Goal: Task Accomplishment & Management: Manage account settings

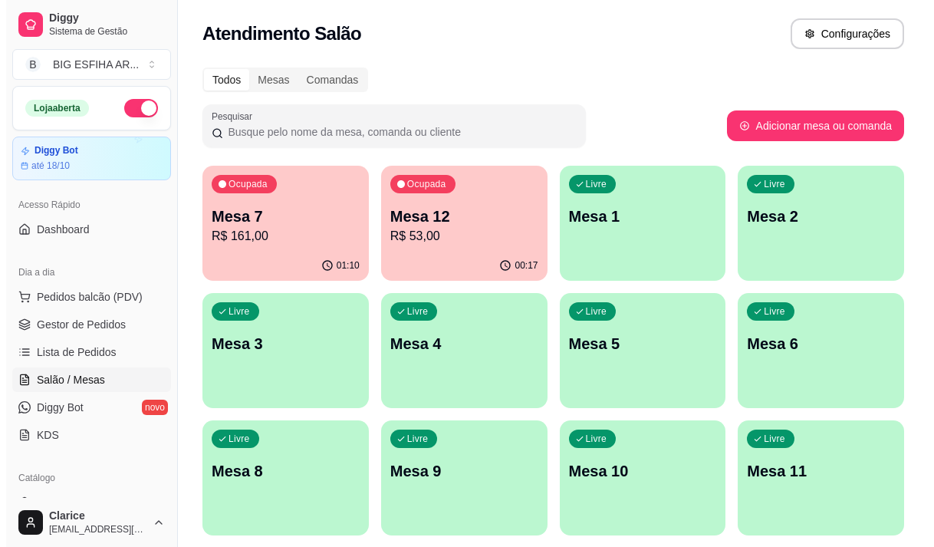
scroll to position [173, 0]
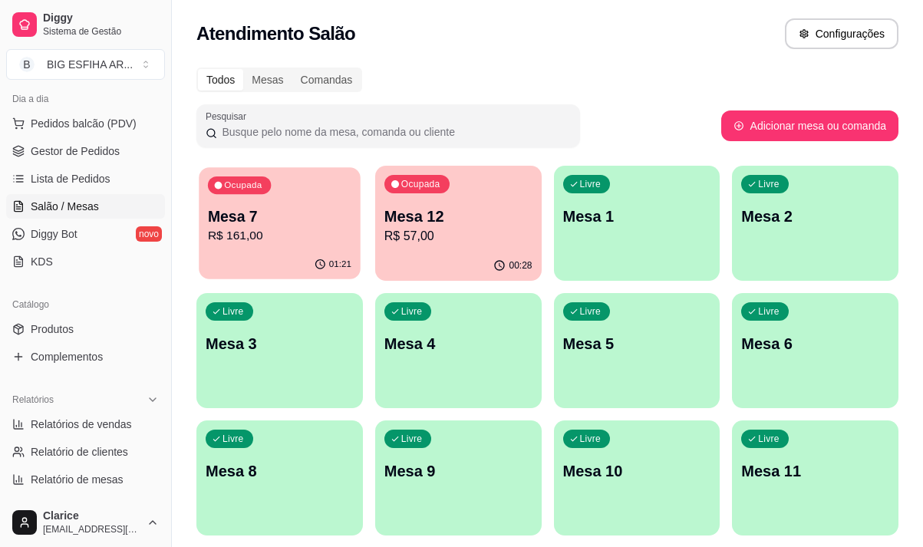
click at [308, 247] on div "Ocupada Mesa 7 R$ 161,00" at bounding box center [279, 208] width 161 height 83
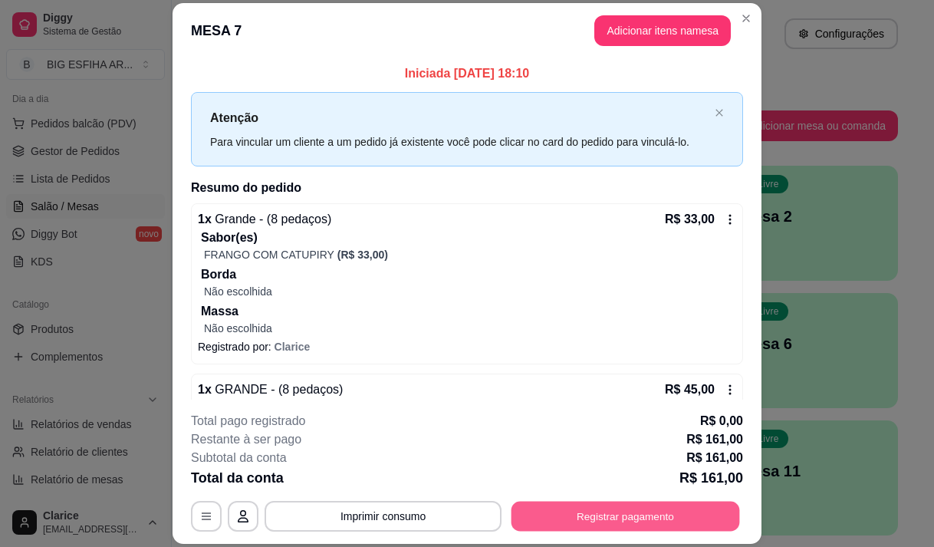
click at [613, 510] on button "Registrar pagamento" at bounding box center [626, 517] width 229 height 30
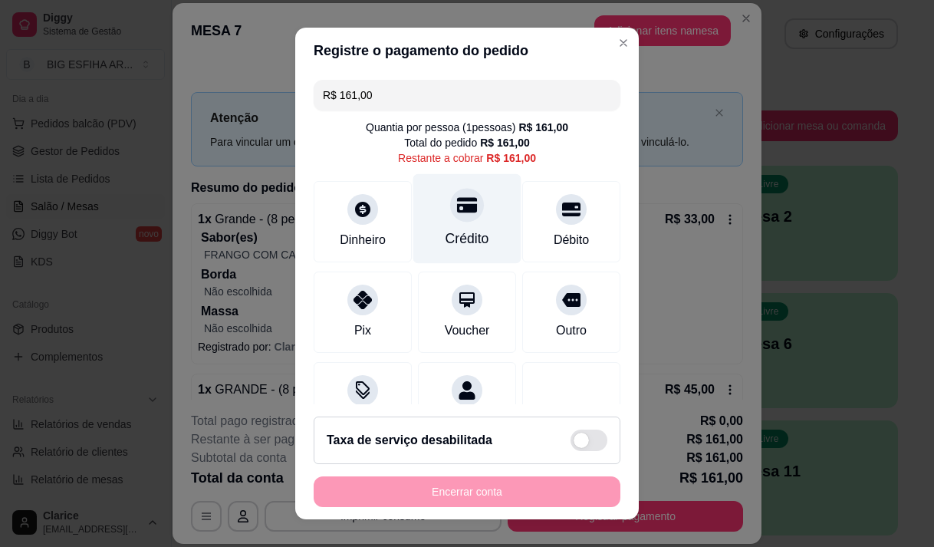
click at [430, 205] on div "Crédito" at bounding box center [467, 218] width 108 height 90
type input "R$ 0,00"
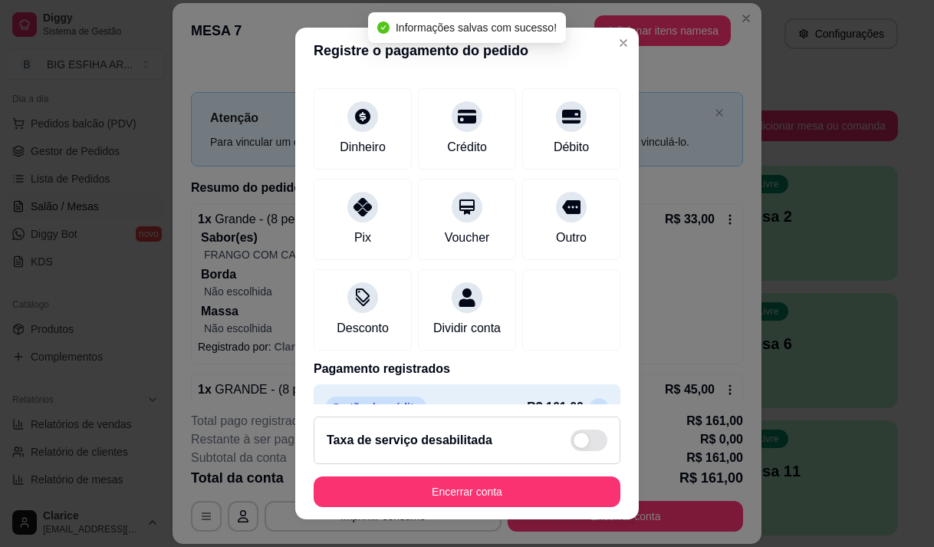
scroll to position [127, 0]
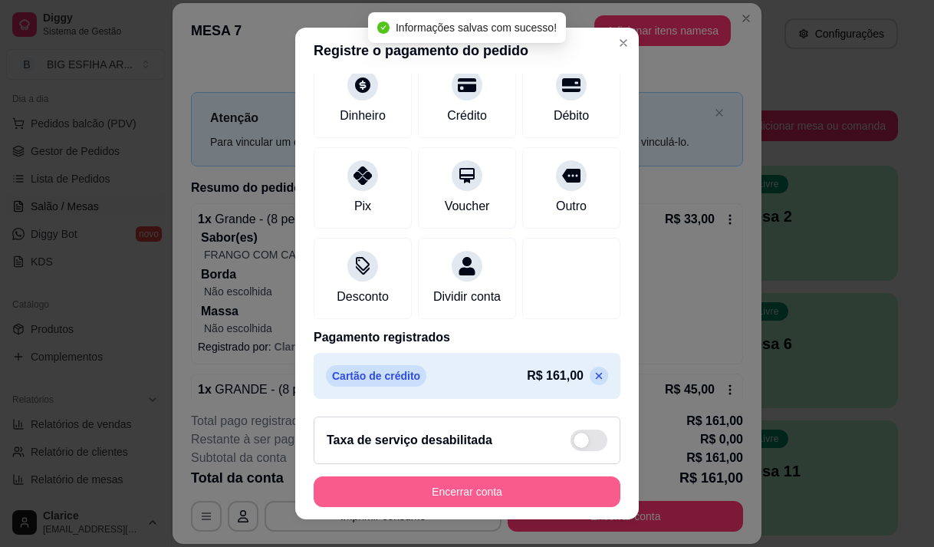
click at [473, 488] on button "Encerrar conta" at bounding box center [467, 491] width 307 height 31
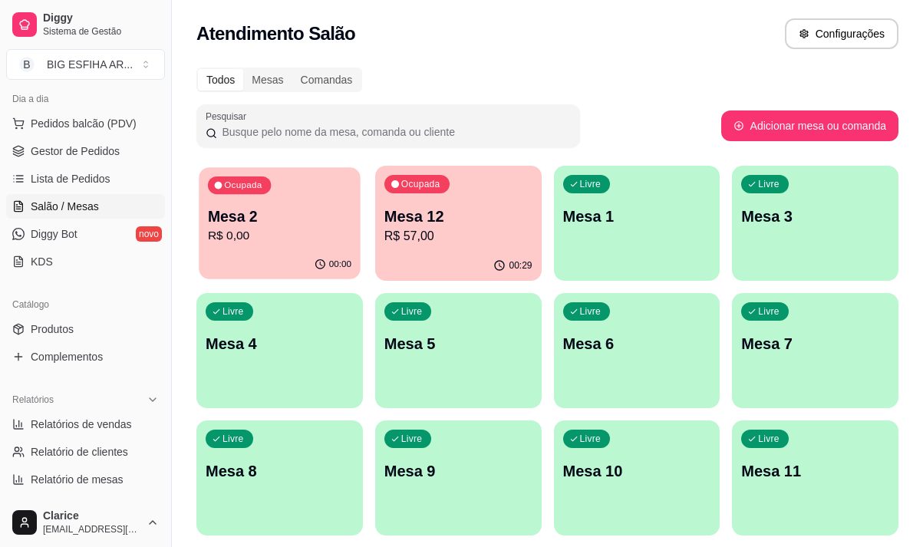
click at [286, 226] on div "Mesa 2 R$ 0,00" at bounding box center [279, 225] width 143 height 38
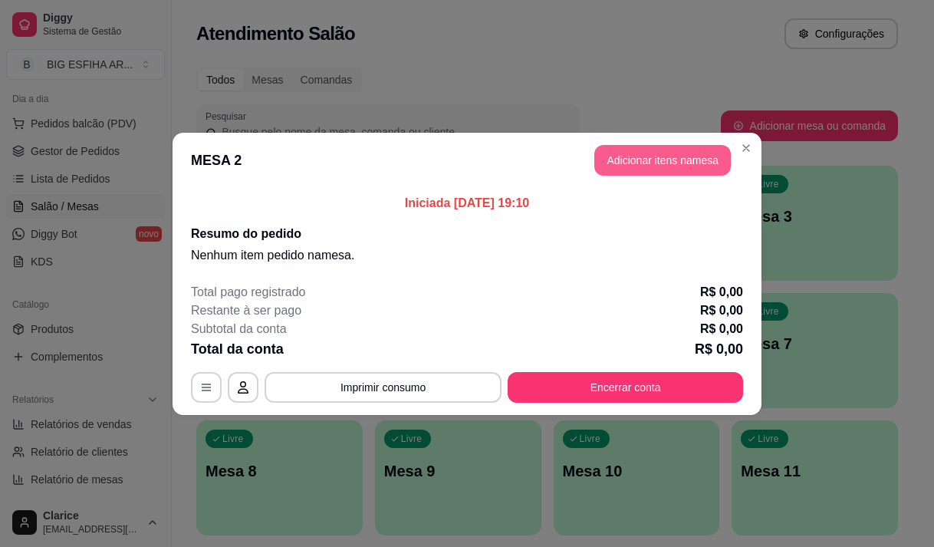
click at [674, 163] on button "Adicionar itens na mesa" at bounding box center [663, 160] width 137 height 31
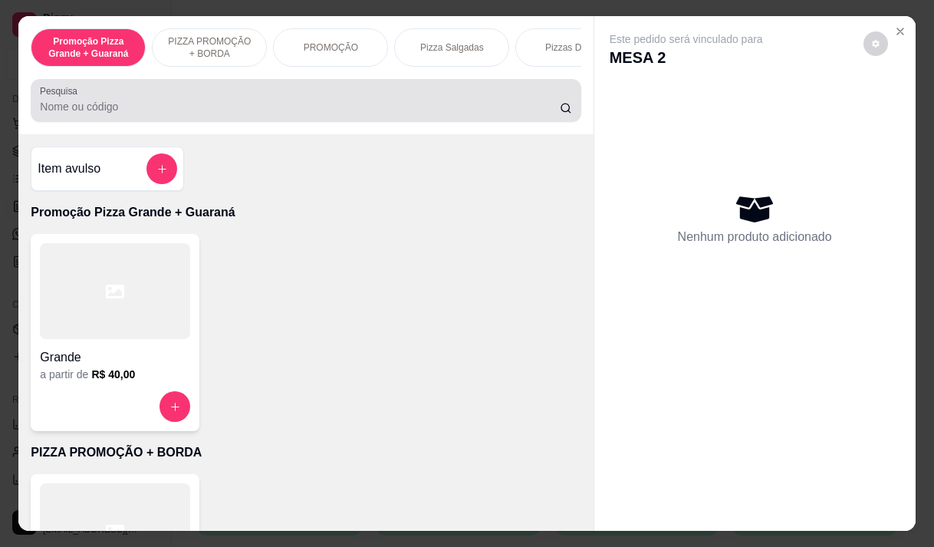
click at [167, 105] on input "Pesquisa" at bounding box center [300, 106] width 520 height 15
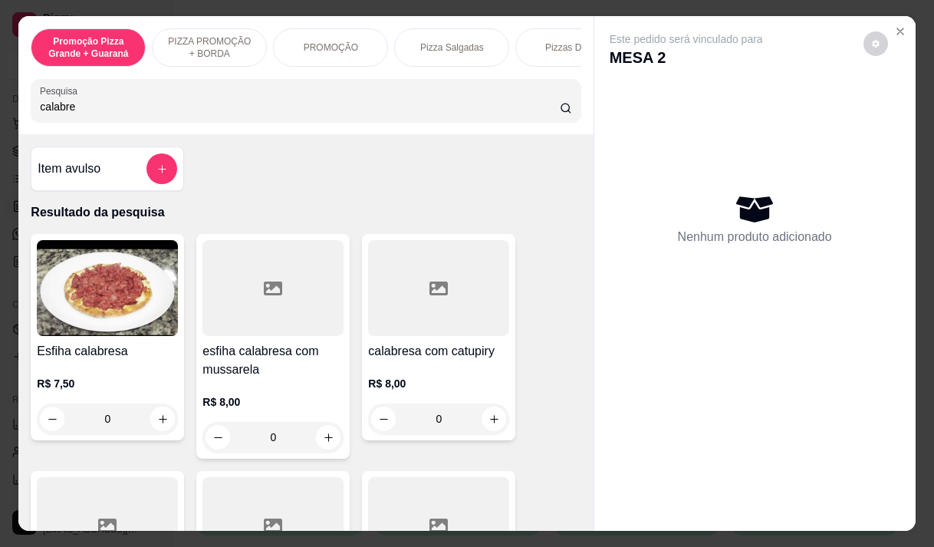
type input "calabre"
click at [79, 361] on h4 "Esfiha calabresa" at bounding box center [107, 351] width 141 height 18
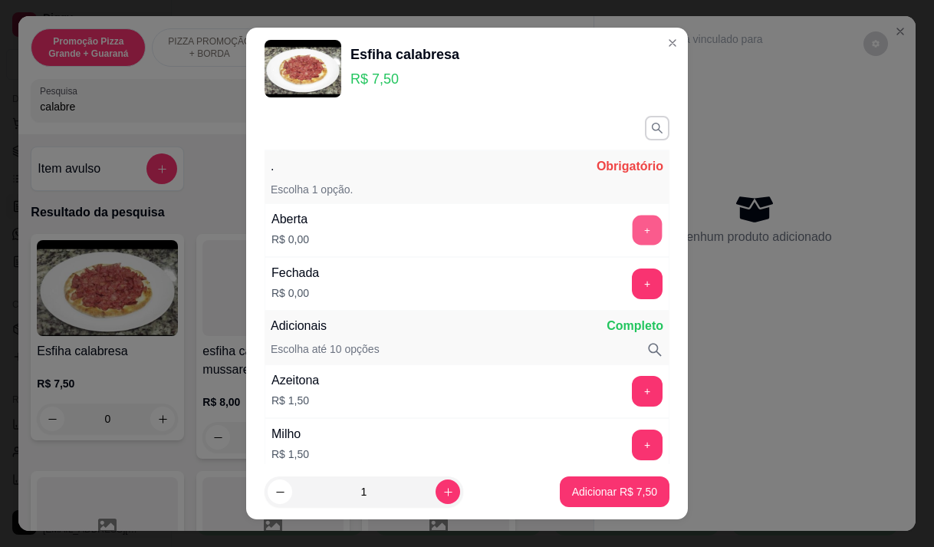
click at [633, 226] on button "+" at bounding box center [648, 230] width 30 height 30
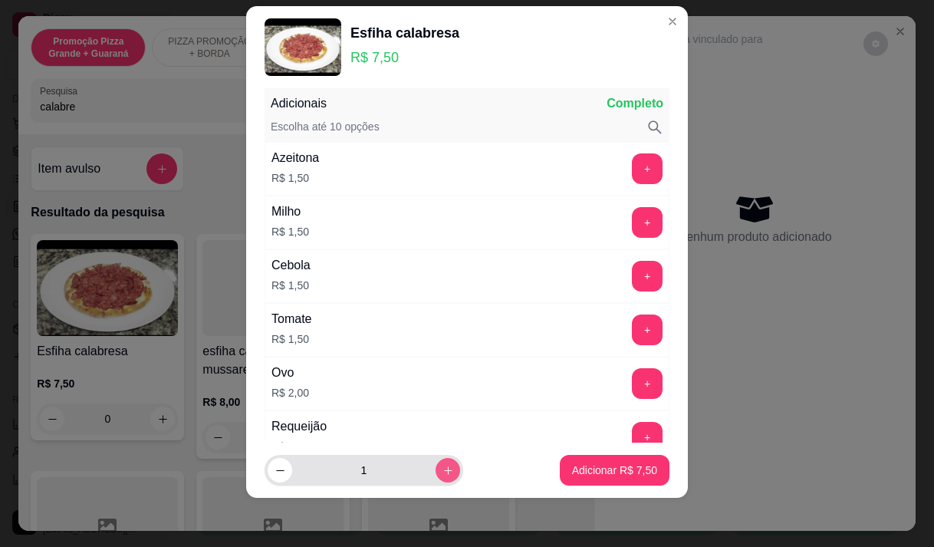
click at [444, 468] on icon "increase-product-quantity" at bounding box center [448, 470] width 8 height 8
click at [275, 475] on icon "decrease-product-quantity" at bounding box center [281, 471] width 12 height 12
type input "1"
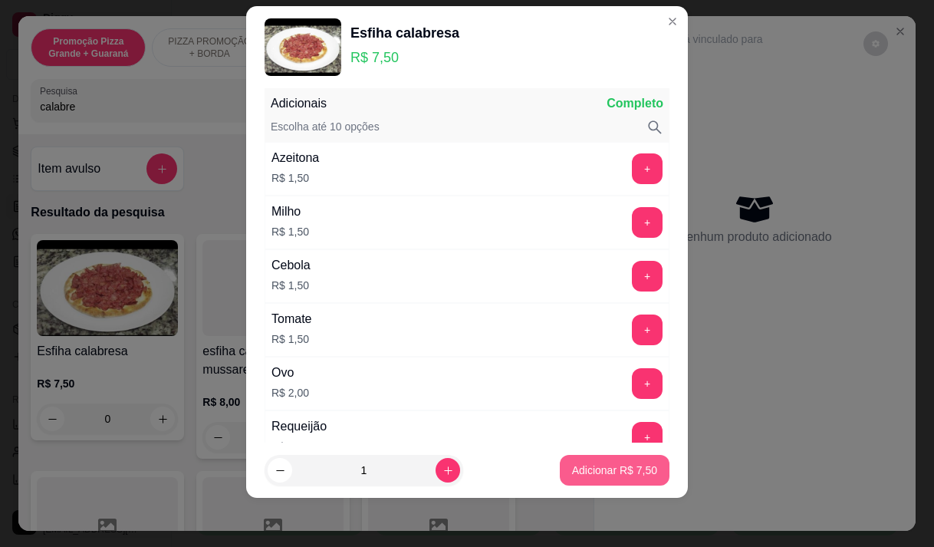
click at [581, 470] on p "Adicionar R$ 7,50" at bounding box center [614, 470] width 85 height 15
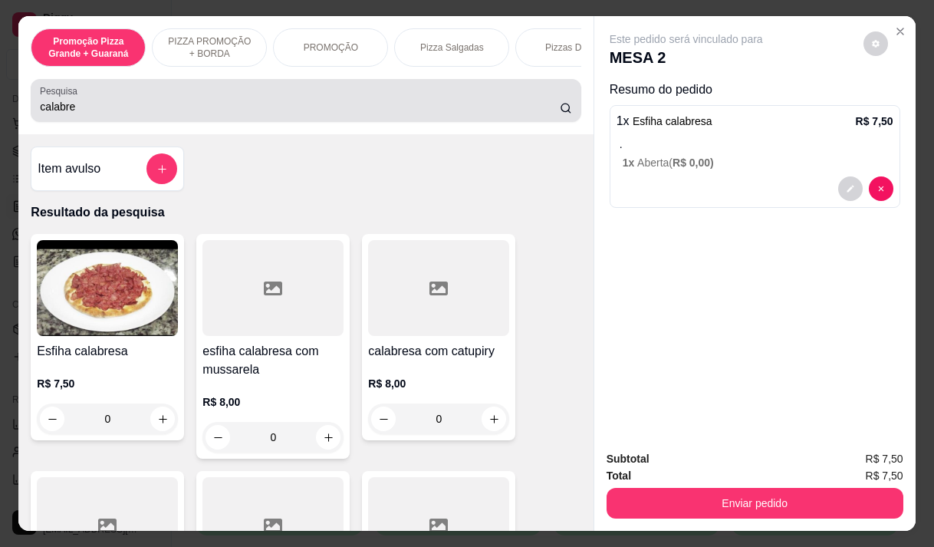
click at [82, 109] on input "calabre" at bounding box center [300, 106] width 520 height 15
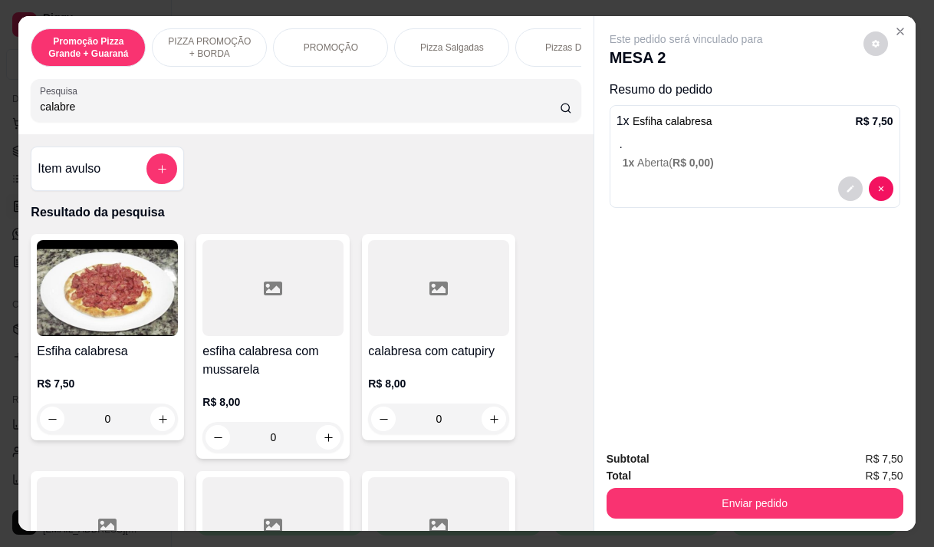
click at [82, 109] on input "calabre" at bounding box center [300, 106] width 520 height 15
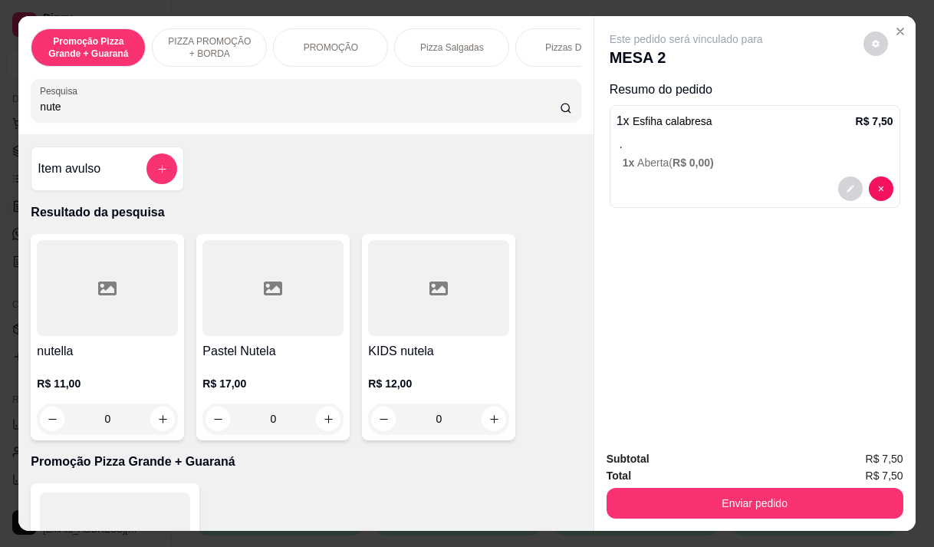
type input "nute"
click at [114, 361] on h4 "nutella" at bounding box center [107, 351] width 141 height 18
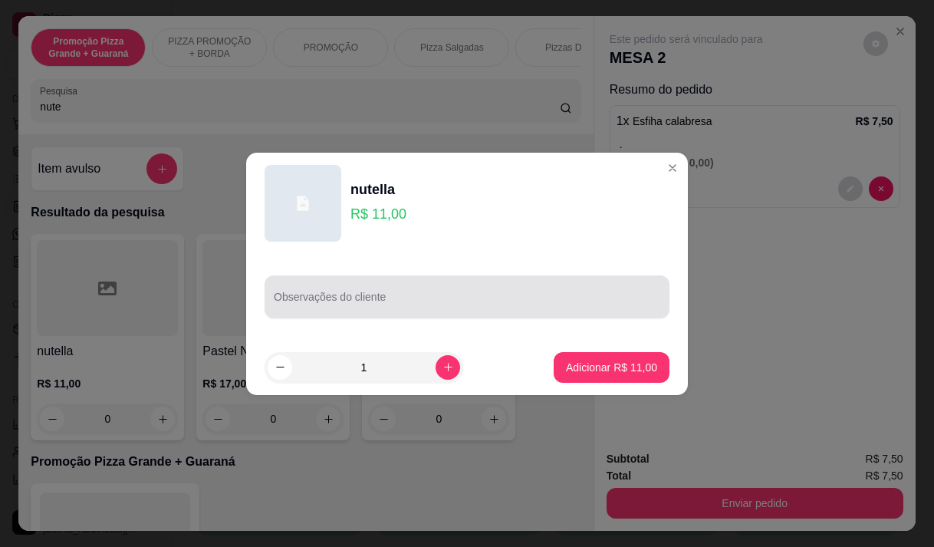
click at [371, 292] on div at bounding box center [467, 297] width 387 height 31
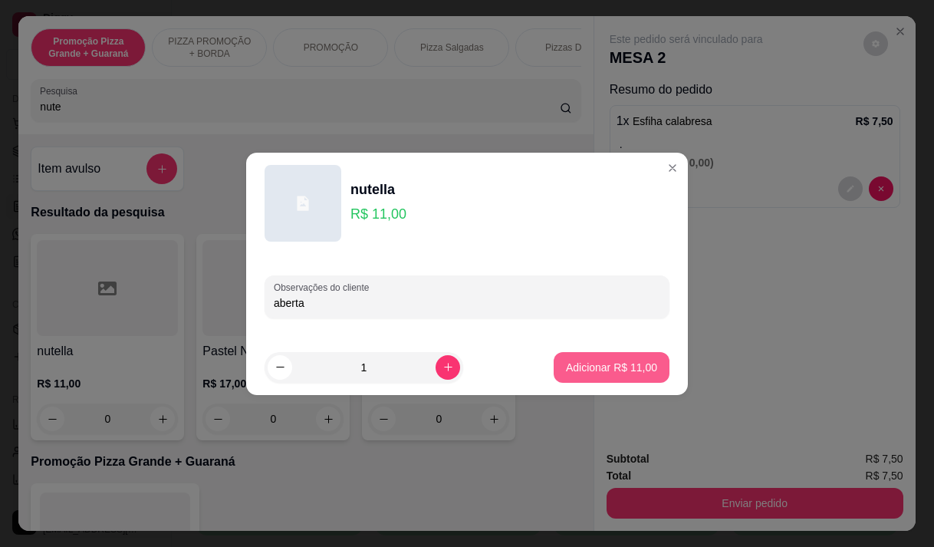
type input "aberta"
click at [571, 361] on p "Adicionar R$ 11,00" at bounding box center [611, 367] width 91 height 15
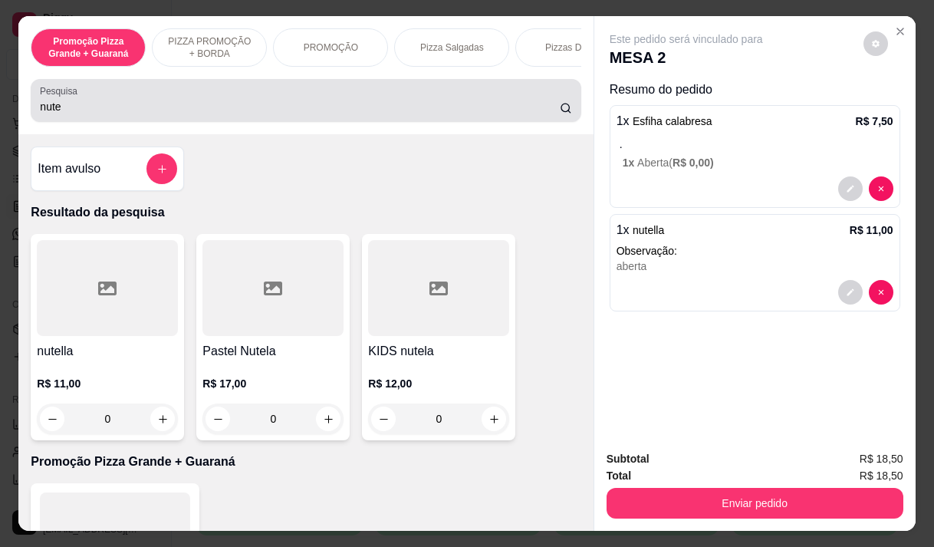
click at [61, 114] on input "nute" at bounding box center [300, 106] width 520 height 15
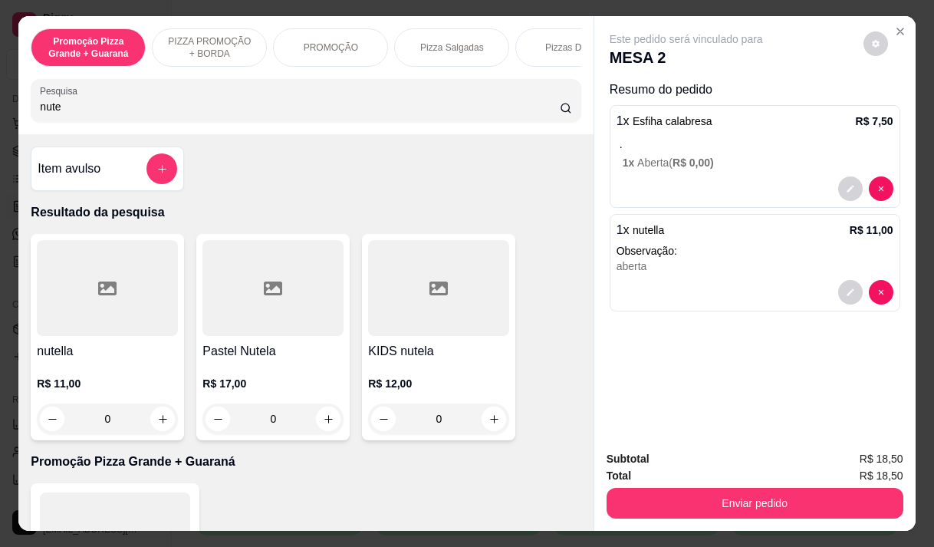
click at [61, 114] on input "nute" at bounding box center [300, 106] width 520 height 15
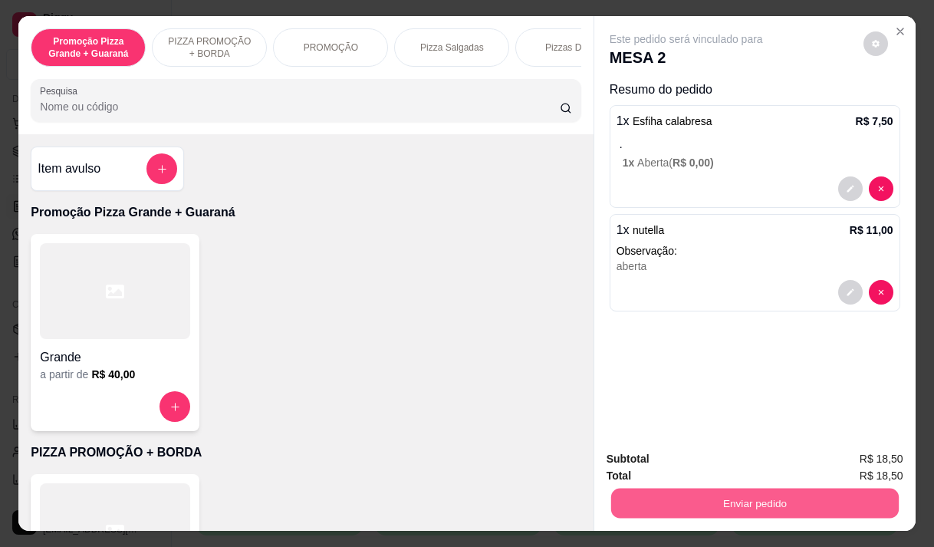
click at [686, 493] on button "Enviar pedido" at bounding box center [755, 503] width 288 height 30
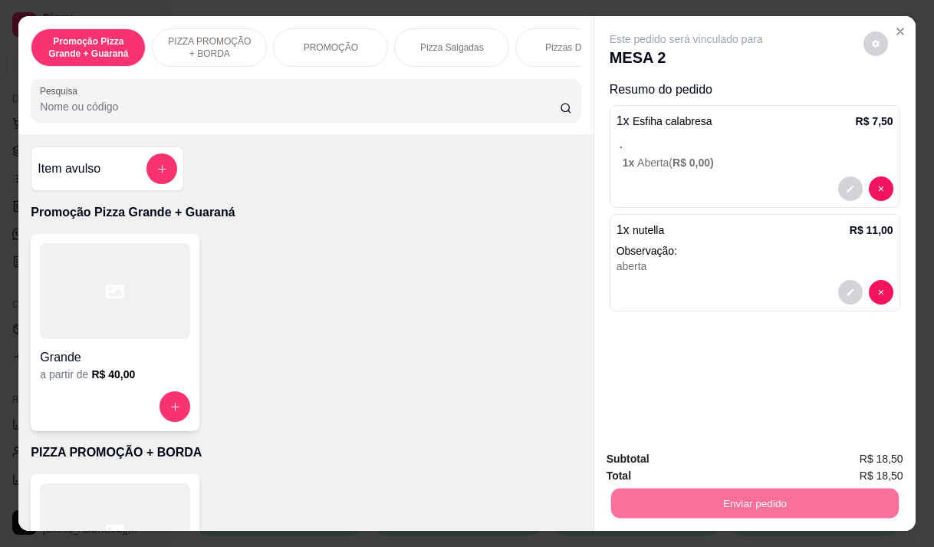
click at [885, 462] on button "Enviar pedido" at bounding box center [864, 459] width 84 height 28
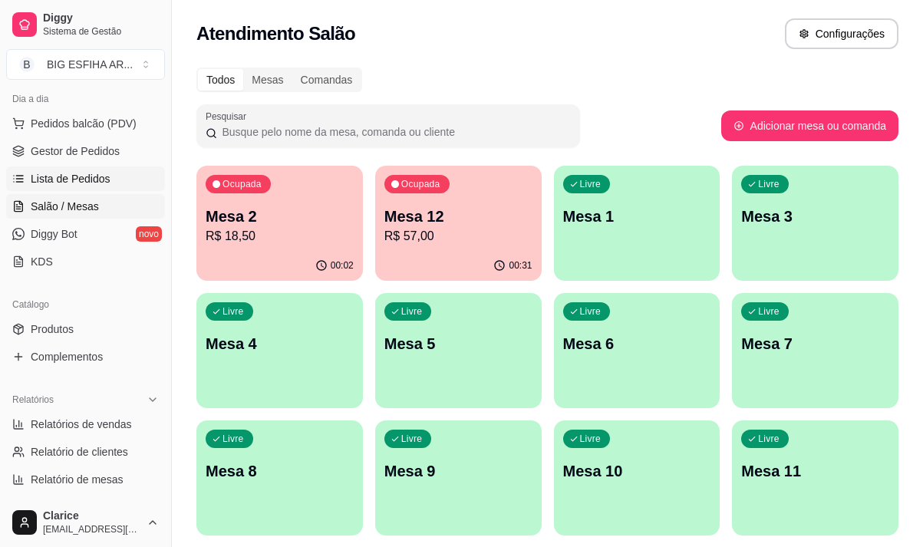
click at [62, 177] on span "Lista de Pedidos" at bounding box center [71, 178] width 80 height 15
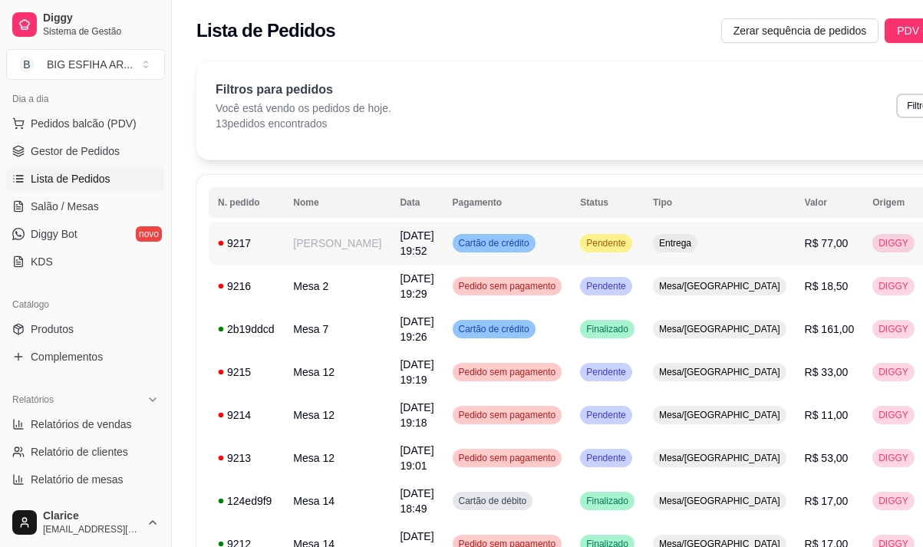
click at [278, 244] on td "9217" at bounding box center [246, 243] width 75 height 43
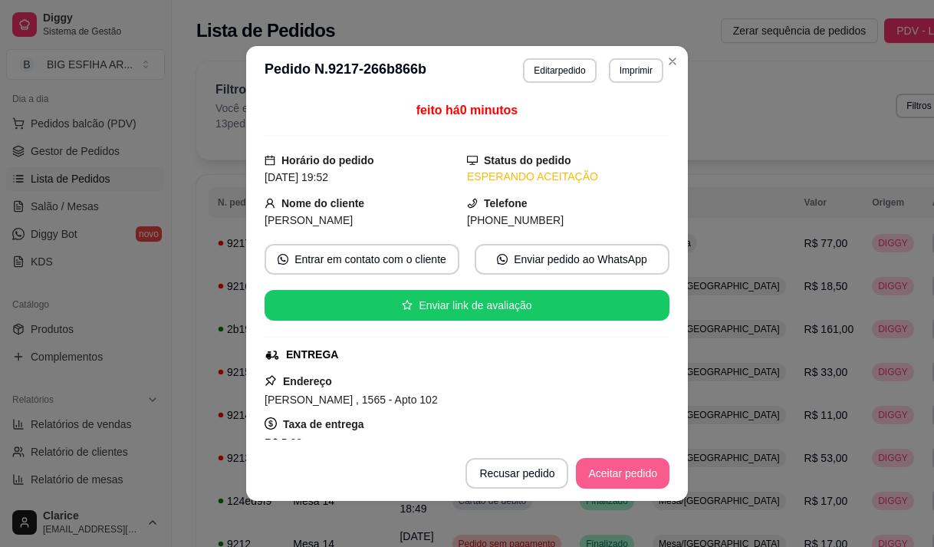
click at [621, 474] on button "Aceitar pedido" at bounding box center [623, 473] width 94 height 31
click at [587, 484] on button "Mover para preparo" at bounding box center [610, 473] width 119 height 31
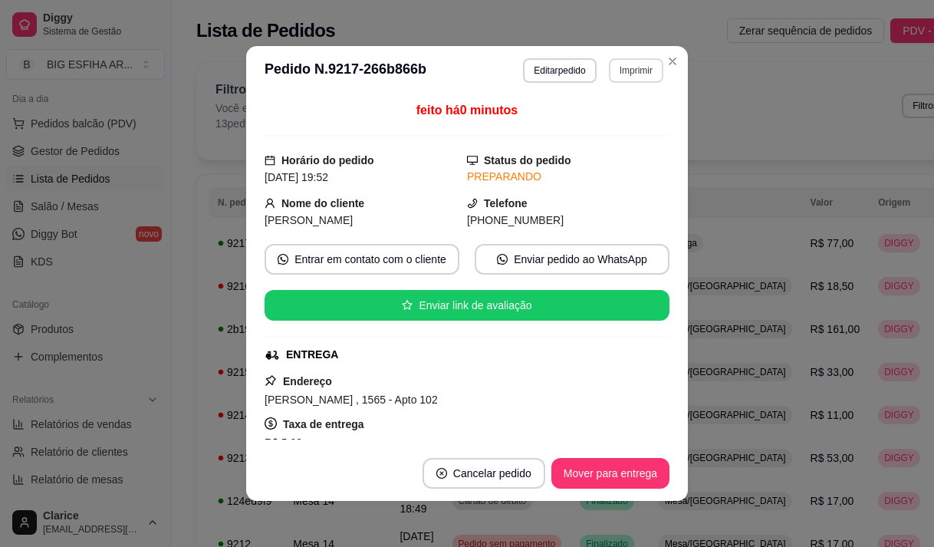
click at [627, 66] on button "Imprimir" at bounding box center [636, 70] width 54 height 25
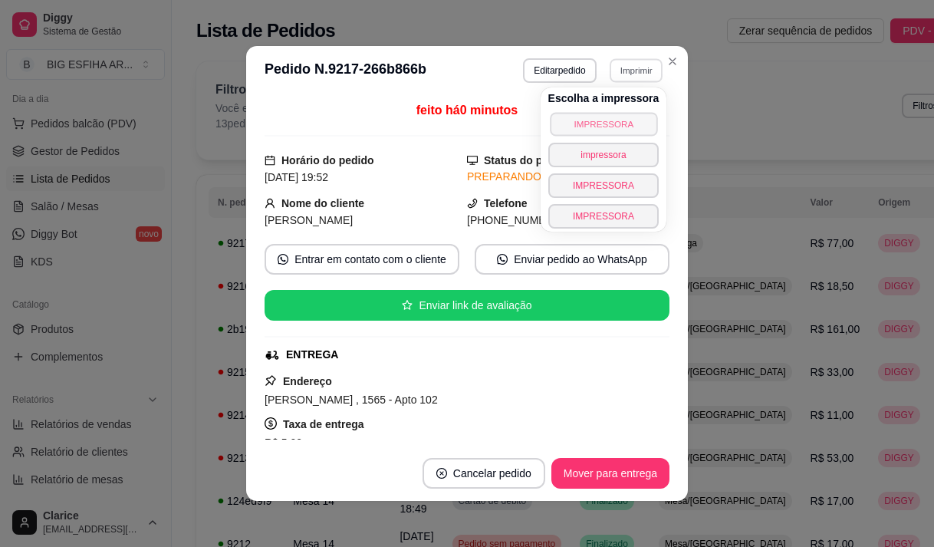
click at [621, 116] on button "IMPRESSORA" at bounding box center [603, 124] width 107 height 24
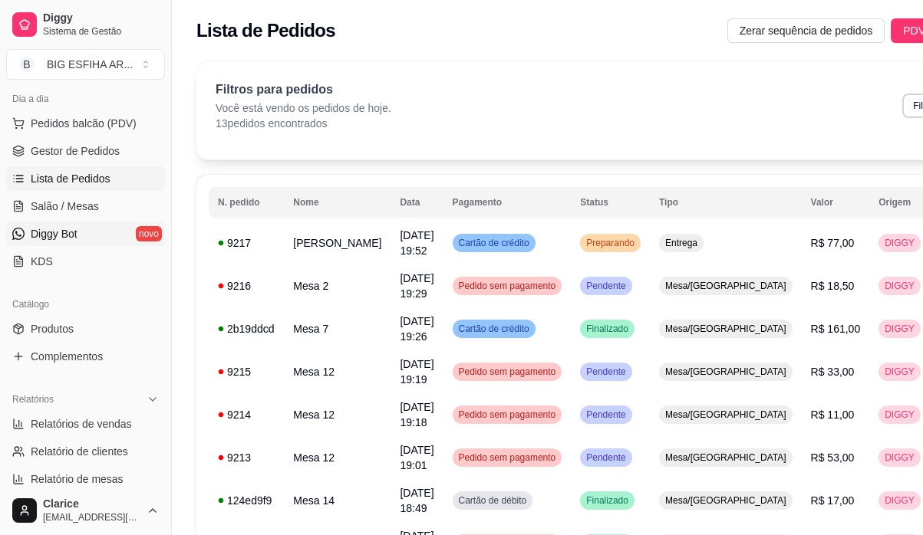
click at [74, 230] on span "Diggy Bot" at bounding box center [54, 233] width 47 height 15
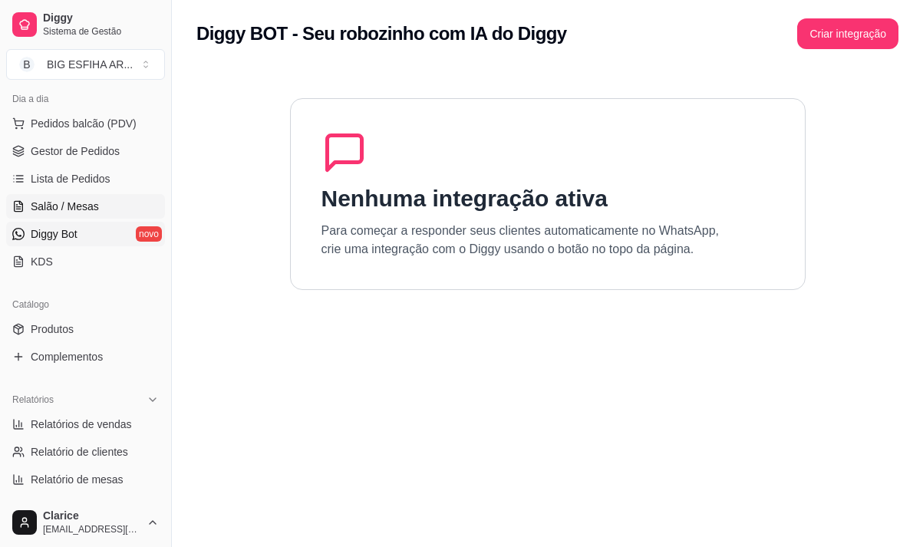
click at [78, 203] on span "Salão / Mesas" at bounding box center [65, 206] width 68 height 15
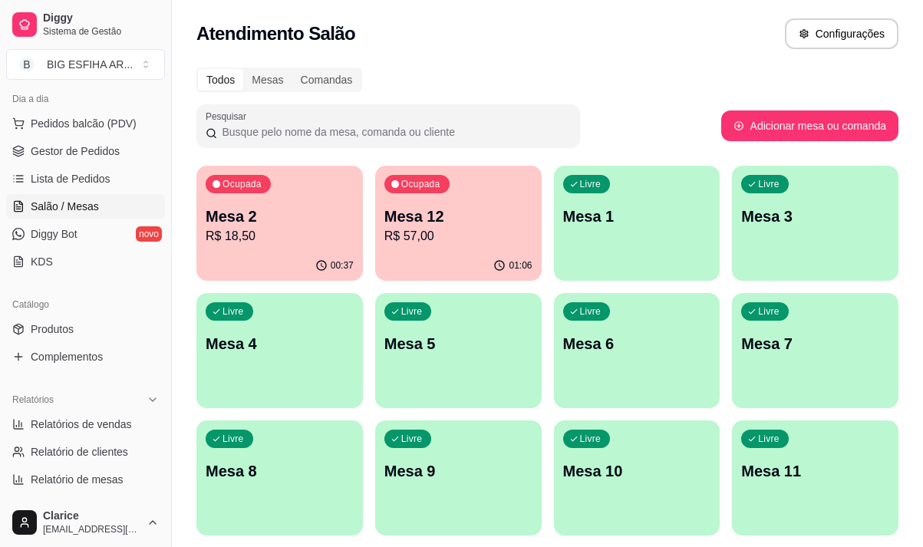
click at [295, 262] on div "00:37" at bounding box center [279, 266] width 166 height 30
click at [307, 246] on div "Ocupada Mesa 2 R$ 18,50" at bounding box center [279, 208] width 161 height 83
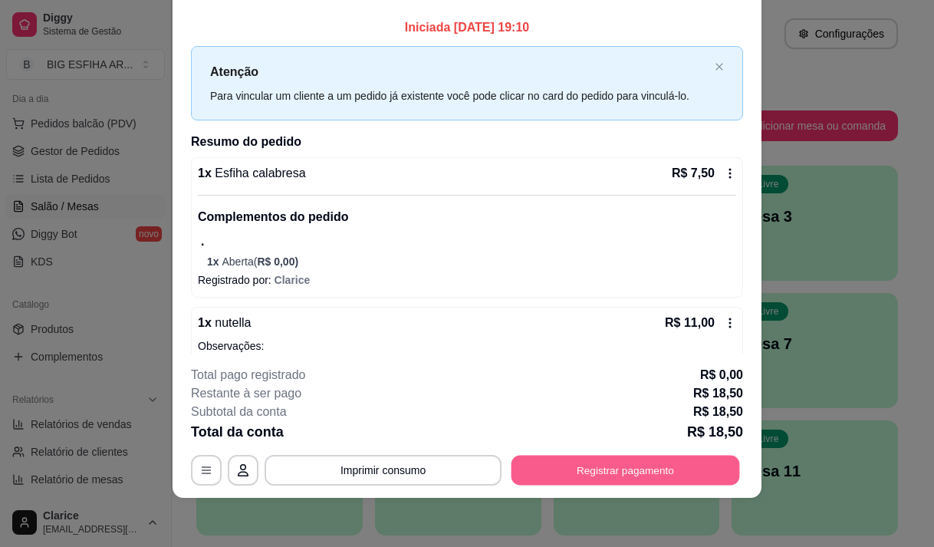
click at [550, 466] on button "Registrar pagamento" at bounding box center [626, 471] width 229 height 30
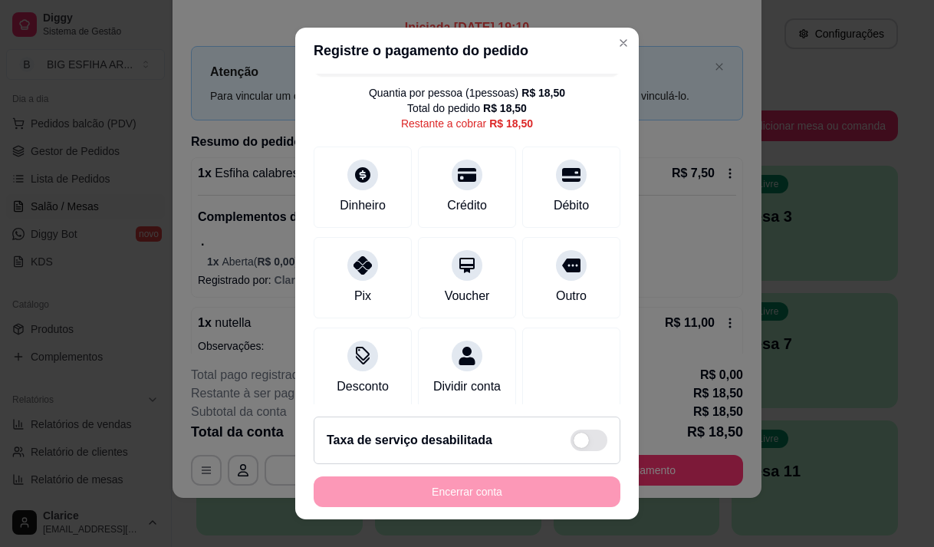
scroll to position [63, 0]
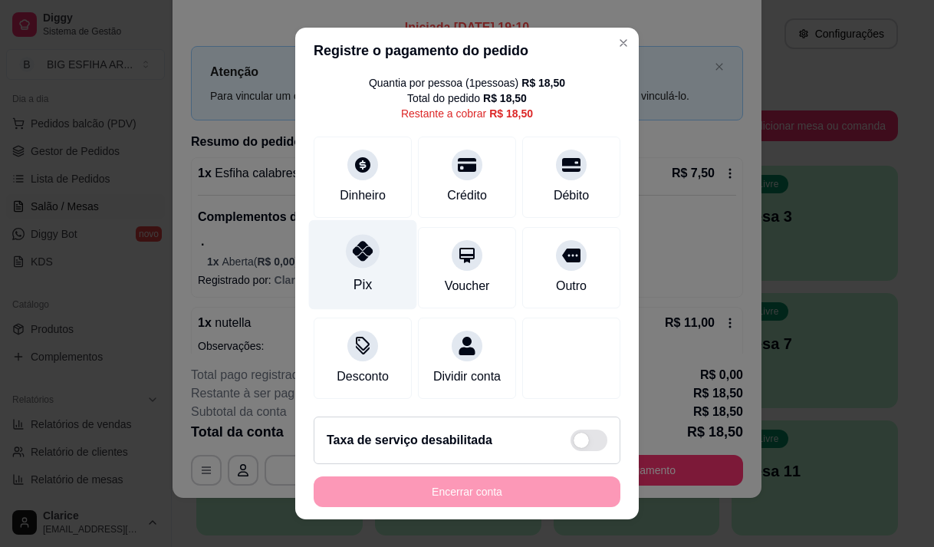
click at [356, 241] on icon at bounding box center [363, 251] width 20 height 20
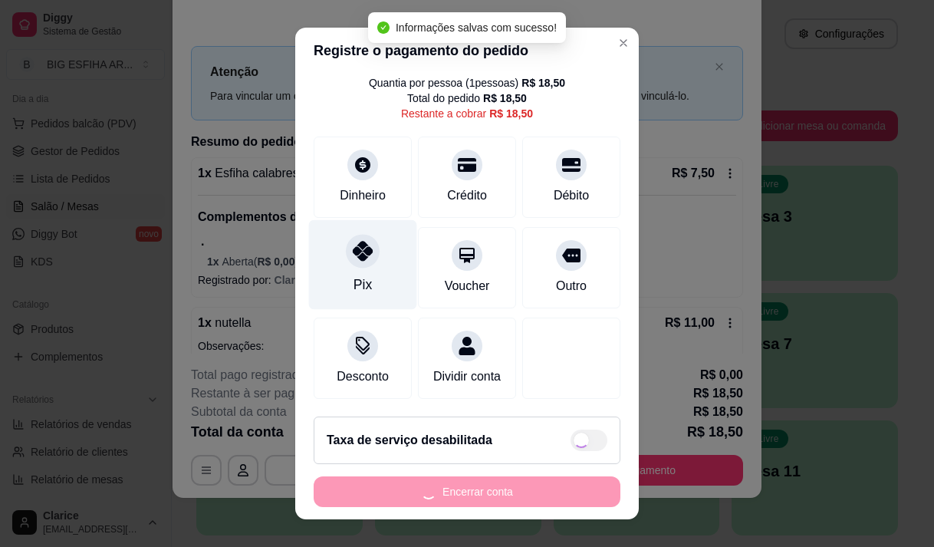
type input "R$ 0,00"
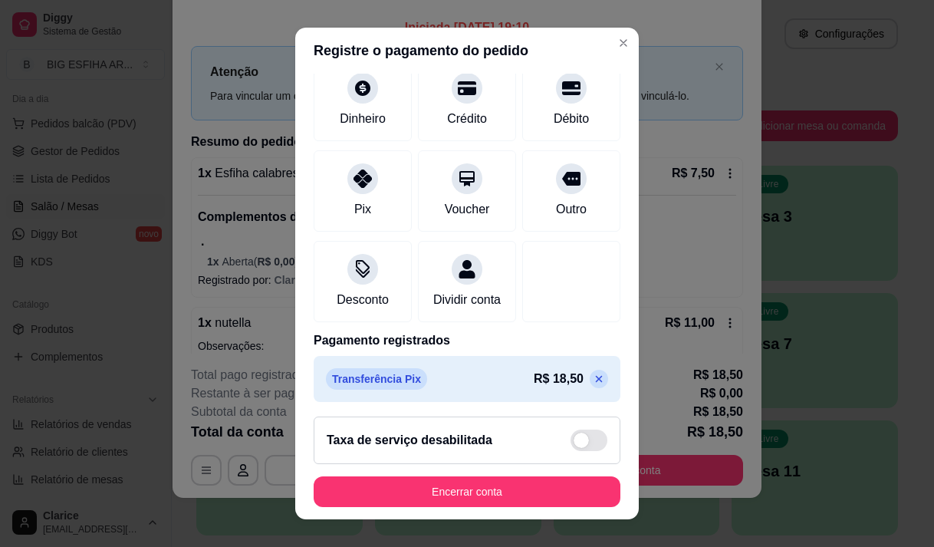
scroll to position [127, 0]
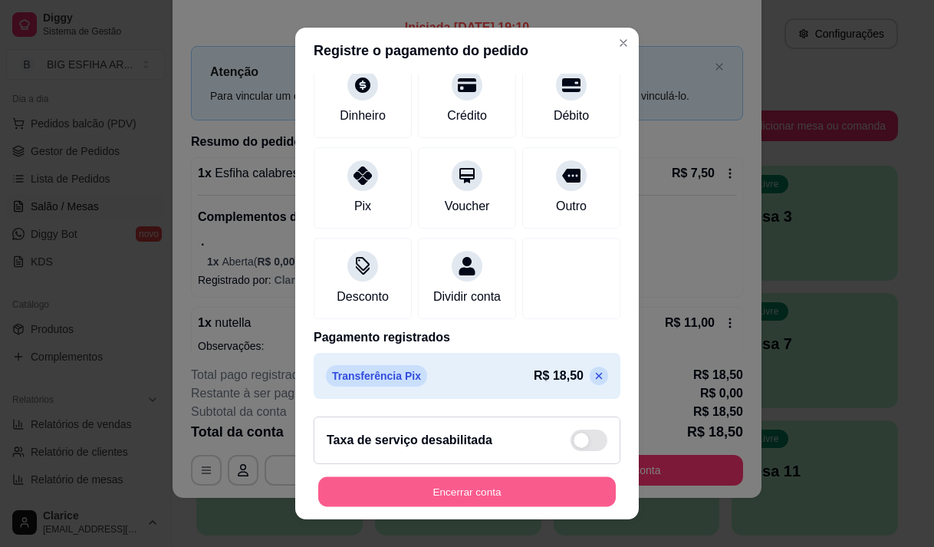
click at [417, 490] on button "Encerrar conta" at bounding box center [467, 492] width 298 height 30
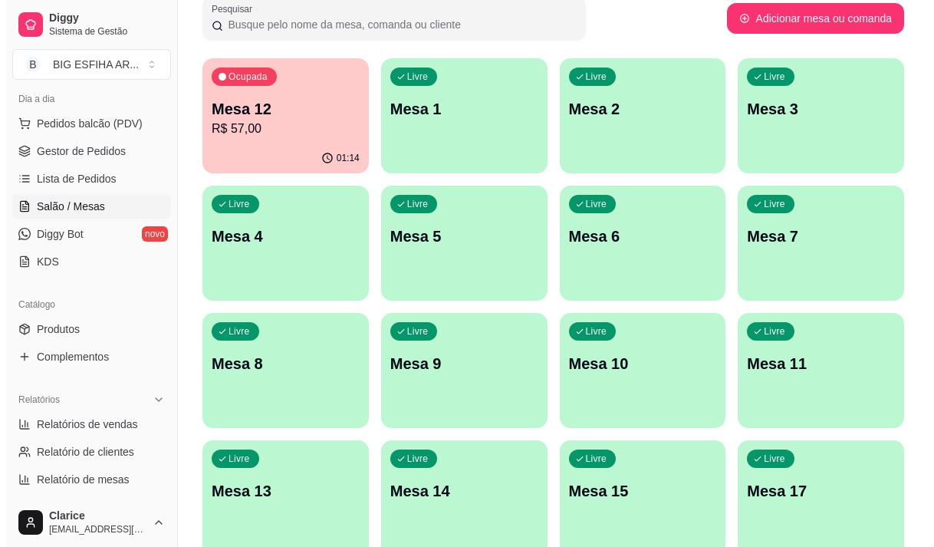
scroll to position [77, 0]
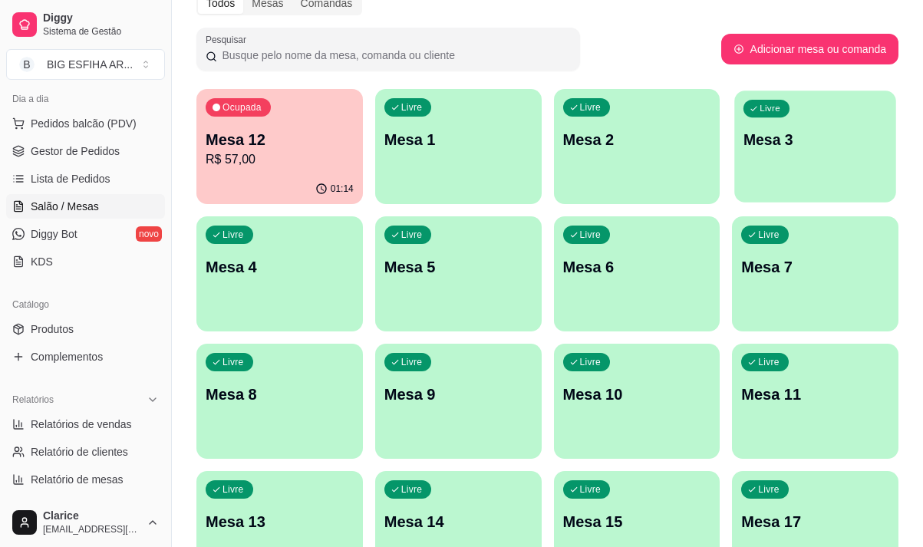
click at [809, 155] on div "Livre Mesa 3" at bounding box center [815, 138] width 161 height 94
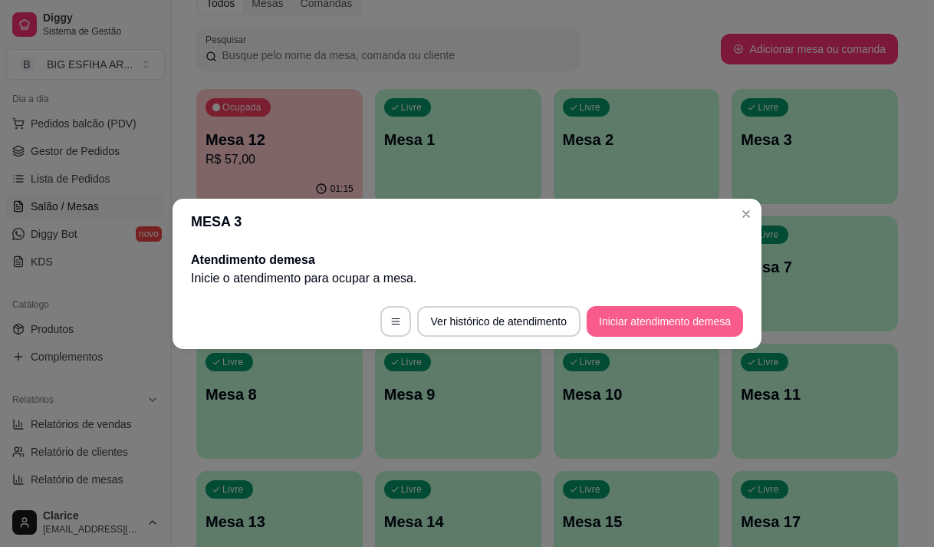
click at [683, 334] on button "Iniciar atendimento de mesa" at bounding box center [665, 321] width 156 height 31
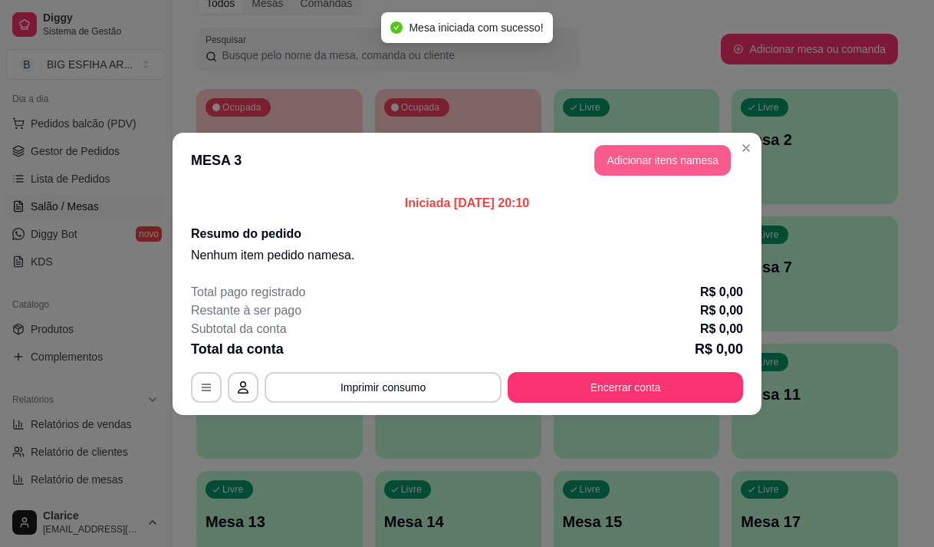
click at [640, 162] on button "Adicionar itens na mesa" at bounding box center [663, 160] width 137 height 31
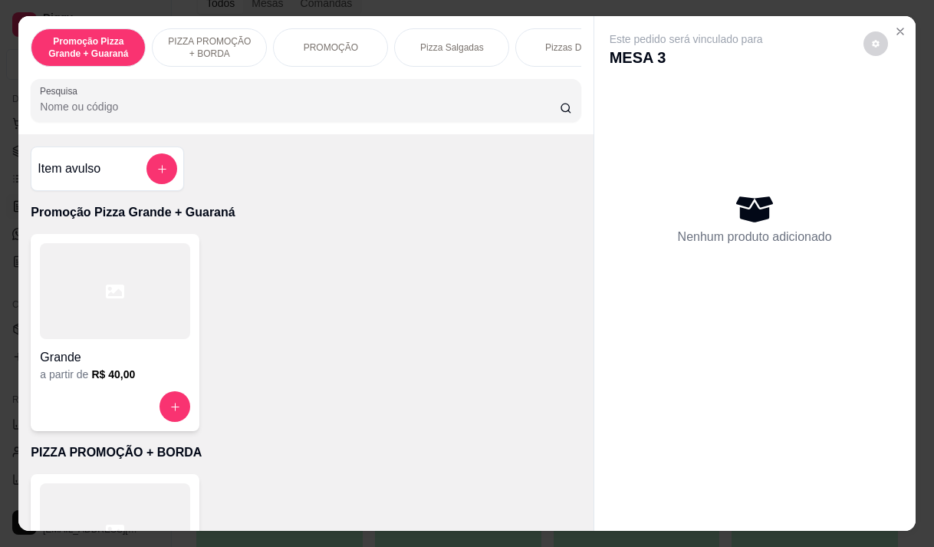
click at [209, 109] on input "Pesquisa" at bounding box center [300, 106] width 520 height 15
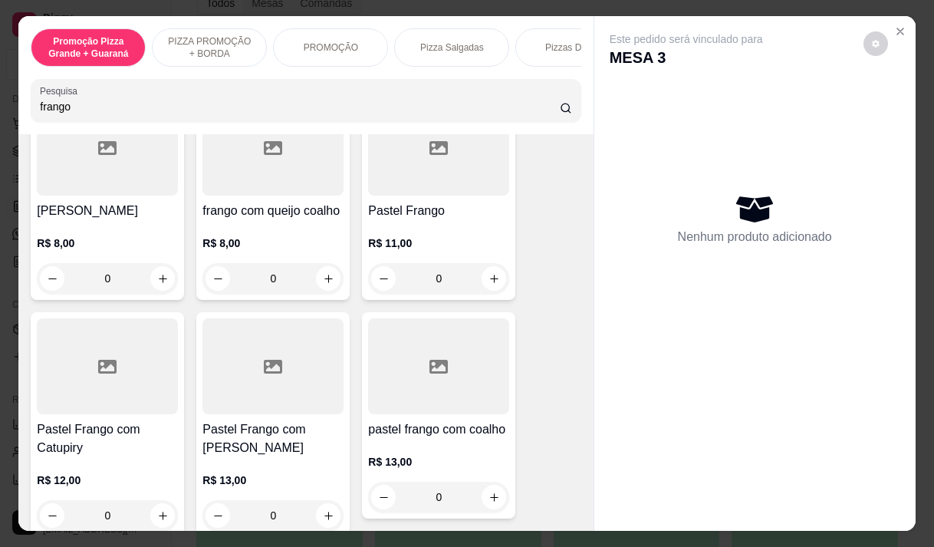
scroll to position [460, 0]
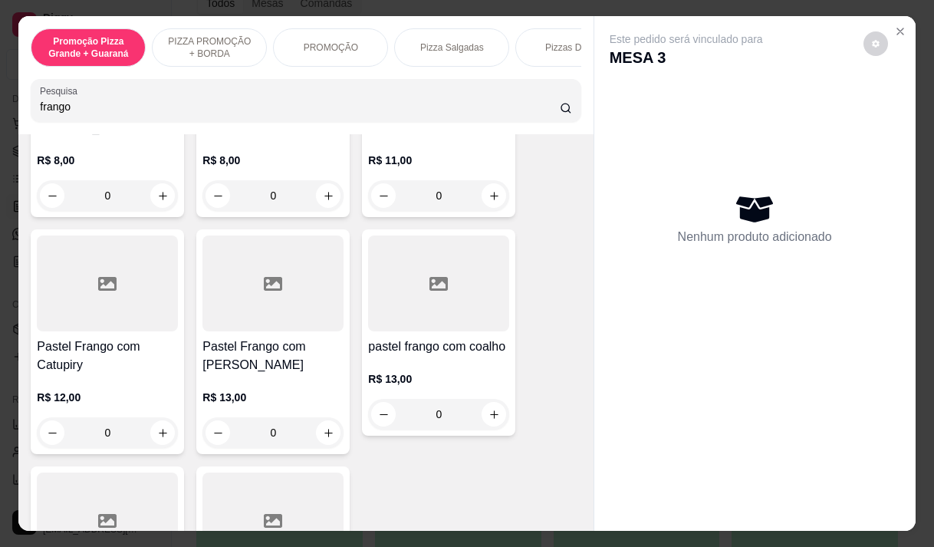
type input "frango"
click at [403, 318] on div at bounding box center [438, 283] width 141 height 96
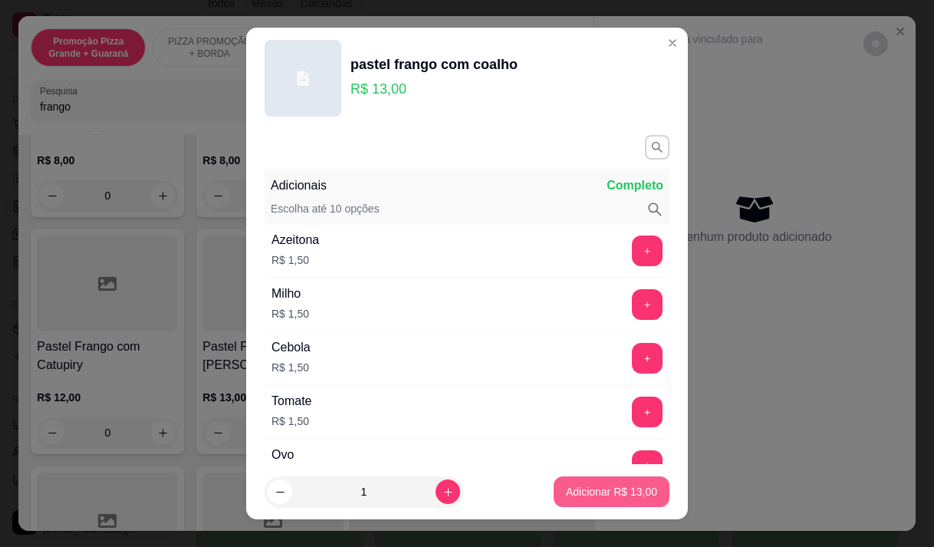
click at [599, 490] on p "Adicionar R$ 13,00" at bounding box center [611, 491] width 91 height 15
type input "1"
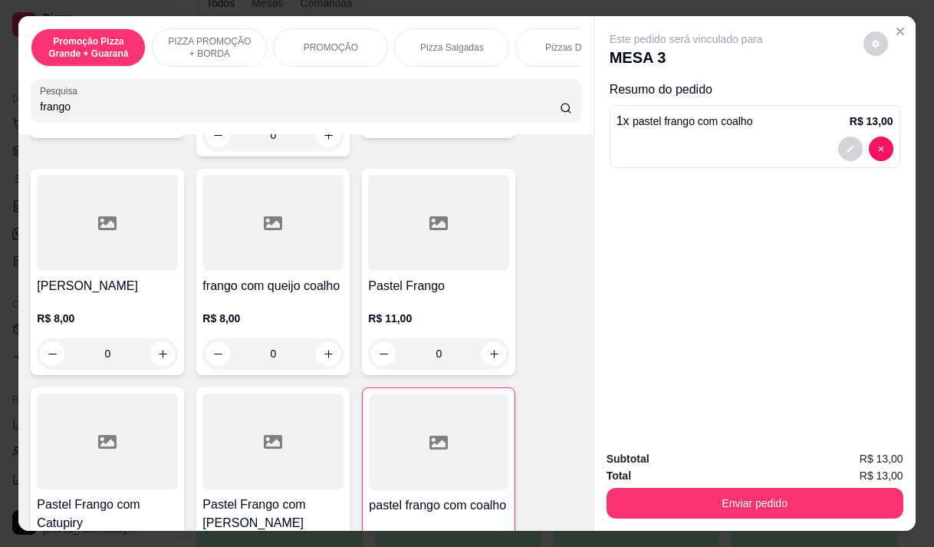
scroll to position [153, 0]
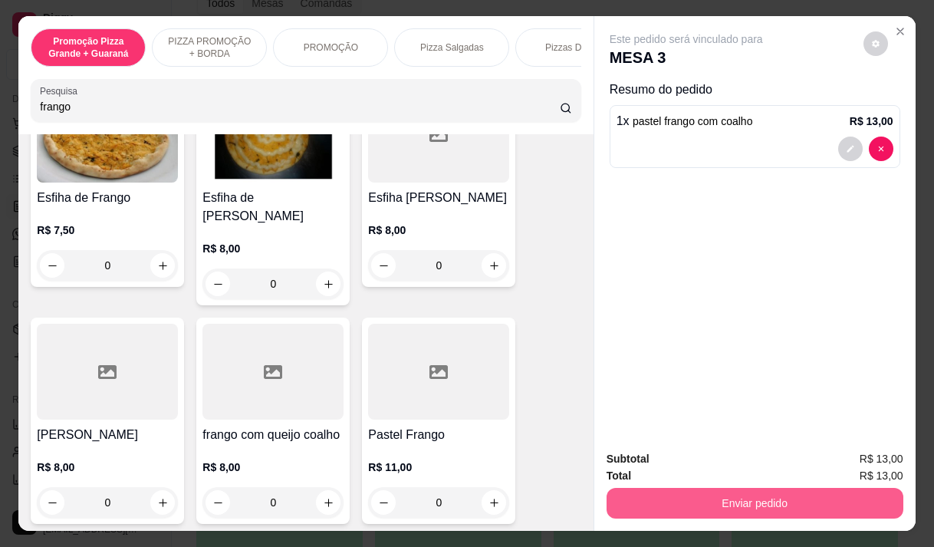
click at [702, 497] on button "Enviar pedido" at bounding box center [755, 503] width 297 height 31
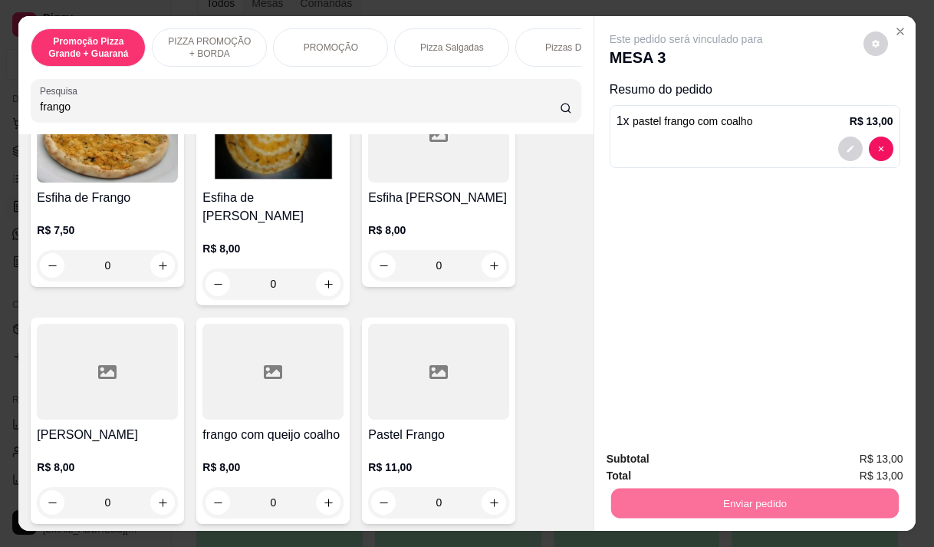
click at [882, 451] on button "Enviar pedido" at bounding box center [863, 459] width 87 height 29
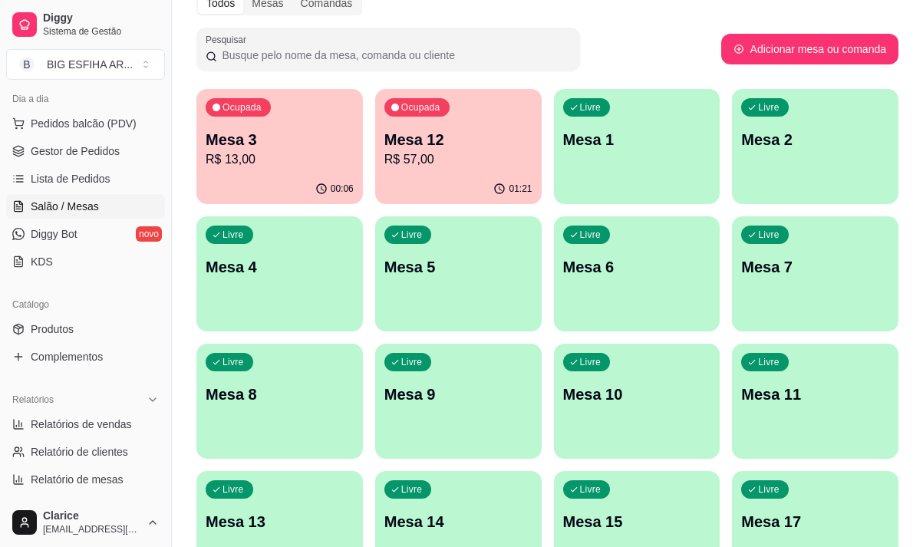
click at [282, 156] on p "R$ 13,00" at bounding box center [280, 159] width 148 height 18
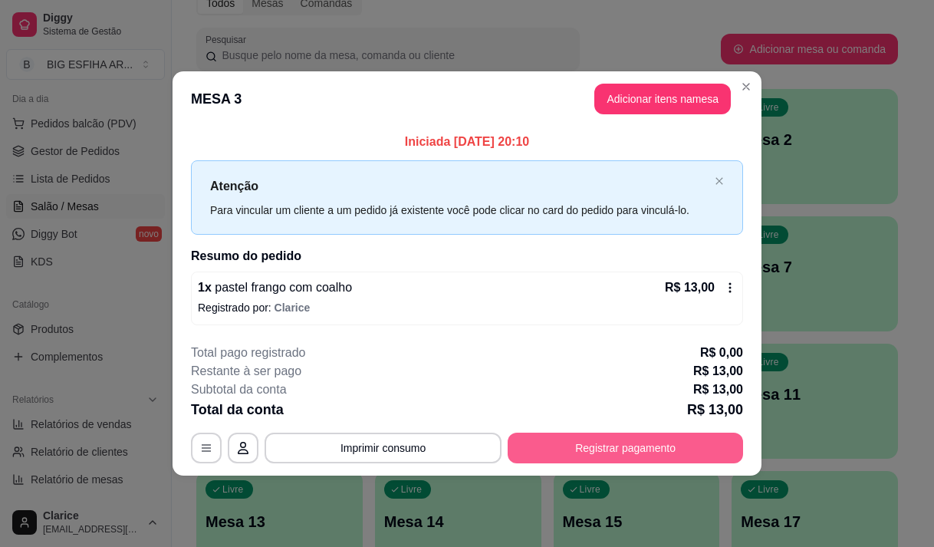
click at [650, 450] on button "Registrar pagamento" at bounding box center [625, 448] width 235 height 31
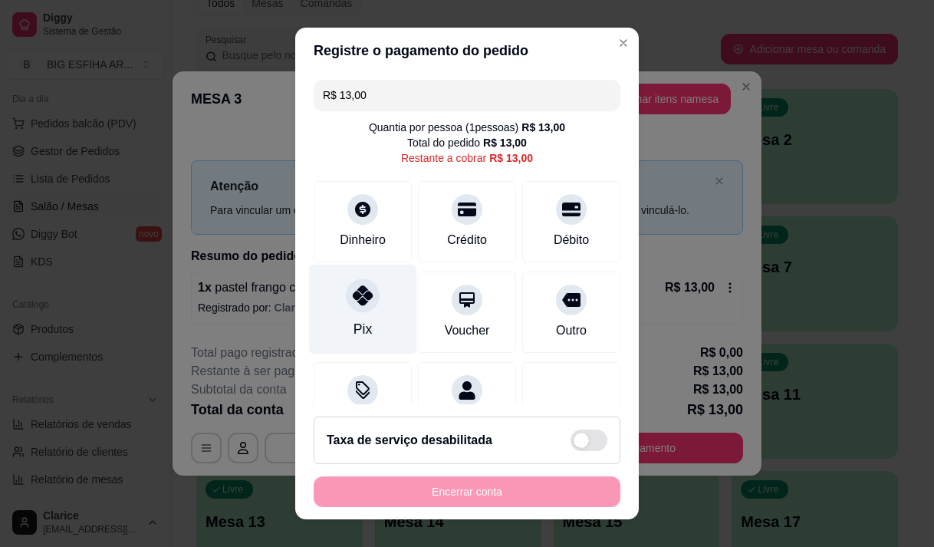
click at [348, 306] on div at bounding box center [363, 295] width 34 height 34
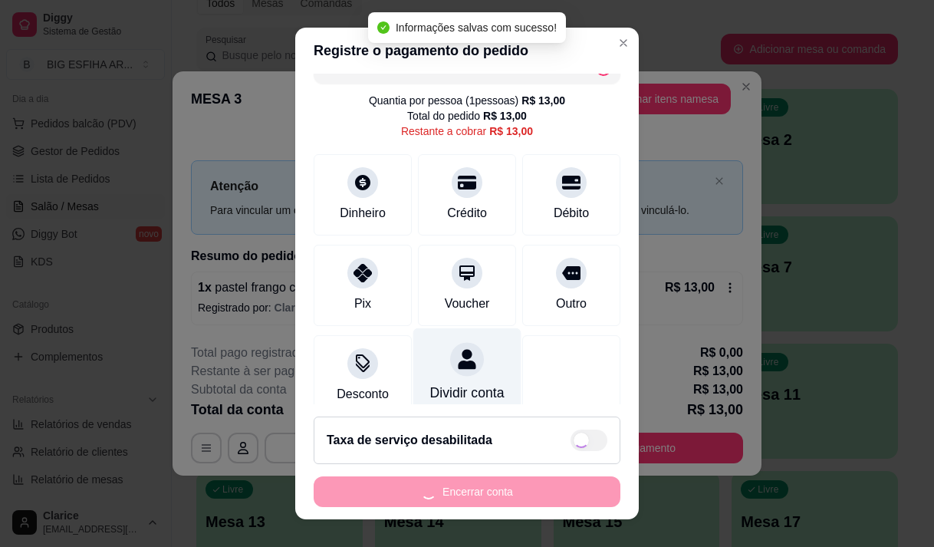
scroll to position [63, 0]
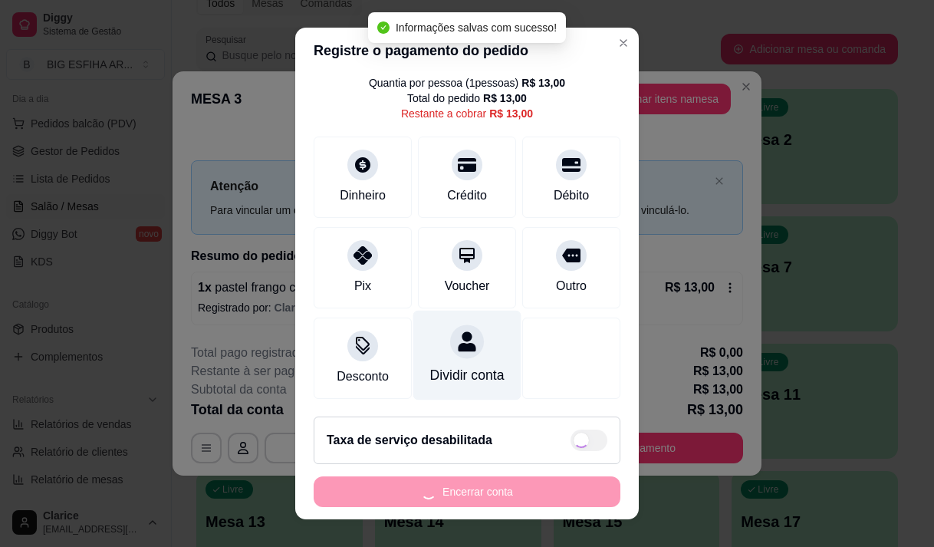
type input "R$ 0,00"
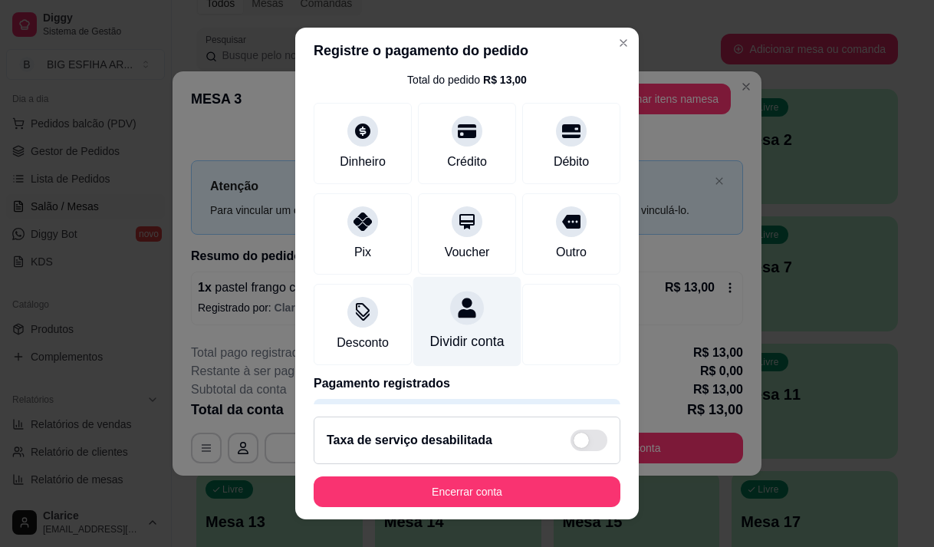
scroll to position [127, 0]
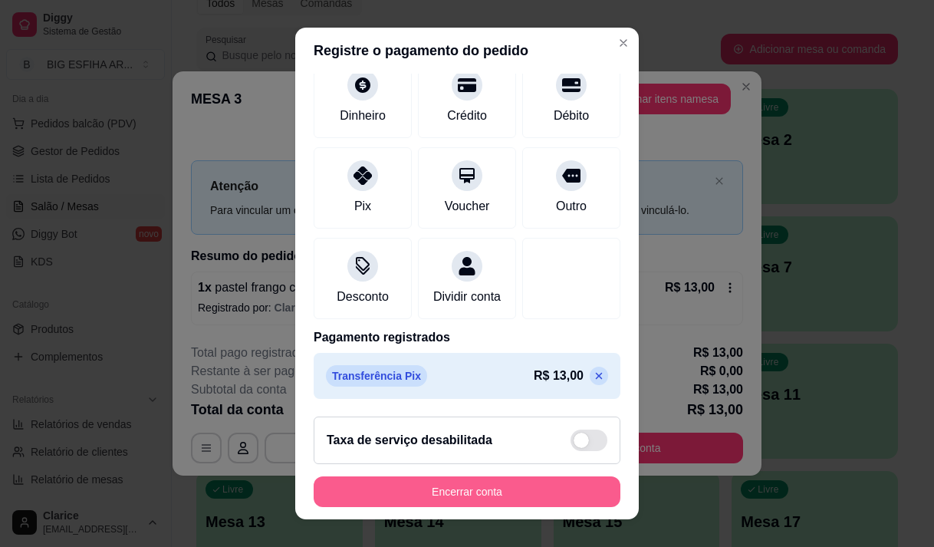
click at [518, 486] on button "Encerrar conta" at bounding box center [467, 491] width 307 height 31
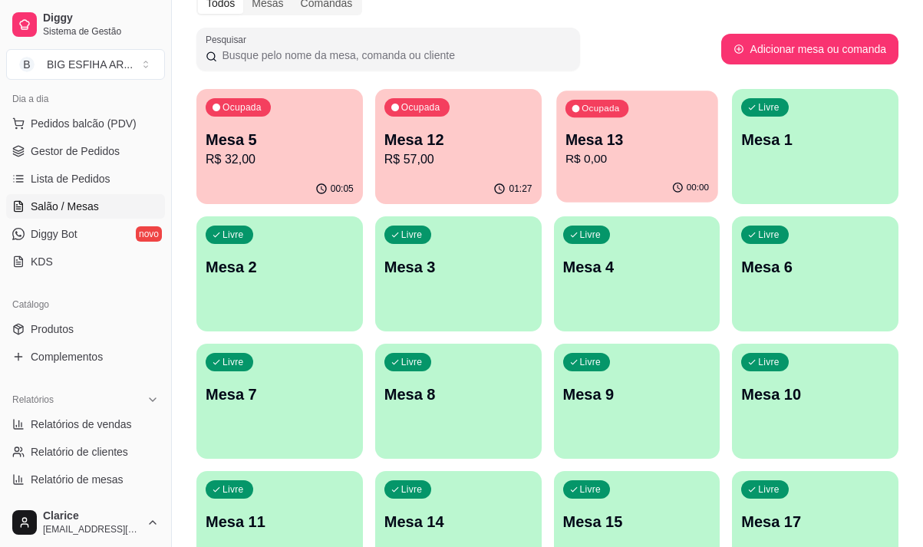
click at [654, 171] on div "Ocupada Mesa 13 R$ 0,00" at bounding box center [636, 132] width 161 height 83
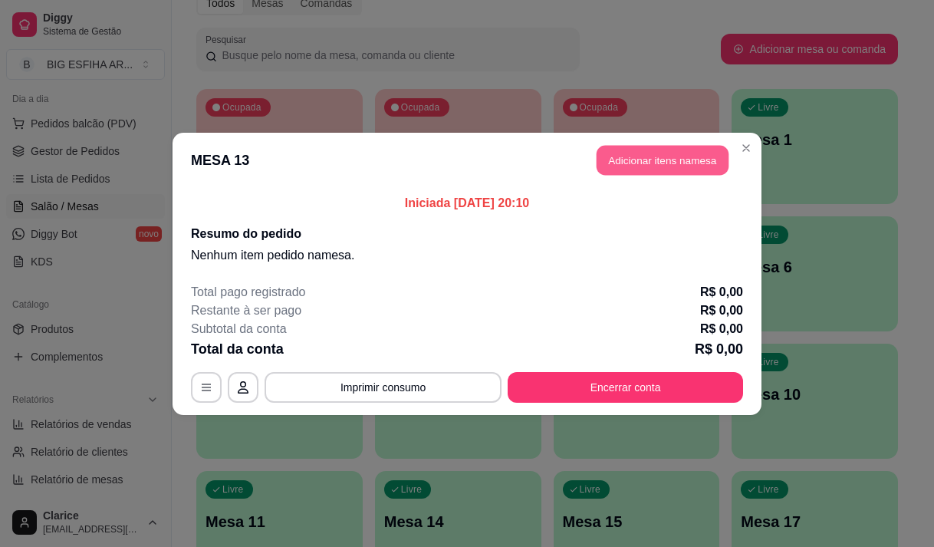
click at [631, 168] on button "Adicionar itens na mesa" at bounding box center [663, 160] width 132 height 30
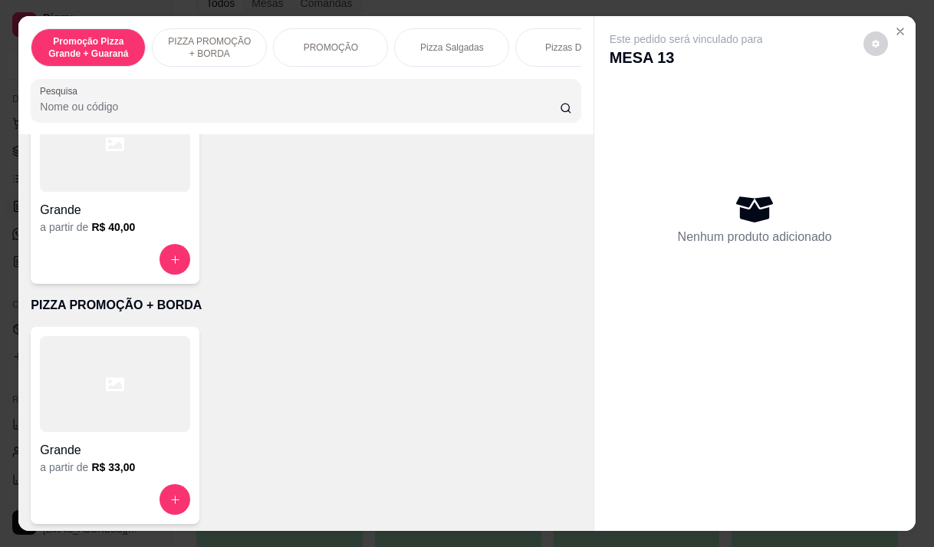
scroll to position [153, 0]
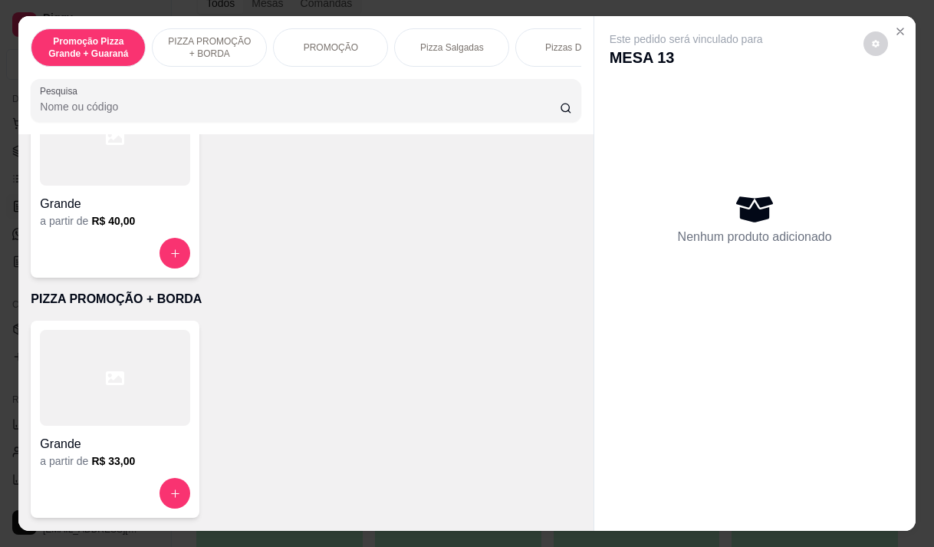
click at [139, 405] on div at bounding box center [115, 378] width 150 height 96
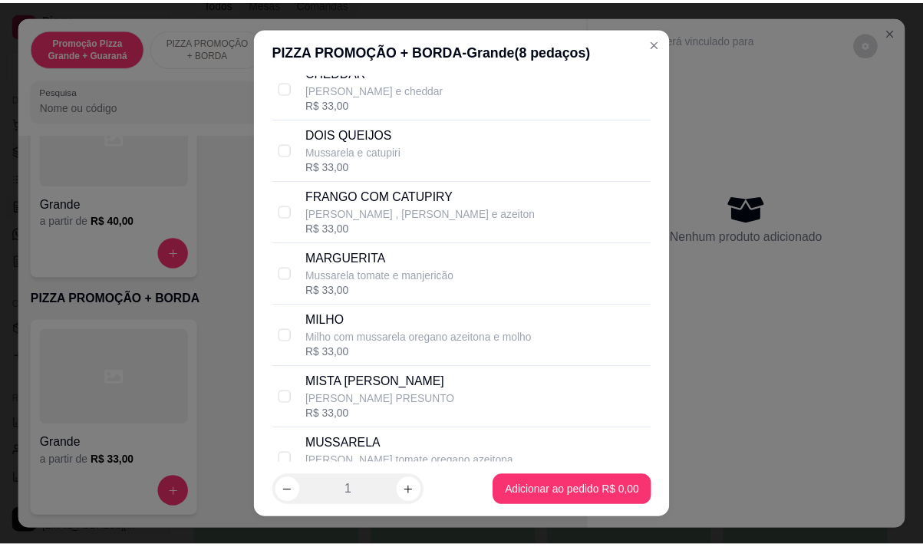
scroll to position [230, 0]
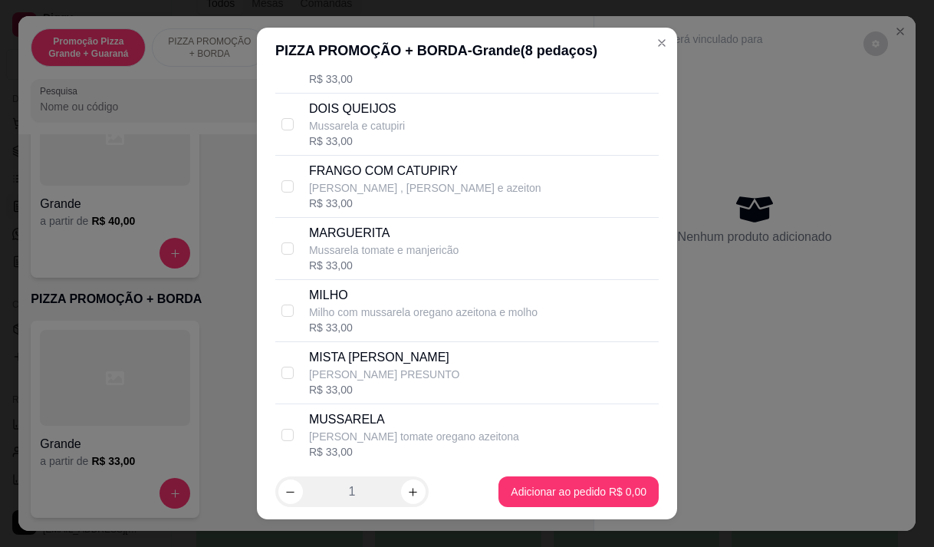
click at [364, 424] on div "[PERSON_NAME] tomate oregano azeitona R$ 33,00" at bounding box center [467, 435] width 384 height 62
checkbox input "true"
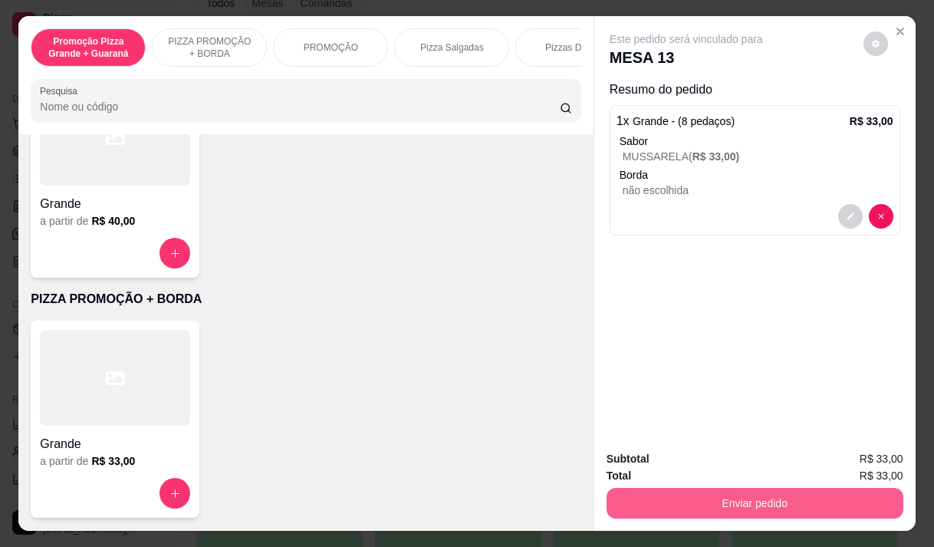
click at [680, 492] on button "Enviar pedido" at bounding box center [755, 503] width 297 height 31
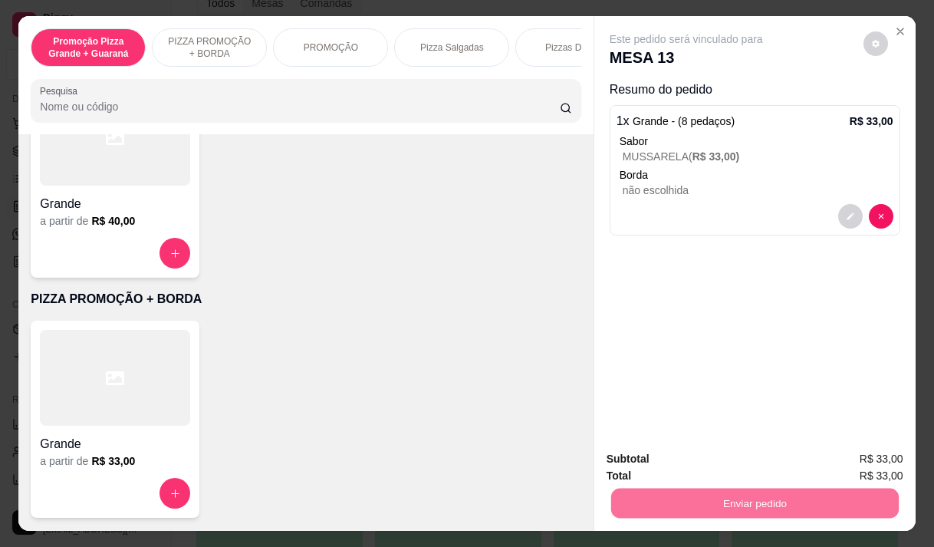
click at [729, 451] on button "Registrar cliente" at bounding box center [761, 459] width 98 height 28
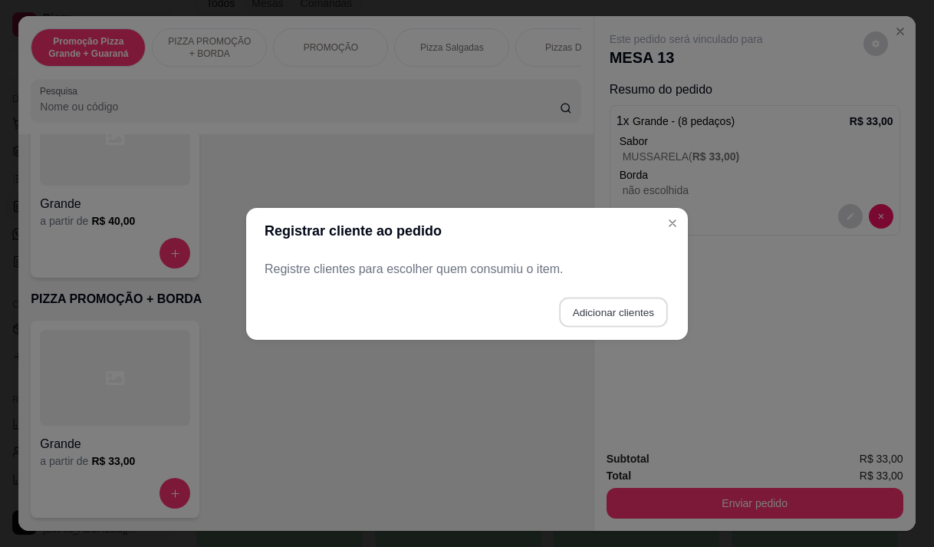
click at [620, 312] on button "Adicionar clientes" at bounding box center [613, 312] width 108 height 30
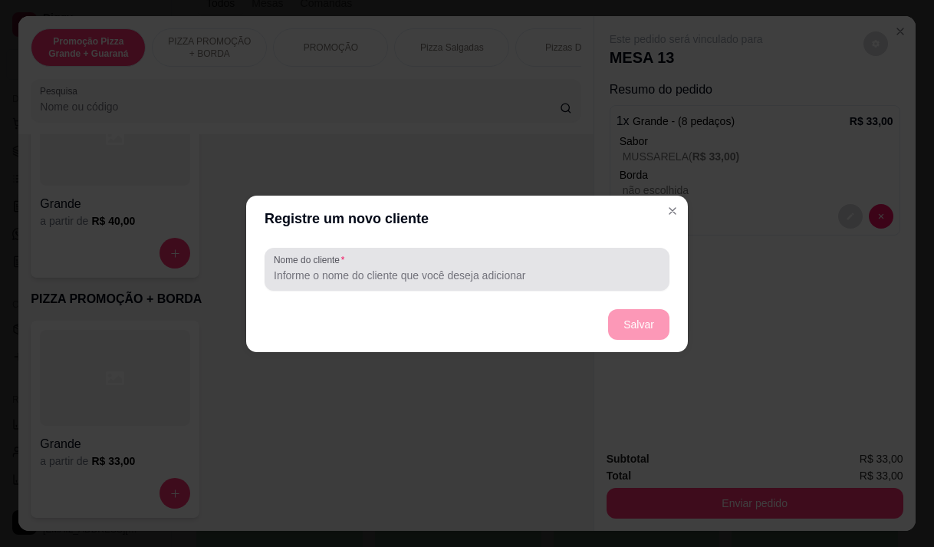
click at [565, 263] on div at bounding box center [467, 269] width 387 height 31
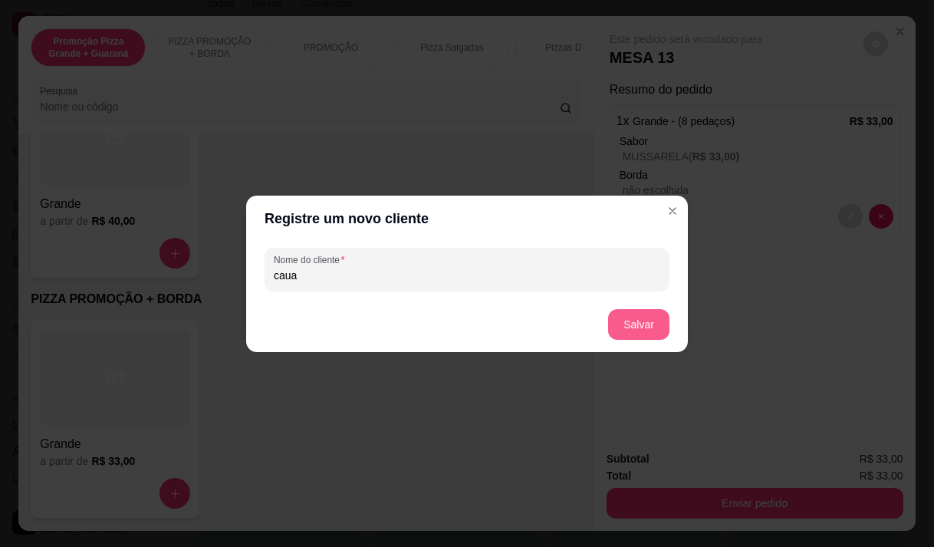
type input "caua"
click at [651, 331] on button "Salvar" at bounding box center [638, 324] width 61 height 31
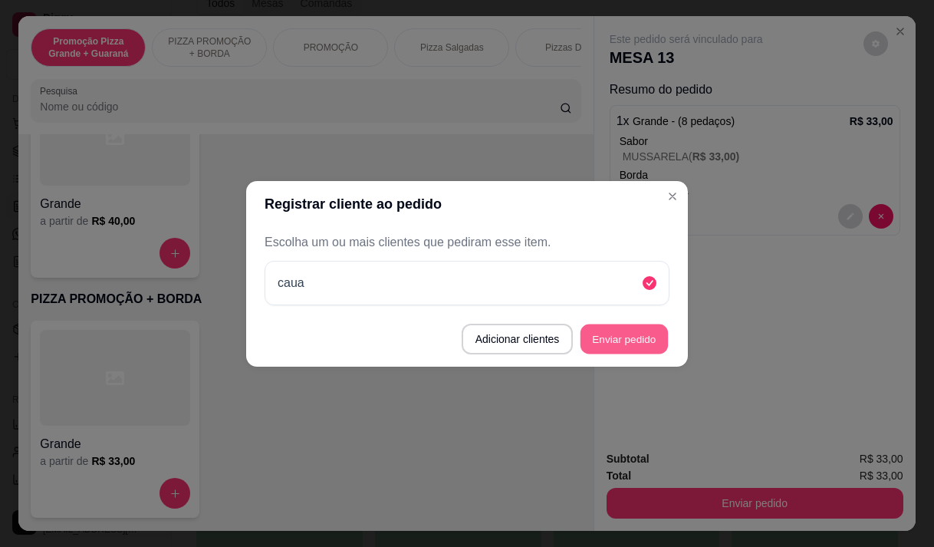
click at [641, 332] on button "Enviar pedido" at bounding box center [624, 339] width 87 height 30
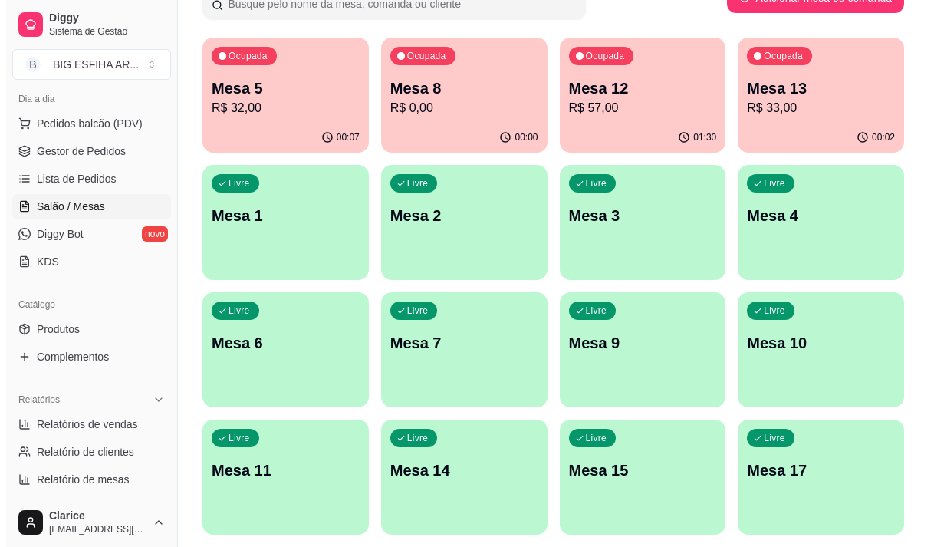
scroll to position [153, 0]
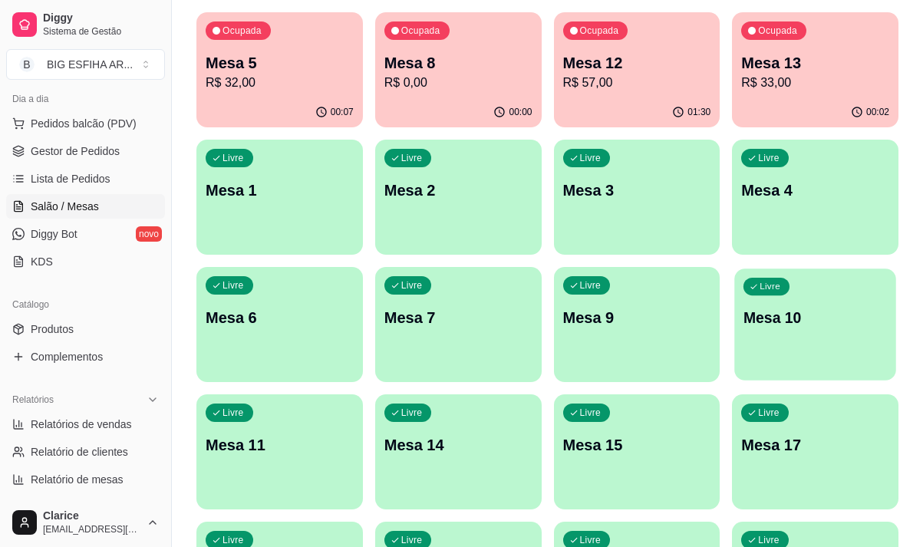
click at [810, 312] on p "Mesa 10" at bounding box center [814, 318] width 143 height 21
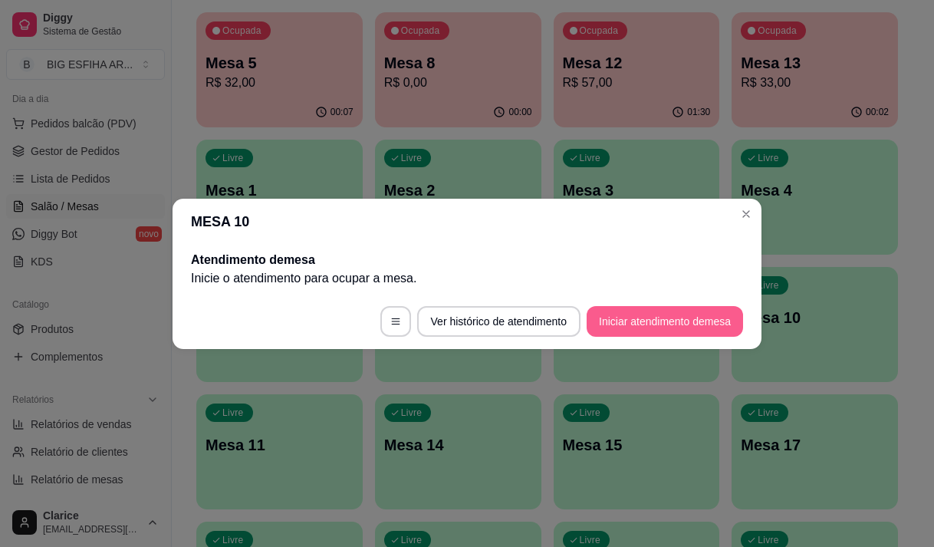
click at [628, 317] on button "Iniciar atendimento de mesa" at bounding box center [665, 321] width 156 height 31
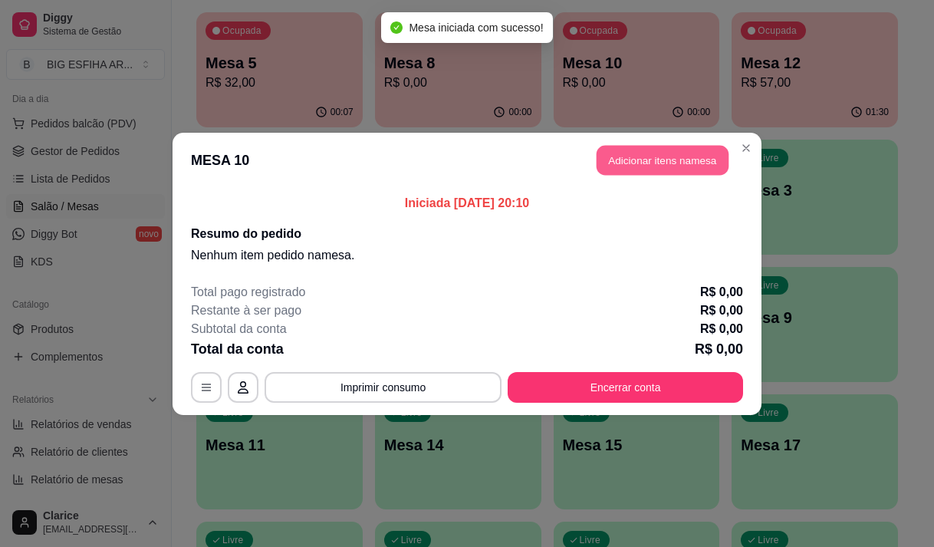
click at [630, 166] on button "Adicionar itens na mesa" at bounding box center [663, 160] width 132 height 30
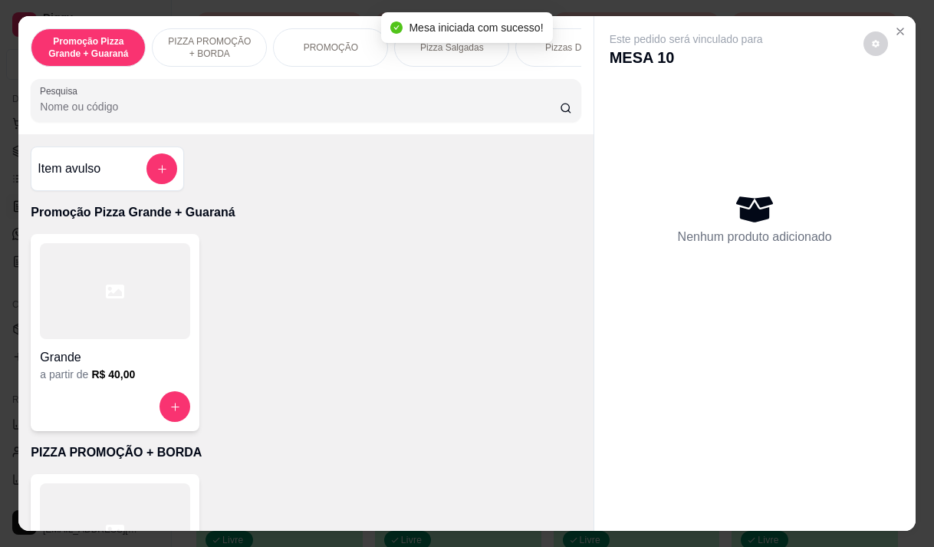
click at [311, 116] on div at bounding box center [306, 100] width 532 height 31
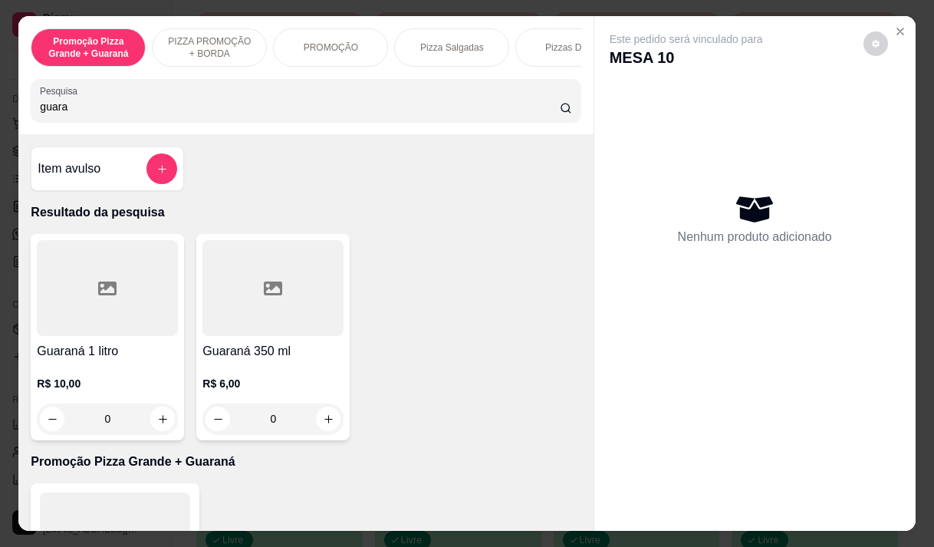
type input "guara"
click at [292, 384] on p "R$ 6,00" at bounding box center [273, 383] width 141 height 15
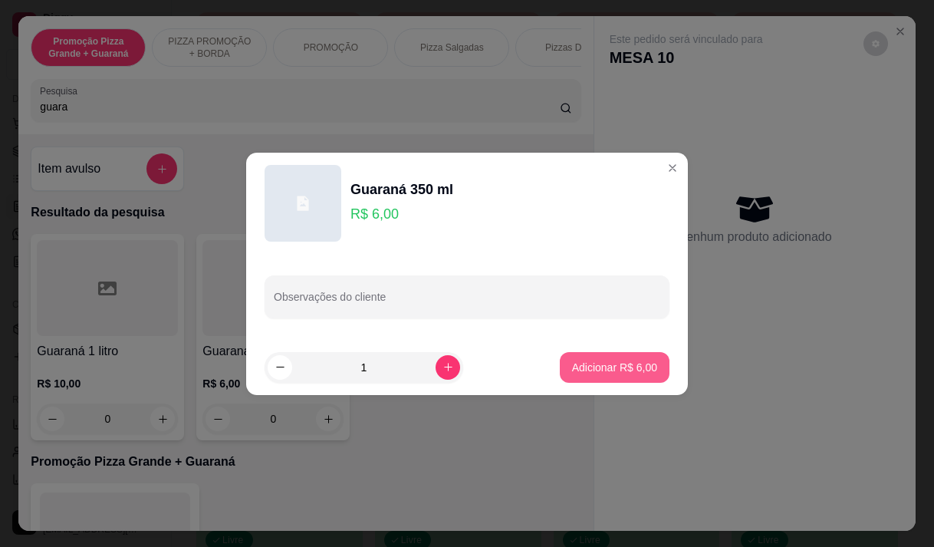
click at [608, 357] on button "Adicionar R$ 6,00" at bounding box center [615, 367] width 110 height 31
type input "1"
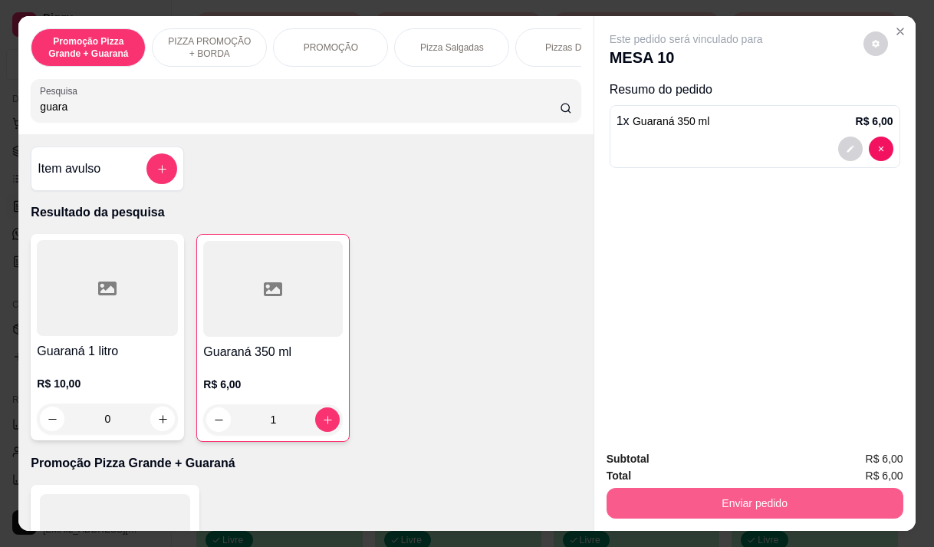
click at [693, 492] on button "Enviar pedido" at bounding box center [755, 503] width 297 height 31
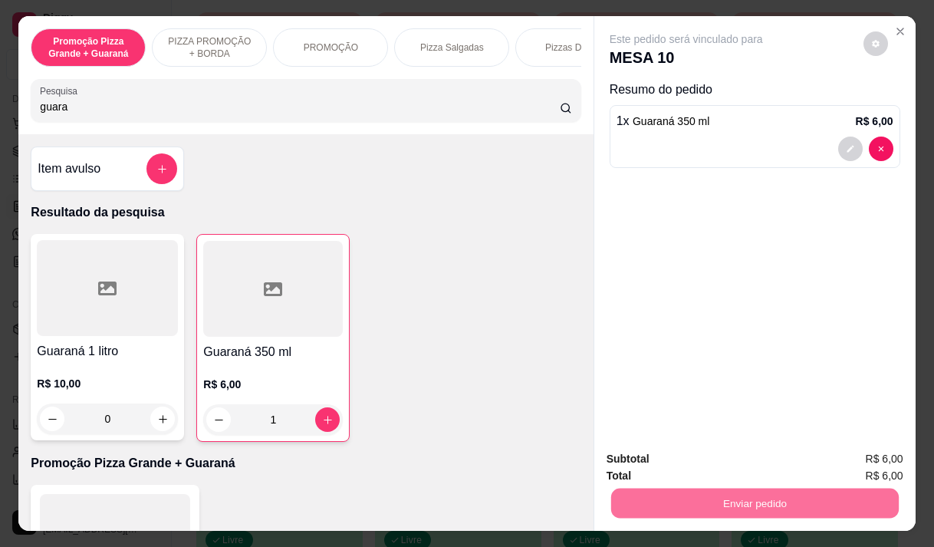
click at [756, 462] on button "Registrar cliente" at bounding box center [761, 459] width 98 height 28
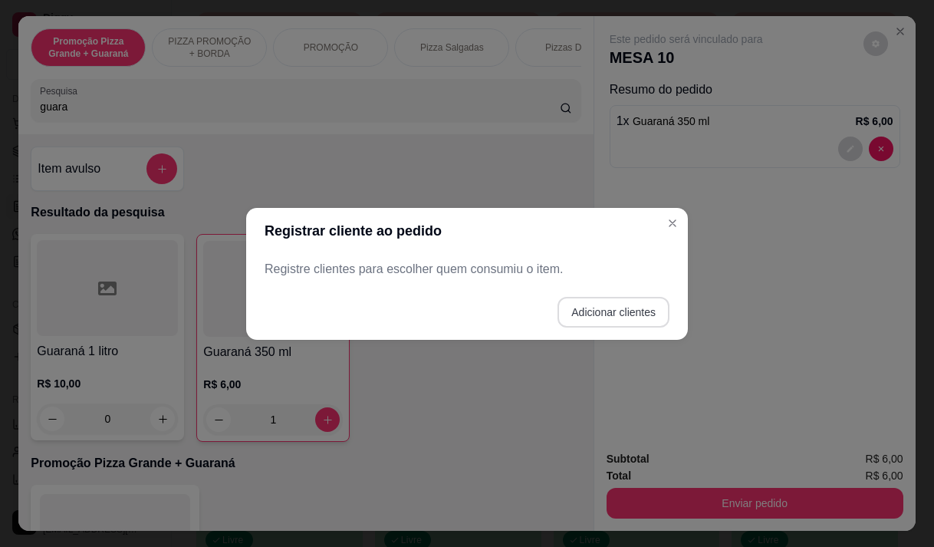
click at [637, 315] on button "Adicionar clientes" at bounding box center [614, 312] width 112 height 31
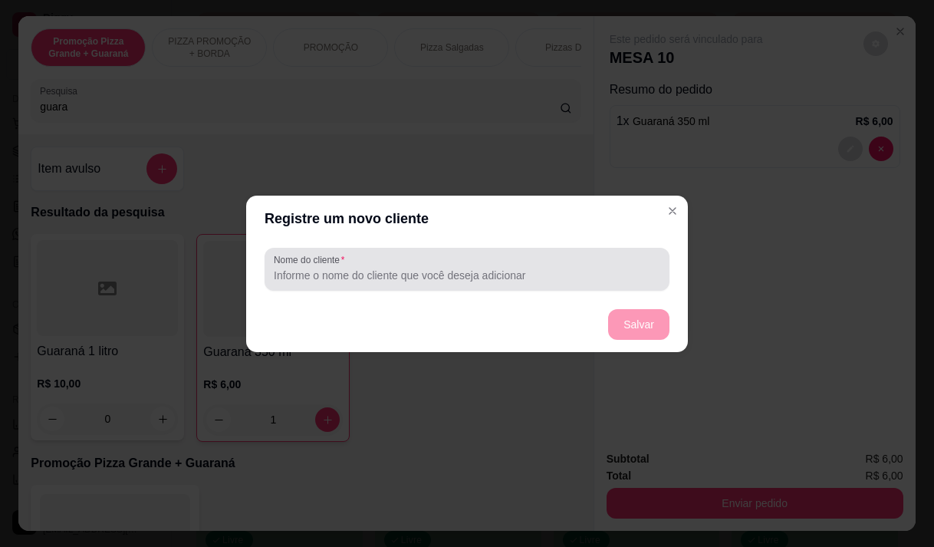
click at [518, 285] on div "Nome do cliente" at bounding box center [467, 269] width 405 height 43
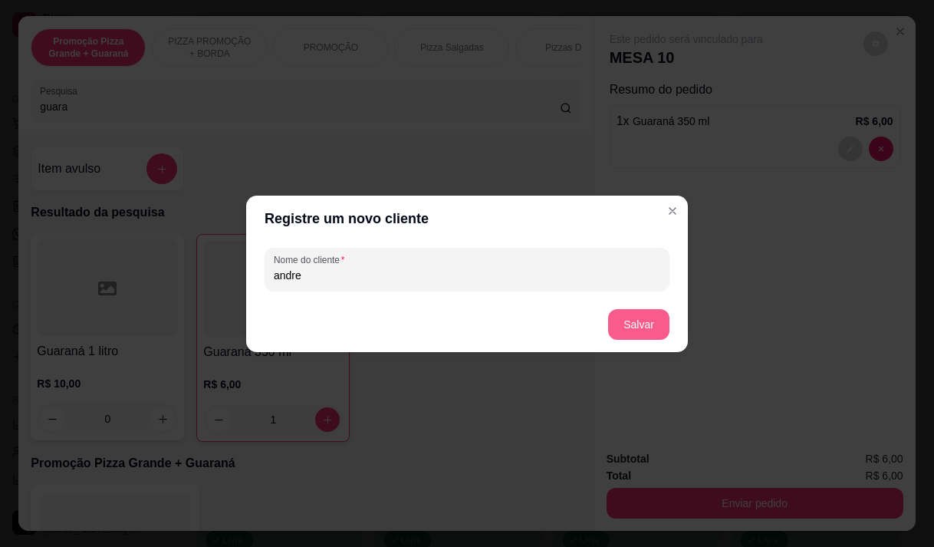
type input "andre"
click at [651, 334] on button "Salvar" at bounding box center [639, 324] width 60 height 30
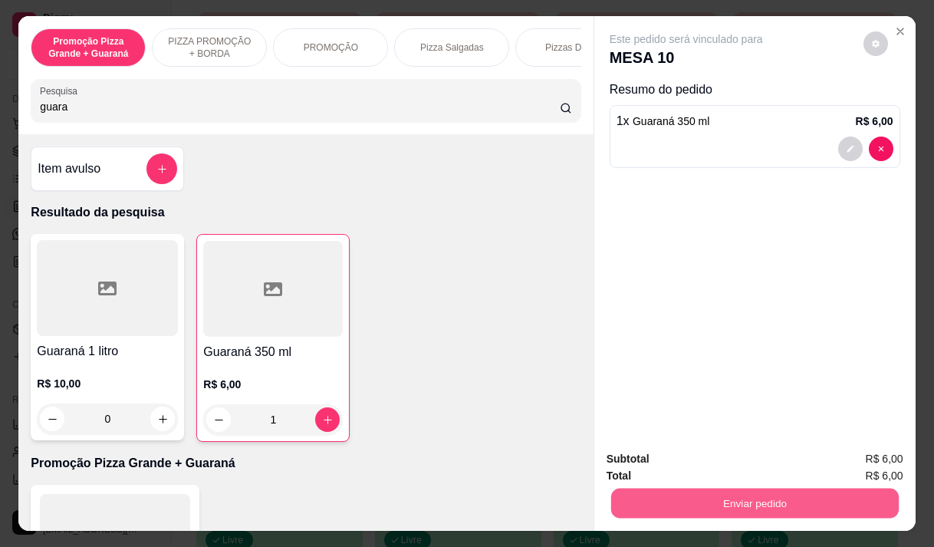
click at [678, 489] on button "Enviar pedido" at bounding box center [755, 503] width 288 height 30
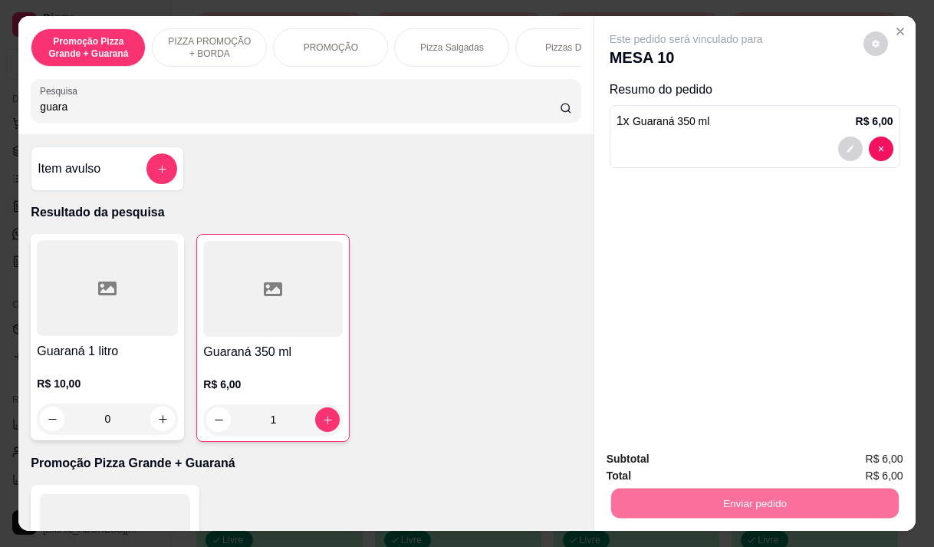
click at [861, 458] on button "Enviar pedido" at bounding box center [863, 459] width 87 height 29
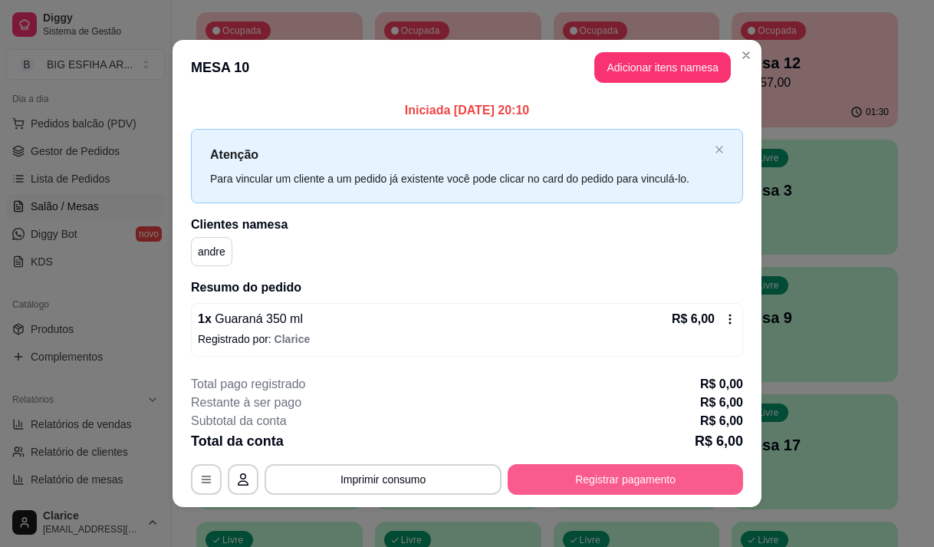
click at [656, 479] on button "Registrar pagamento" at bounding box center [625, 479] width 235 height 31
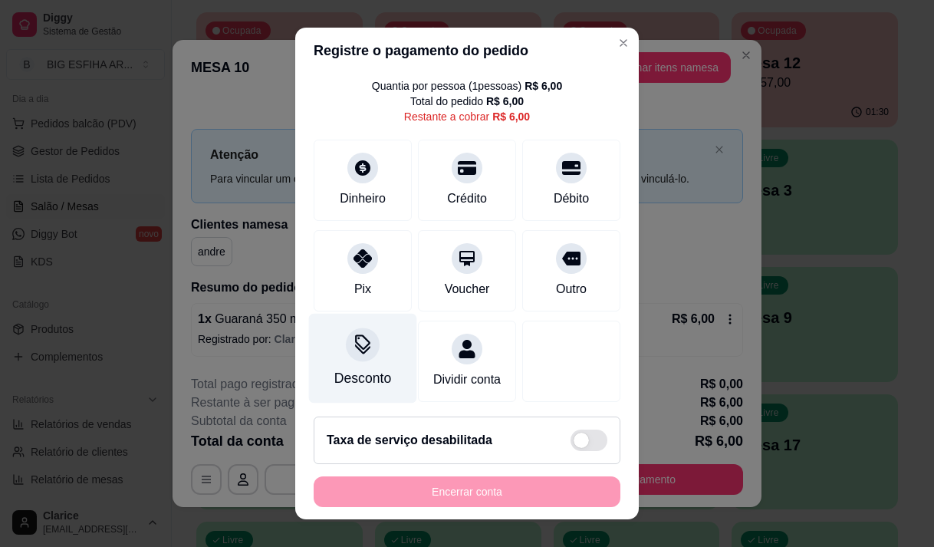
scroll to position [63, 0]
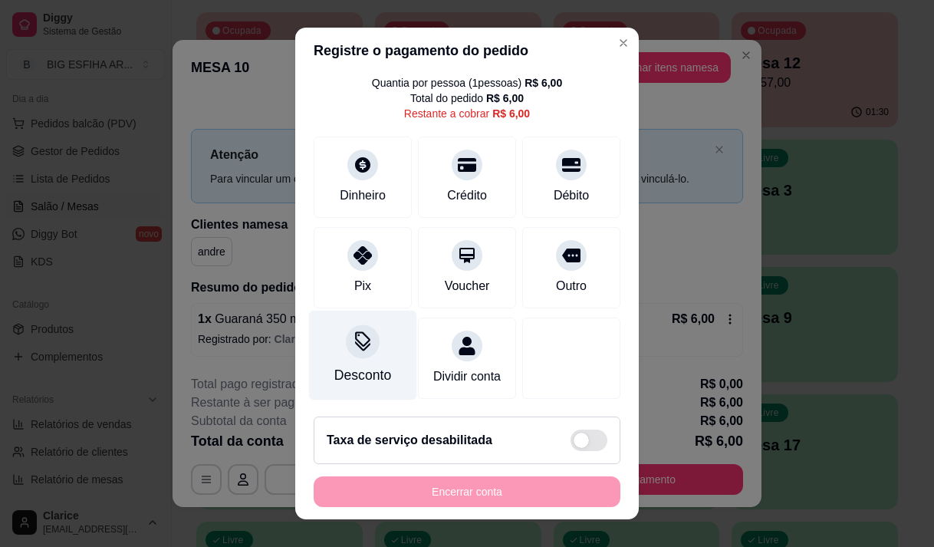
click at [356, 346] on div "Desconto" at bounding box center [363, 355] width 108 height 90
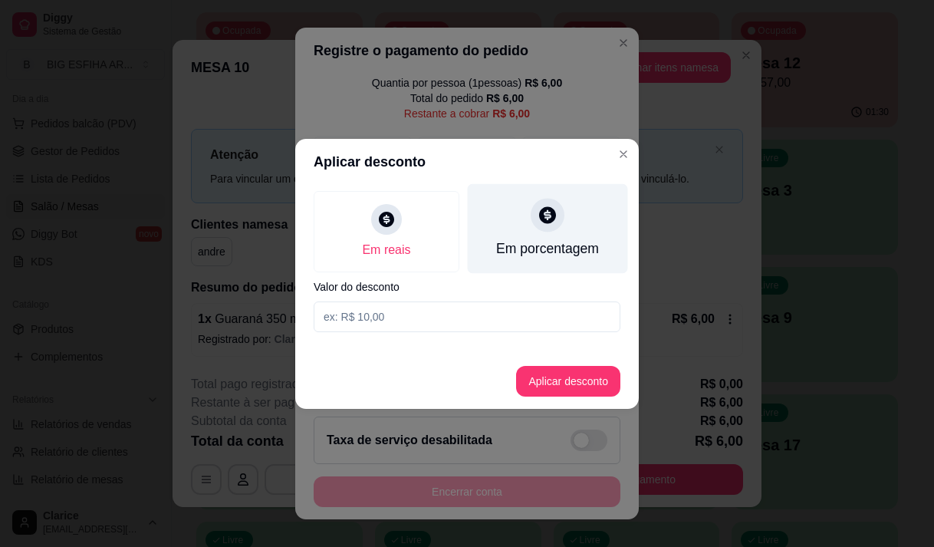
click at [532, 245] on div "Em porcentagem" at bounding box center [547, 249] width 103 height 20
click at [541, 246] on div "Em porcentagem" at bounding box center [547, 249] width 103 height 20
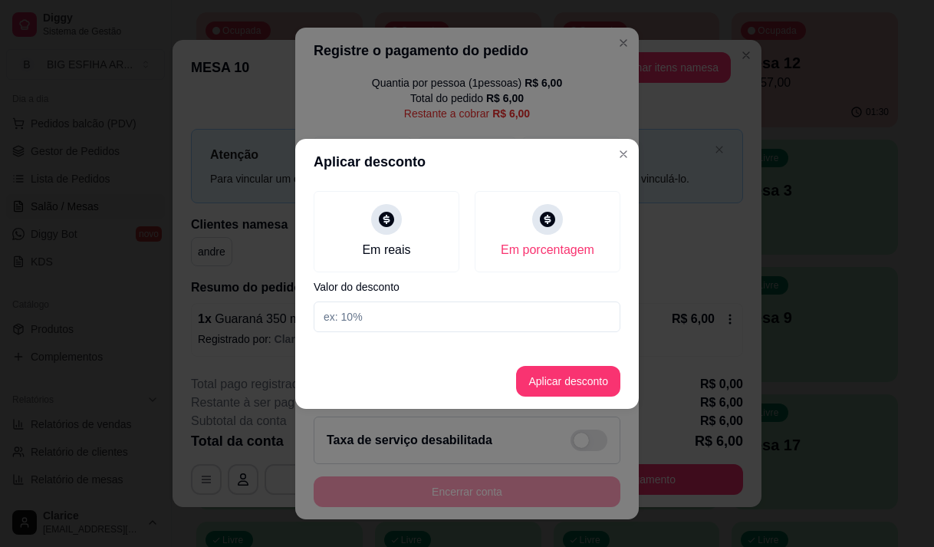
click at [478, 313] on input at bounding box center [467, 316] width 307 height 31
type input "25"
click at [552, 383] on button "Aplicar desconto" at bounding box center [568, 381] width 104 height 31
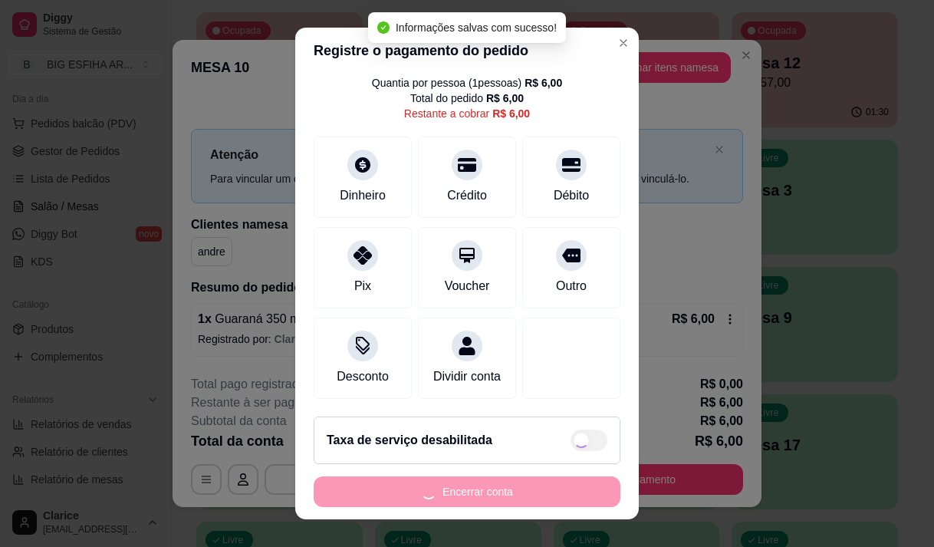
type input "R$ 4,50"
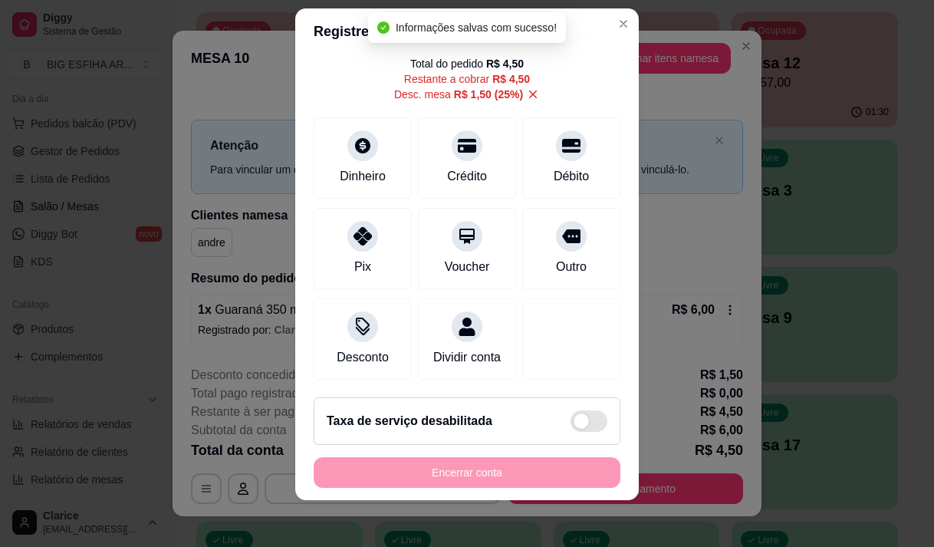
scroll to position [21, 0]
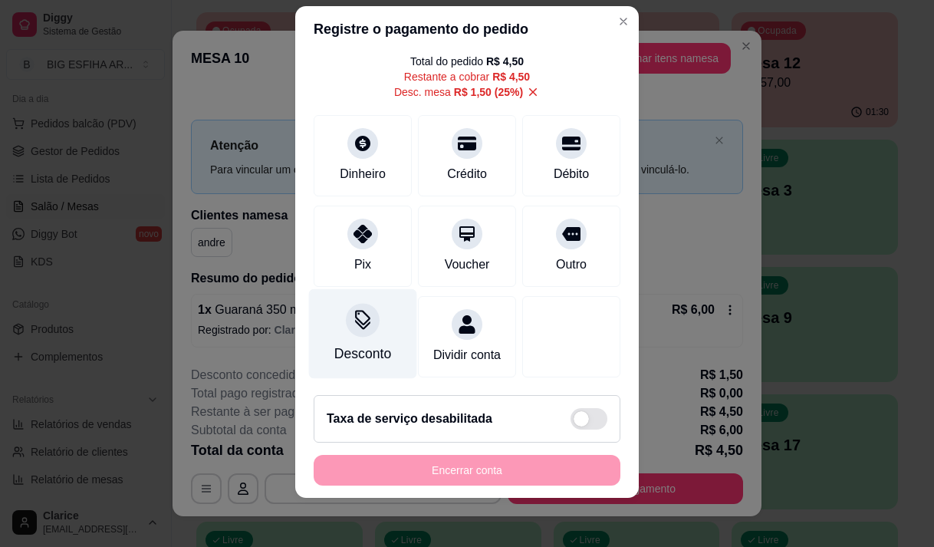
click at [346, 306] on div at bounding box center [363, 320] width 34 height 34
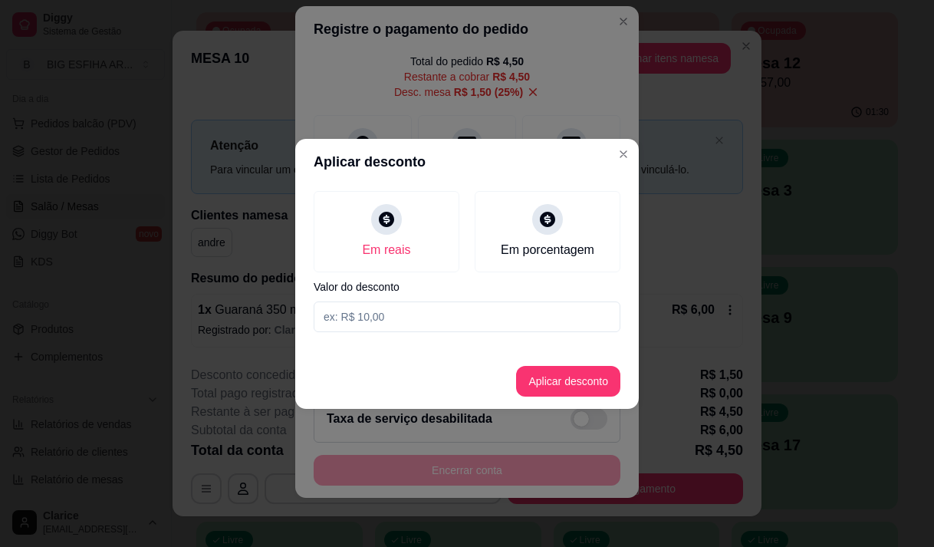
click at [447, 323] on input at bounding box center [467, 316] width 307 height 31
type input "0,00"
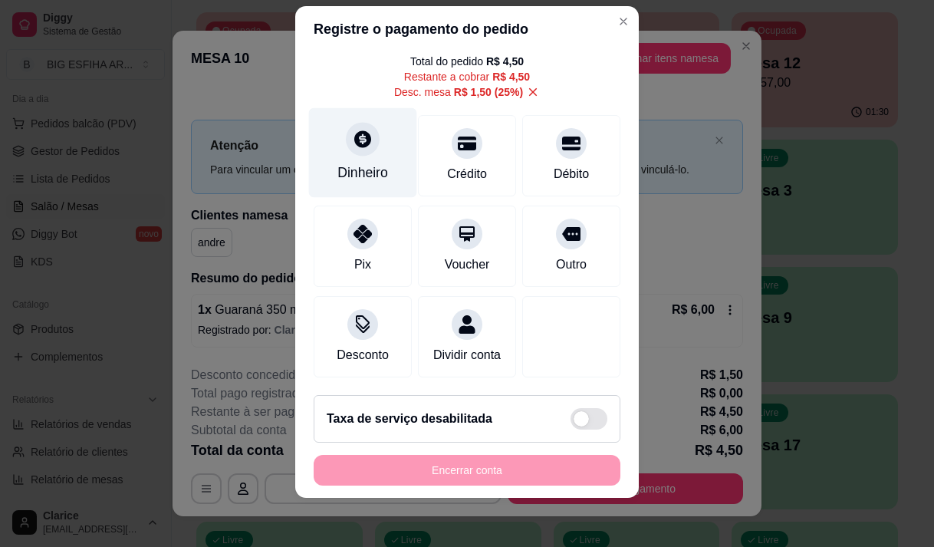
click at [360, 129] on icon at bounding box center [363, 139] width 20 height 20
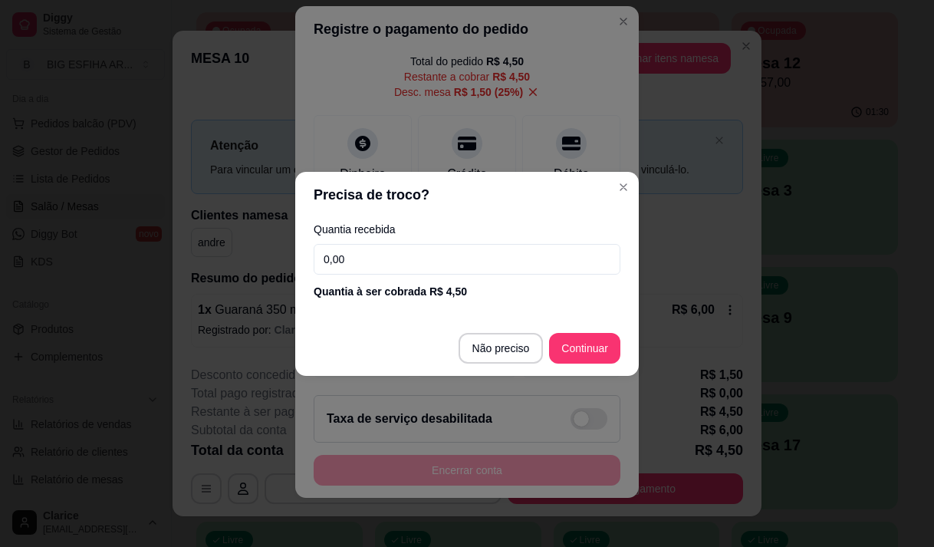
click at [394, 271] on input "0,00" at bounding box center [467, 259] width 307 height 31
type input "4,50"
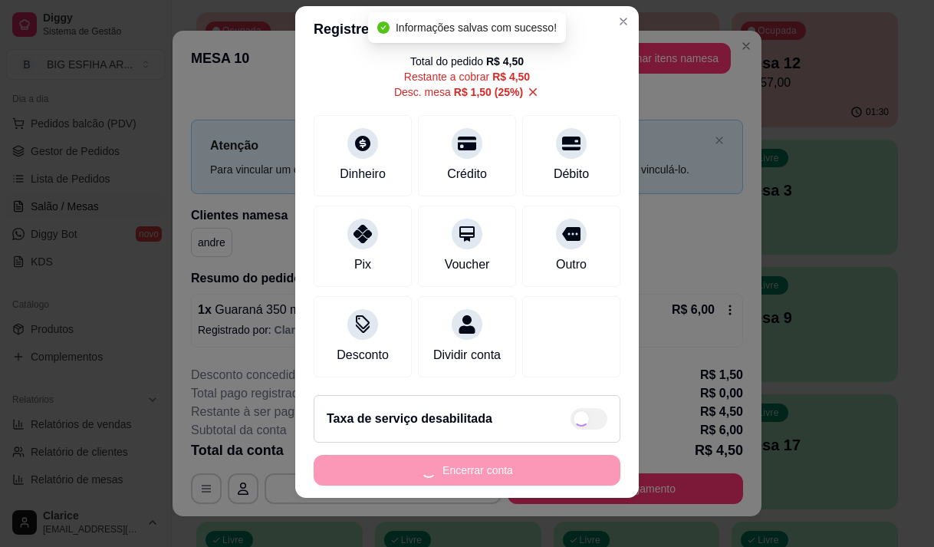
type input "R$ 0,00"
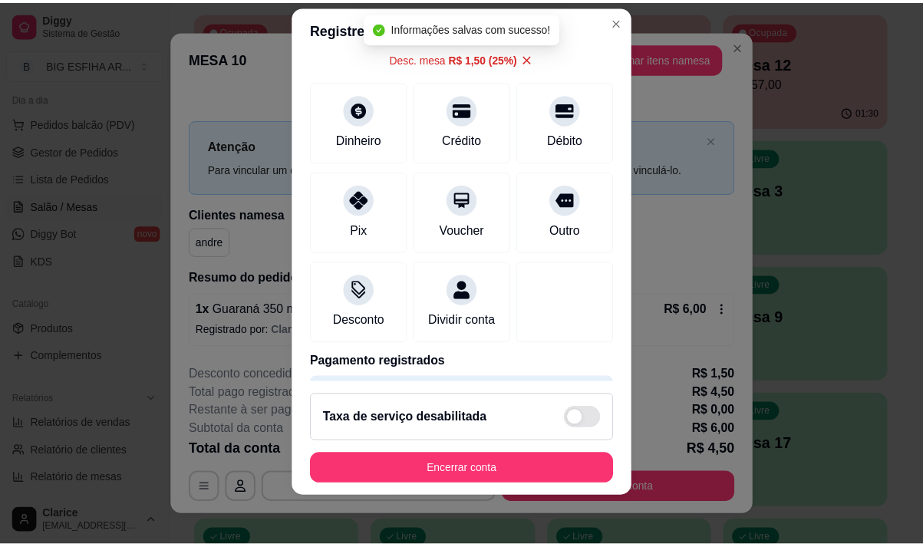
scroll to position [63, 0]
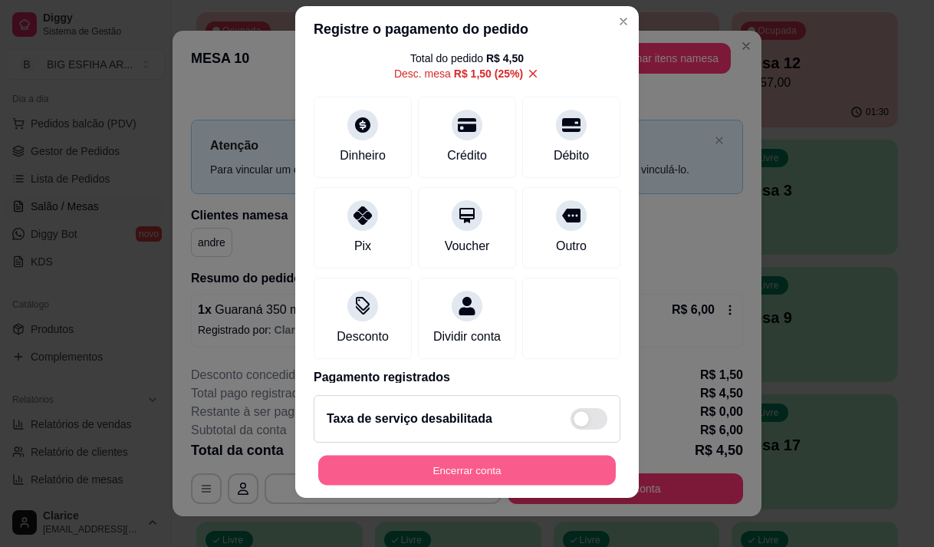
click at [467, 474] on button "Encerrar conta" at bounding box center [467, 471] width 298 height 30
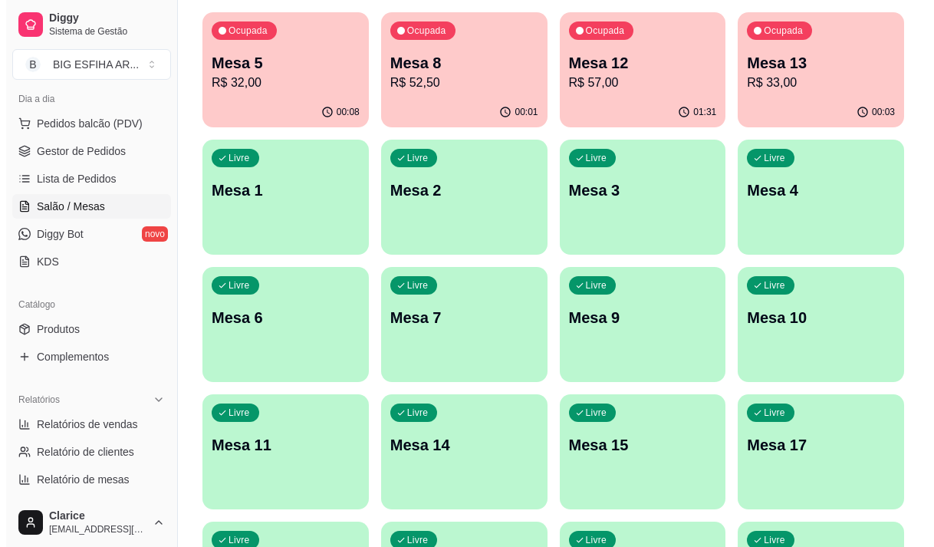
scroll to position [0, 0]
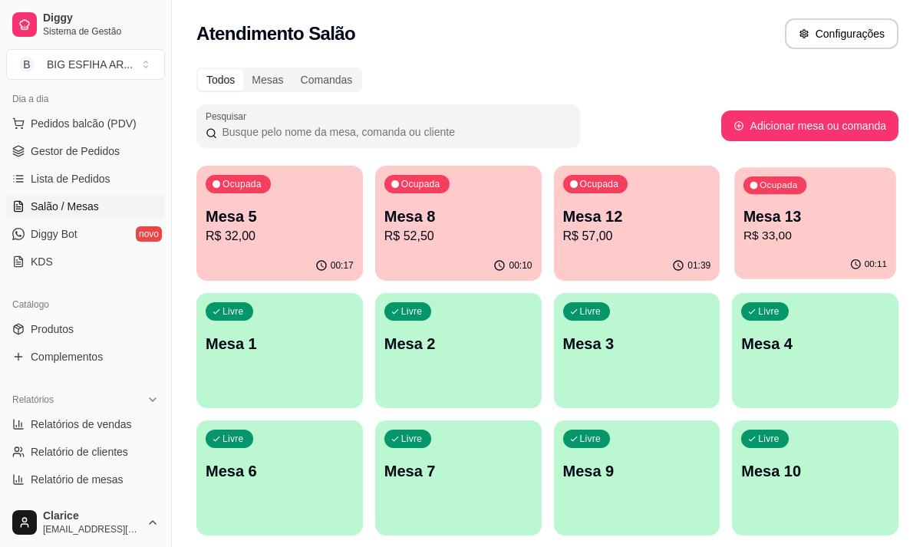
click at [769, 245] on p "R$ 33,00" at bounding box center [814, 236] width 143 height 18
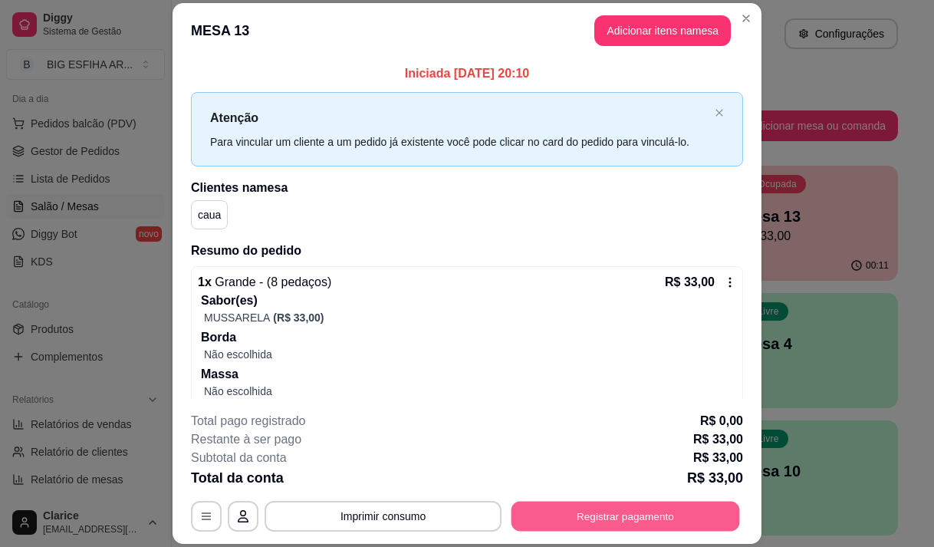
click at [622, 509] on button "Registrar pagamento" at bounding box center [626, 517] width 229 height 30
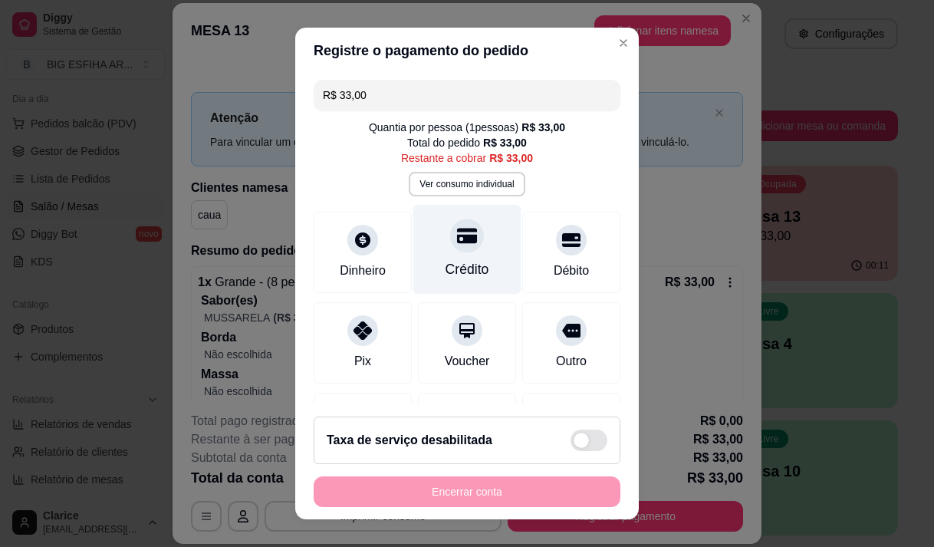
click at [434, 251] on div "Crédito" at bounding box center [467, 249] width 108 height 90
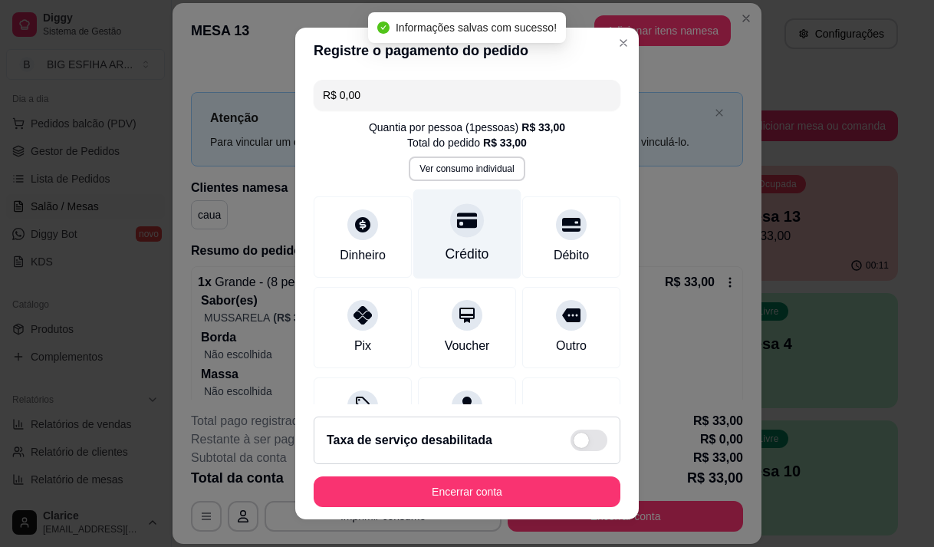
type input "R$ 0,00"
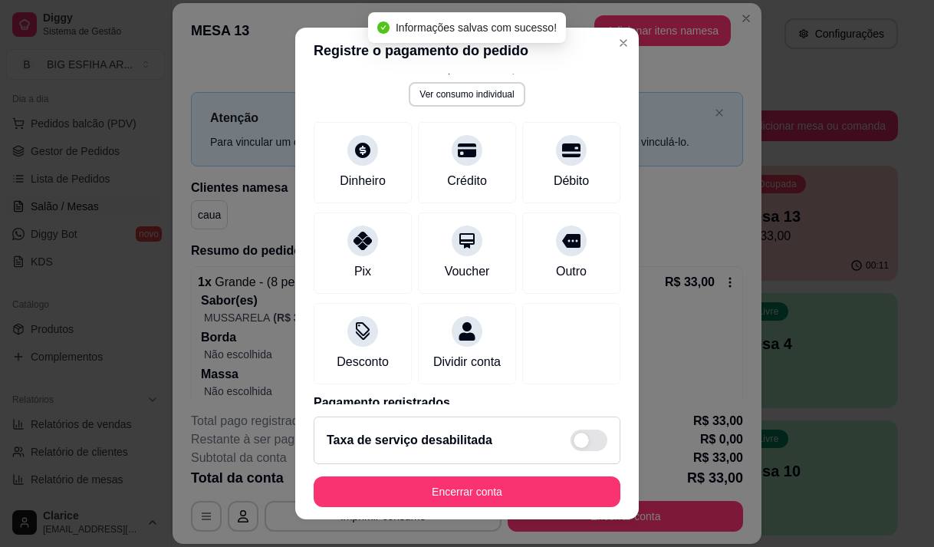
scroll to position [158, 0]
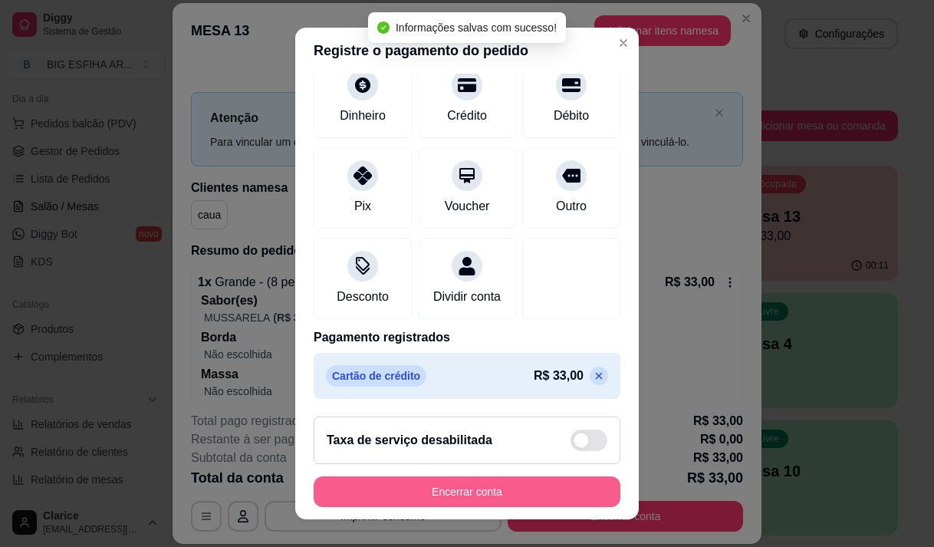
click at [434, 486] on button "Encerrar conta" at bounding box center [467, 491] width 307 height 31
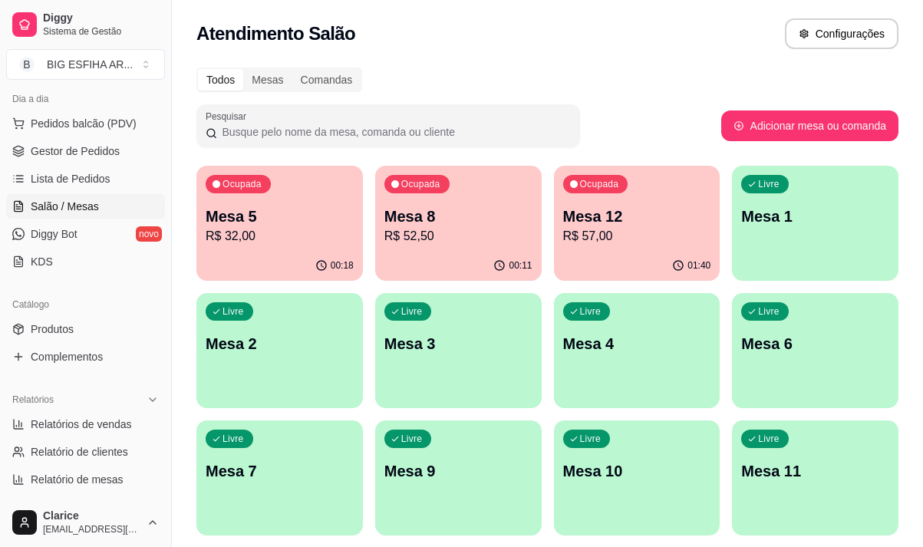
click at [478, 217] on p "Mesa 8" at bounding box center [458, 216] width 148 height 21
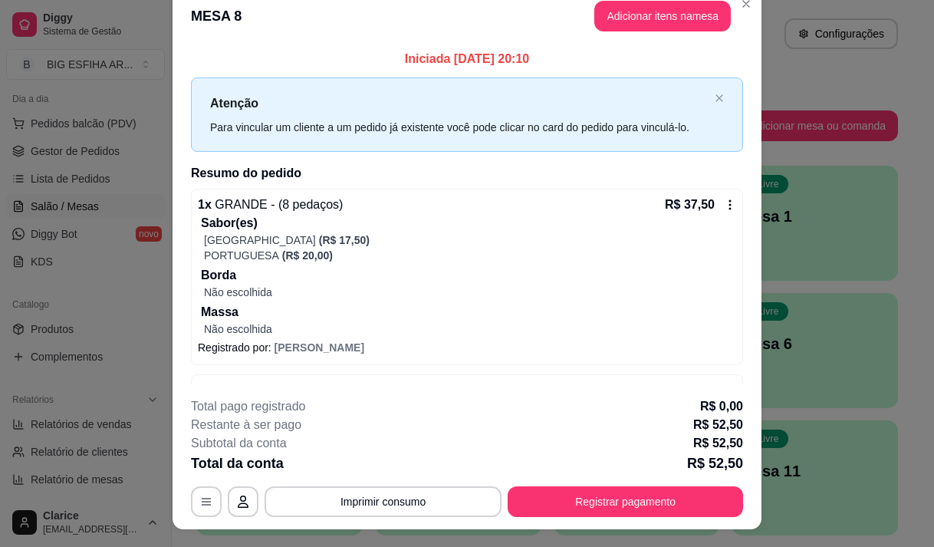
scroll to position [0, 0]
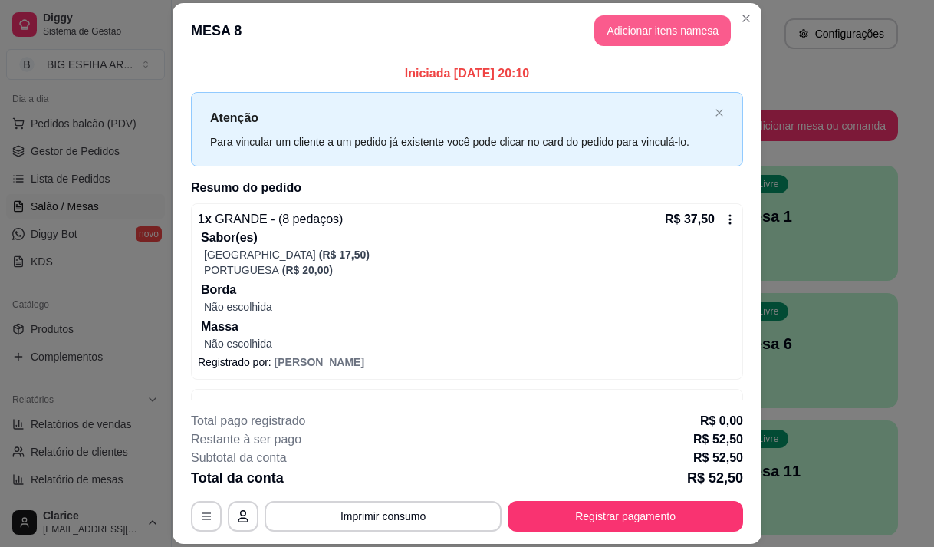
click at [620, 31] on button "Adicionar itens na mesa" at bounding box center [663, 30] width 137 height 31
click at [286, 104] on div at bounding box center [306, 100] width 532 height 31
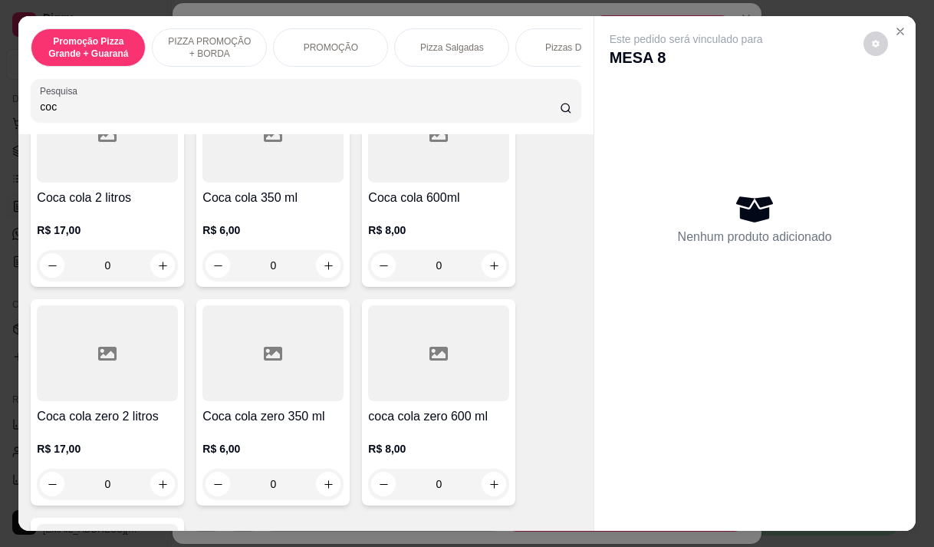
scroll to position [384, 0]
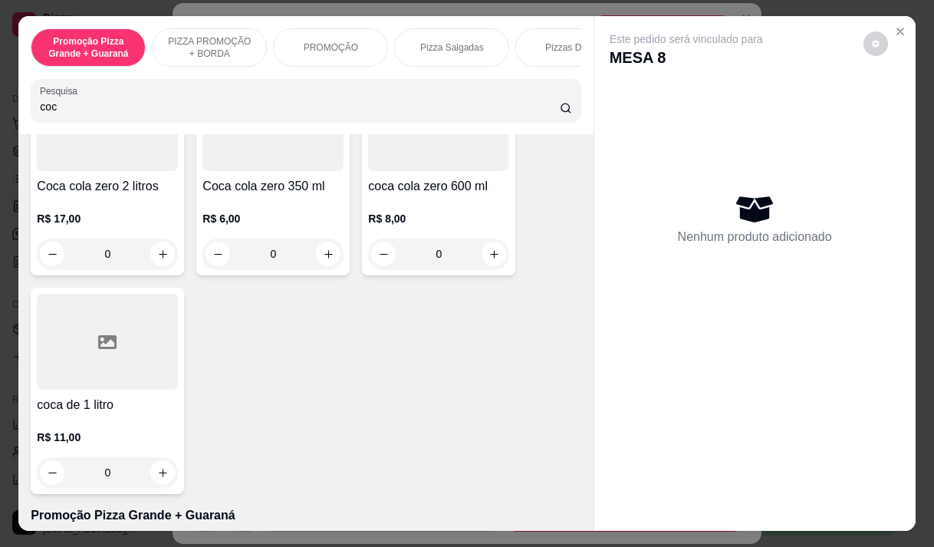
type input "coc"
click at [101, 407] on h4 "coca de 1 litro" at bounding box center [107, 405] width 141 height 18
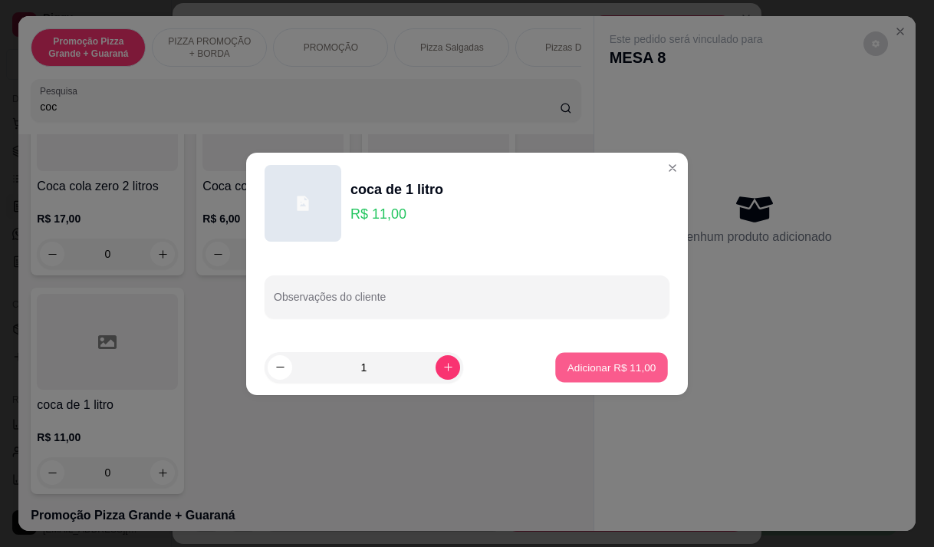
click at [613, 382] on button "Adicionar R$ 11,00" at bounding box center [611, 367] width 113 height 30
type input "1"
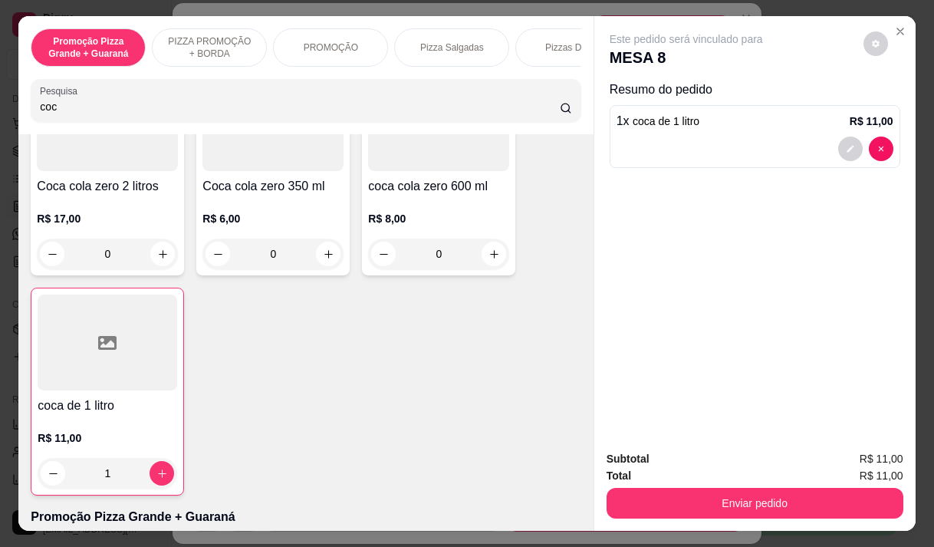
click at [742, 509] on button "Enviar pedido" at bounding box center [755, 503] width 297 height 31
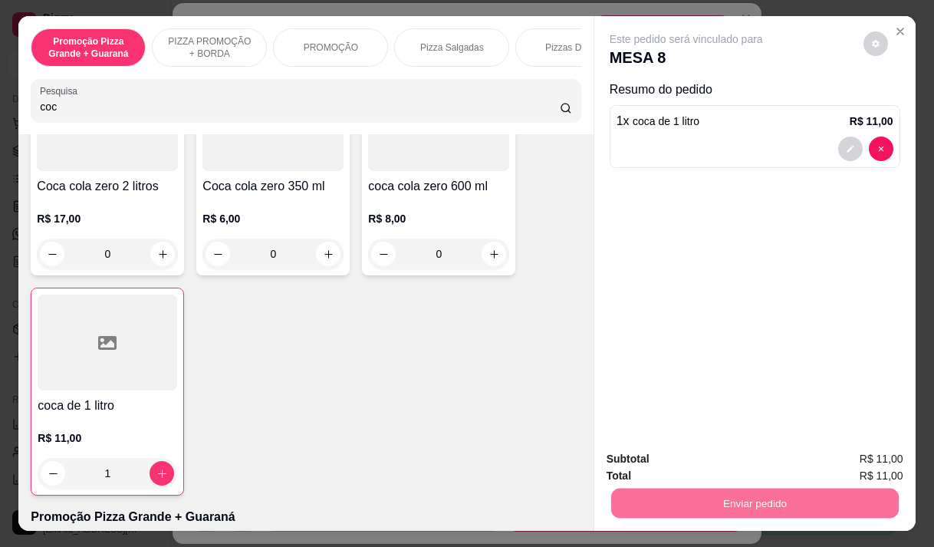
click at [848, 464] on button "Enviar pedido" at bounding box center [863, 459] width 87 height 29
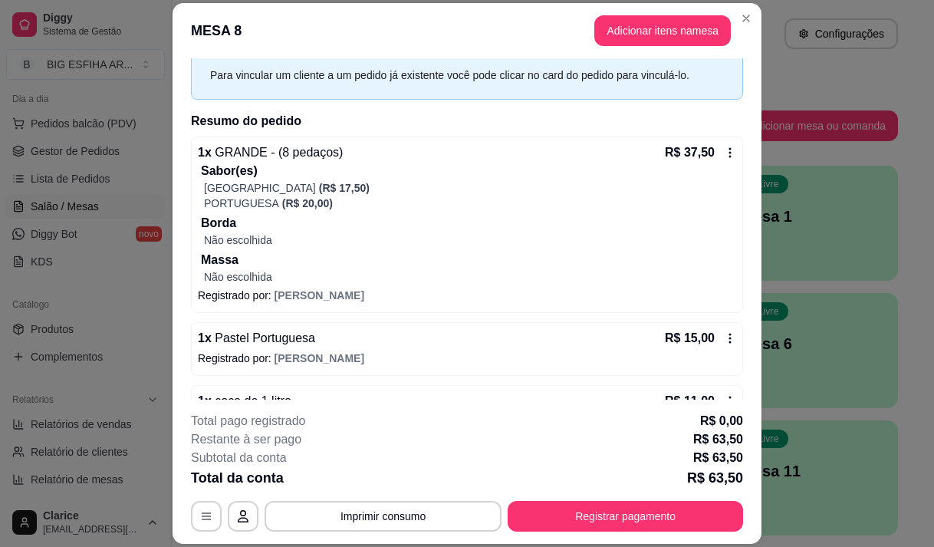
scroll to position [111, 0]
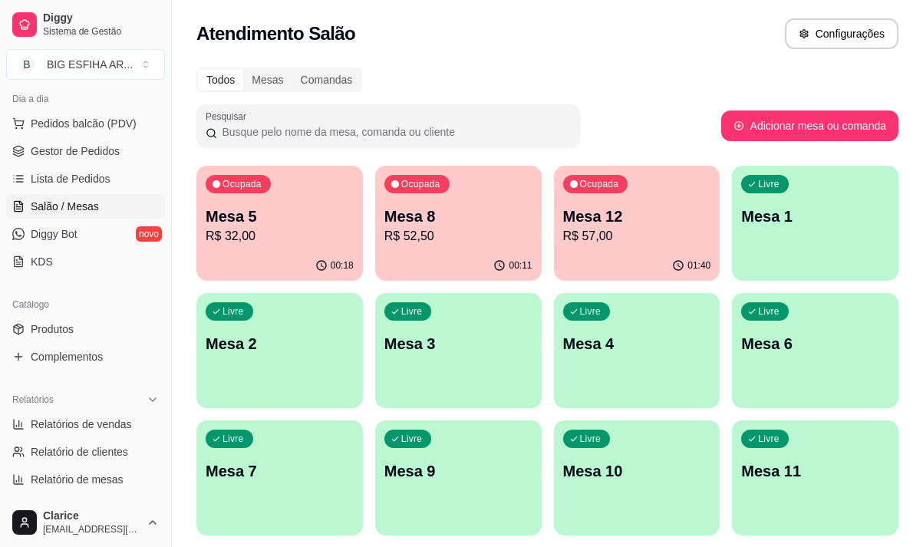
click at [240, 227] on p "R$ 32,00" at bounding box center [280, 236] width 148 height 18
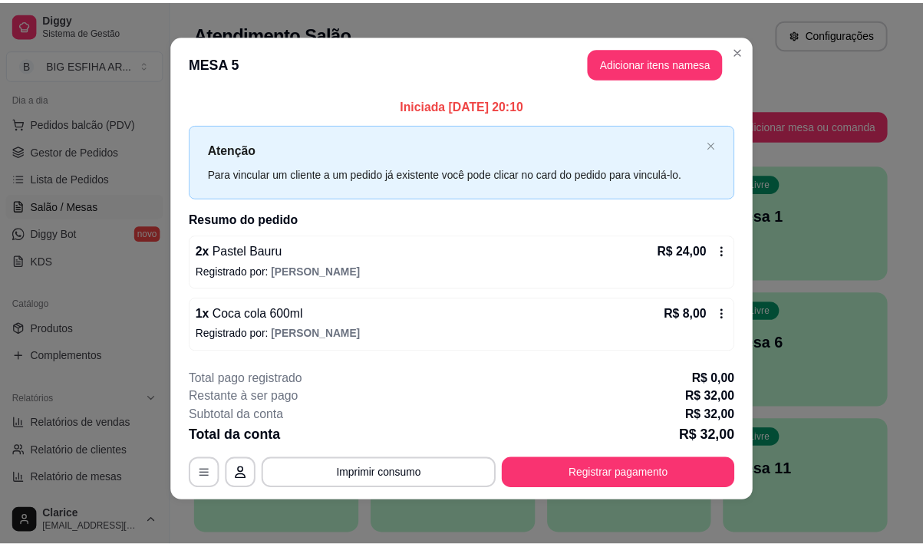
scroll to position [9, 0]
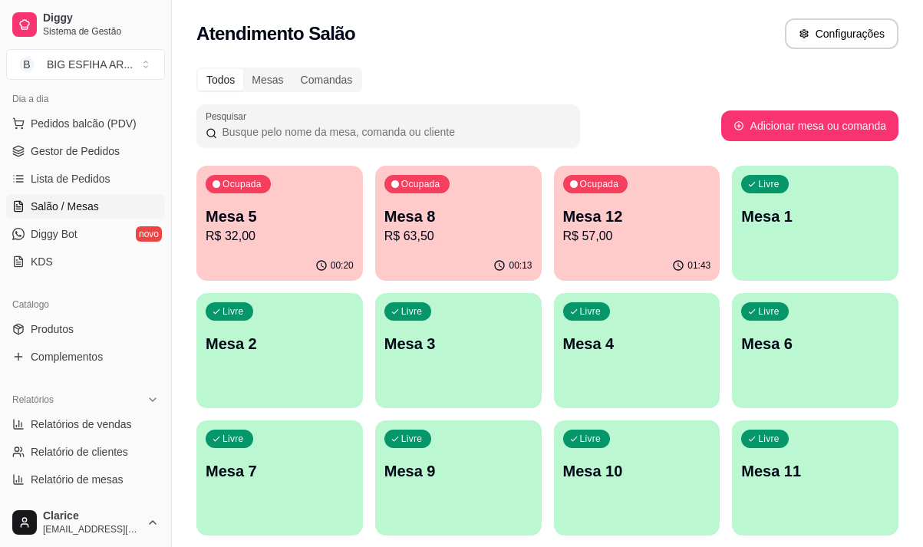
click at [311, 259] on div "00:20" at bounding box center [279, 266] width 166 height 30
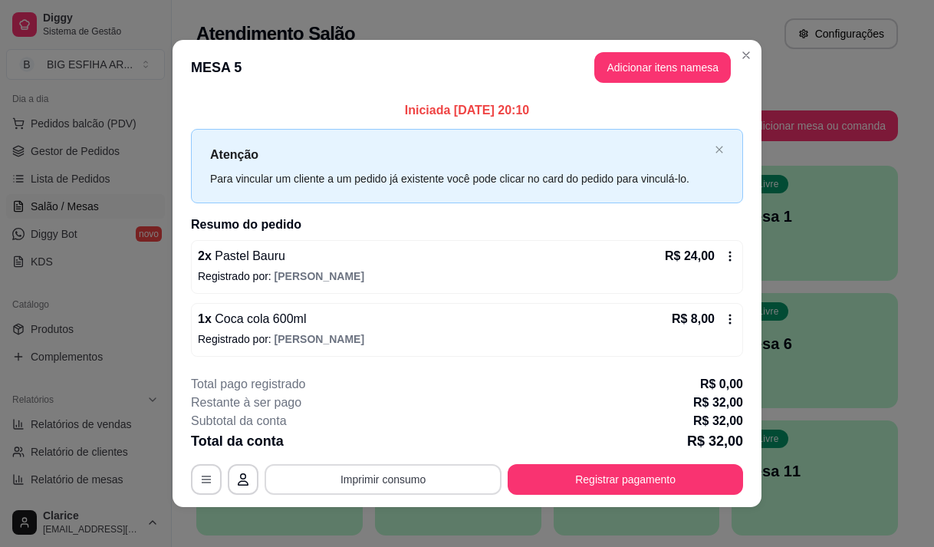
click at [381, 475] on button "Imprimir consumo" at bounding box center [383, 479] width 237 height 31
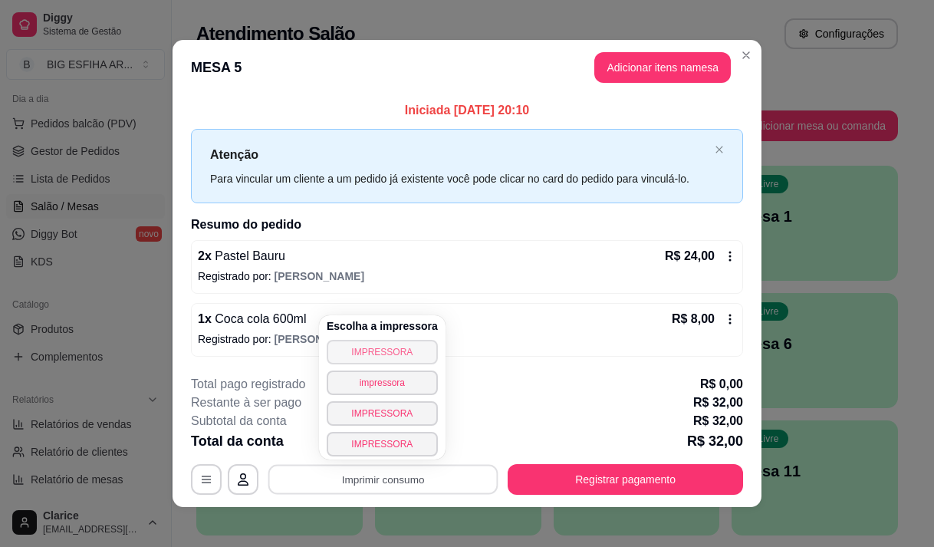
click at [397, 357] on button "IMPRESSORA" at bounding box center [382, 352] width 111 height 25
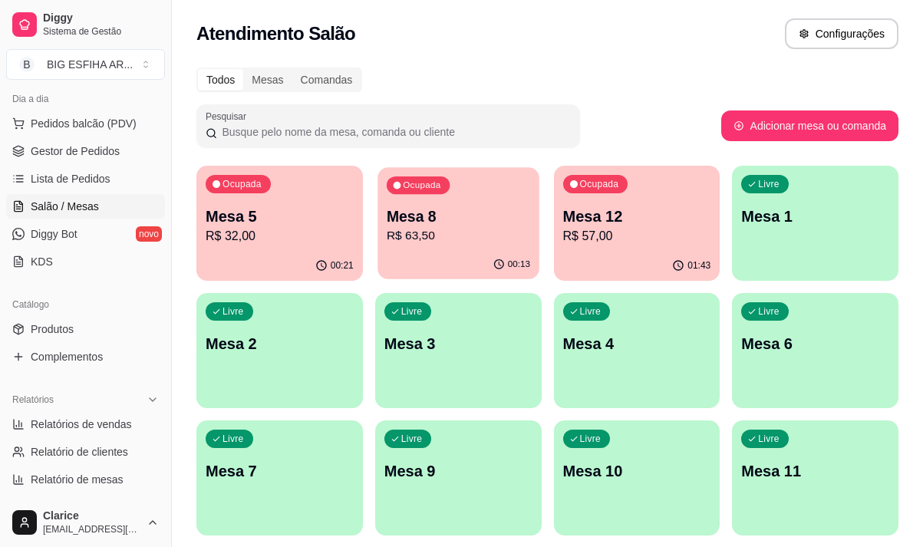
click at [475, 255] on div "00:13" at bounding box center [457, 264] width 161 height 29
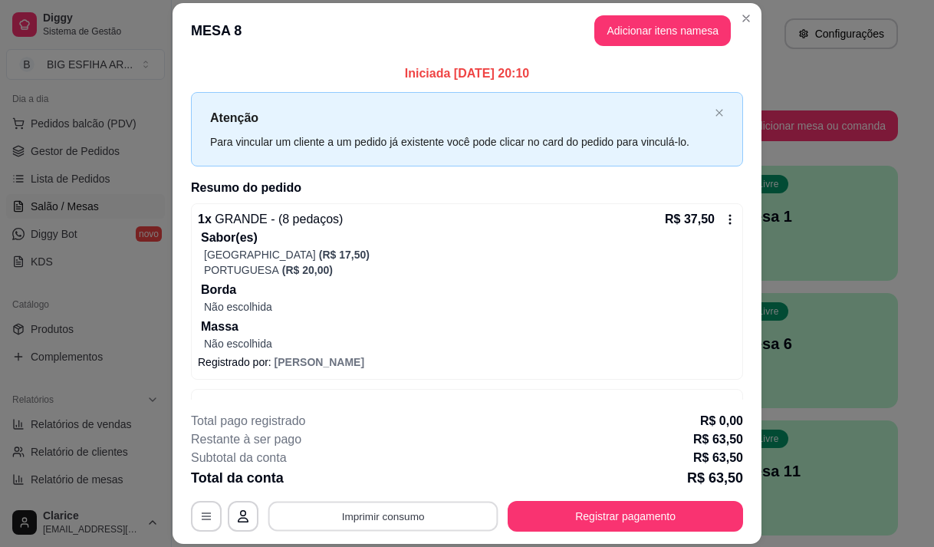
click at [331, 509] on button "Imprimir consumo" at bounding box center [383, 517] width 230 height 30
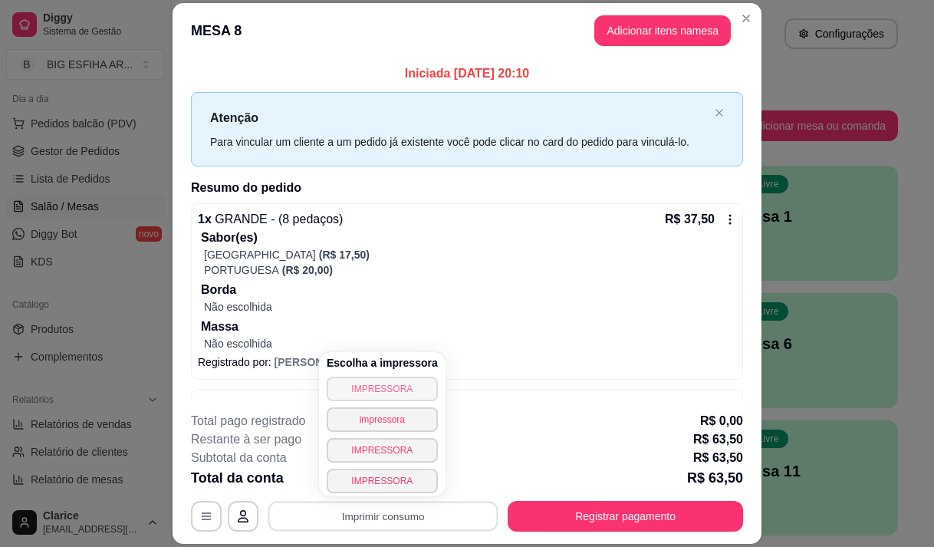
click at [352, 391] on button "IMPRESSORA" at bounding box center [382, 389] width 111 height 25
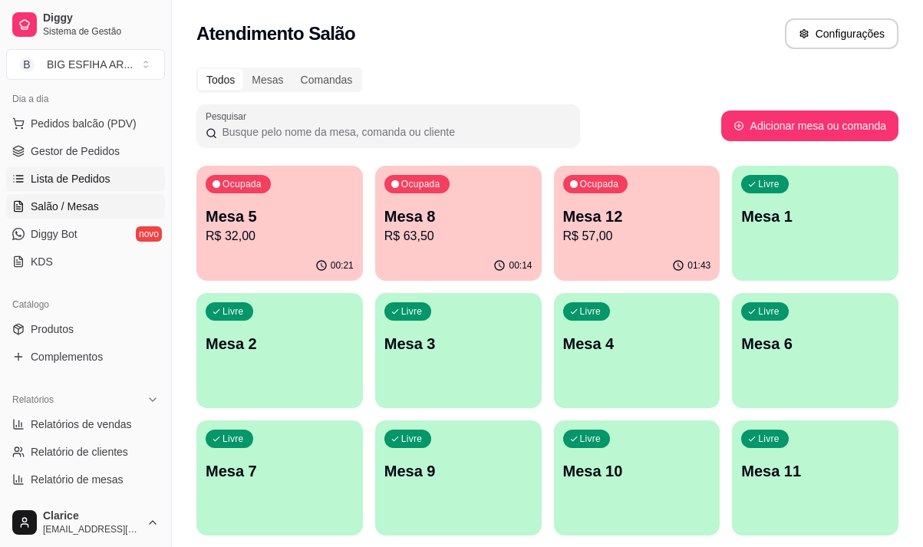
click at [70, 176] on span "Lista de Pedidos" at bounding box center [71, 178] width 80 height 15
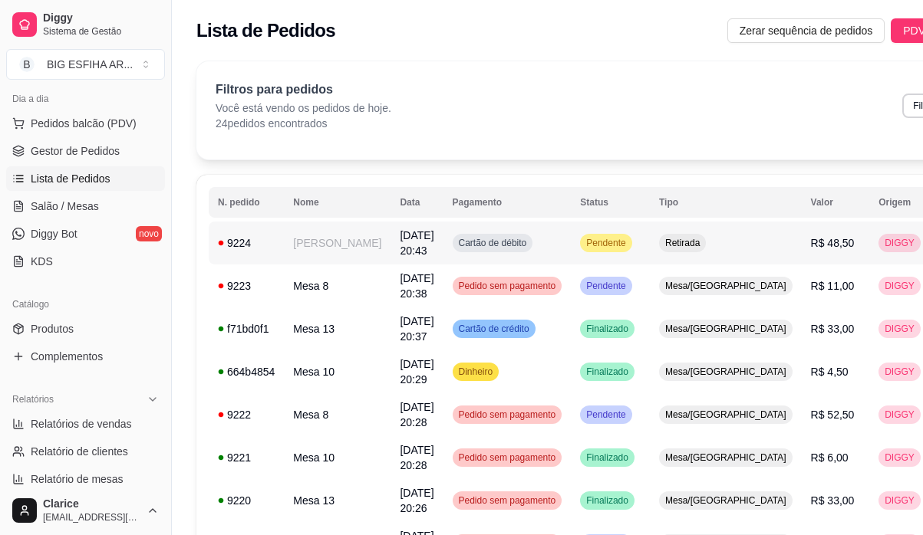
click at [301, 249] on td "[PERSON_NAME]" at bounding box center [337, 243] width 107 height 43
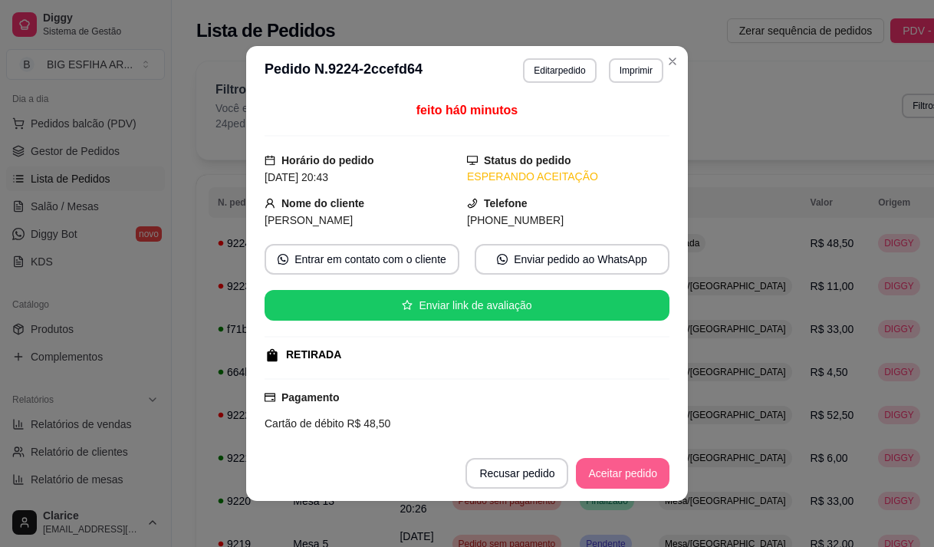
click at [586, 471] on button "Aceitar pedido" at bounding box center [623, 473] width 94 height 31
click at [586, 471] on button "Mover para preparo" at bounding box center [610, 473] width 119 height 31
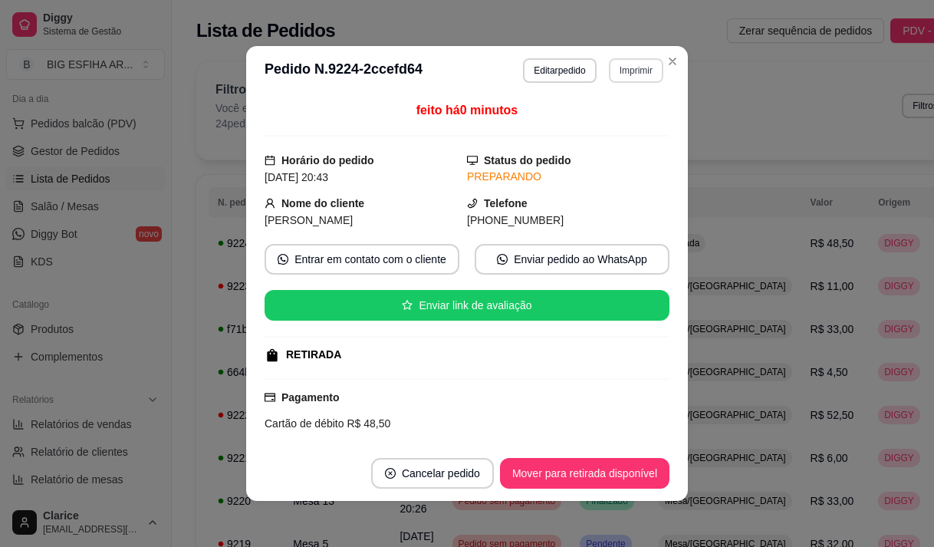
click at [638, 73] on button "Imprimir" at bounding box center [636, 70] width 54 height 25
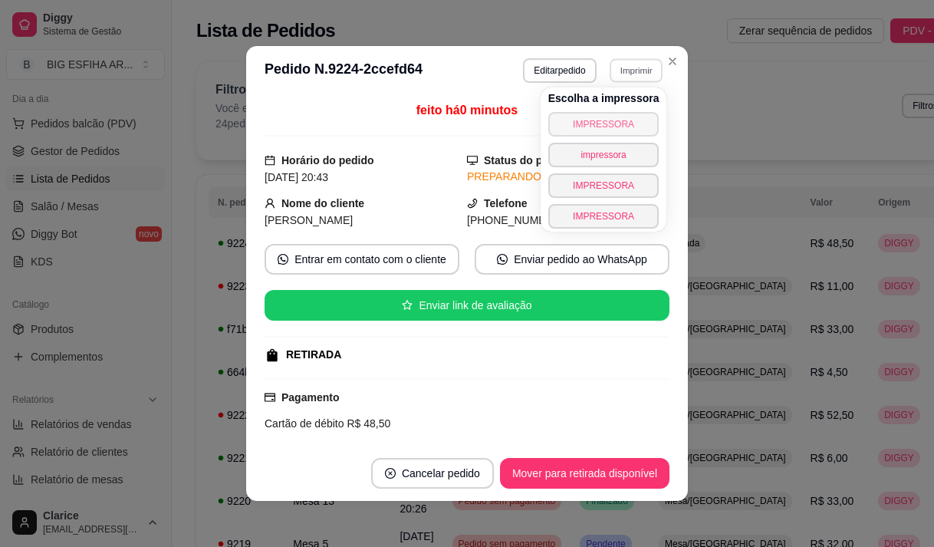
click at [617, 119] on button "IMPRESSORA" at bounding box center [603, 124] width 111 height 25
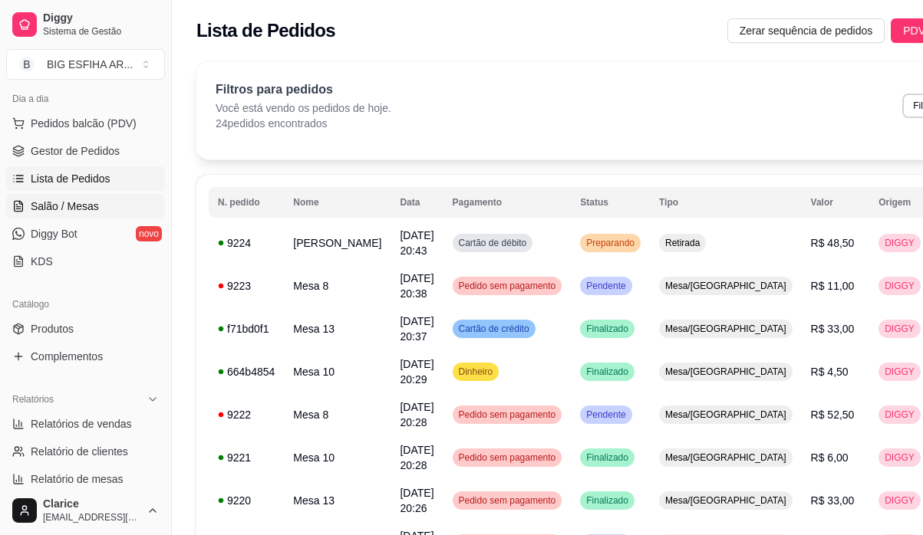
click at [38, 201] on span "Salão / Mesas" at bounding box center [65, 206] width 68 height 15
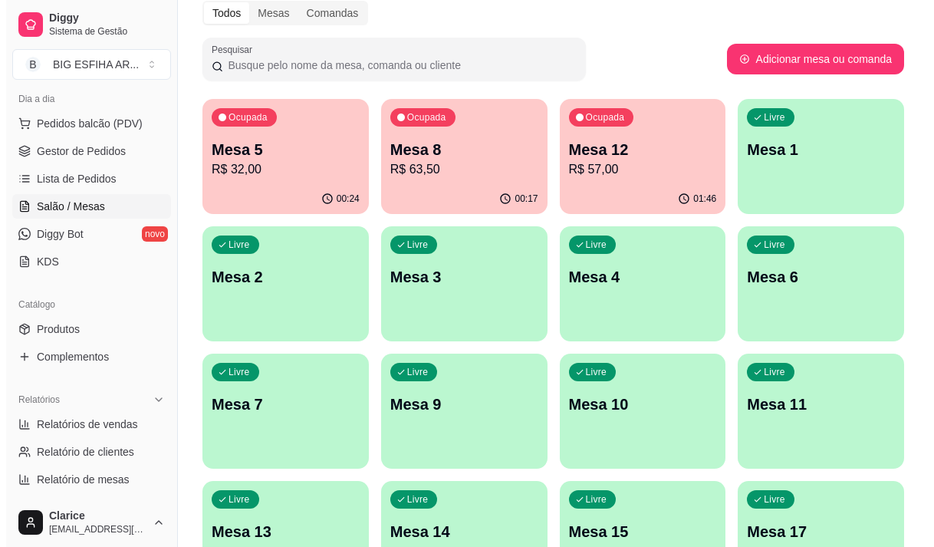
scroll to position [153, 0]
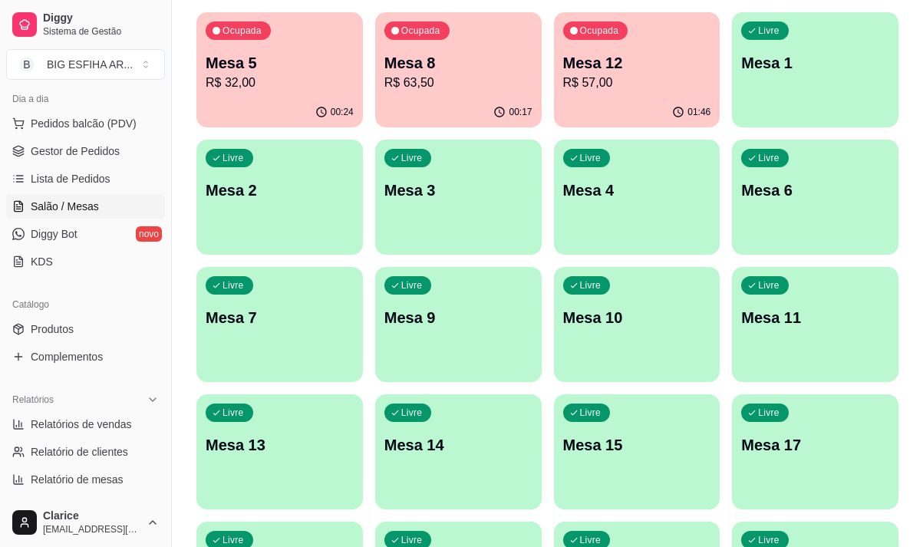
click at [813, 81] on div "Livre Mesa 1" at bounding box center [815, 60] width 166 height 97
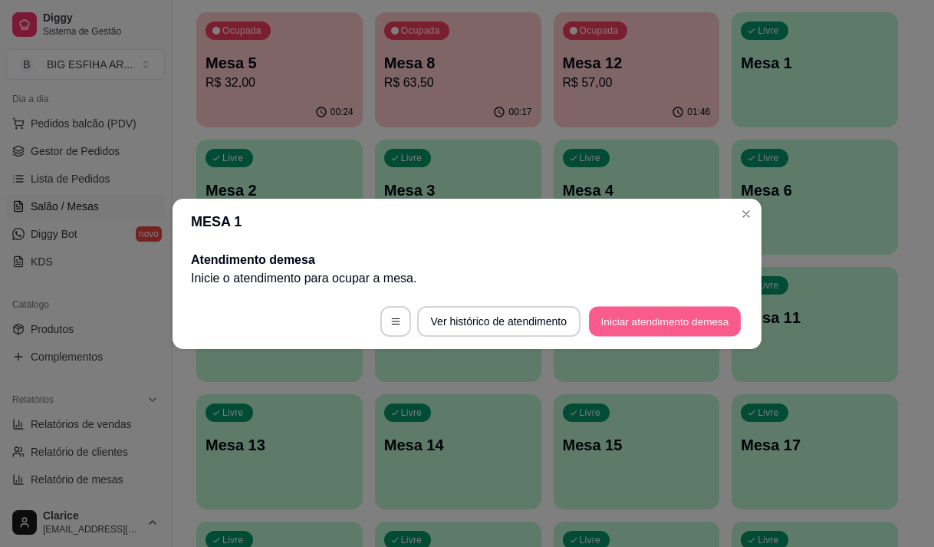
click at [664, 325] on button "Iniciar atendimento de mesa" at bounding box center [665, 321] width 152 height 30
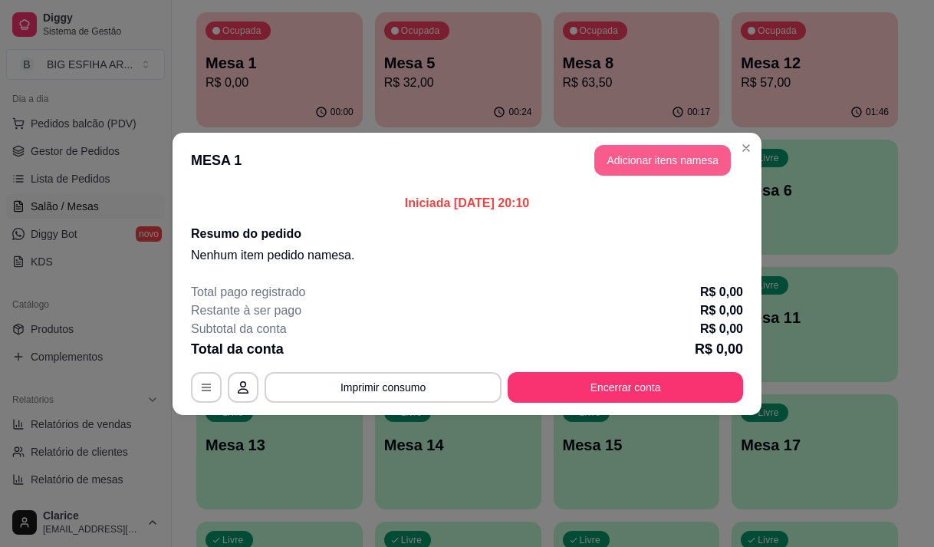
click at [660, 163] on button "Adicionar itens na mesa" at bounding box center [663, 160] width 137 height 31
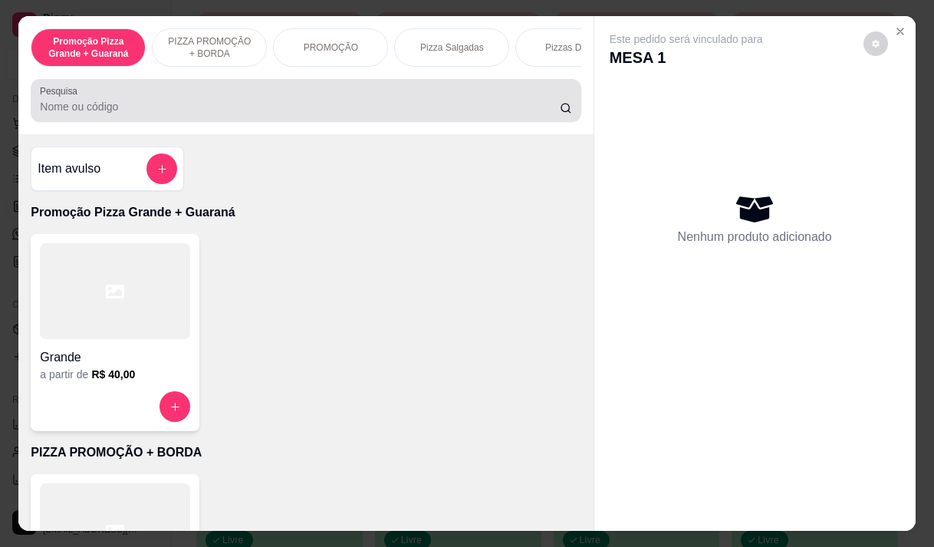
click at [275, 113] on input "Pesquisa" at bounding box center [300, 106] width 520 height 15
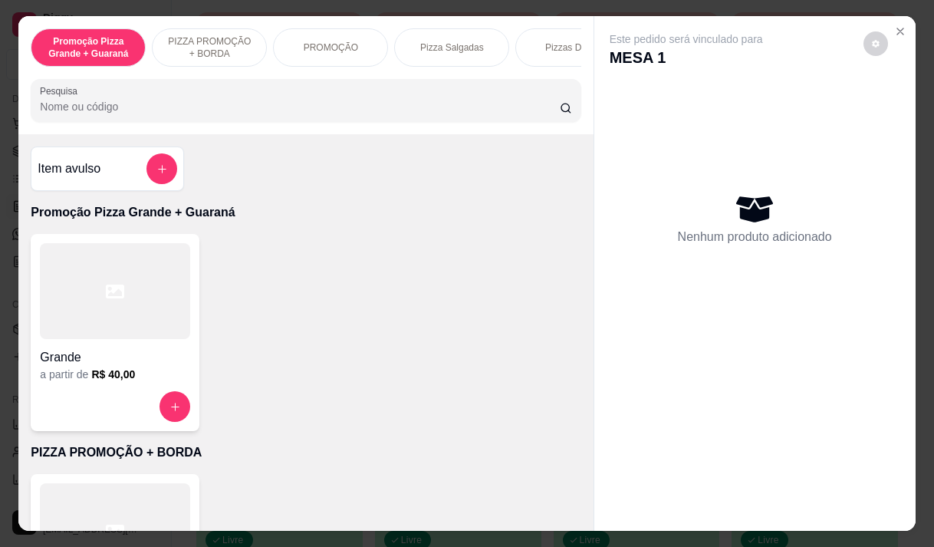
click at [70, 108] on input "Pesquisa" at bounding box center [300, 106] width 520 height 15
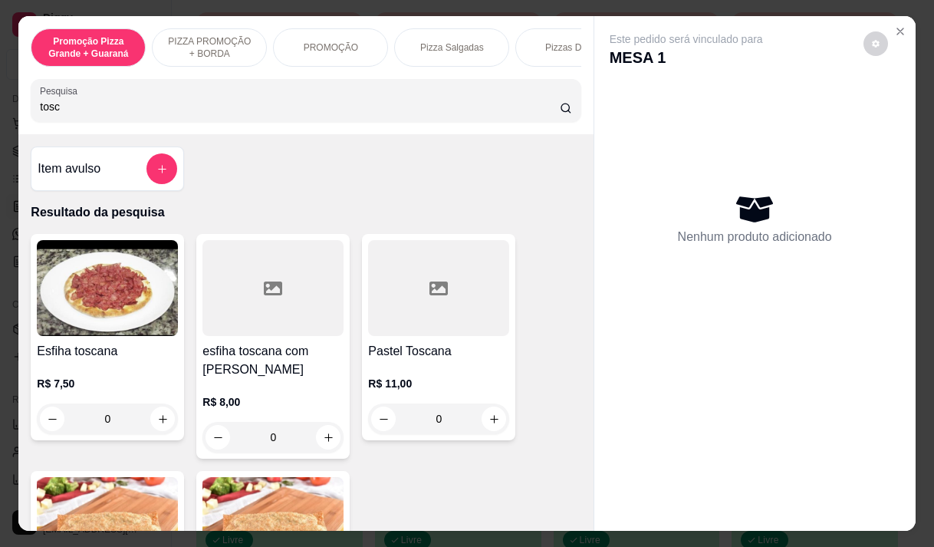
click at [241, 322] on div at bounding box center [273, 288] width 141 height 96
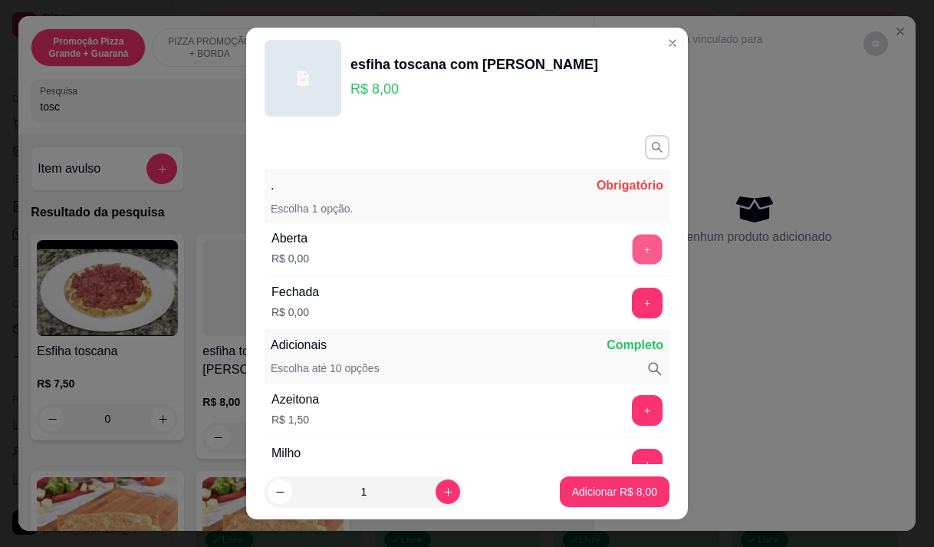
click at [633, 246] on button "+" at bounding box center [648, 249] width 30 height 30
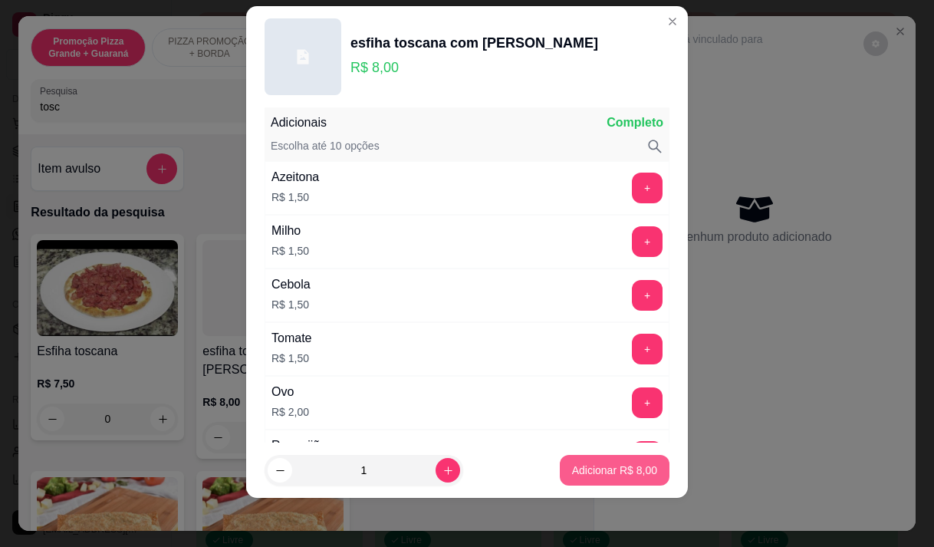
click at [577, 462] on button "Adicionar R$ 8,00" at bounding box center [615, 470] width 110 height 31
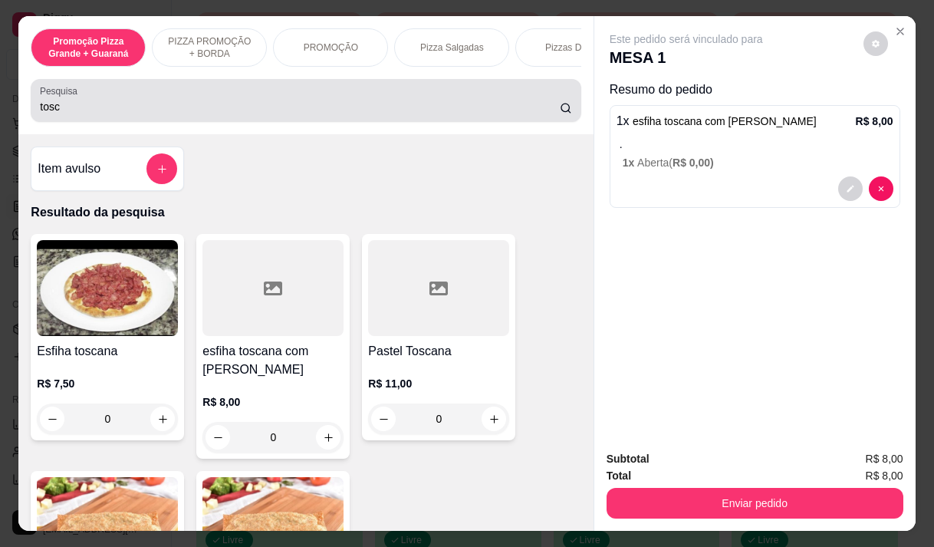
click at [149, 114] on input "tosc" at bounding box center [300, 106] width 520 height 15
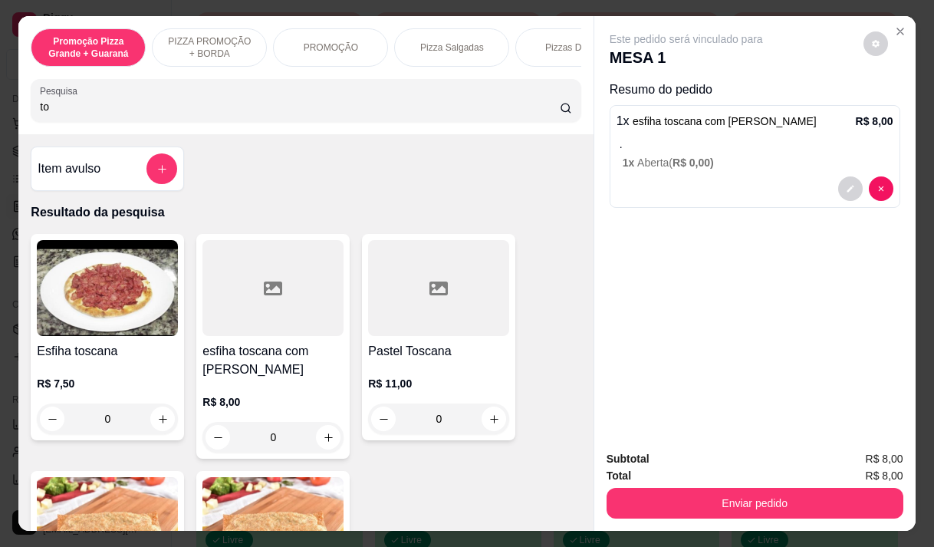
type input "t"
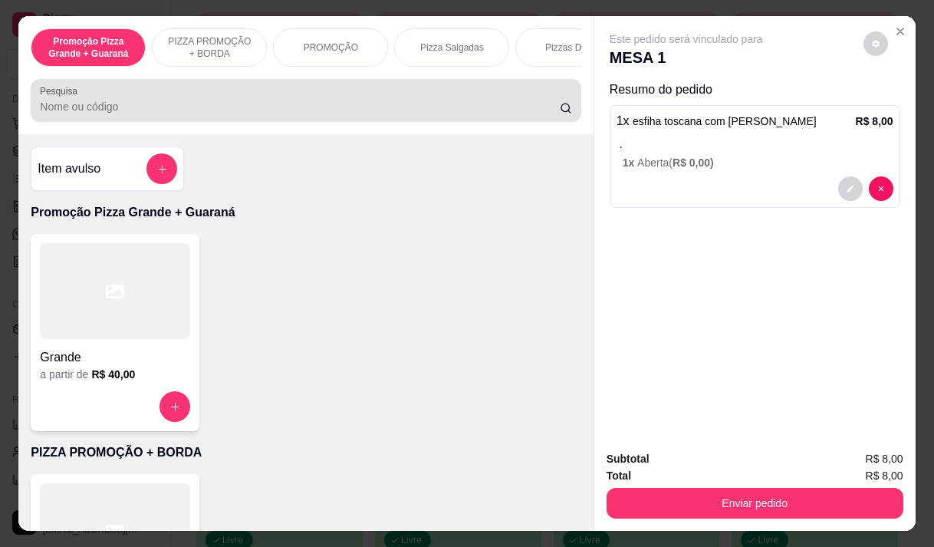
click at [145, 102] on div at bounding box center [306, 100] width 532 height 31
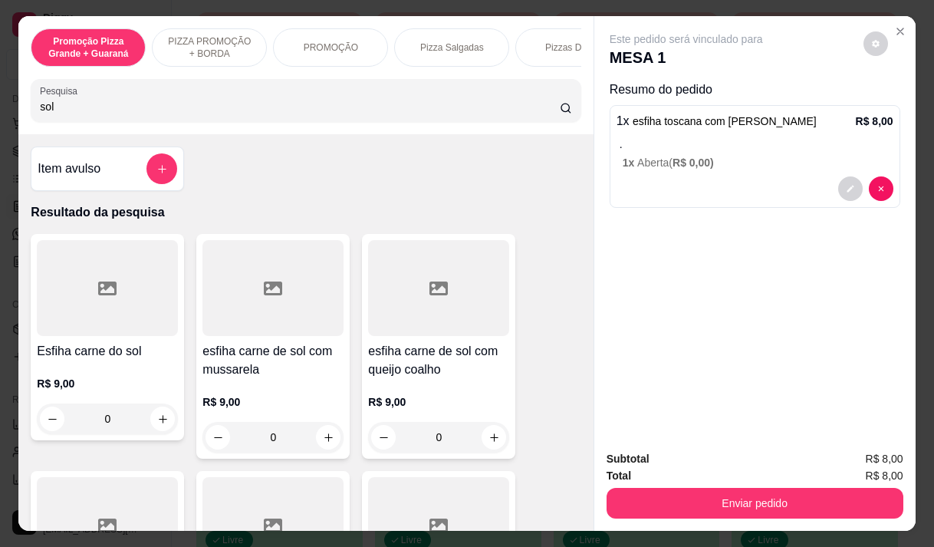
scroll to position [153, 0]
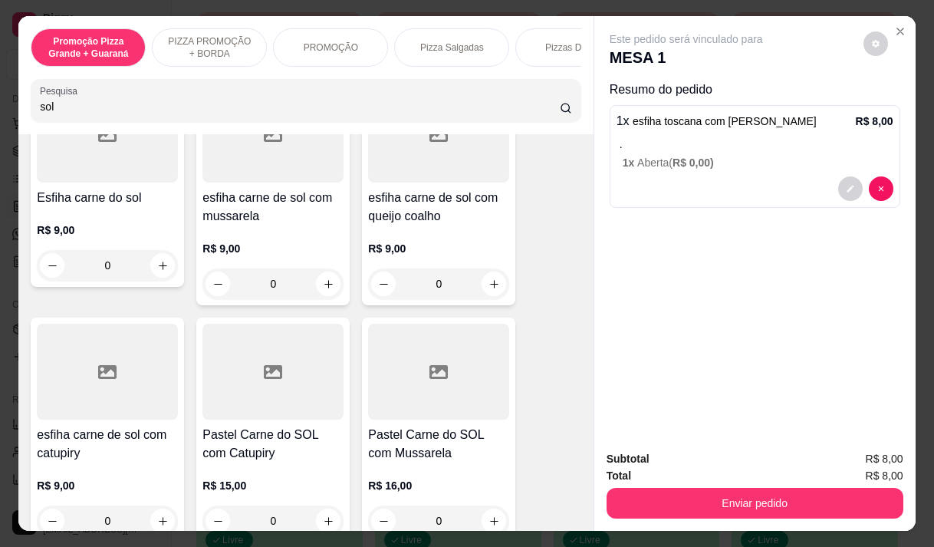
click at [414, 231] on div "R$ 9,00 0" at bounding box center [438, 263] width 141 height 74
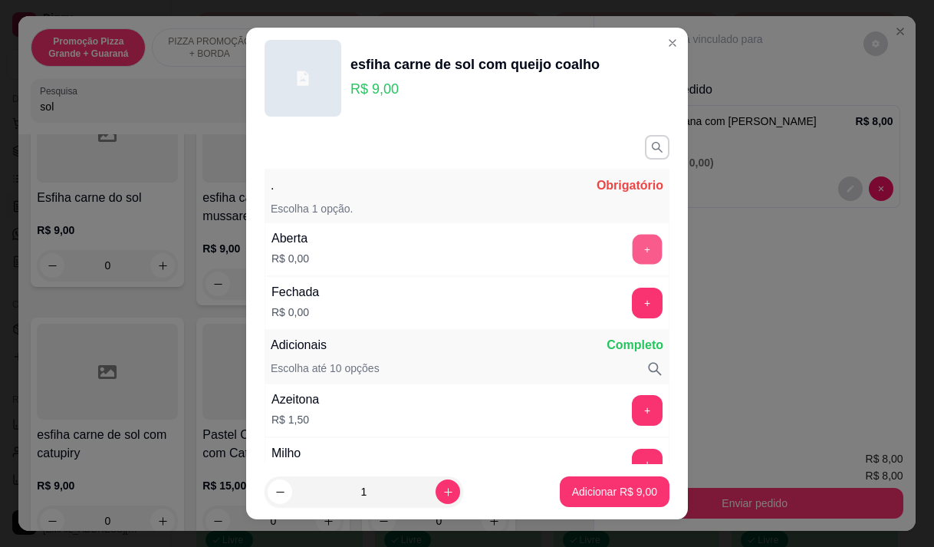
click at [633, 245] on button "+" at bounding box center [648, 249] width 30 height 30
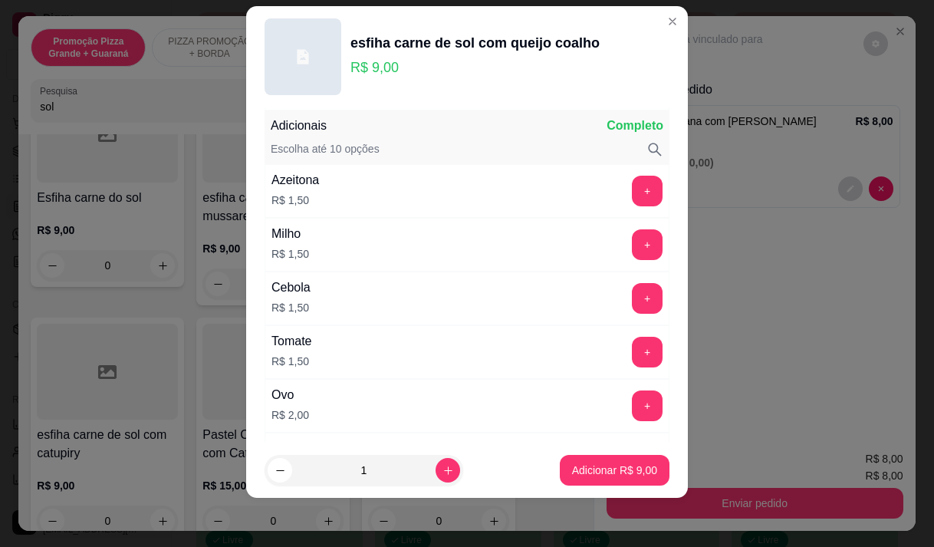
scroll to position [201, 0]
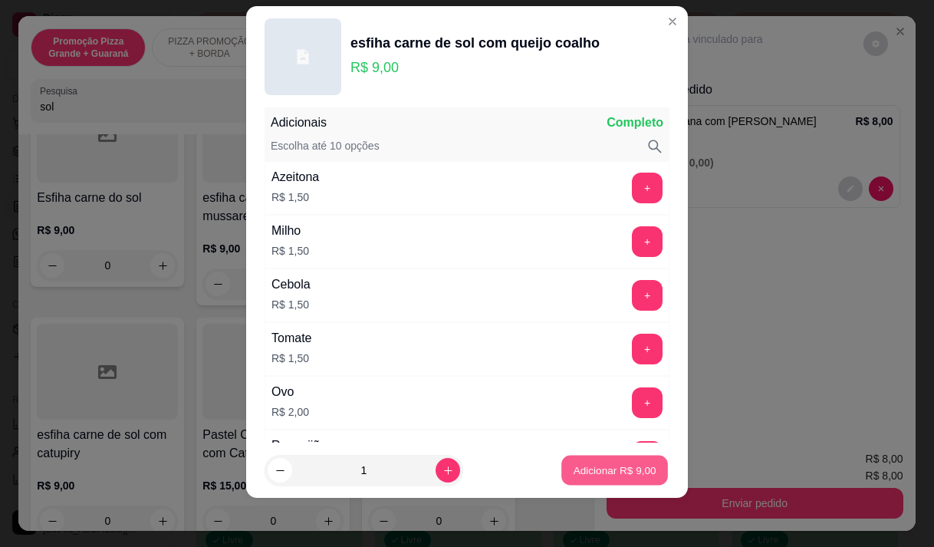
click at [608, 471] on p "Adicionar R$ 9,00" at bounding box center [614, 470] width 83 height 15
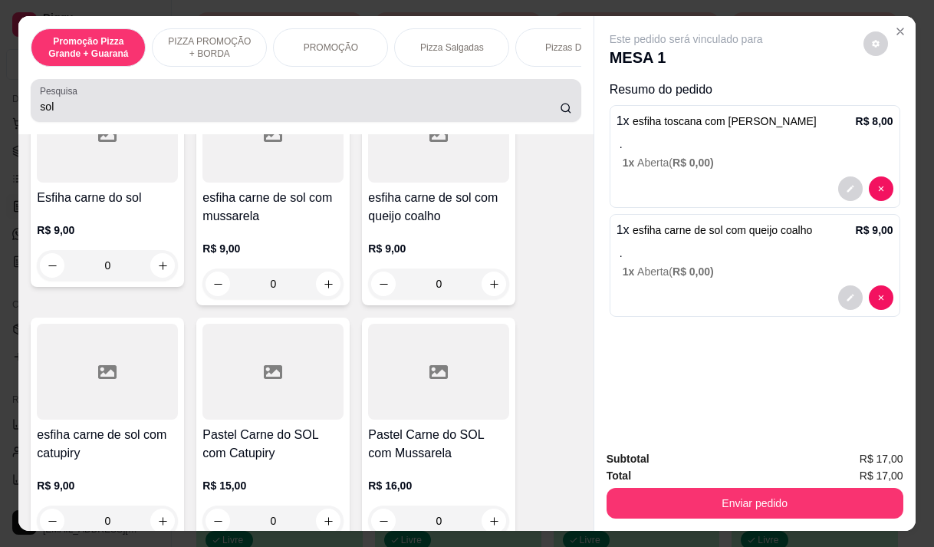
click at [68, 108] on input "sol" at bounding box center [300, 106] width 520 height 15
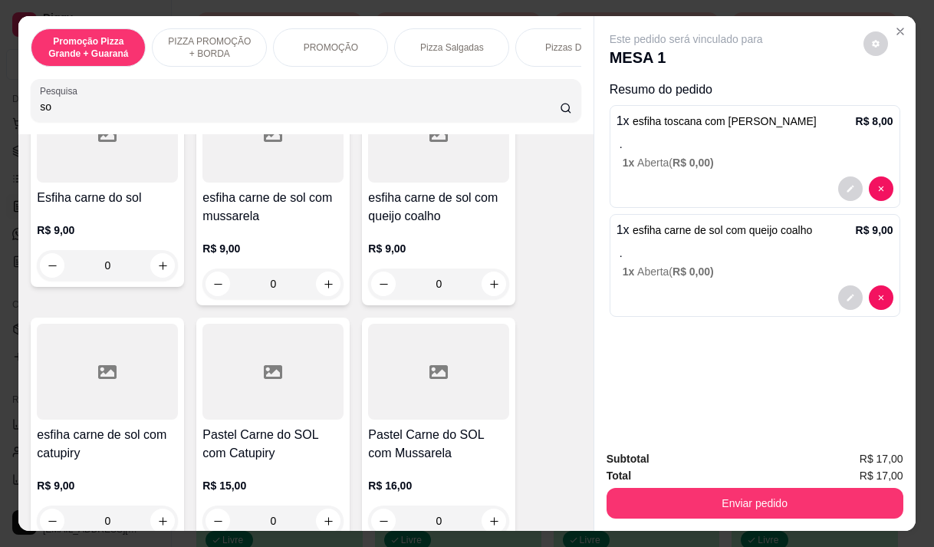
type input "s"
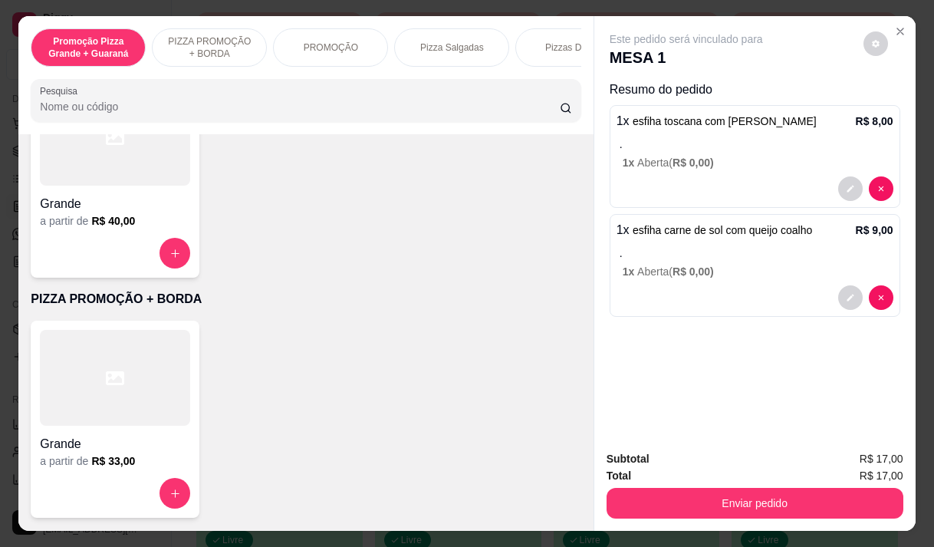
scroll to position [809, 0]
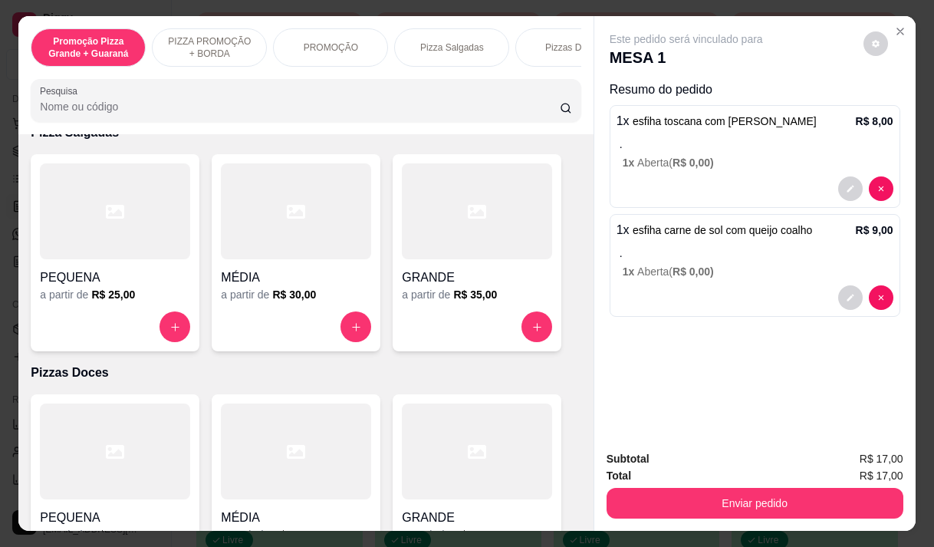
click at [80, 104] on div at bounding box center [306, 100] width 532 height 31
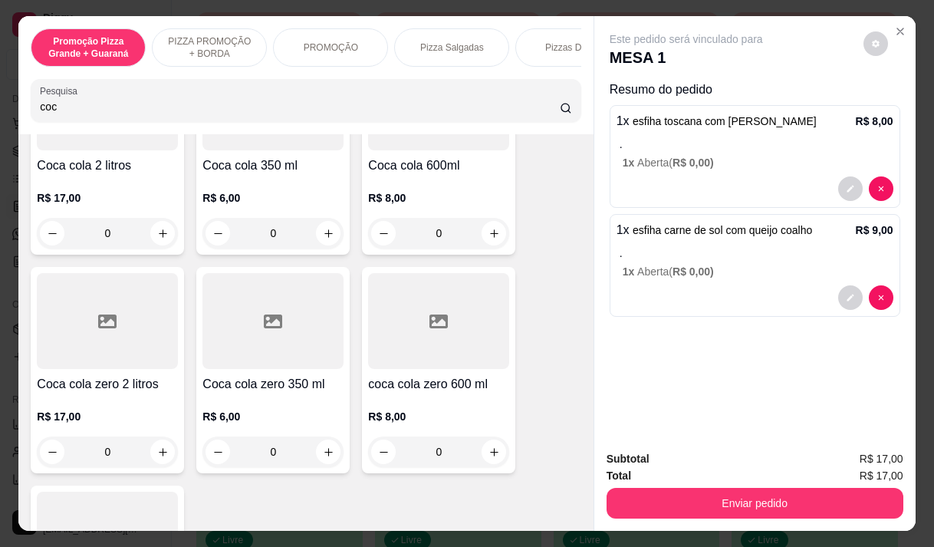
scroll to position [192, 0]
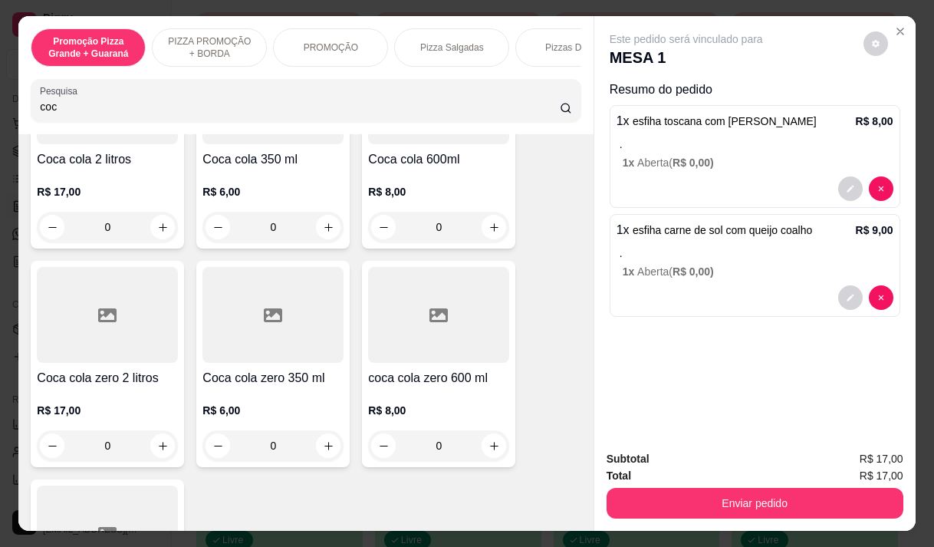
type input "coc"
click at [255, 396] on div "R$ 6,00 0" at bounding box center [273, 424] width 141 height 74
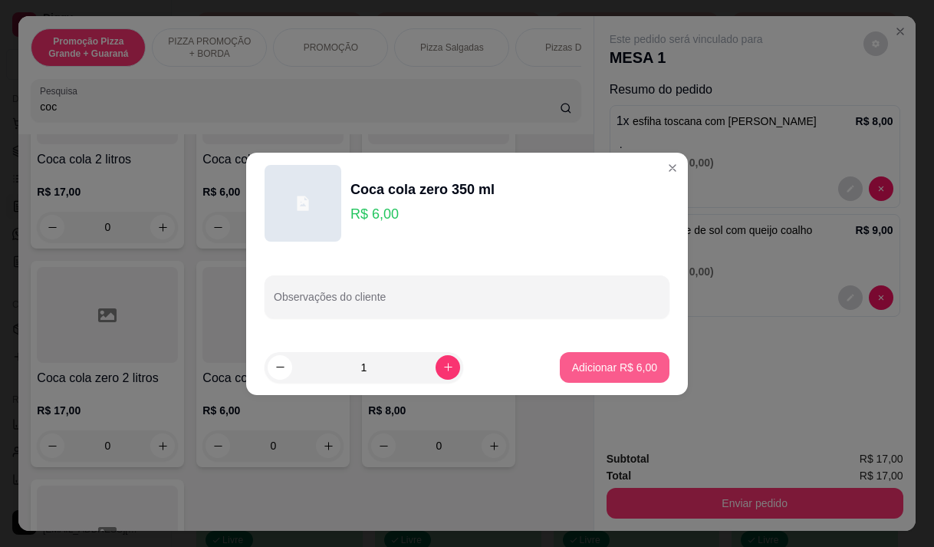
click at [600, 372] on p "Adicionar R$ 6,00" at bounding box center [614, 367] width 85 height 15
type input "1"
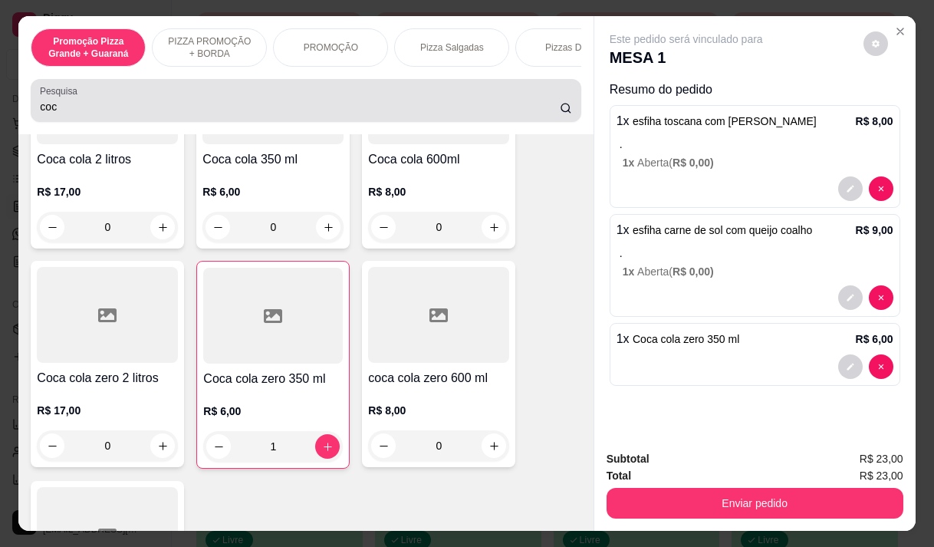
click at [74, 114] on input "coc" at bounding box center [300, 106] width 520 height 15
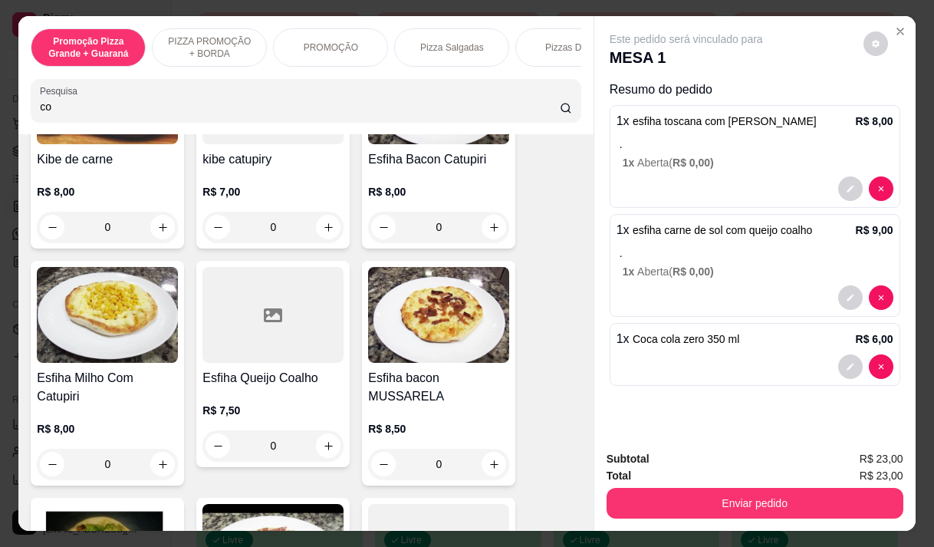
type input "c"
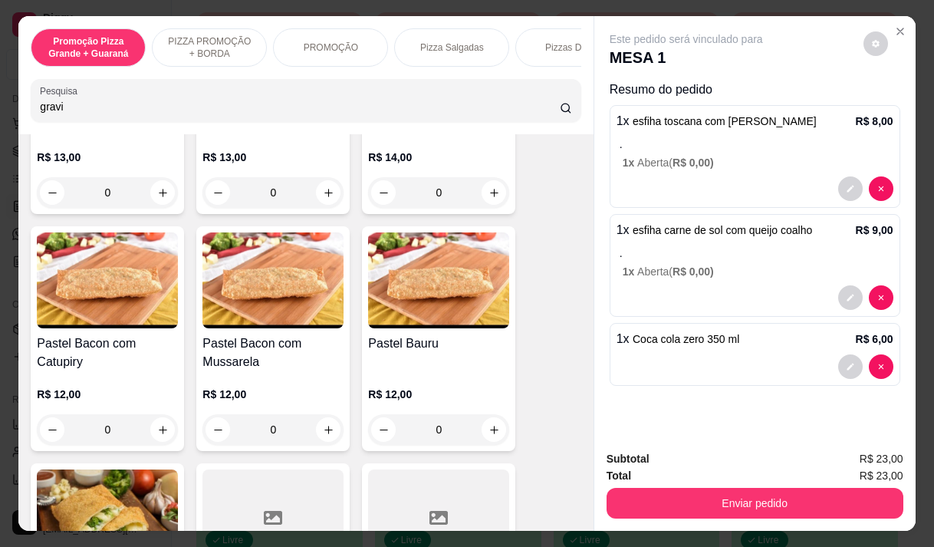
scroll to position [6514, 0]
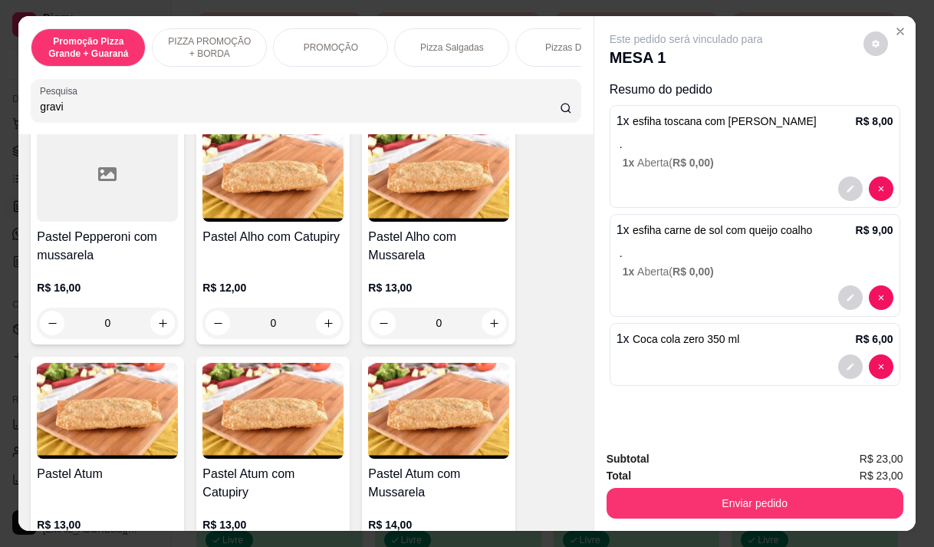
type input "gravi"
click at [594, 166] on div "Este pedido será vinculado para MESA 1 Resumo do pedido 1 x esfiha toscana com …" at bounding box center [755, 273] width 322 height 514
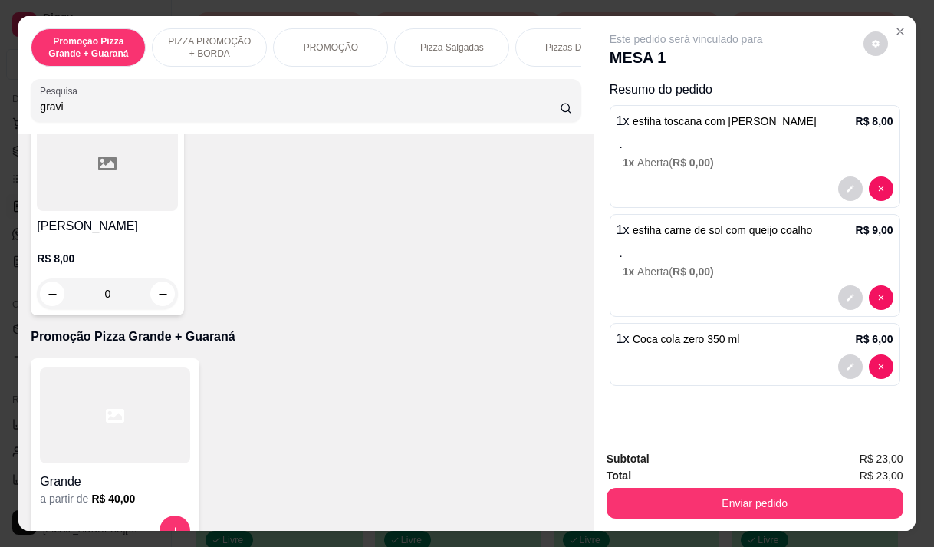
scroll to position [0, 0]
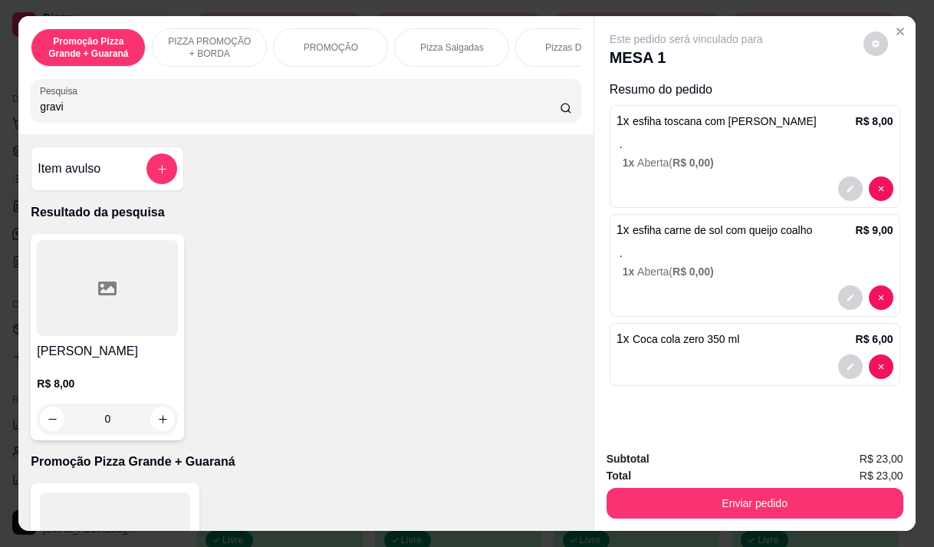
click at [110, 354] on h4 "[PERSON_NAME]" at bounding box center [107, 351] width 141 height 18
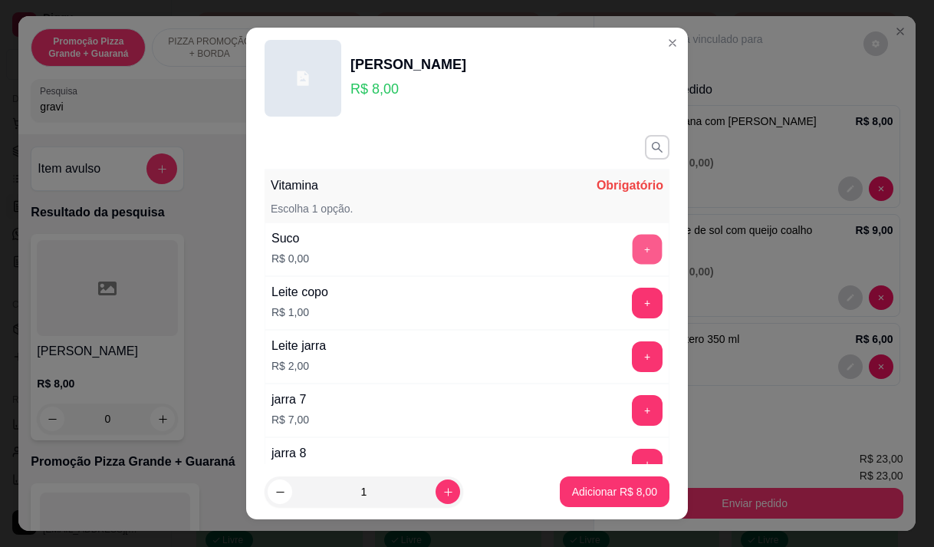
click at [633, 247] on button "+" at bounding box center [648, 249] width 30 height 30
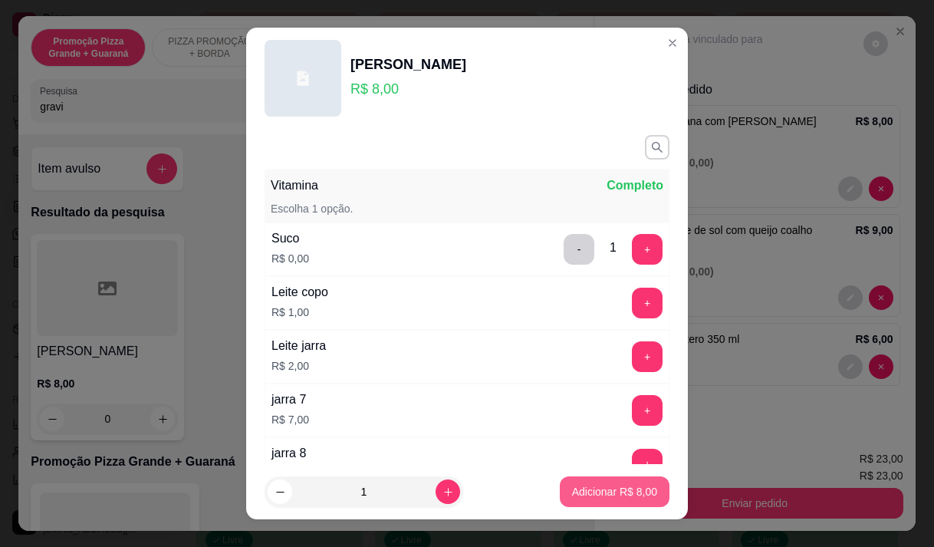
click at [585, 492] on p "Adicionar R$ 8,00" at bounding box center [614, 491] width 85 height 15
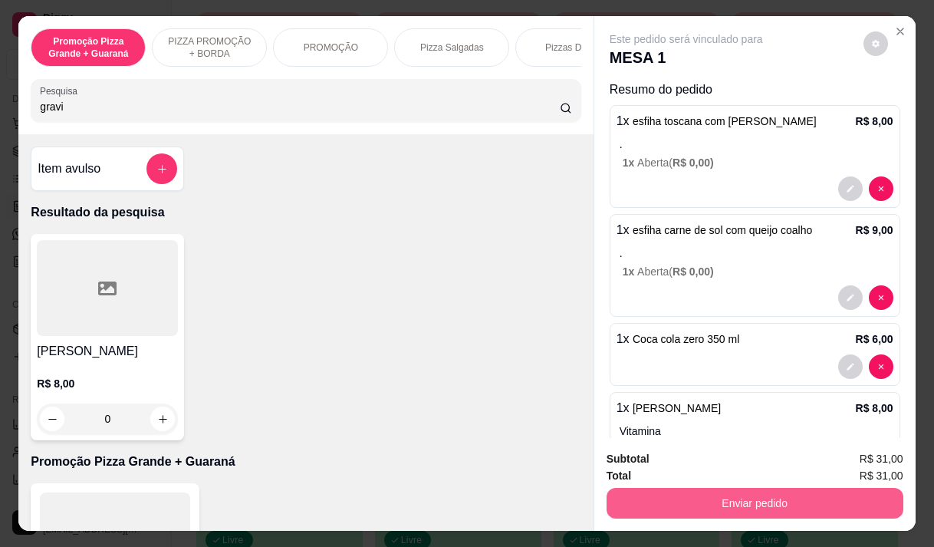
click at [710, 498] on button "Enviar pedido" at bounding box center [755, 503] width 297 height 31
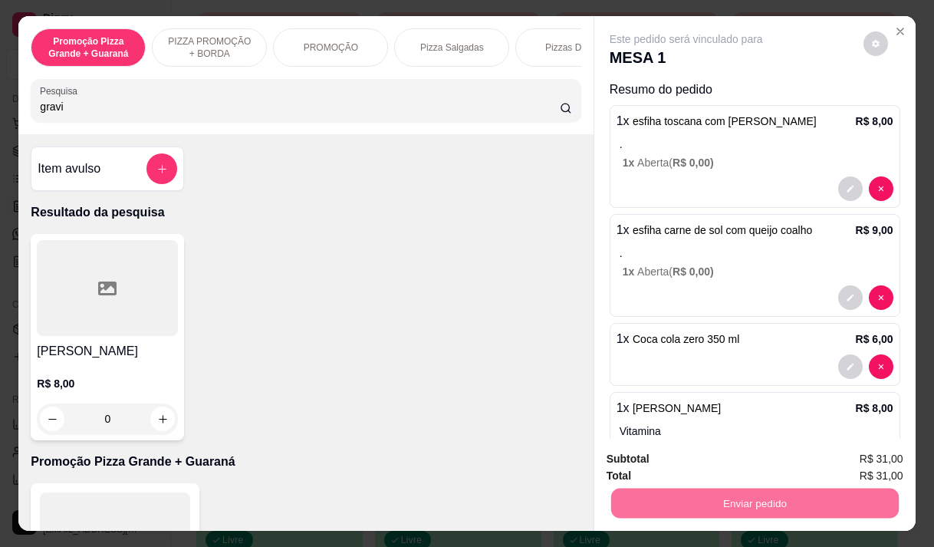
click at [840, 454] on button "Enviar pedido" at bounding box center [863, 459] width 87 height 29
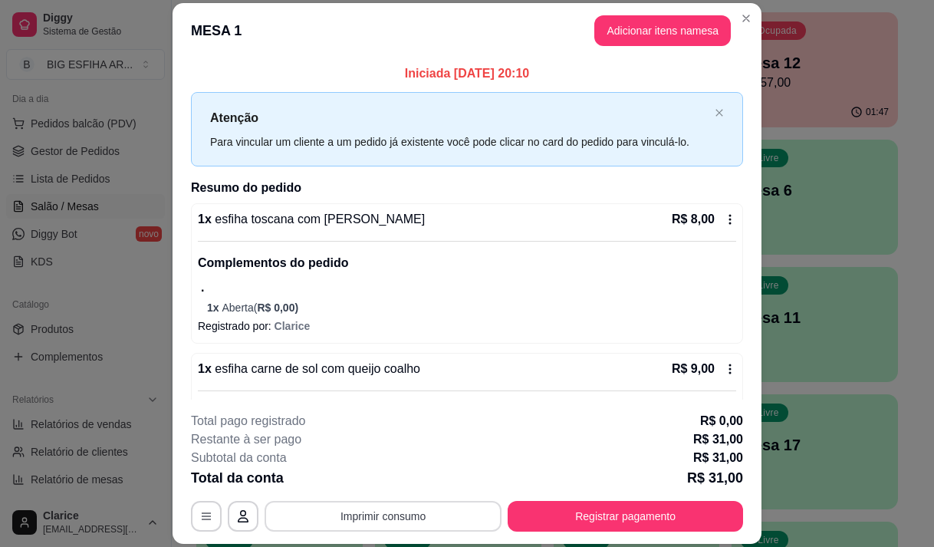
click at [338, 513] on button "Imprimir consumo" at bounding box center [383, 516] width 237 height 31
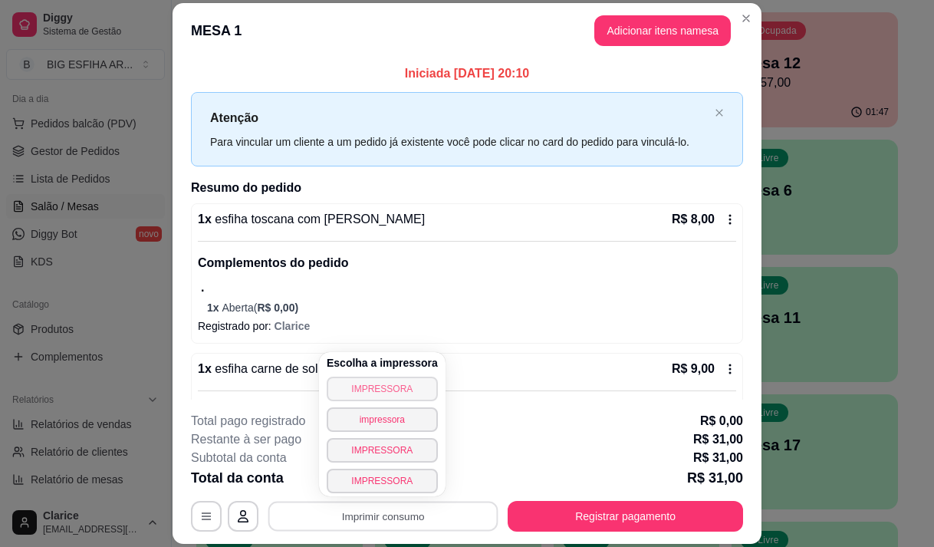
click at [374, 384] on button "IMPRESSORA" at bounding box center [382, 389] width 111 height 25
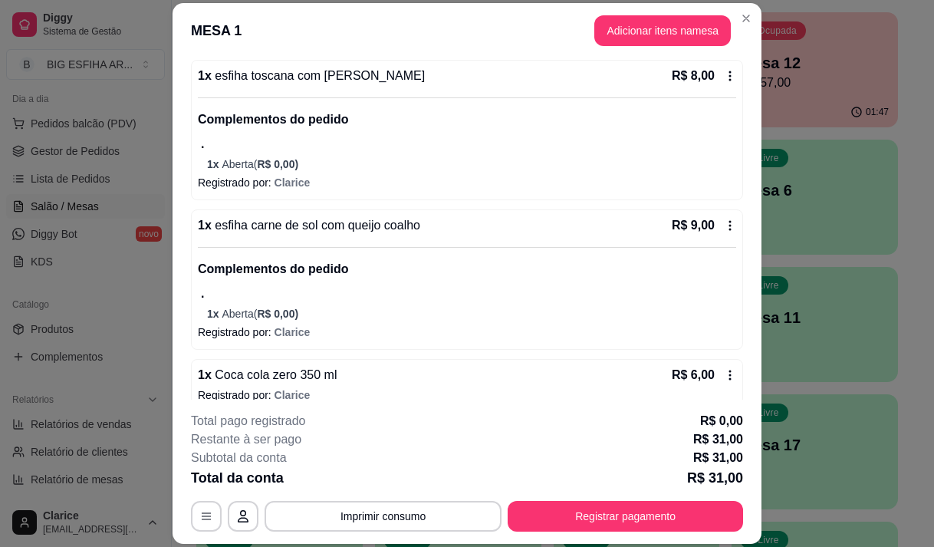
scroll to position [230, 0]
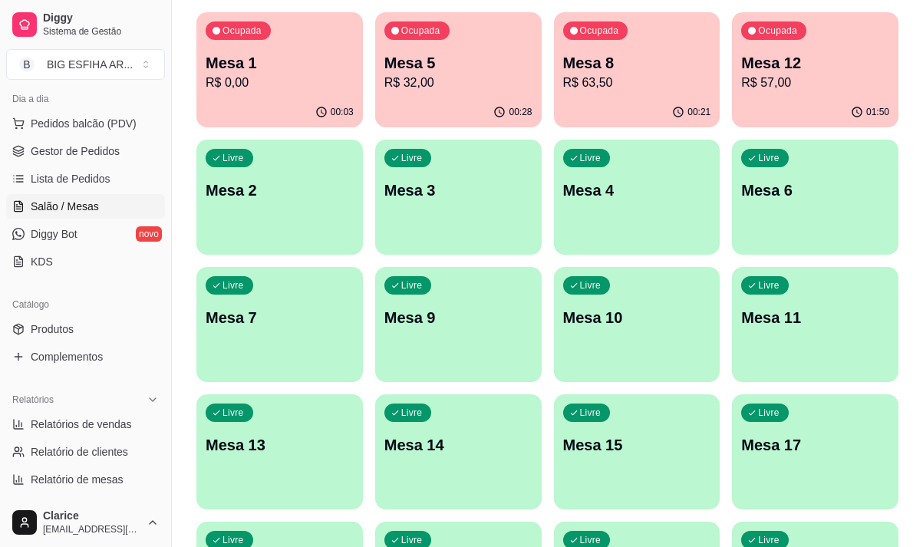
click at [184, 271] on div "Todos Mesas Comandas Pesquisar Adicionar mesa ou comanda Ocupada Mesa 1 R$ 0,00…" at bounding box center [547, 471] width 751 height 1132
click at [297, 97] on div "Ocupada Mesa 1 R$ 31,00" at bounding box center [279, 54] width 166 height 85
click at [421, 83] on p "R$ 32,00" at bounding box center [458, 83] width 148 height 18
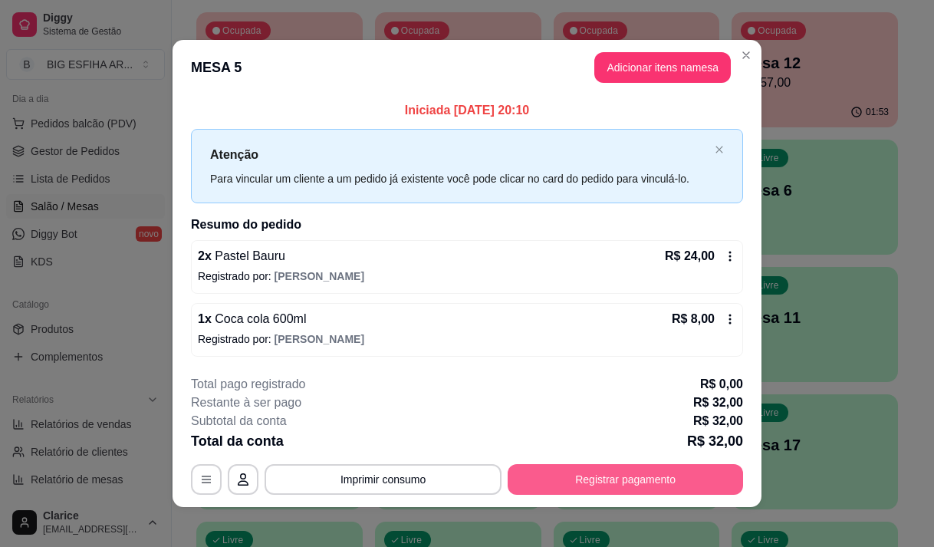
click at [575, 474] on button "Registrar pagamento" at bounding box center [625, 479] width 235 height 31
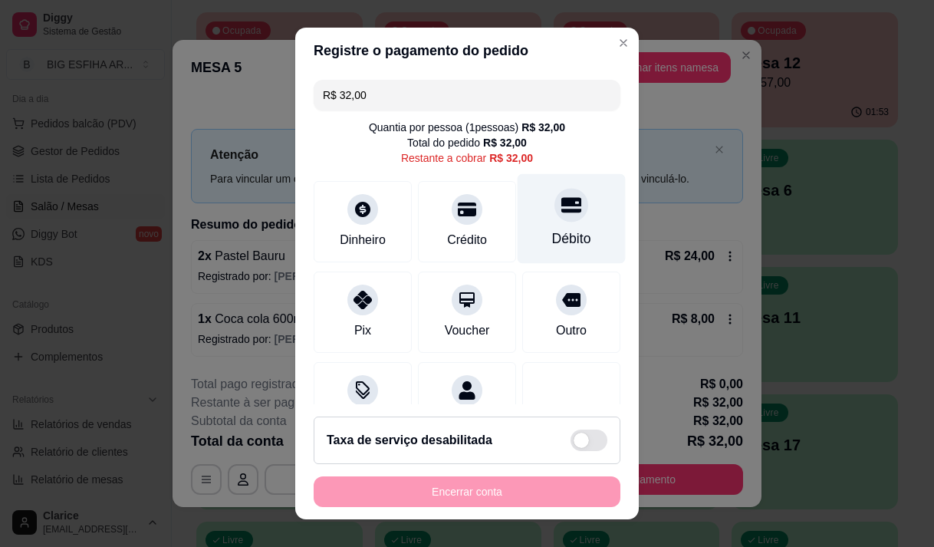
click at [560, 225] on div "Débito" at bounding box center [572, 218] width 108 height 90
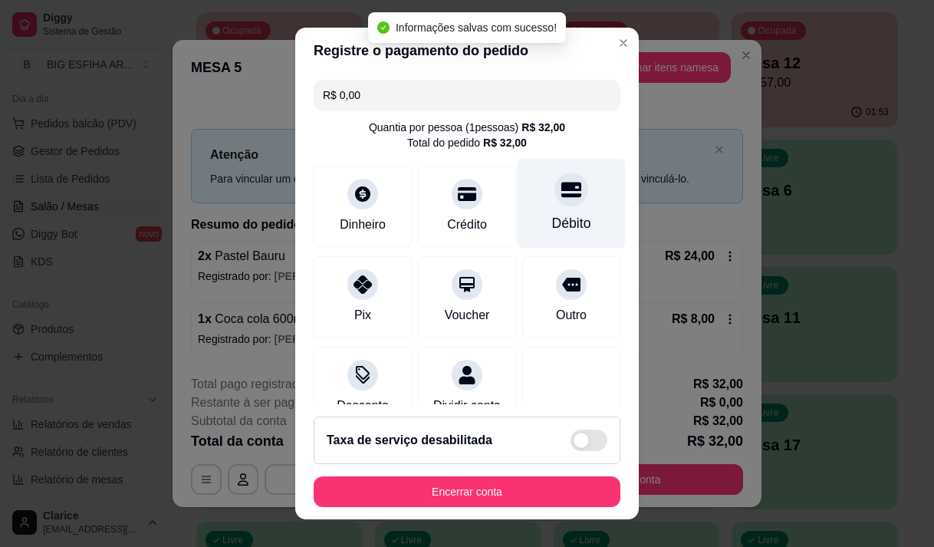
type input "R$ 0,00"
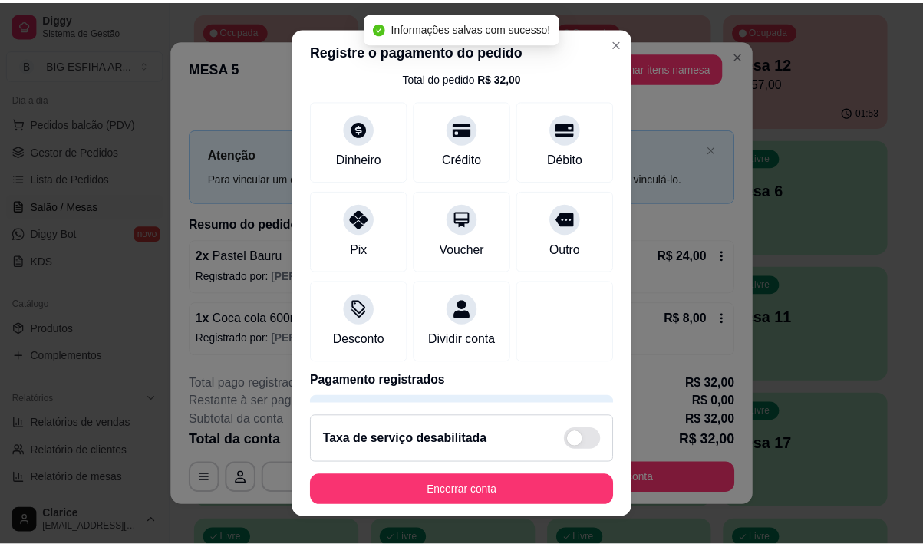
scroll to position [127, 0]
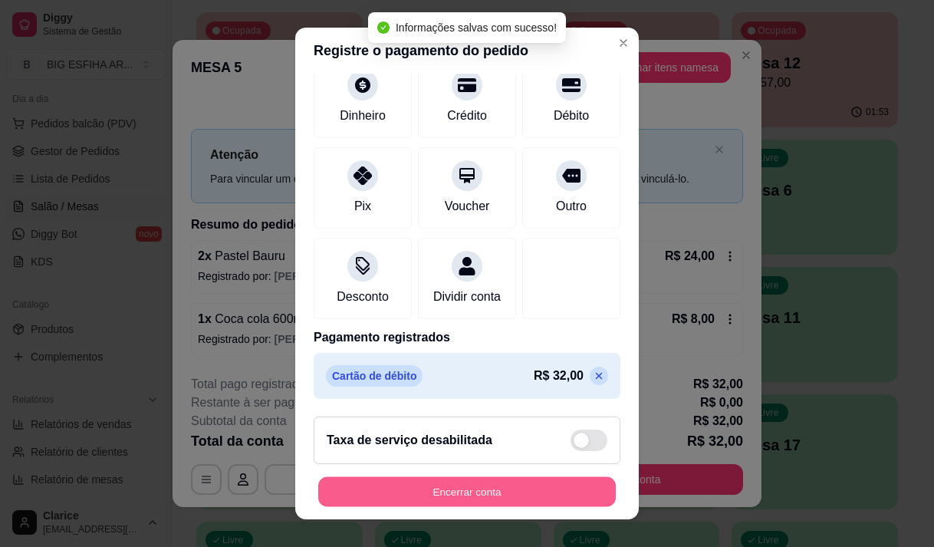
click at [447, 491] on button "Encerrar conta" at bounding box center [467, 492] width 298 height 30
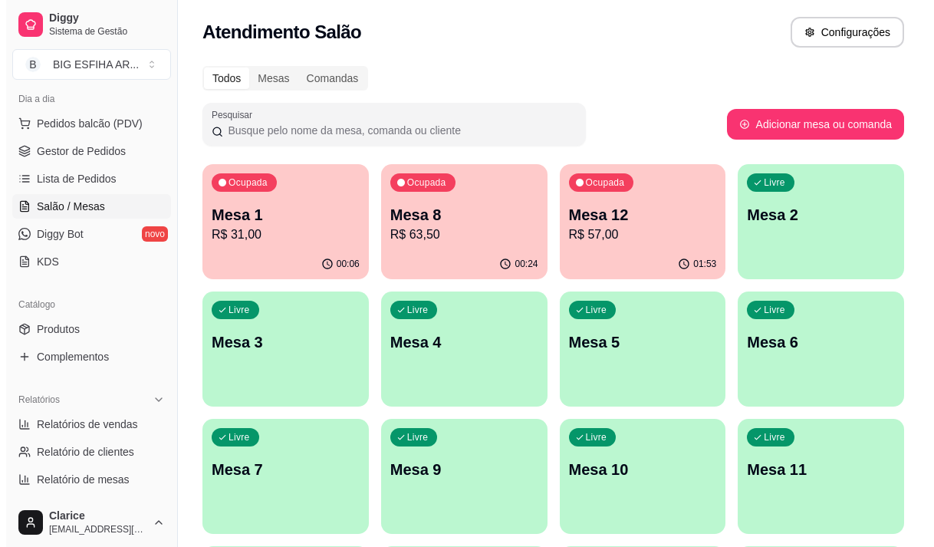
scroll to position [0, 0]
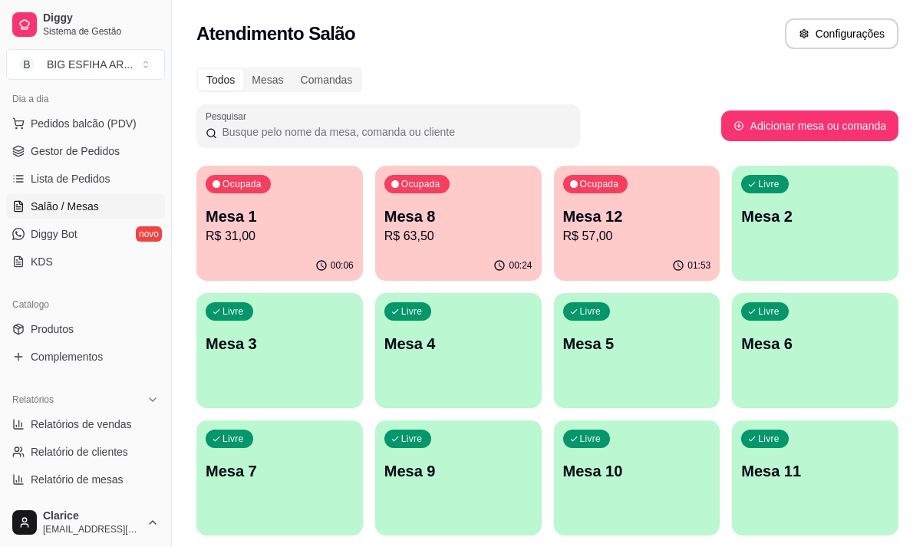
click at [463, 239] on p "R$ 63,50" at bounding box center [458, 236] width 148 height 18
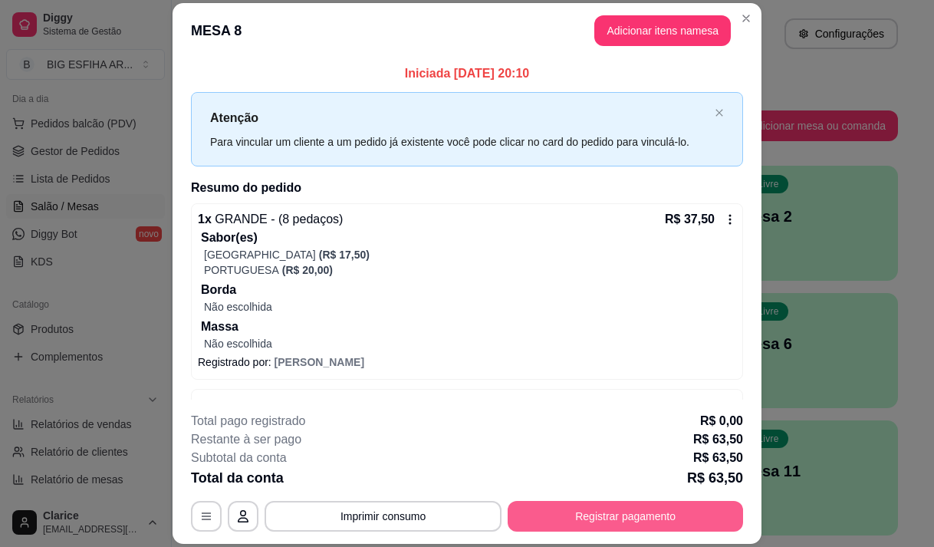
click at [588, 512] on button "Registrar pagamento" at bounding box center [625, 516] width 235 height 31
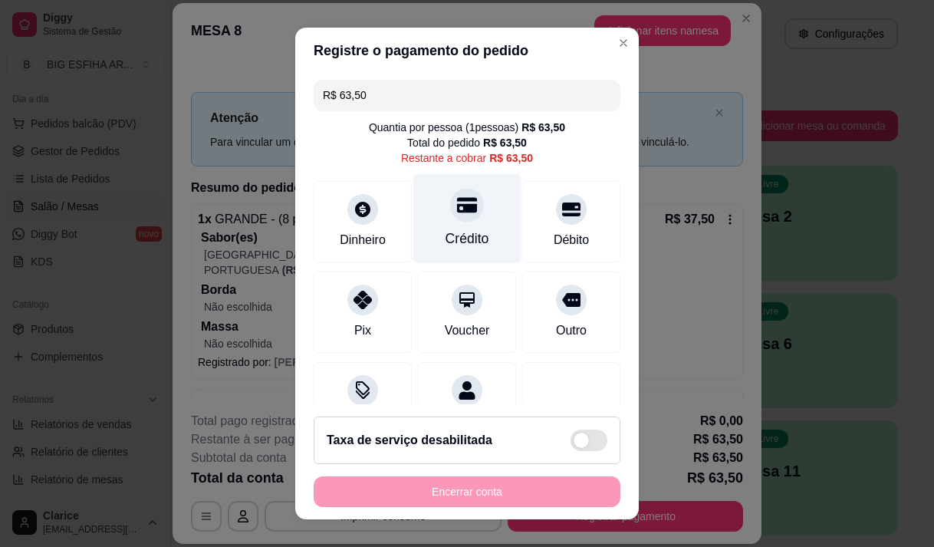
click at [460, 252] on div "Crédito" at bounding box center [467, 218] width 108 height 90
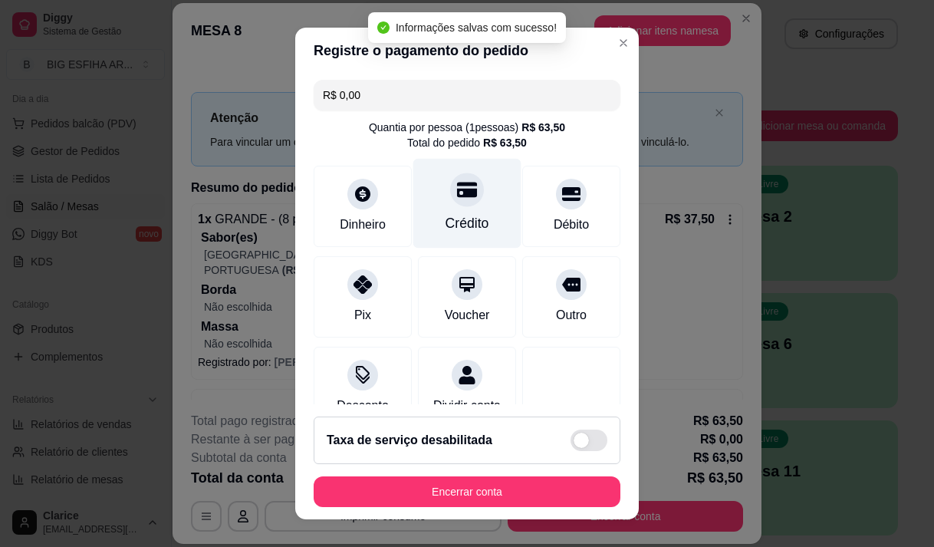
type input "R$ 0,00"
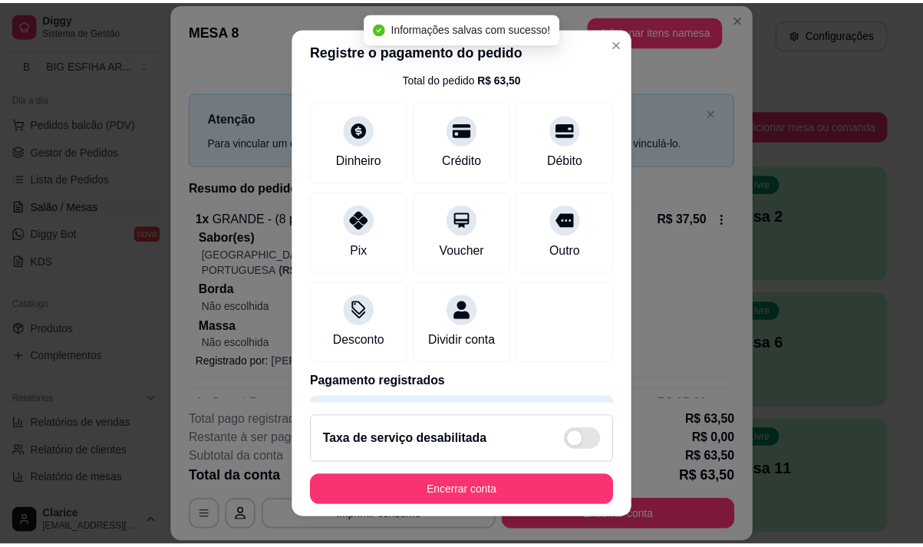
scroll to position [127, 0]
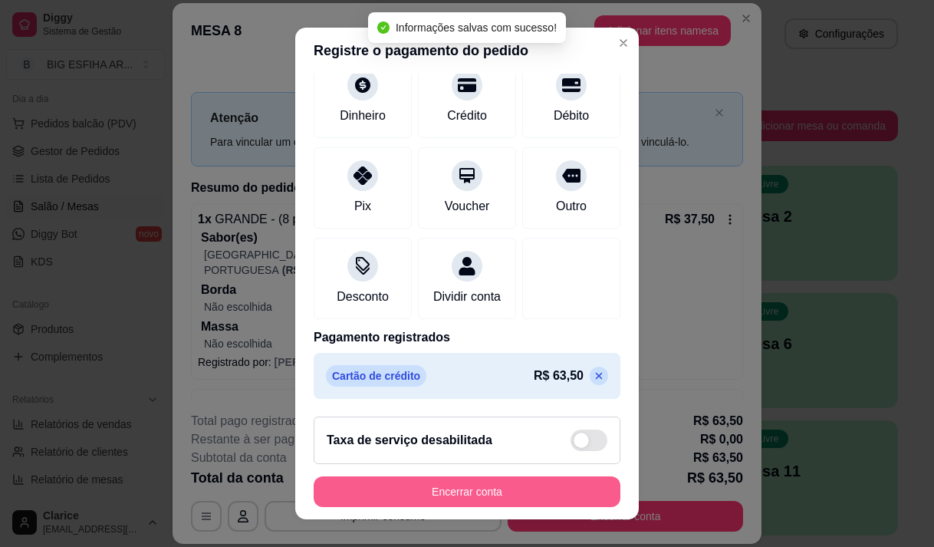
click at [483, 484] on button "Encerrar conta" at bounding box center [467, 491] width 307 height 31
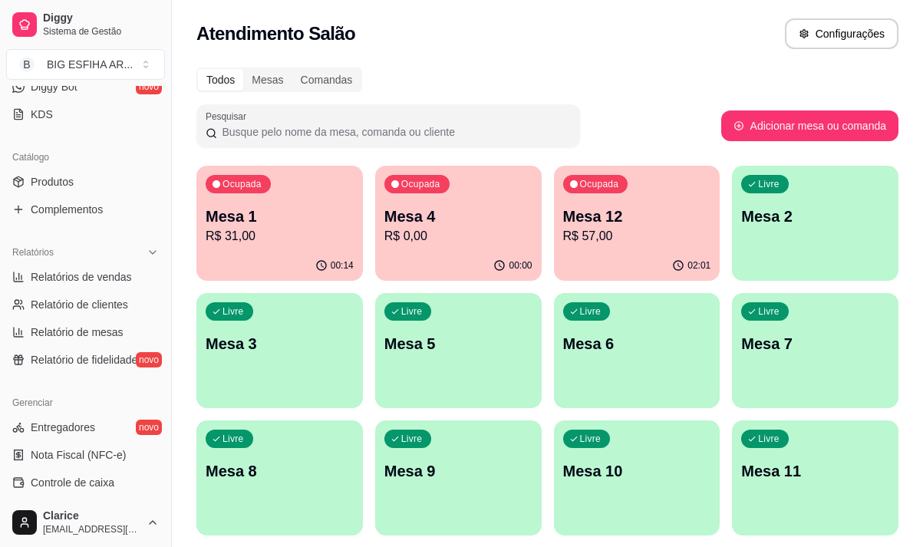
scroll to position [327, 0]
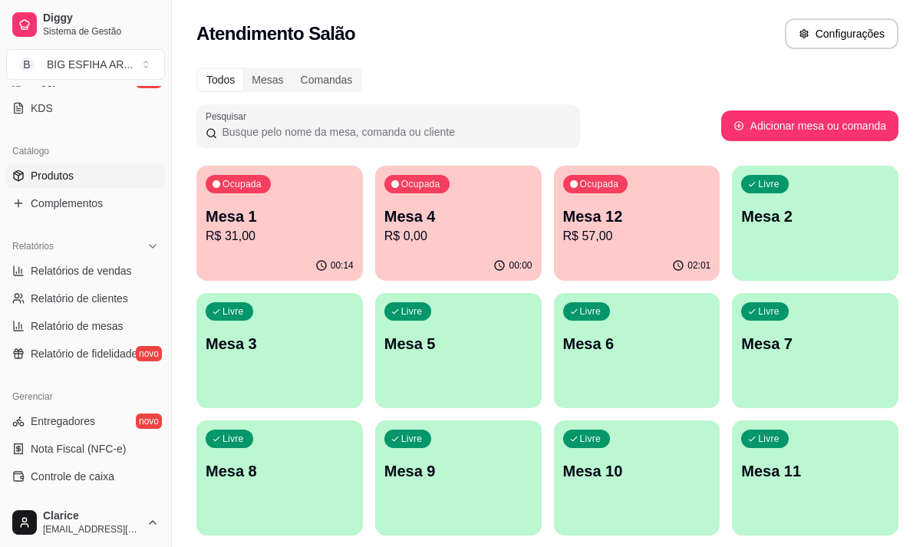
click at [69, 183] on span "Produtos" at bounding box center [52, 175] width 43 height 15
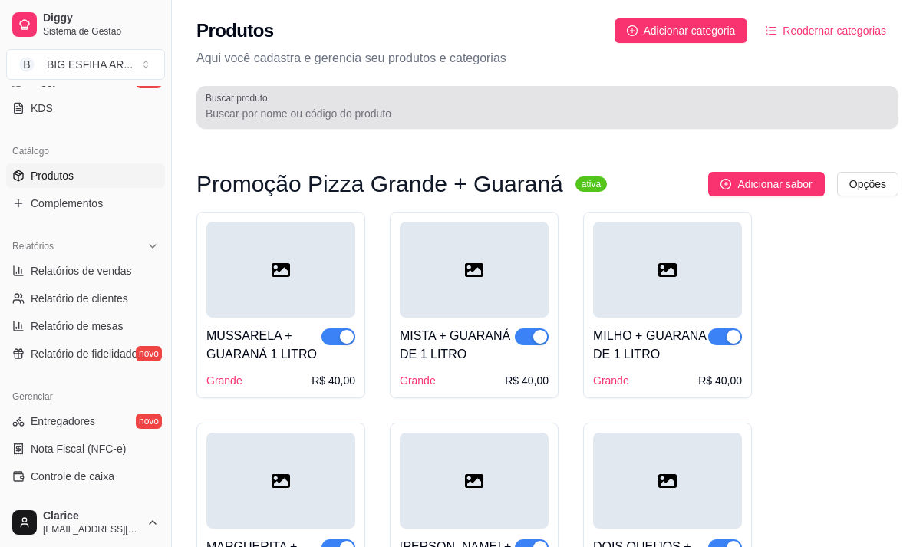
click at [285, 110] on input "Buscar produto" at bounding box center [547, 113] width 683 height 15
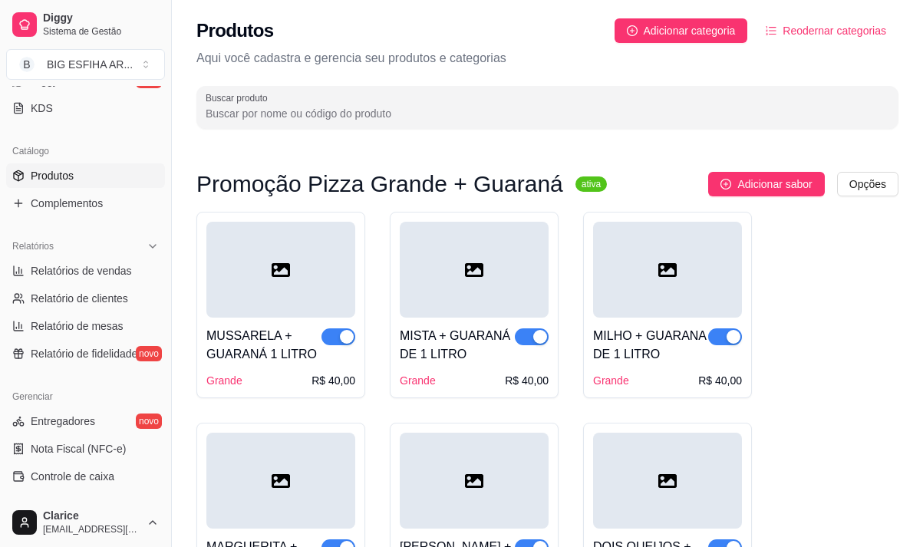
type input "v"
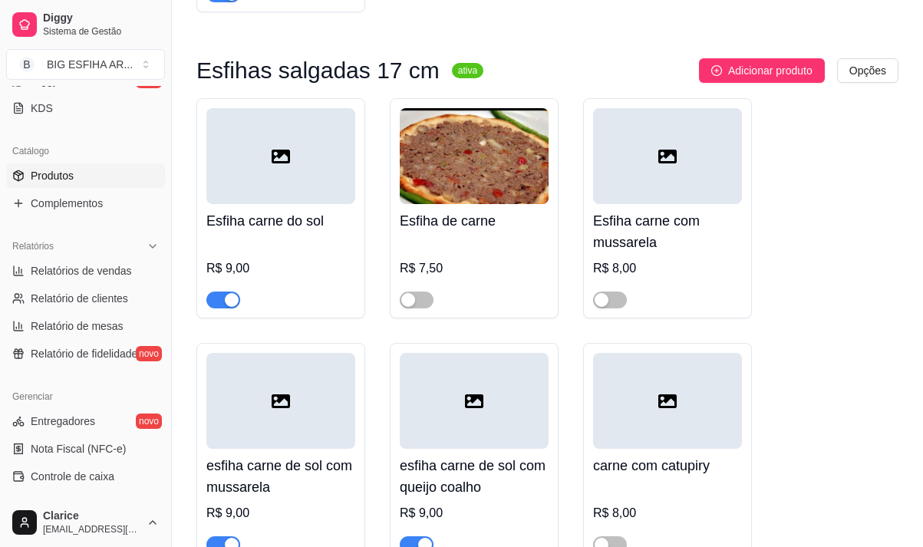
scroll to position [690, 0]
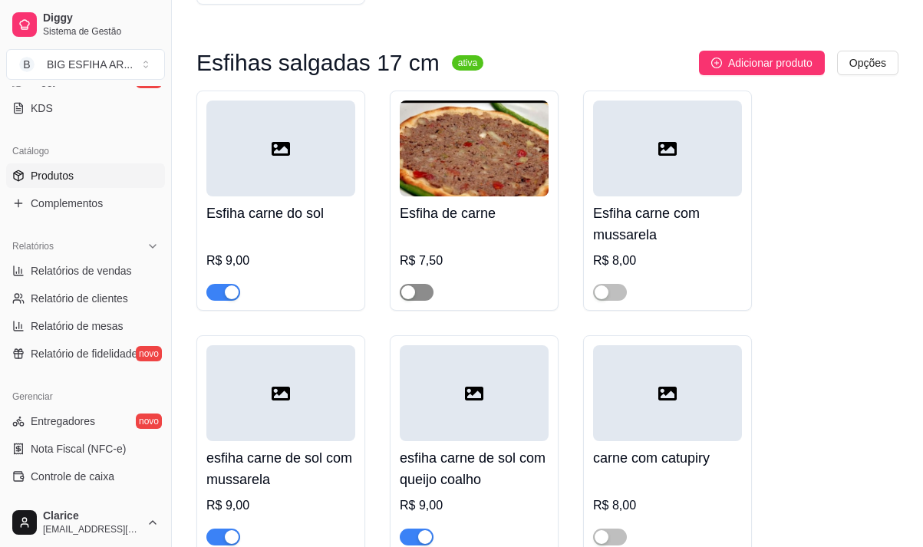
type input "carn"
click at [416, 290] on span "button" at bounding box center [417, 292] width 34 height 17
click at [629, 288] on div at bounding box center [667, 285] width 149 height 31
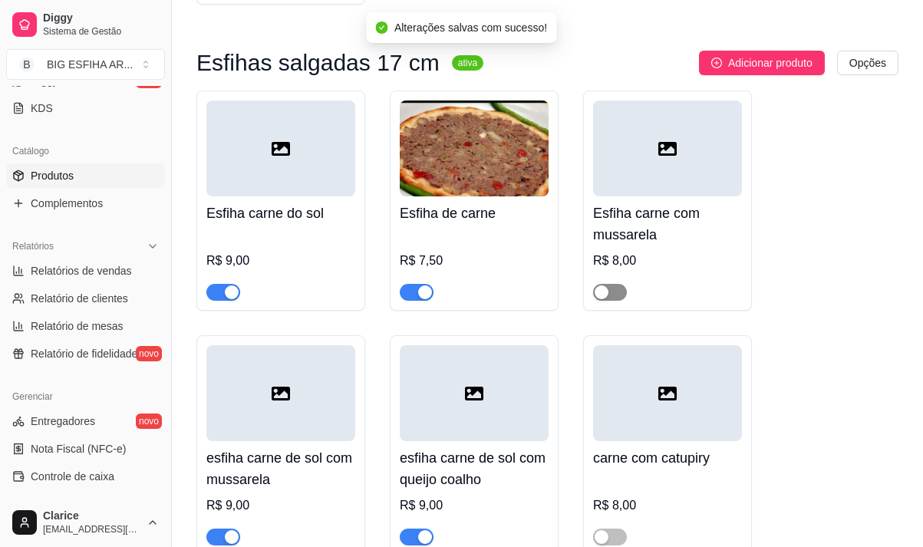
click at [610, 296] on span "button" at bounding box center [610, 292] width 34 height 17
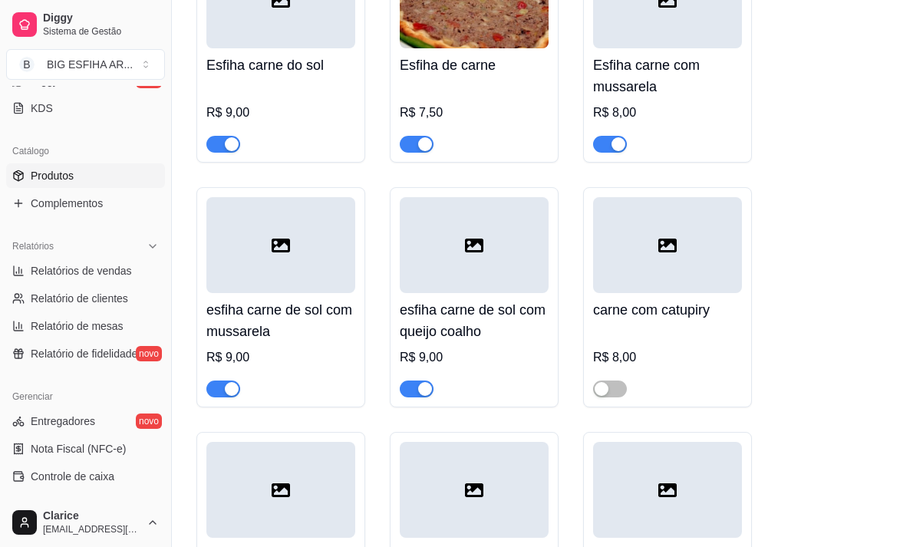
scroll to position [844, 0]
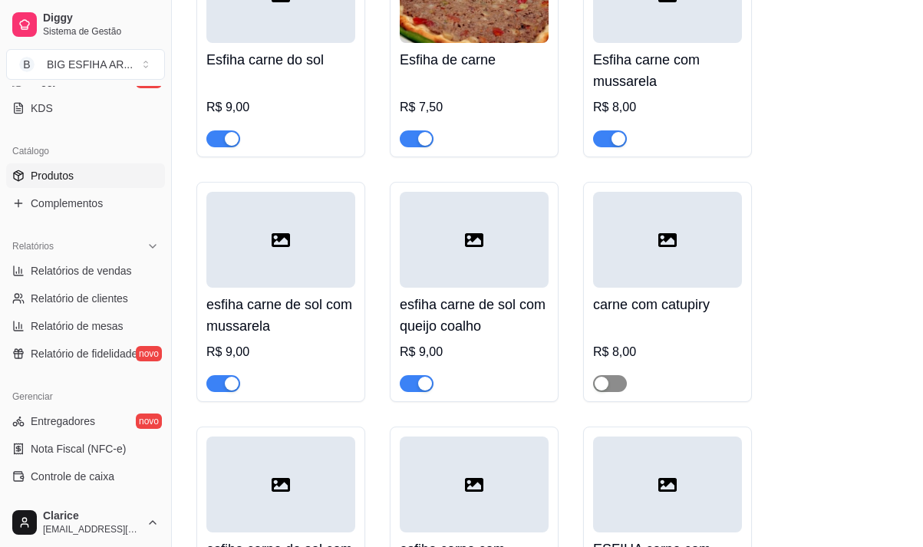
click at [617, 389] on span "button" at bounding box center [610, 383] width 34 height 17
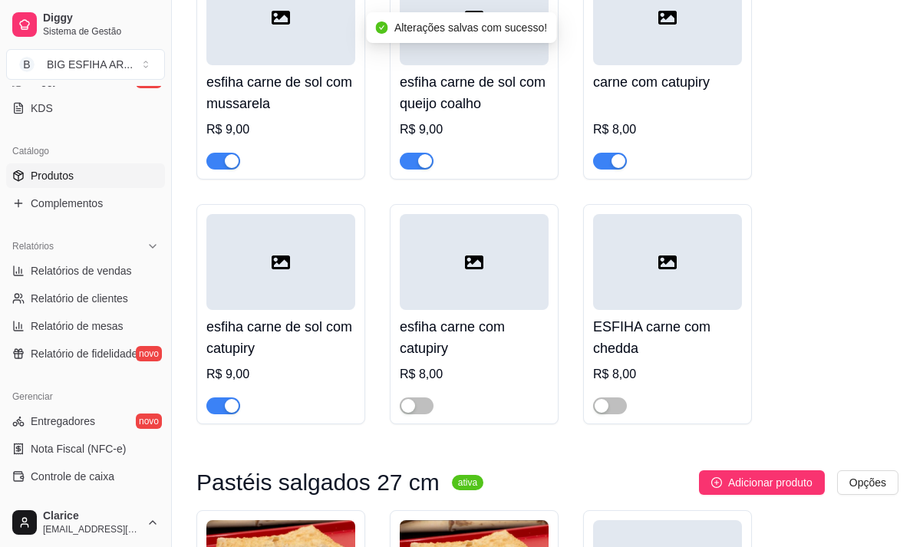
scroll to position [1074, 0]
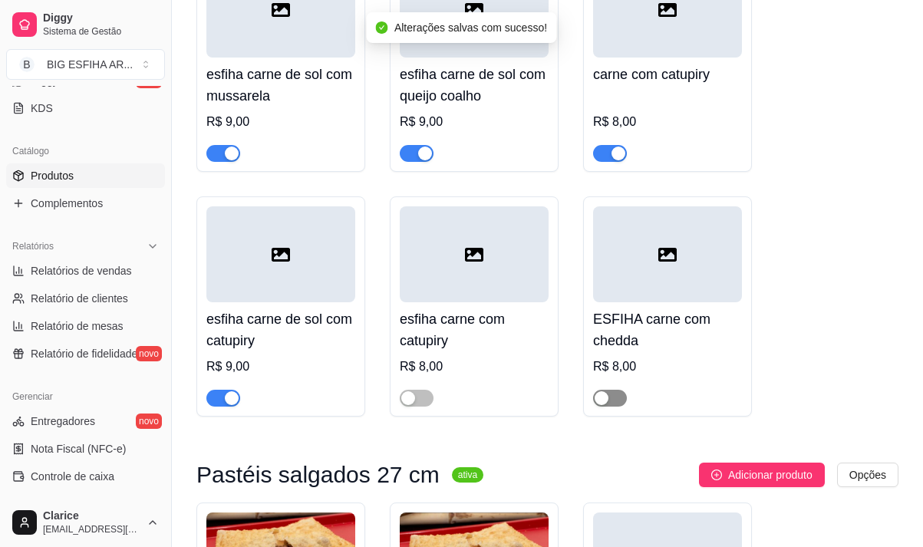
click at [621, 403] on span "button" at bounding box center [610, 398] width 34 height 17
click at [423, 396] on span "button" at bounding box center [417, 398] width 34 height 17
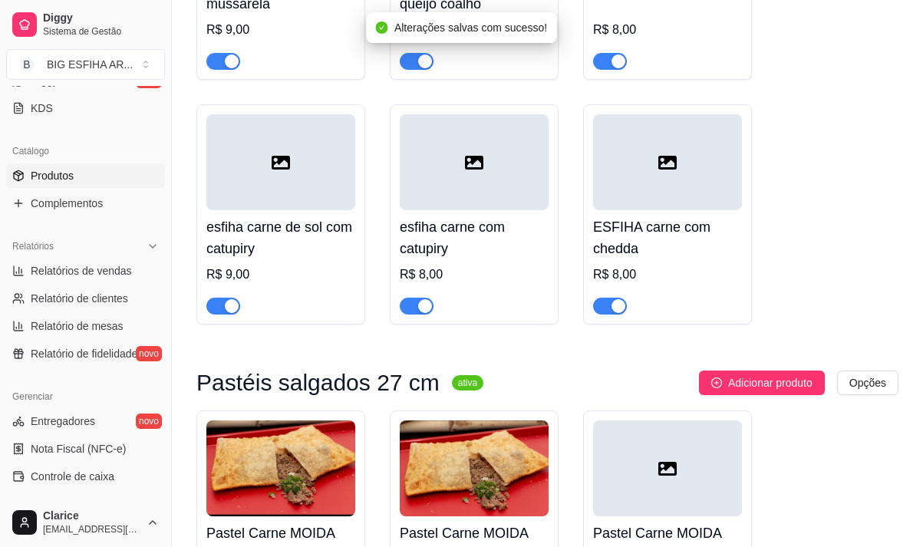
scroll to position [1381, 0]
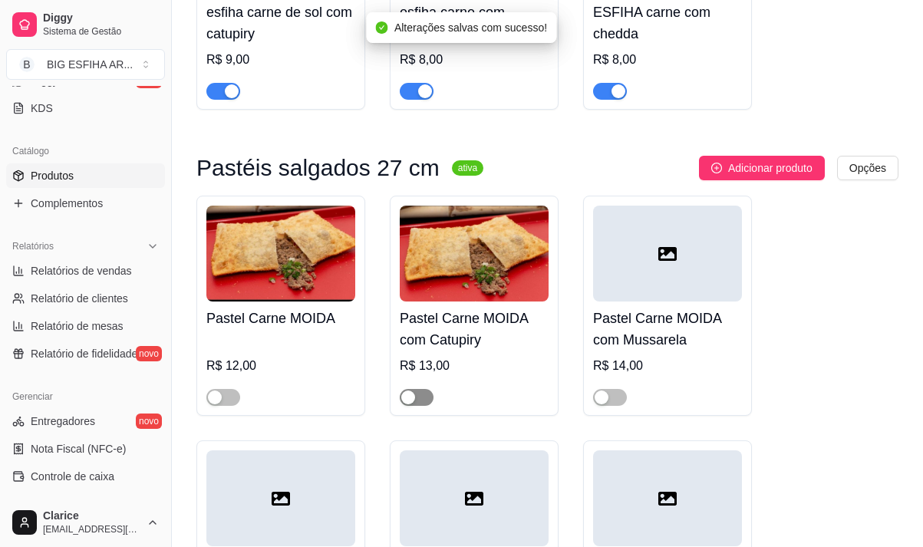
click at [420, 400] on span "button" at bounding box center [417, 397] width 34 height 17
click at [609, 403] on span "button" at bounding box center [610, 397] width 34 height 17
click at [228, 399] on span "button" at bounding box center [223, 397] width 34 height 17
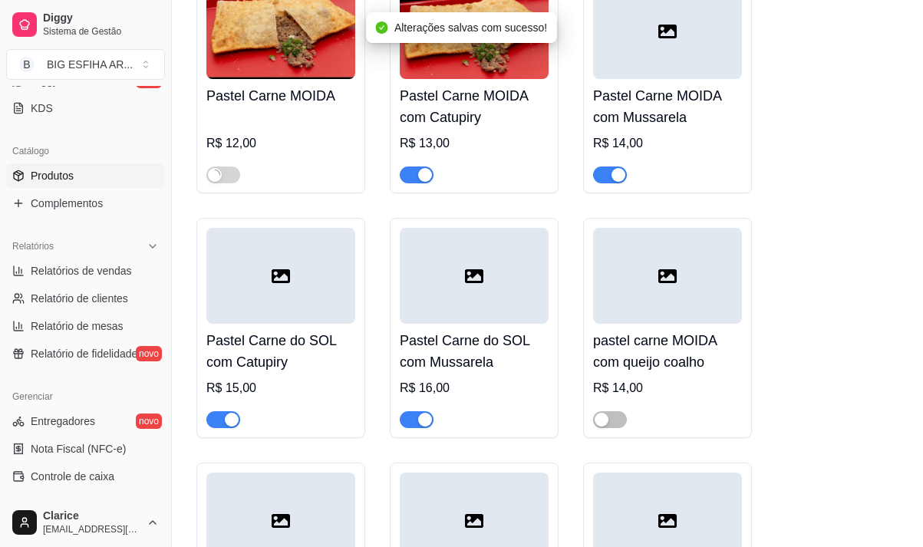
scroll to position [1611, 0]
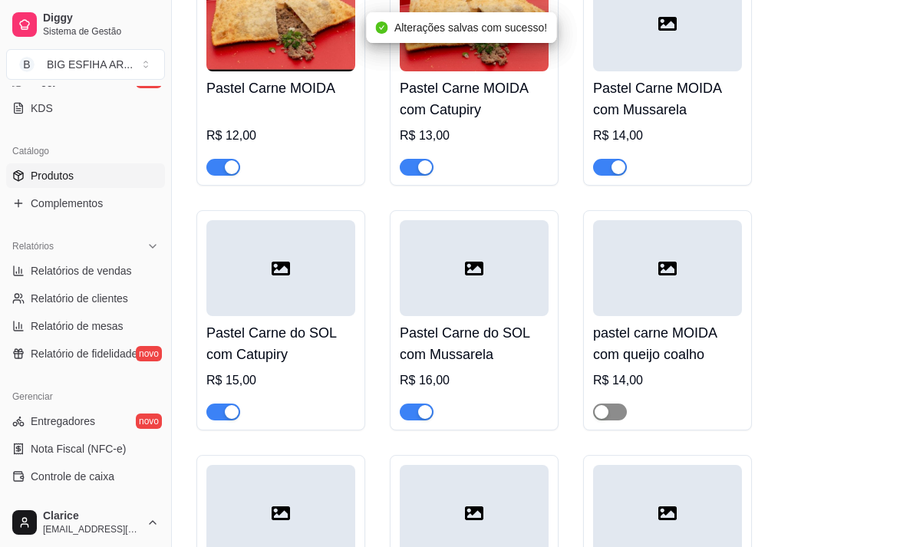
click at [612, 413] on span "button" at bounding box center [610, 411] width 34 height 17
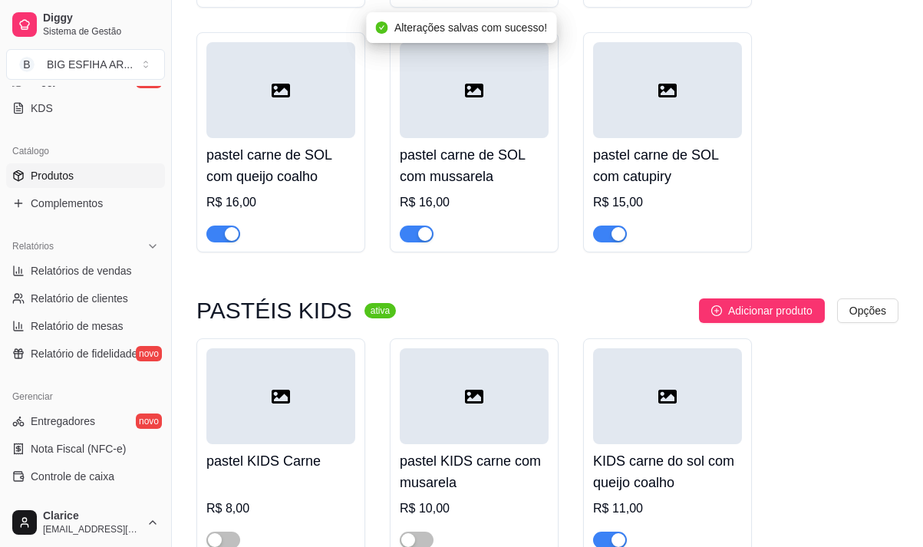
scroll to position [2129, 0]
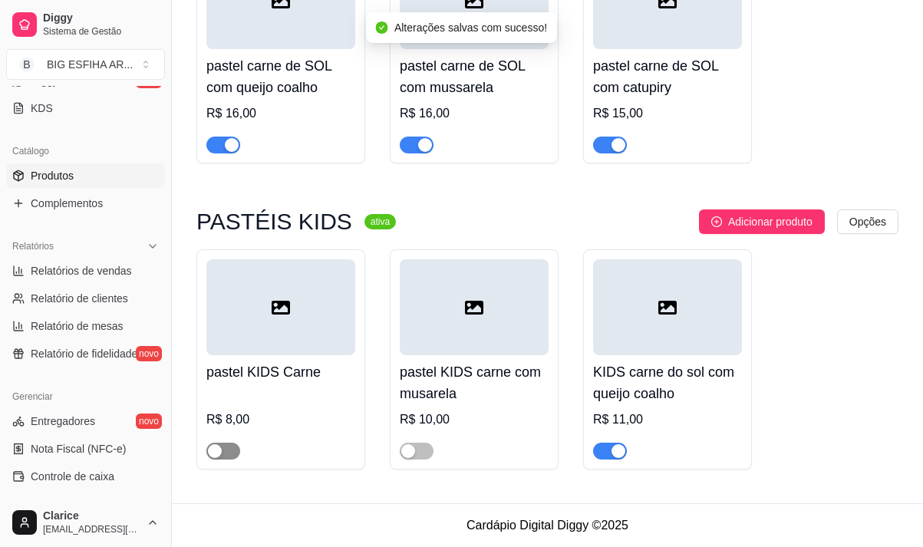
click at [226, 453] on span "button" at bounding box center [223, 451] width 34 height 17
click at [423, 446] on span "button" at bounding box center [417, 451] width 34 height 17
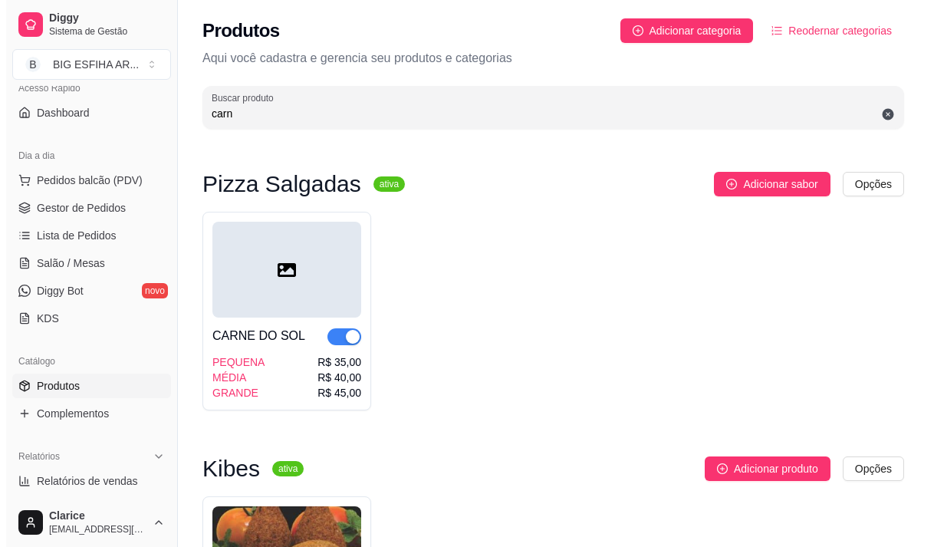
scroll to position [0, 0]
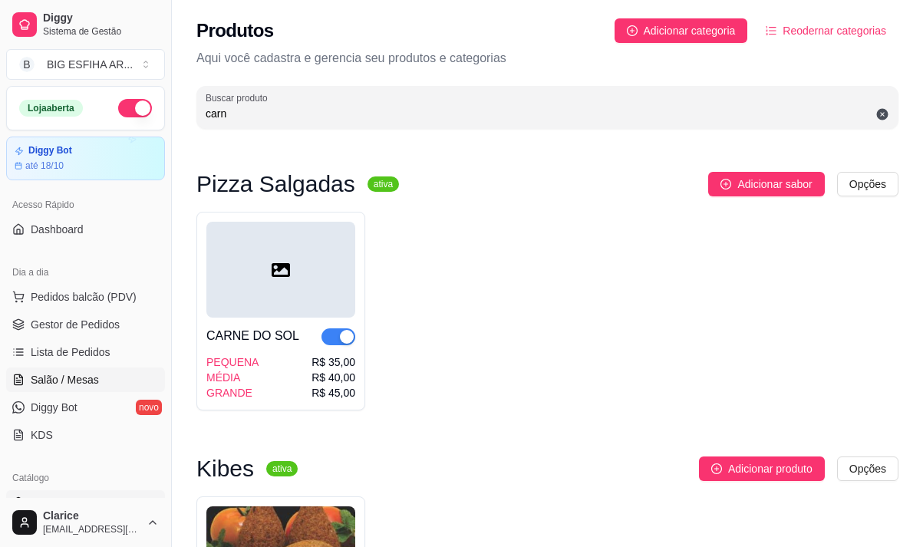
click at [78, 384] on span "Salão / Mesas" at bounding box center [65, 379] width 68 height 15
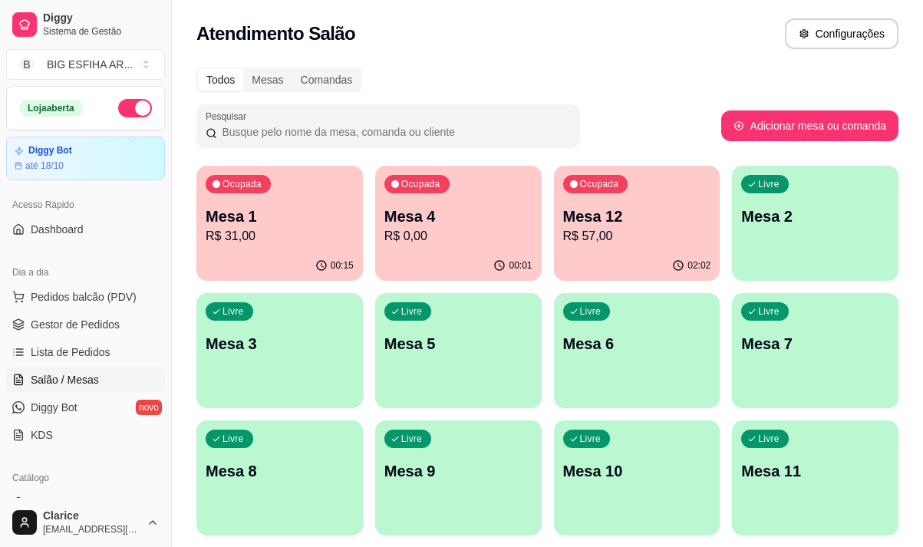
click at [480, 223] on p "Mesa 4" at bounding box center [458, 216] width 148 height 21
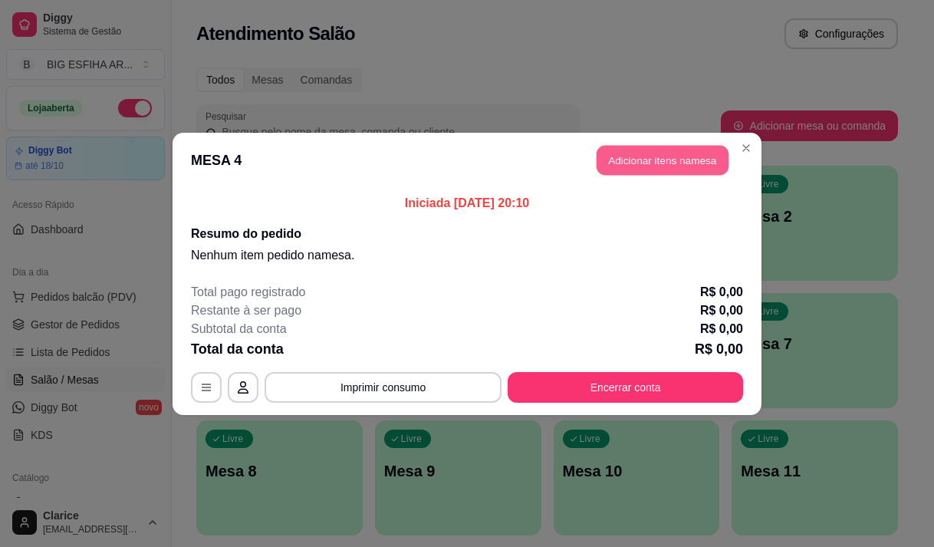
click at [621, 160] on button "Adicionar itens na mesa" at bounding box center [663, 160] width 132 height 30
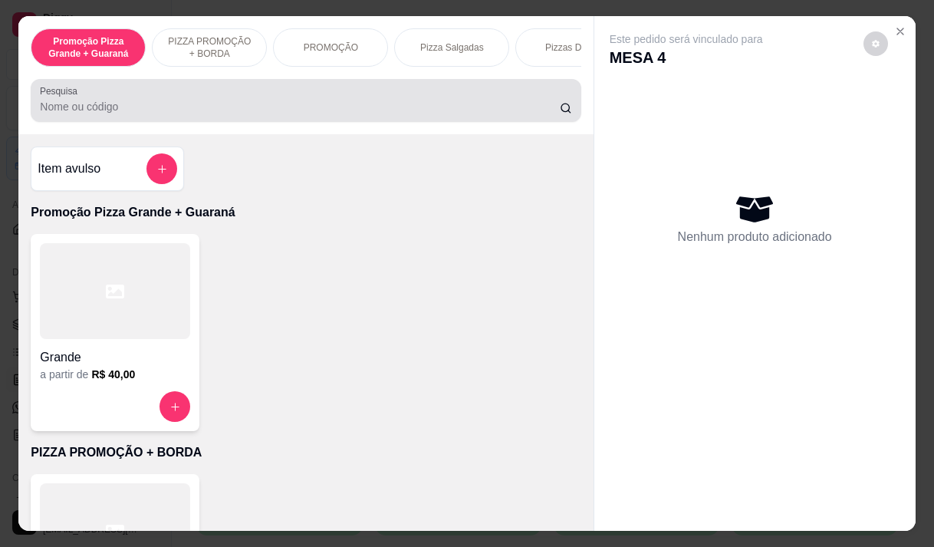
click at [306, 114] on input "Pesquisa" at bounding box center [300, 106] width 520 height 15
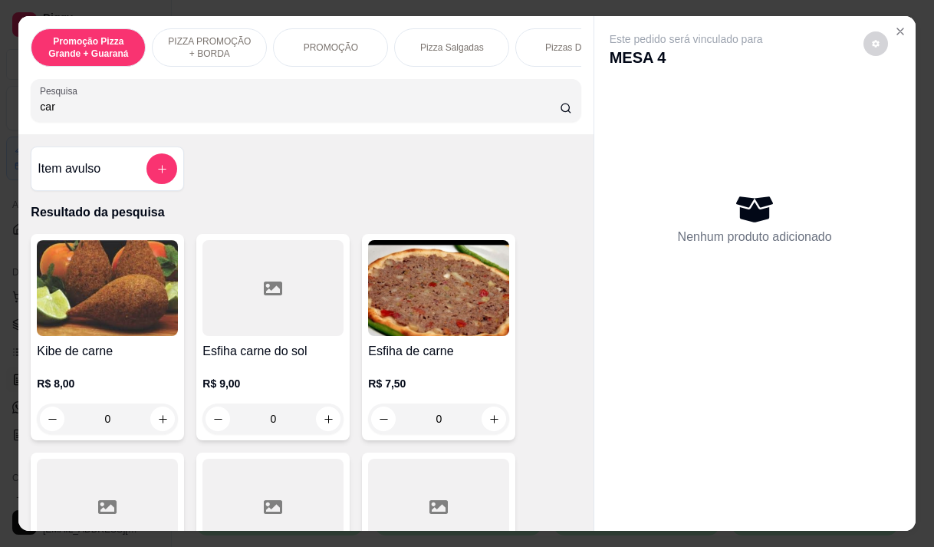
type input "car"
click at [490, 419] on div "0" at bounding box center [438, 418] width 141 height 31
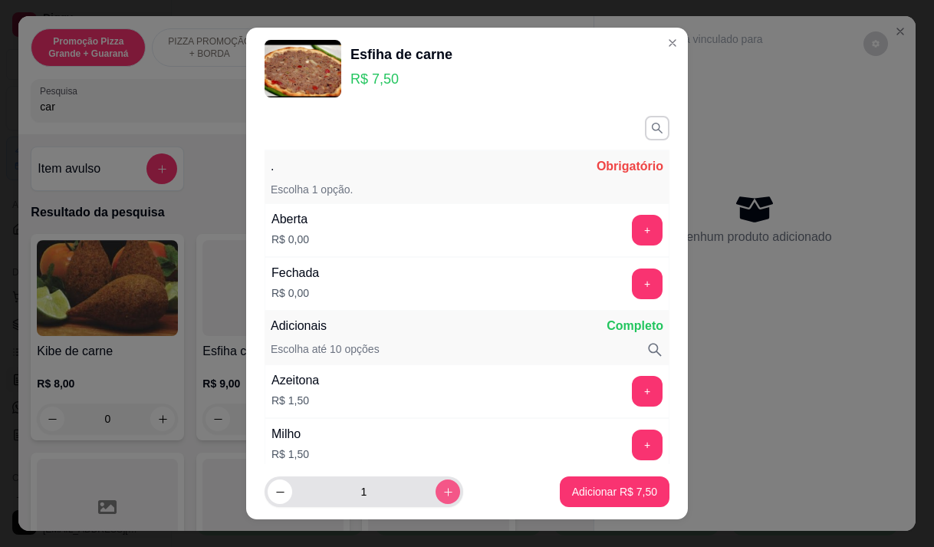
click at [443, 486] on icon "increase-product-quantity" at bounding box center [449, 492] width 12 height 12
click at [443, 487] on icon "increase-product-quantity" at bounding box center [449, 492] width 12 height 12
type input "4"
click at [632, 226] on button "+" at bounding box center [647, 230] width 31 height 31
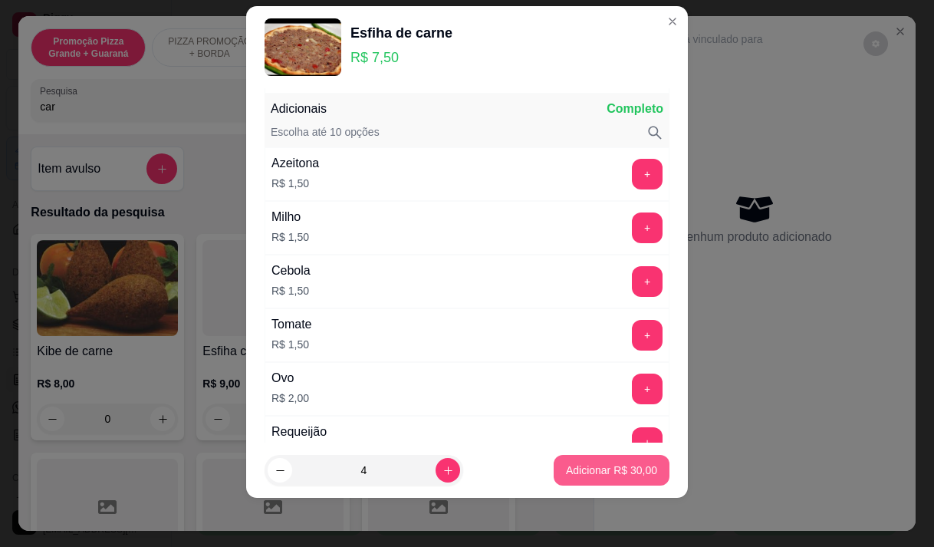
scroll to position [201, 0]
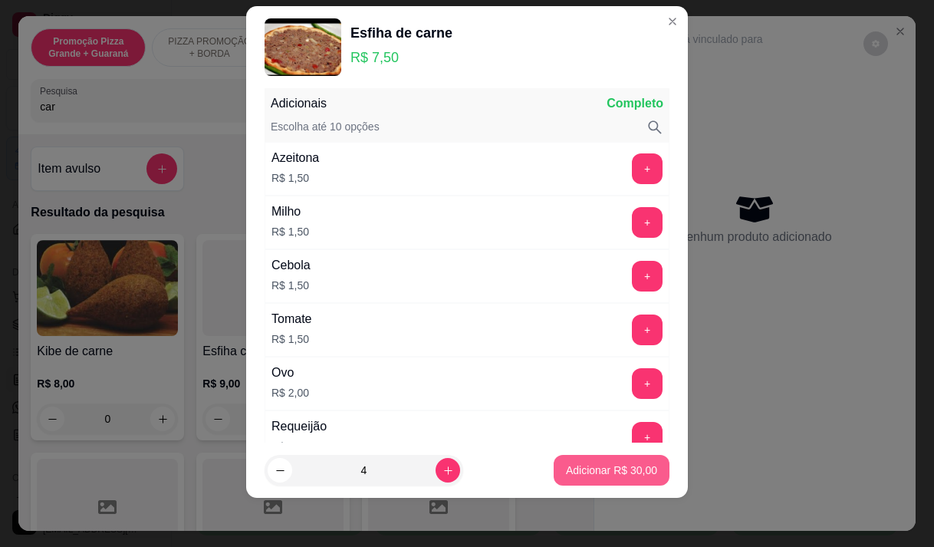
click at [574, 477] on p "Adicionar R$ 30,00" at bounding box center [611, 470] width 91 height 15
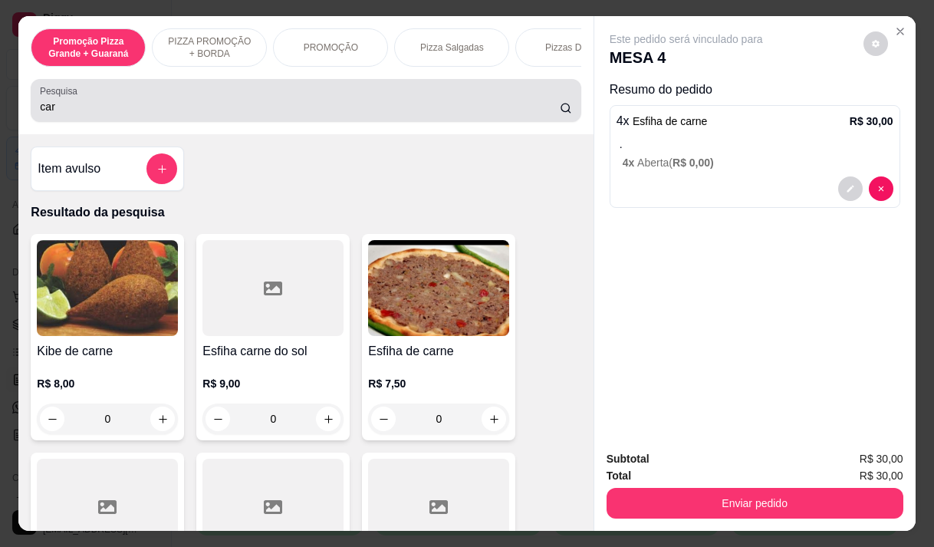
click at [161, 114] on input "car" at bounding box center [300, 106] width 520 height 15
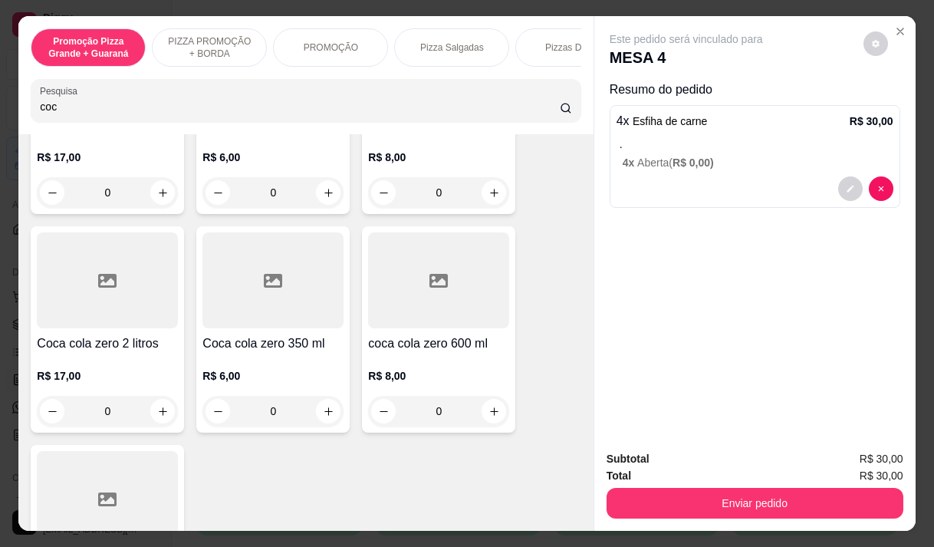
scroll to position [230, 0]
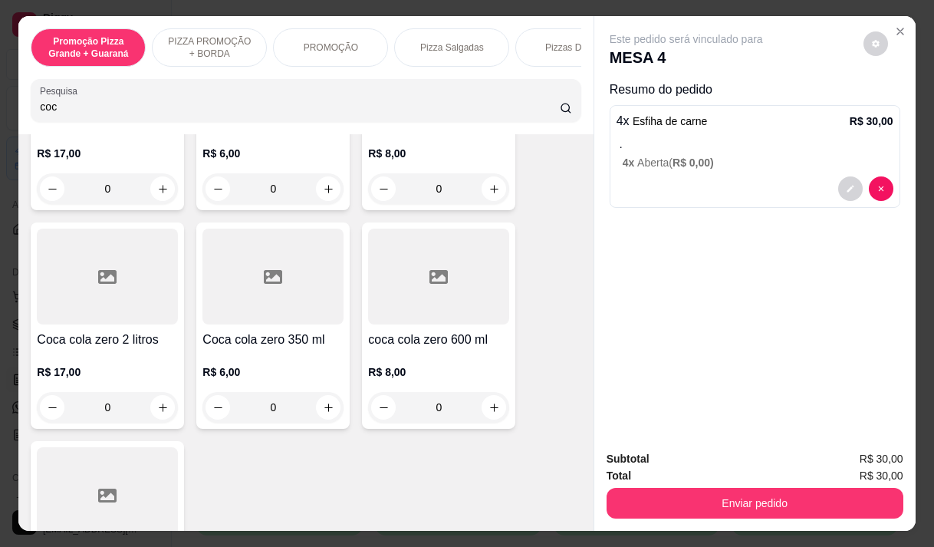
type input "coc"
click at [420, 319] on div at bounding box center [438, 277] width 141 height 96
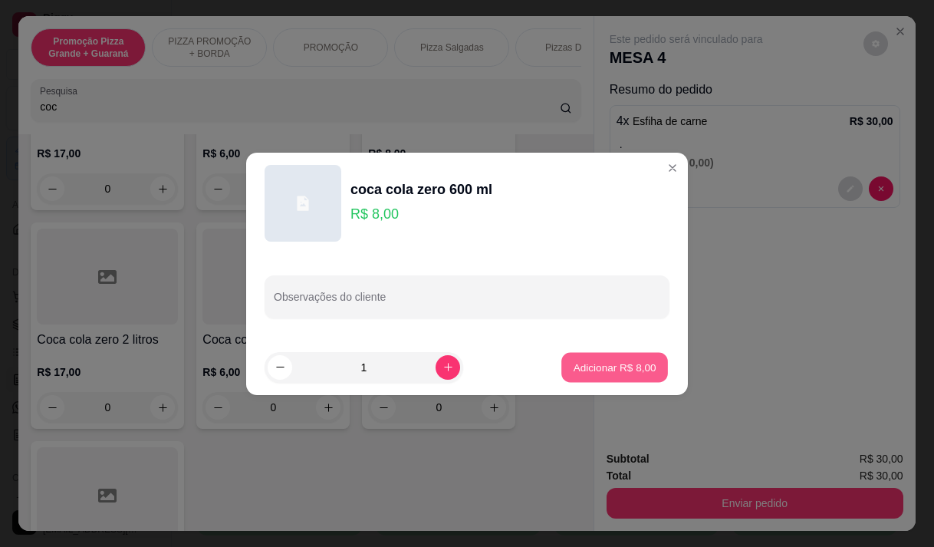
click at [627, 367] on p "Adicionar R$ 8,00" at bounding box center [614, 367] width 83 height 15
type input "1"
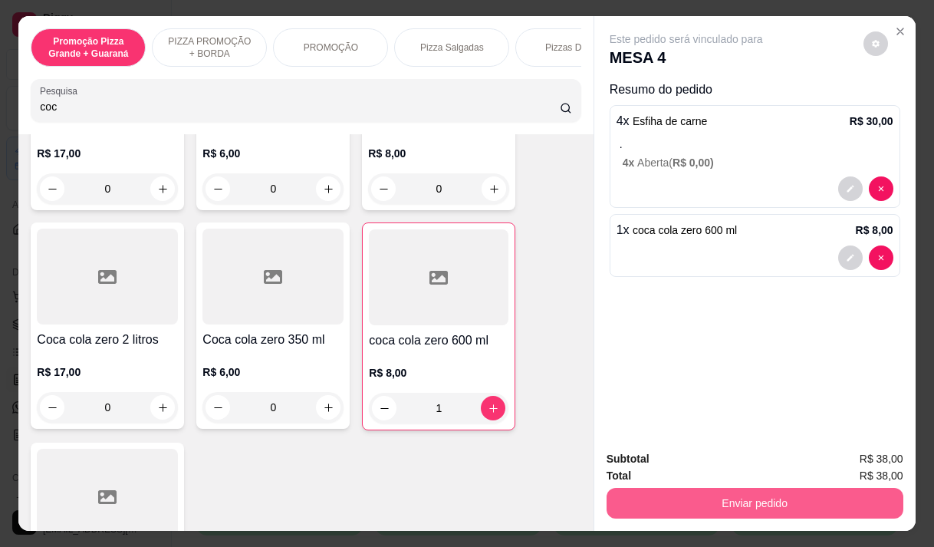
click at [709, 492] on button "Enviar pedido" at bounding box center [755, 503] width 297 height 31
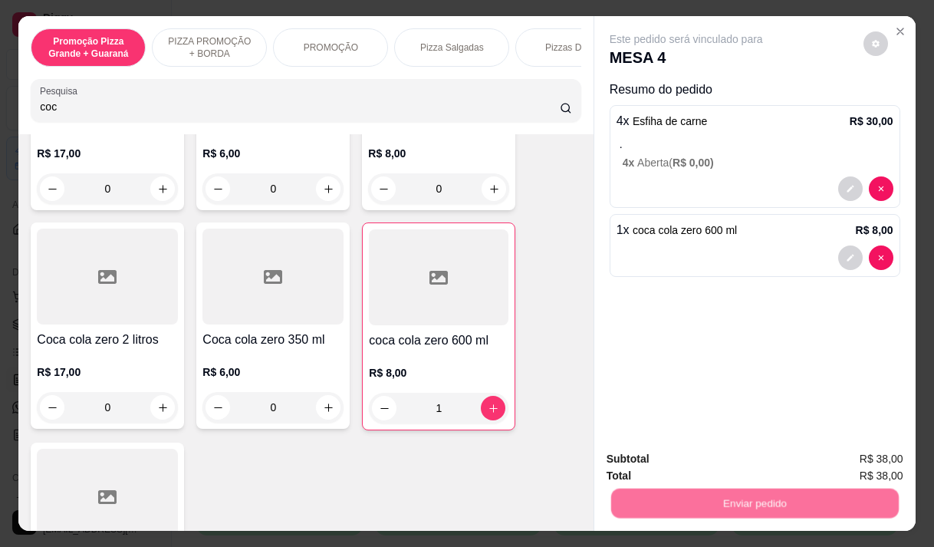
click at [850, 456] on button "Enviar pedido" at bounding box center [863, 459] width 87 height 29
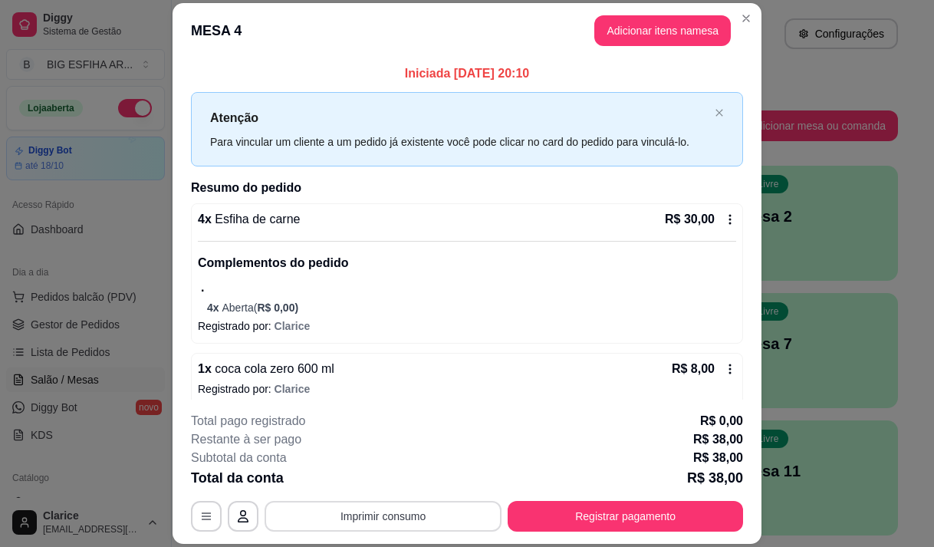
click at [464, 519] on button "Imprimir consumo" at bounding box center [383, 516] width 237 height 31
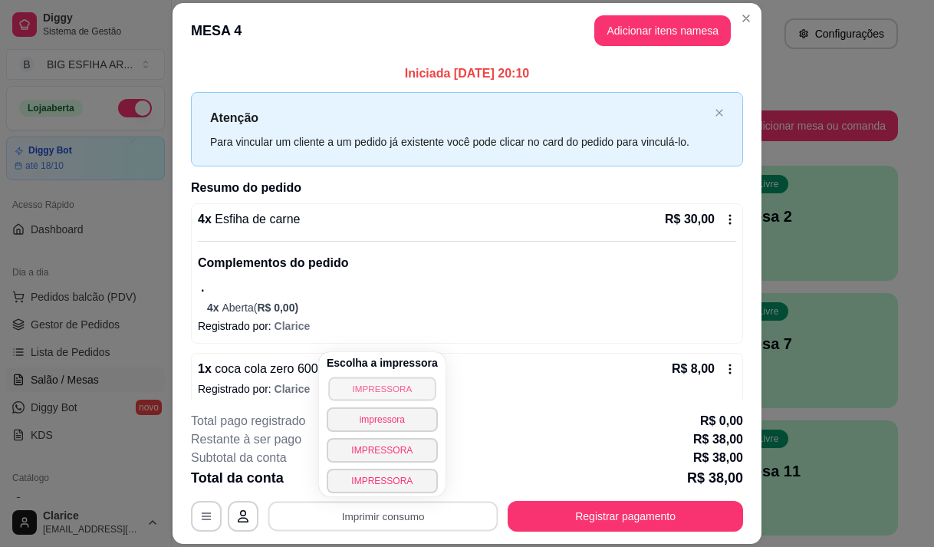
click at [385, 380] on button "IMPRESSORA" at bounding box center [381, 389] width 107 height 24
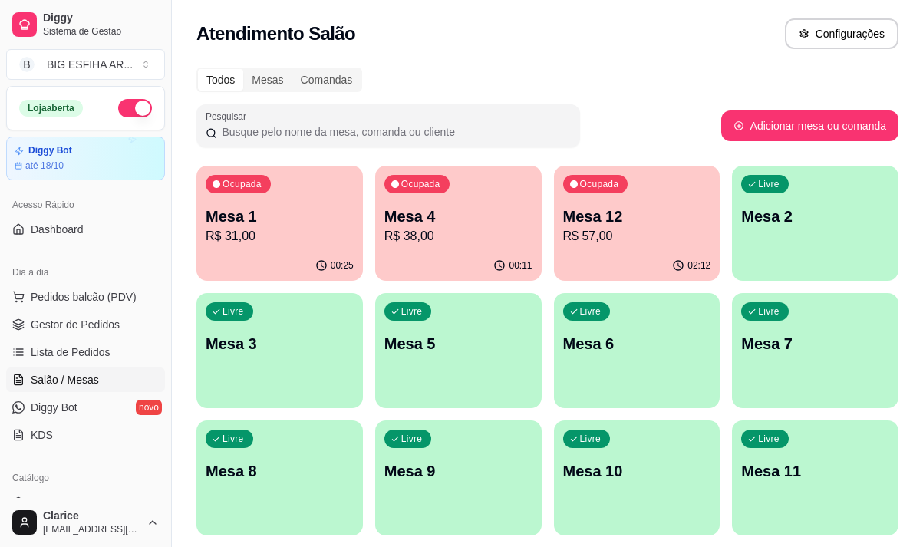
click at [298, 240] on p "R$ 31,00" at bounding box center [280, 236] width 148 height 18
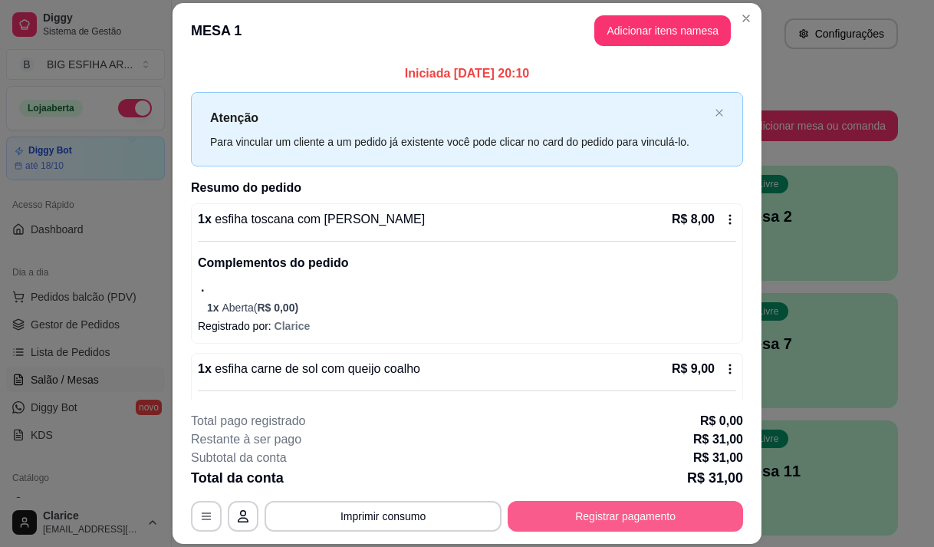
click at [589, 513] on button "Registrar pagamento" at bounding box center [625, 516] width 235 height 31
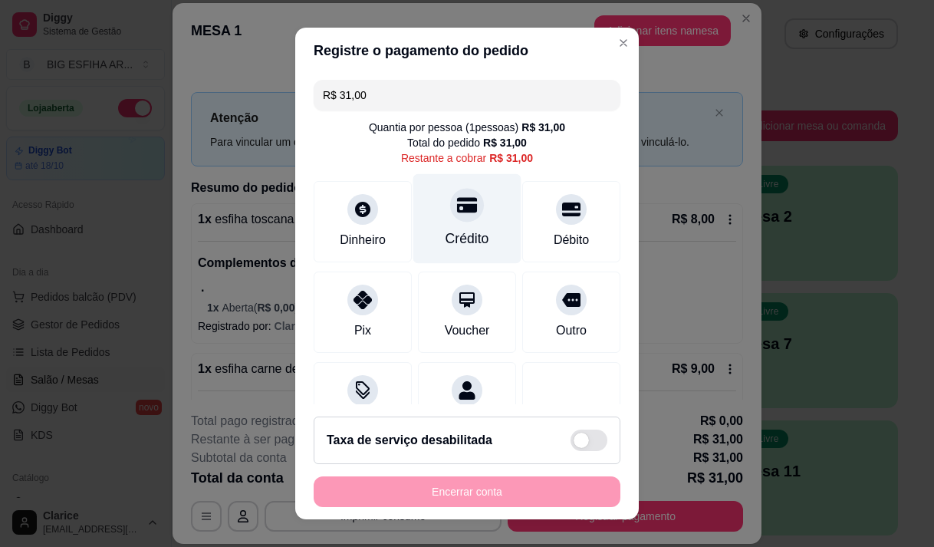
click at [457, 230] on div "Crédito" at bounding box center [468, 239] width 44 height 20
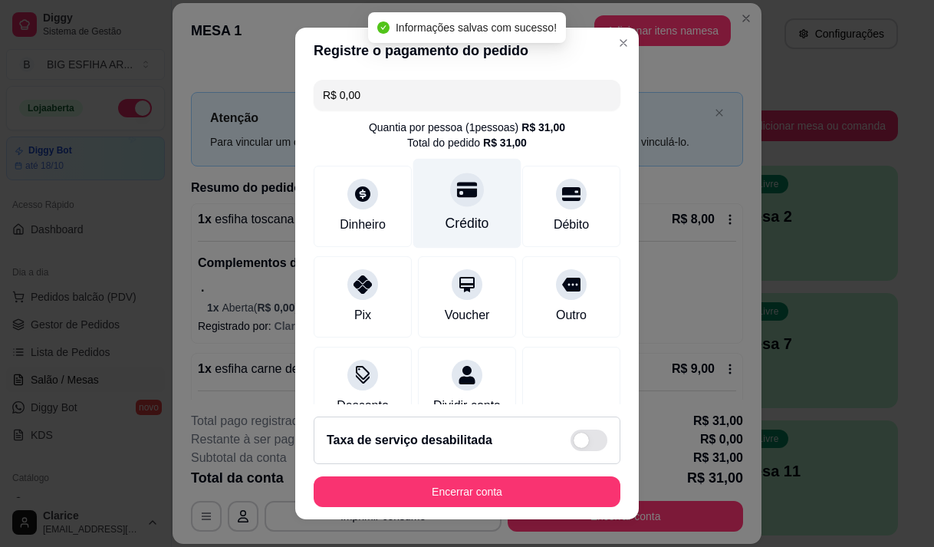
type input "R$ 0,00"
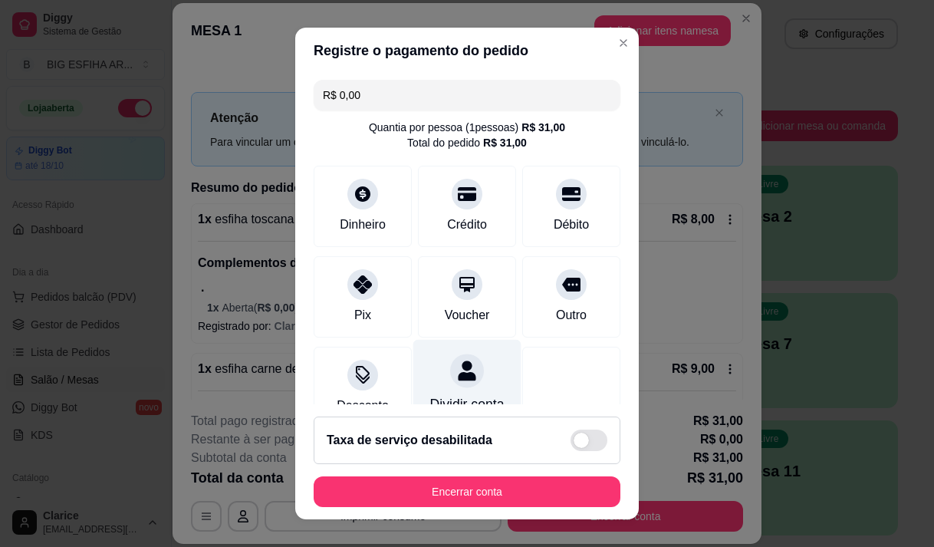
scroll to position [127, 0]
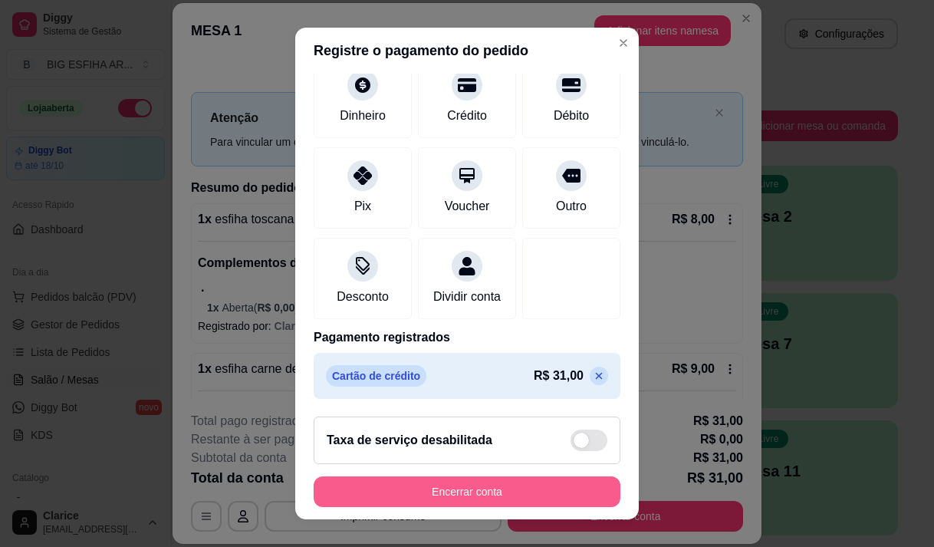
click at [419, 490] on button "Encerrar conta" at bounding box center [467, 491] width 307 height 31
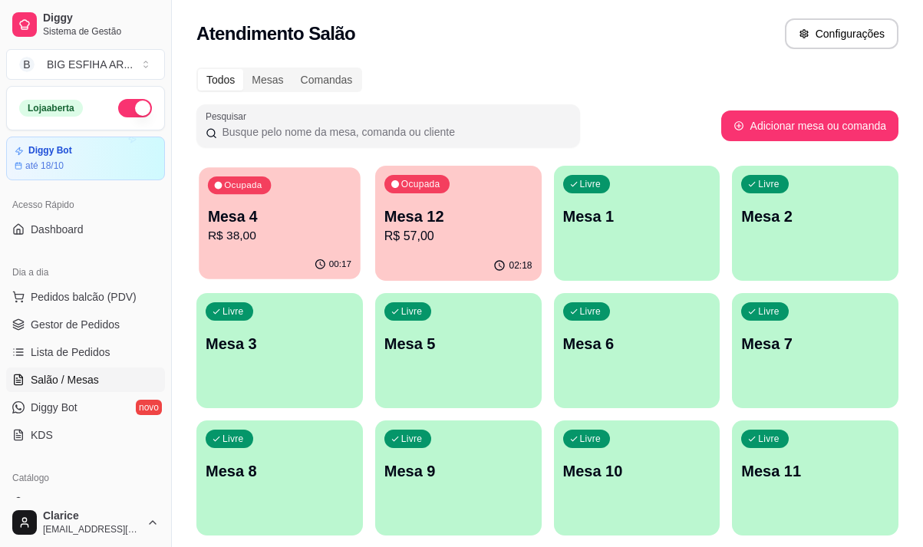
click at [305, 249] on div "Ocupada Mesa 4 R$ 38,00" at bounding box center [279, 208] width 161 height 83
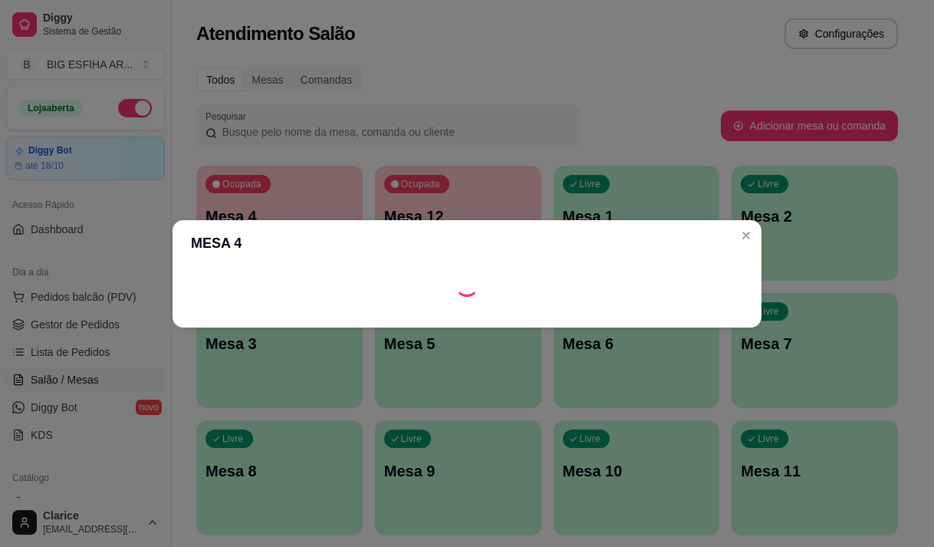
click at [307, 243] on header "MESA 4" at bounding box center [467, 243] width 589 height 46
click at [306, 248] on header "MESA 4" at bounding box center [467, 243] width 589 height 46
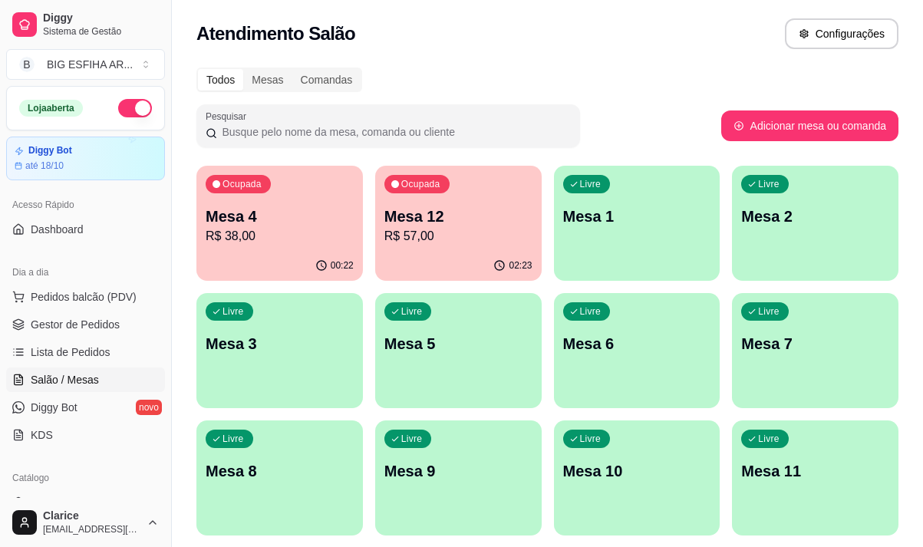
click at [300, 215] on p "Mesa 4" at bounding box center [280, 216] width 148 height 21
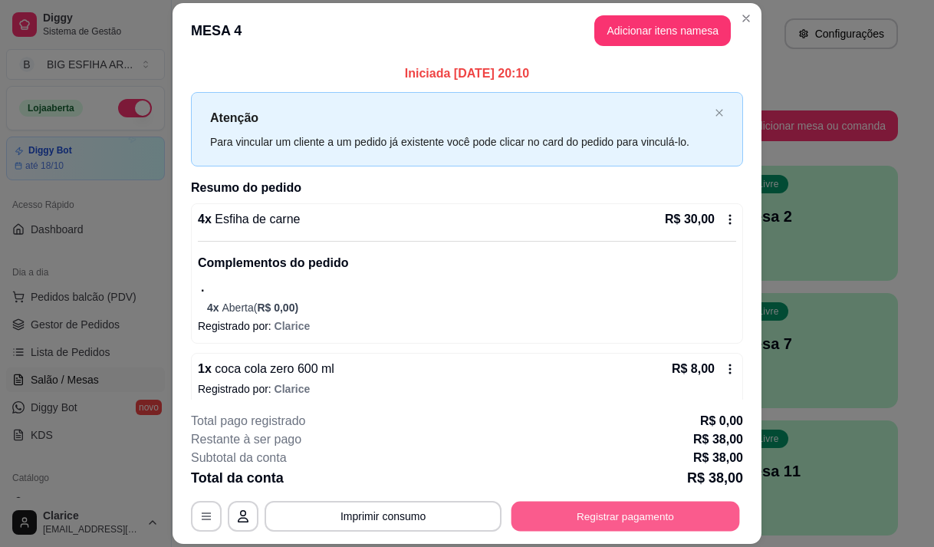
click at [625, 528] on button "Registrar pagamento" at bounding box center [626, 517] width 229 height 30
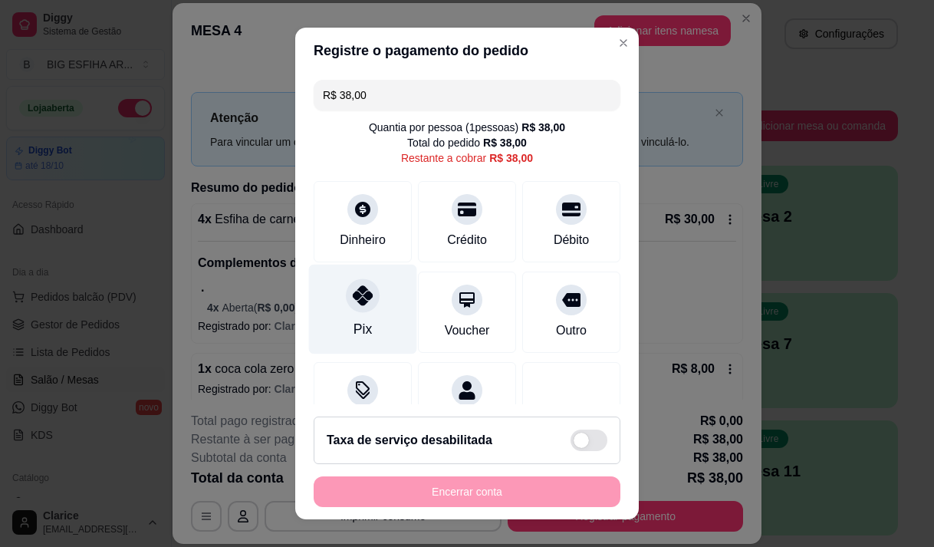
click at [367, 337] on div "Pix" at bounding box center [363, 309] width 108 height 90
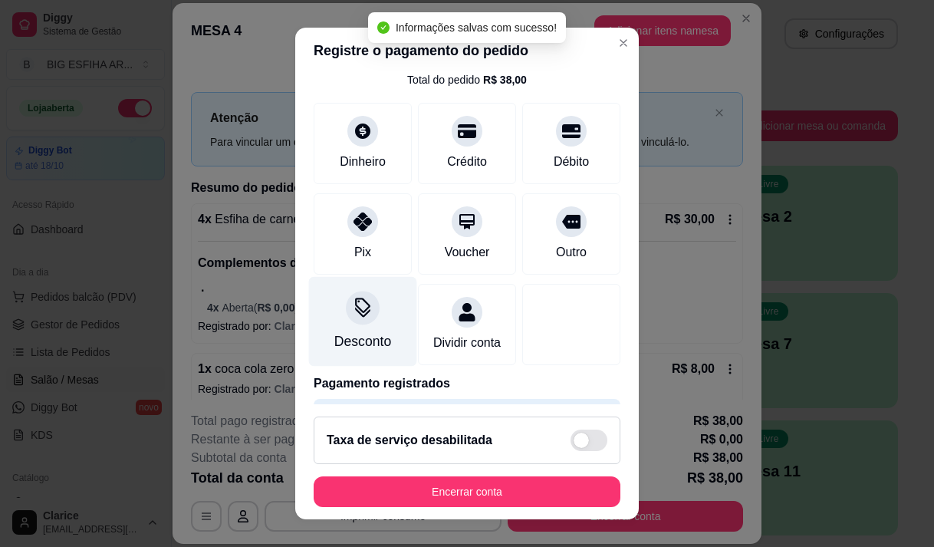
type input "R$ 0,00"
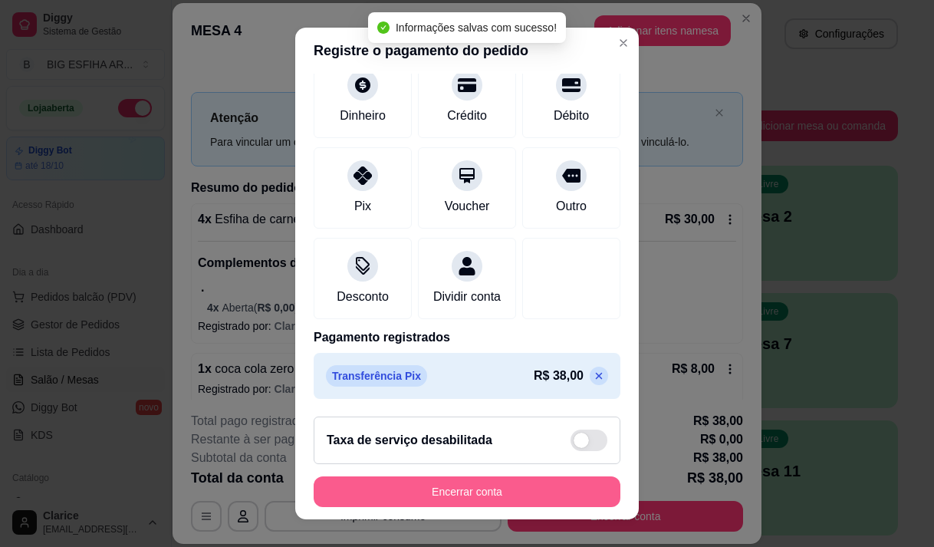
click at [451, 497] on button "Encerrar conta" at bounding box center [467, 491] width 307 height 31
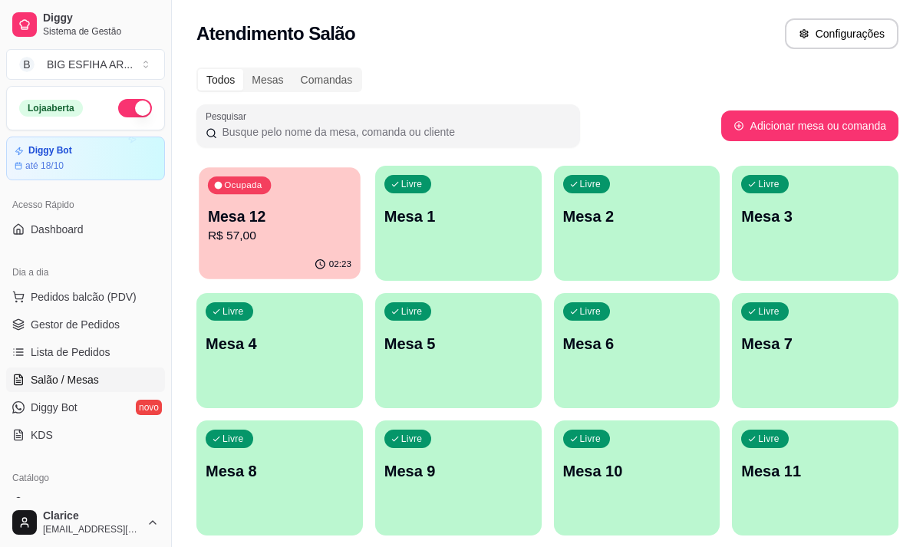
click at [308, 230] on p "R$ 57,00" at bounding box center [279, 236] width 143 height 18
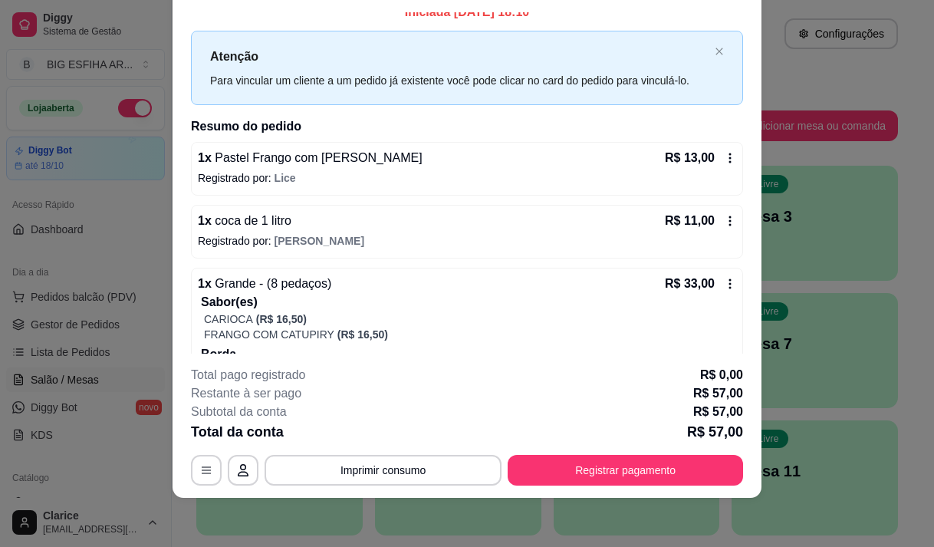
scroll to position [0, 0]
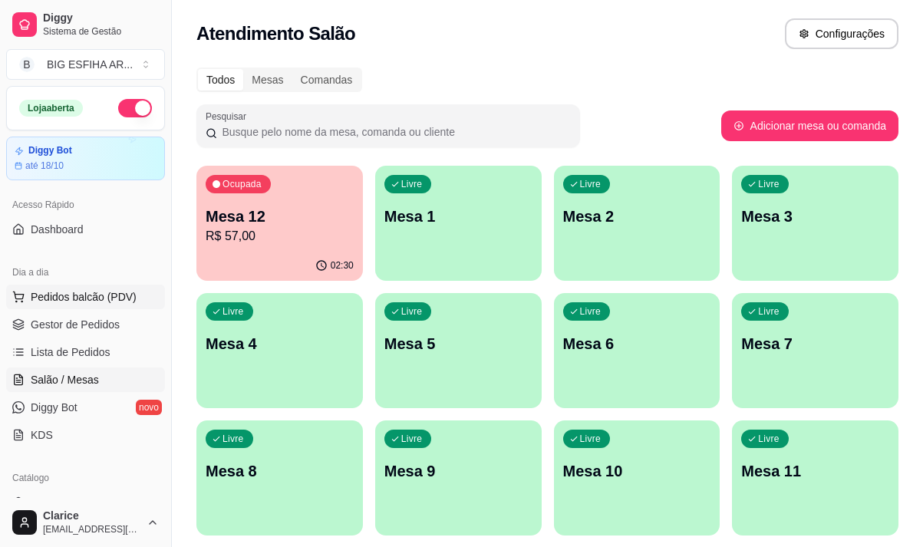
click at [101, 286] on button "Pedidos balcão (PDV)" at bounding box center [85, 297] width 159 height 25
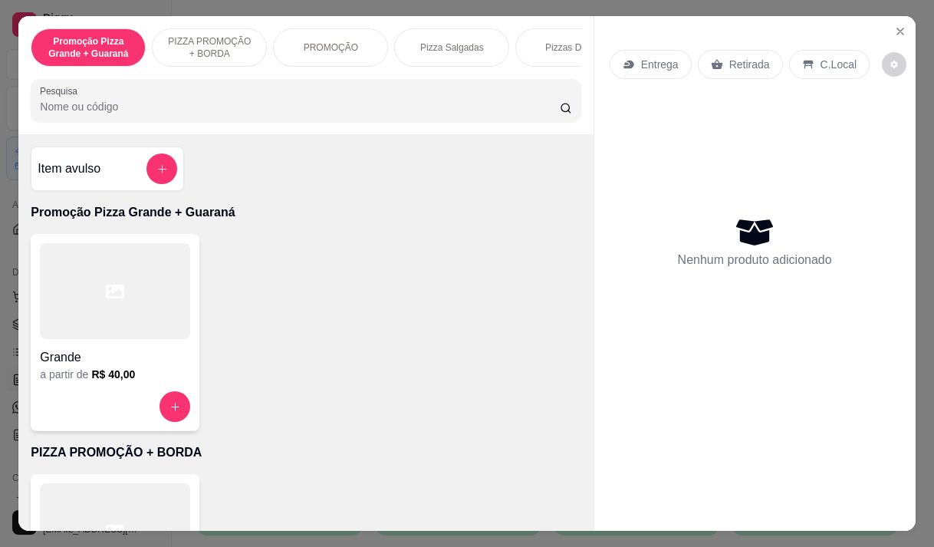
click at [666, 64] on p "Entrega" at bounding box center [660, 64] width 38 height 15
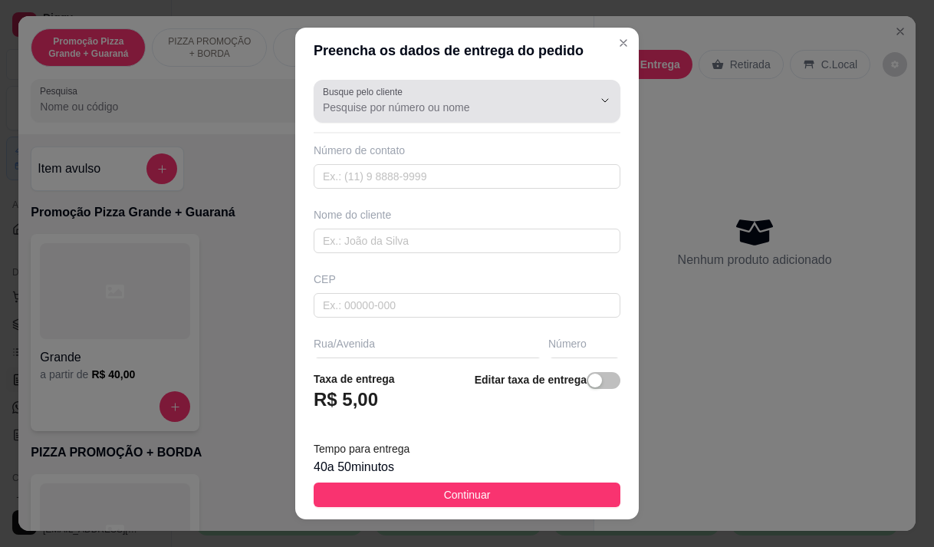
click at [476, 97] on div at bounding box center [467, 101] width 288 height 31
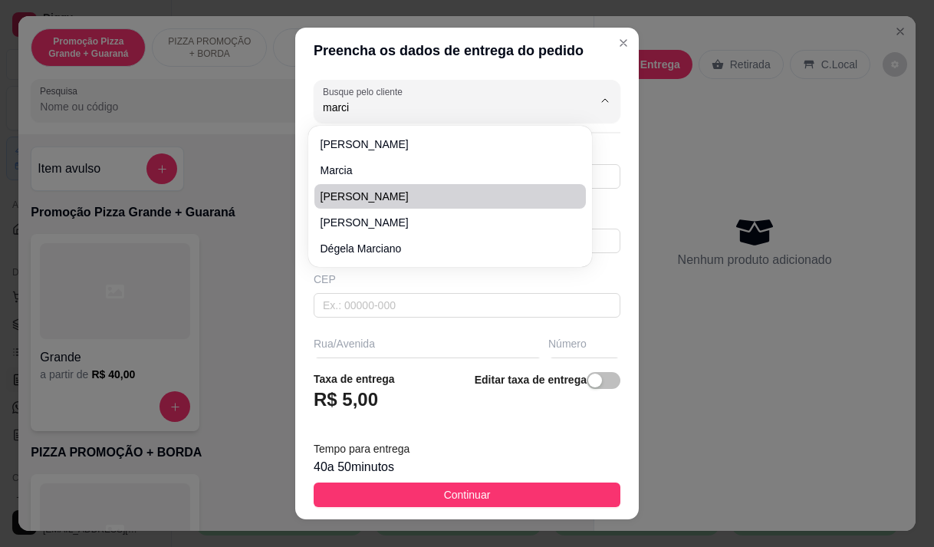
click at [424, 196] on span "[PERSON_NAME]" at bounding box center [443, 196] width 244 height 15
type input "[PERSON_NAME]"
type input "8591368518"
type input "[PERSON_NAME]"
type input "[PERSON_NAME] 948, [GEOGRAPHIC_DATA]"
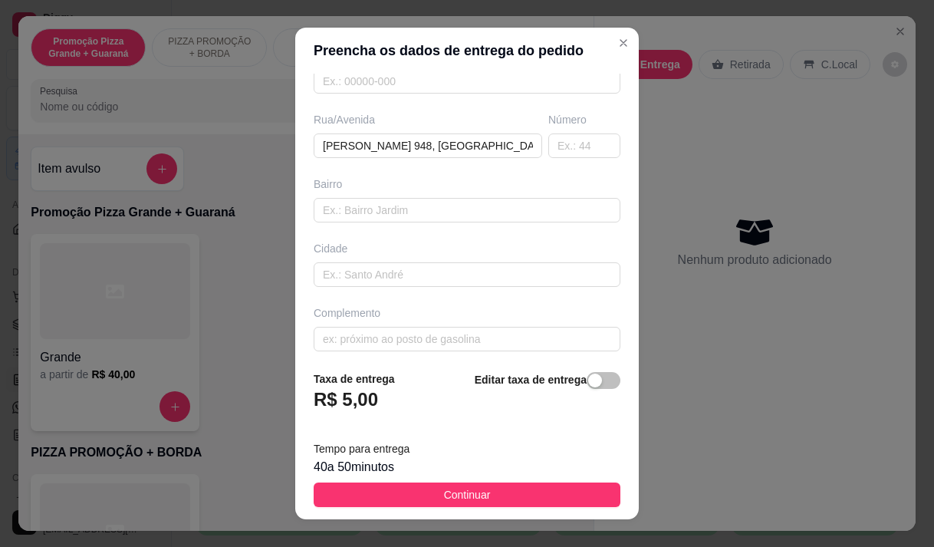
scroll to position [230, 0]
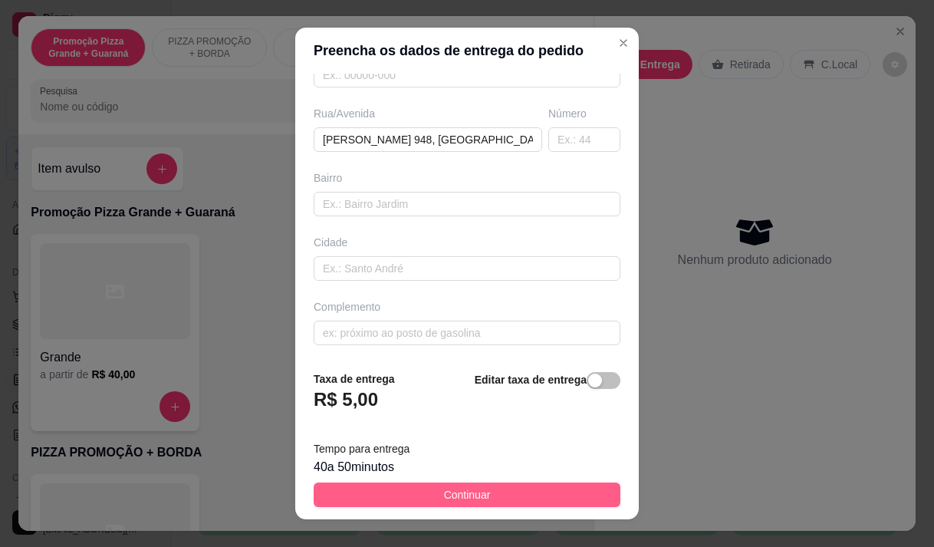
type input "[PERSON_NAME]"
click at [465, 497] on span "Continuar" at bounding box center [467, 494] width 47 height 17
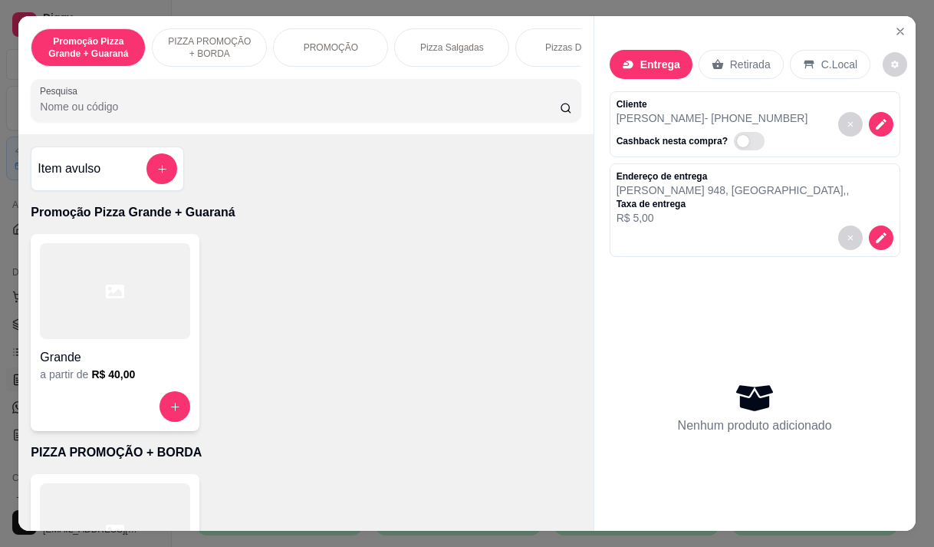
click at [317, 109] on input "Pesquisa" at bounding box center [300, 106] width 520 height 15
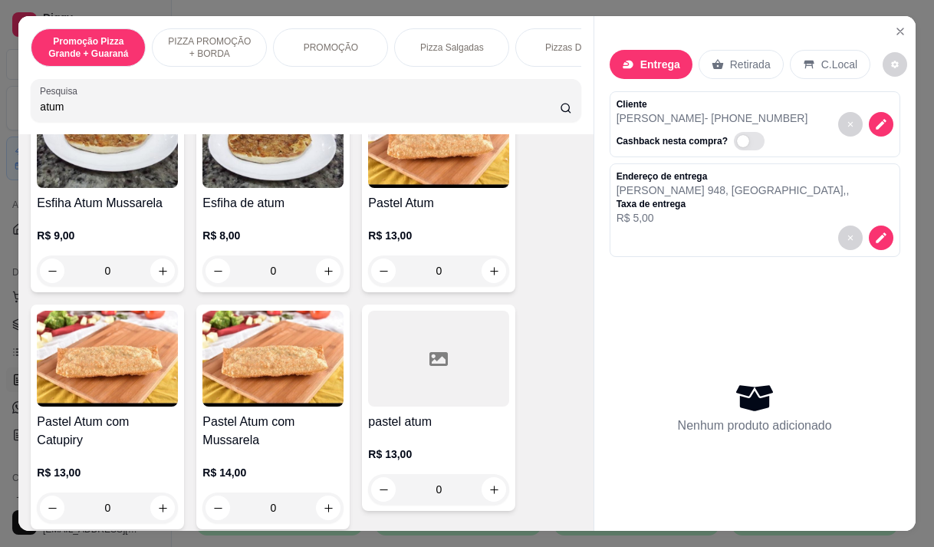
scroll to position [153, 0]
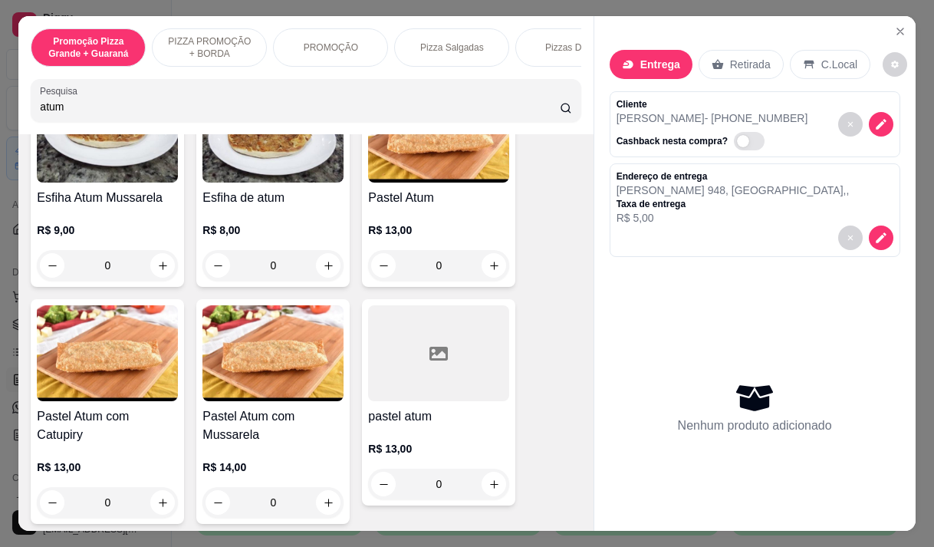
type input "atum"
click at [272, 432] on h4 "Pastel Atum com Mussarela" at bounding box center [273, 425] width 141 height 37
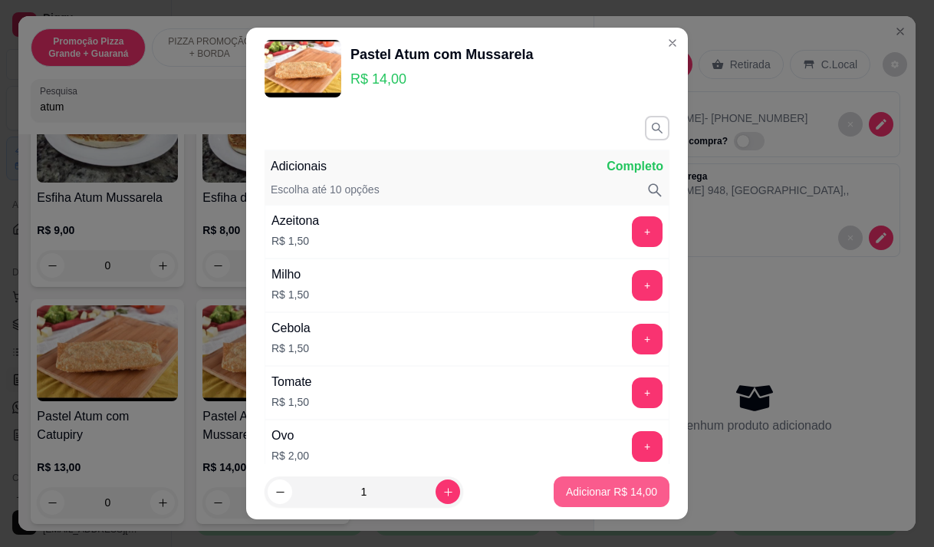
click at [607, 503] on button "Adicionar R$ 14,00" at bounding box center [612, 491] width 116 height 31
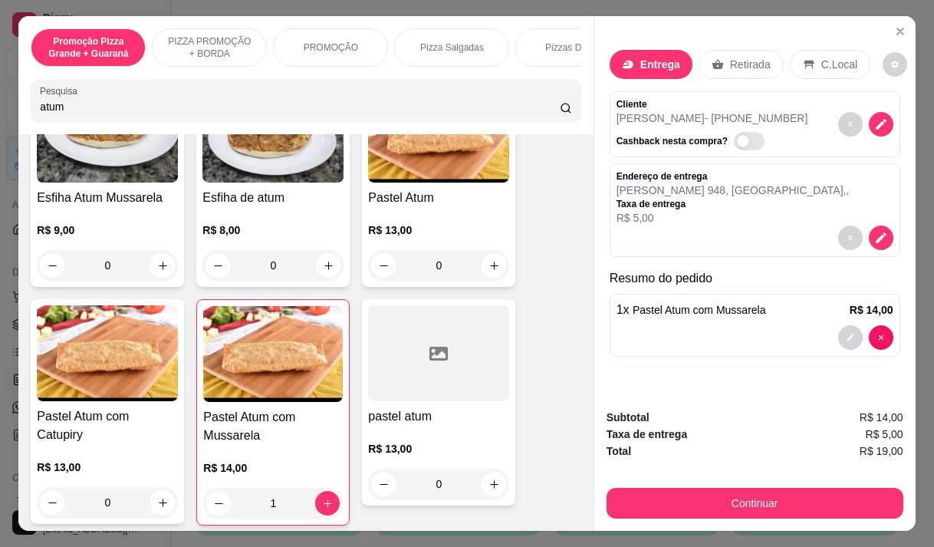
type input "1"
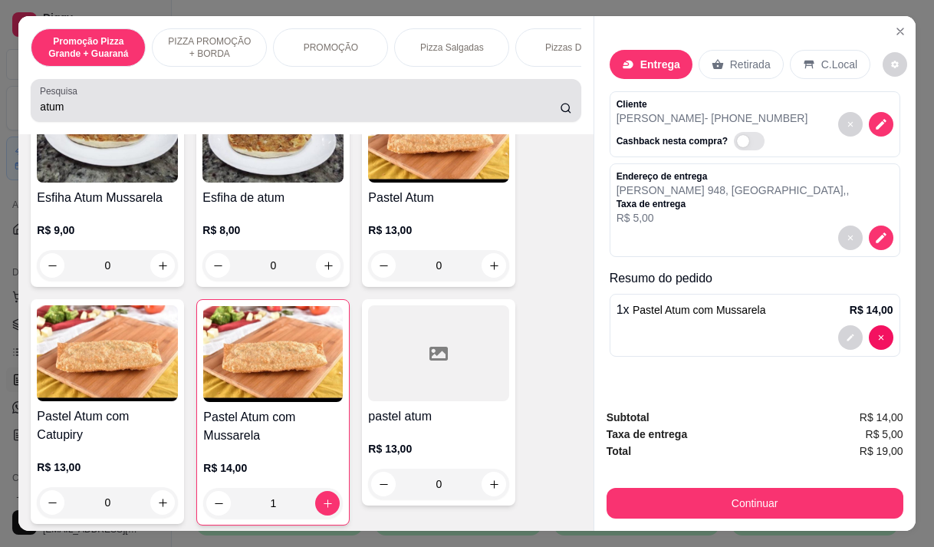
click at [185, 102] on div "atum" at bounding box center [306, 100] width 532 height 31
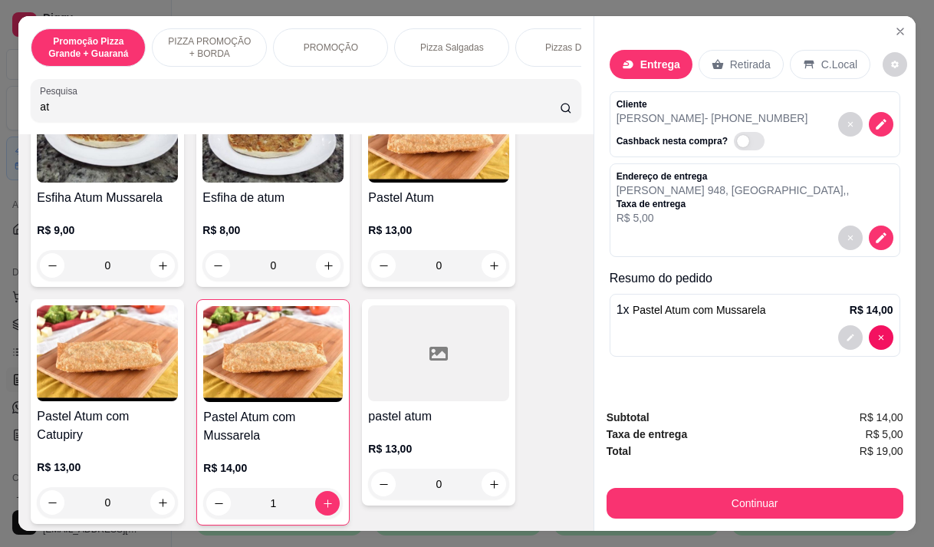
type input "a"
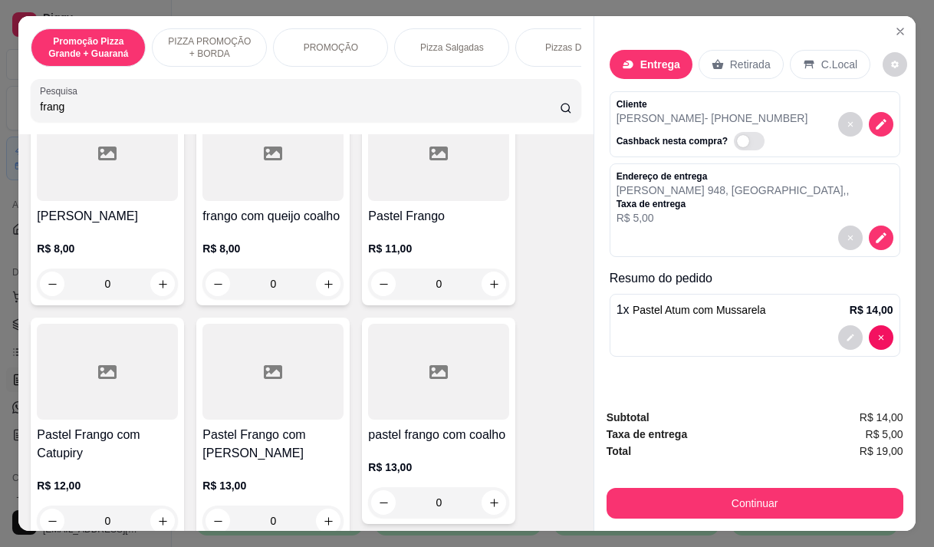
scroll to position [1314, 0]
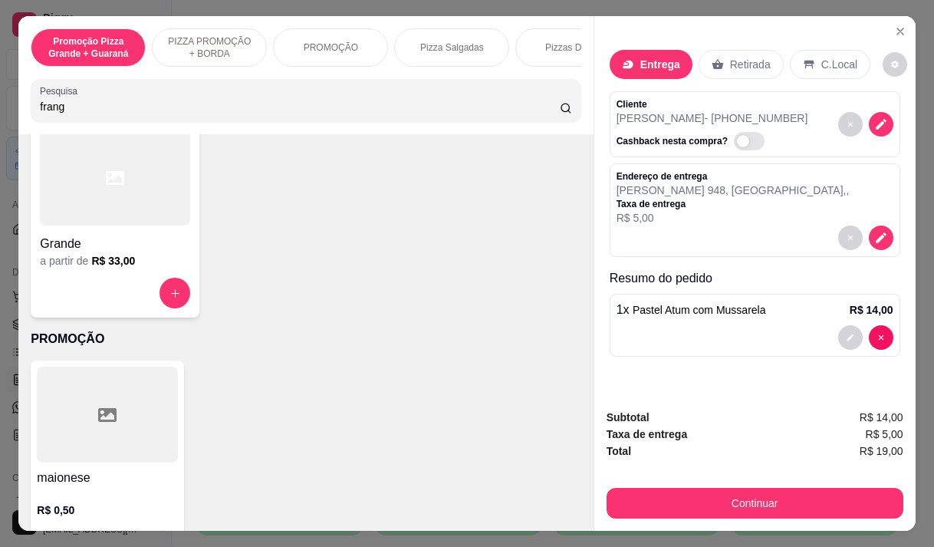
type input "frang"
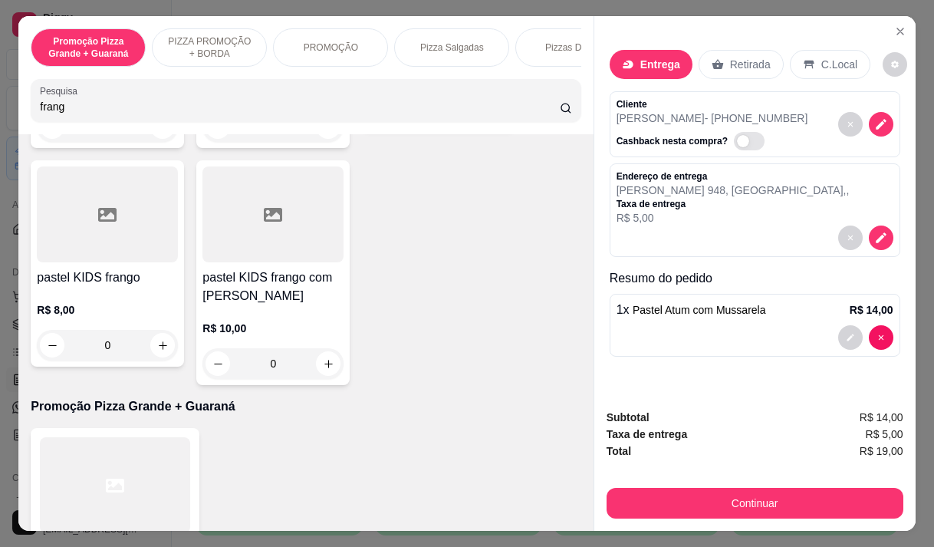
scroll to position [0, 0]
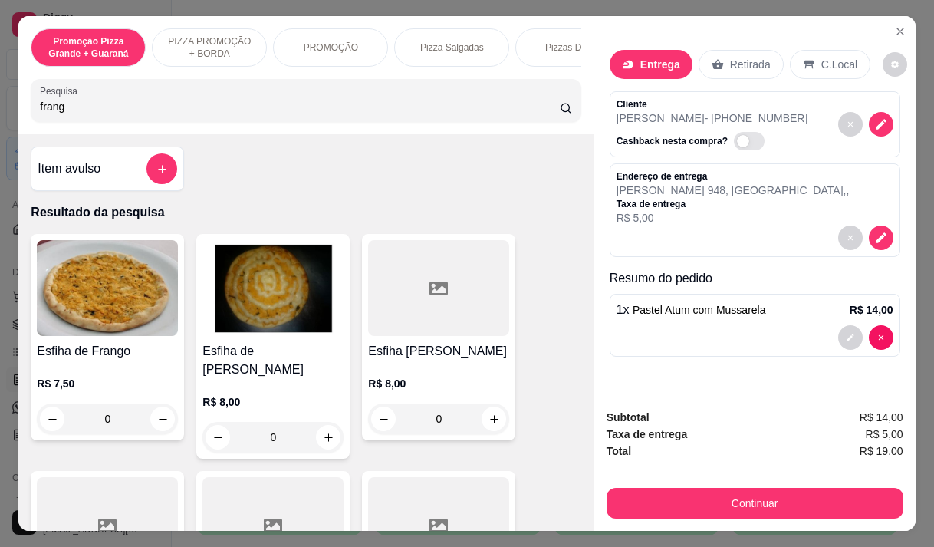
drag, startPoint x: 581, startPoint y: 189, endPoint x: 575, endPoint y: 146, distance: 43.4
click at [575, 147] on div "Item avulso Resultado da pesquisa Esfiha de Frango R$ 7,50 0 Esfiha de frango c…" at bounding box center [305, 332] width 575 height 396
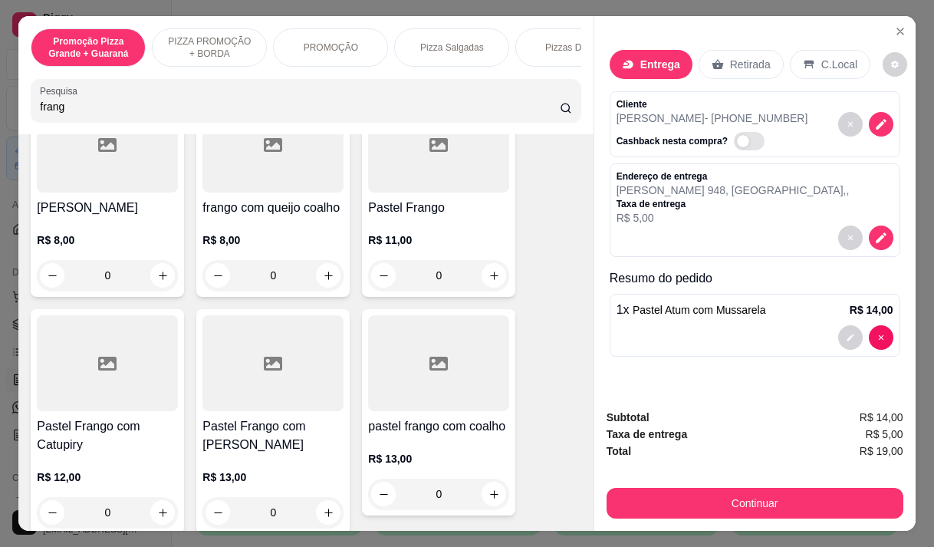
scroll to position [384, 0]
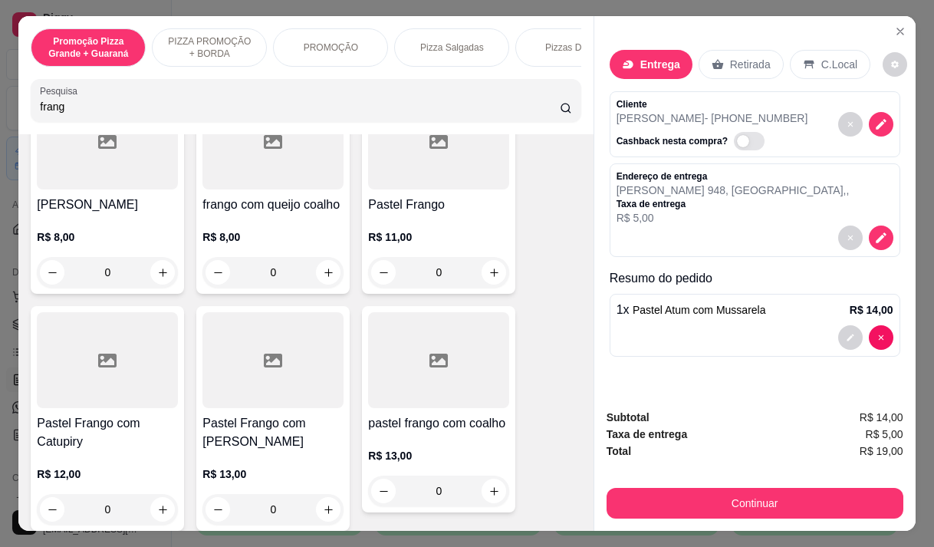
click at [137, 423] on h4 "Pastel Frango com Catupiry" at bounding box center [107, 432] width 141 height 37
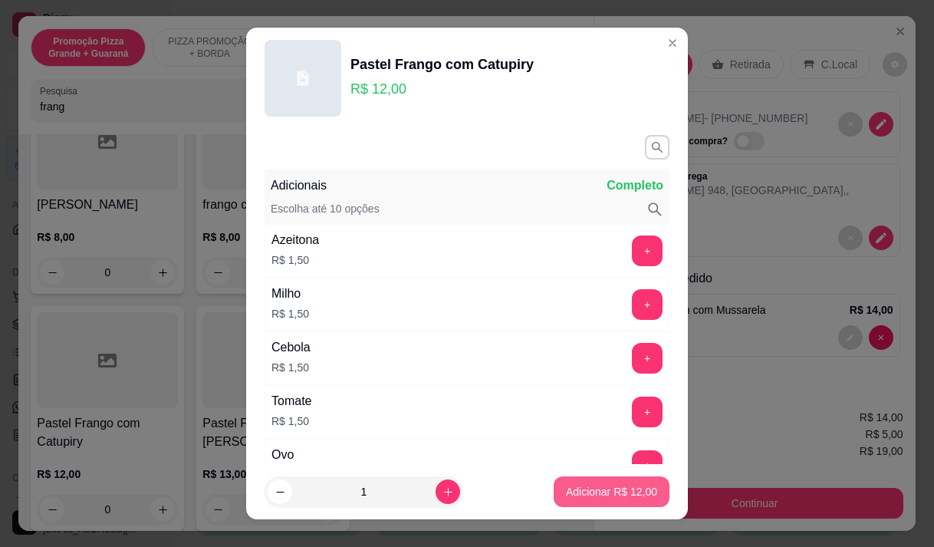
click at [593, 497] on p "Adicionar R$ 12,00" at bounding box center [611, 491] width 91 height 15
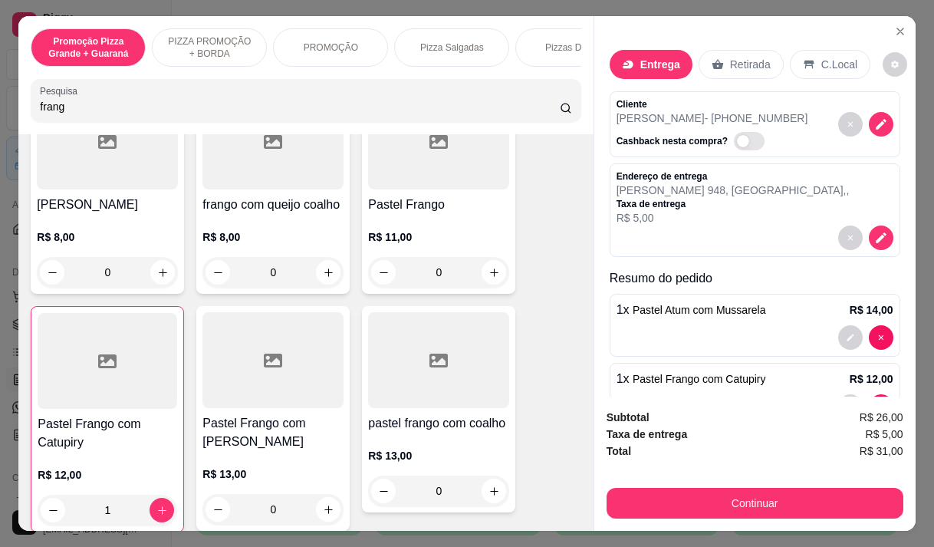
type input "1"
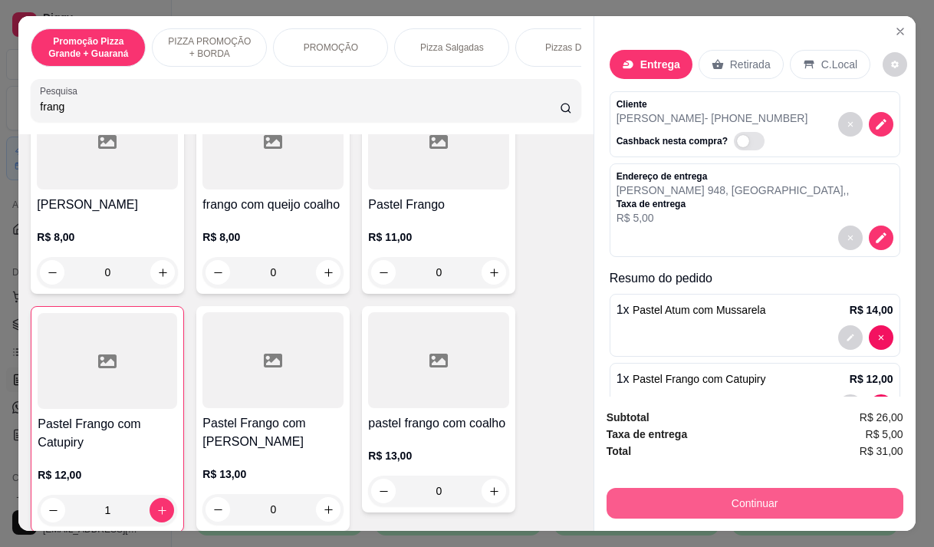
click at [743, 492] on button "Continuar" at bounding box center [755, 503] width 297 height 31
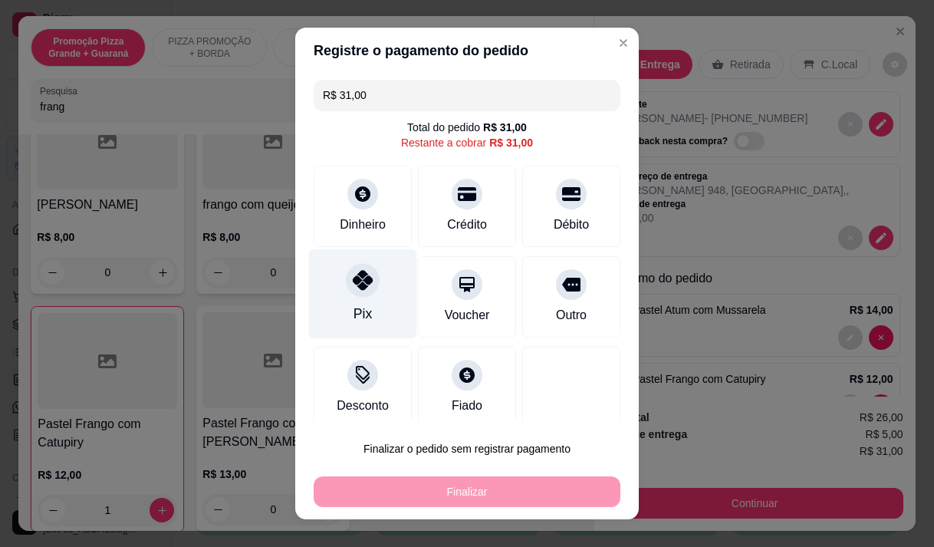
click at [352, 296] on div at bounding box center [363, 280] width 34 height 34
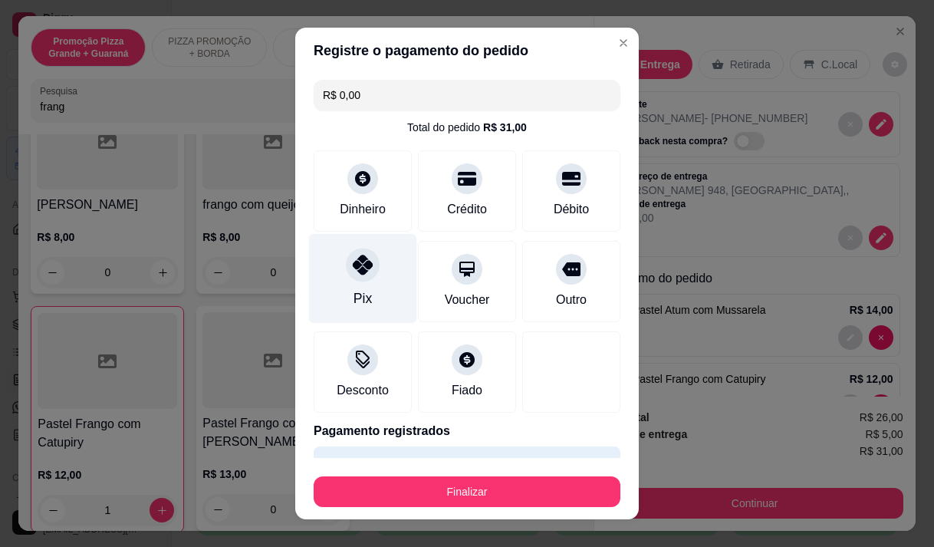
type input "R$ 0,00"
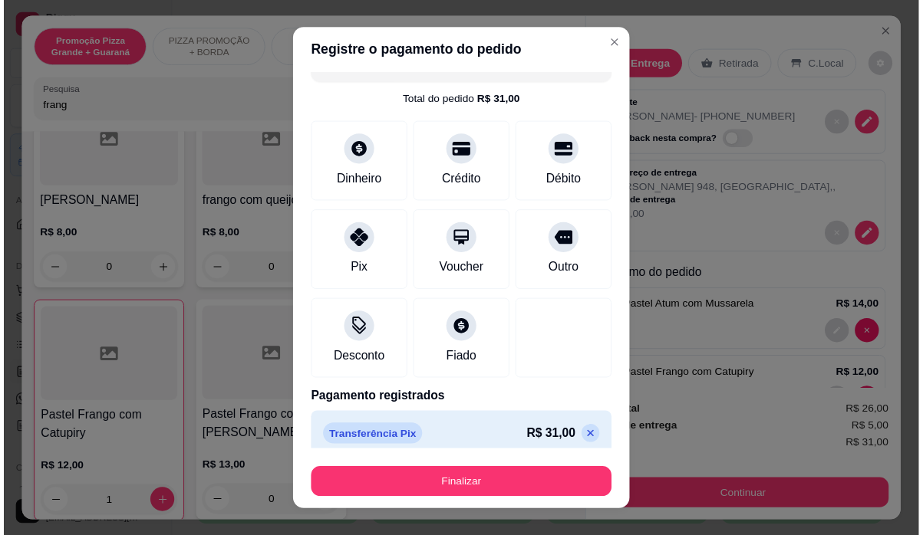
scroll to position [40, 0]
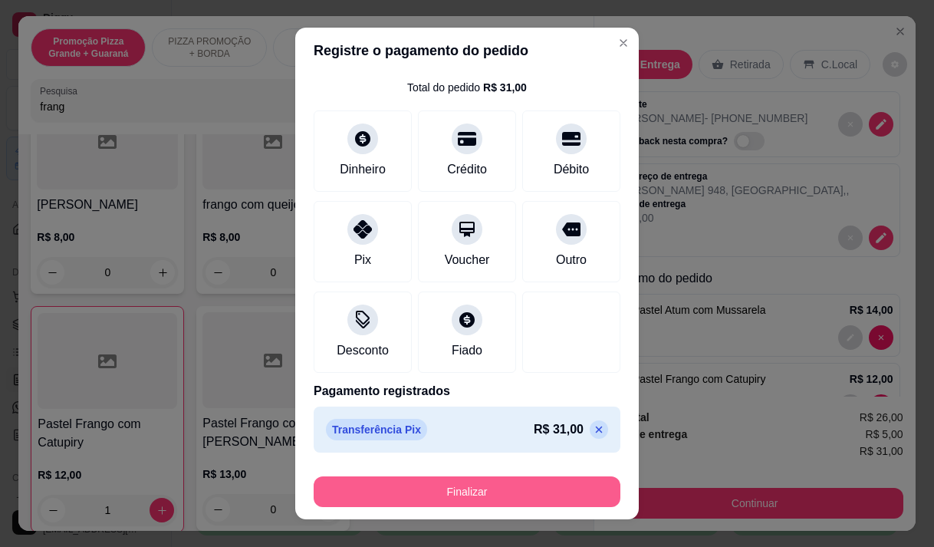
click at [440, 484] on button "Finalizar" at bounding box center [467, 491] width 307 height 31
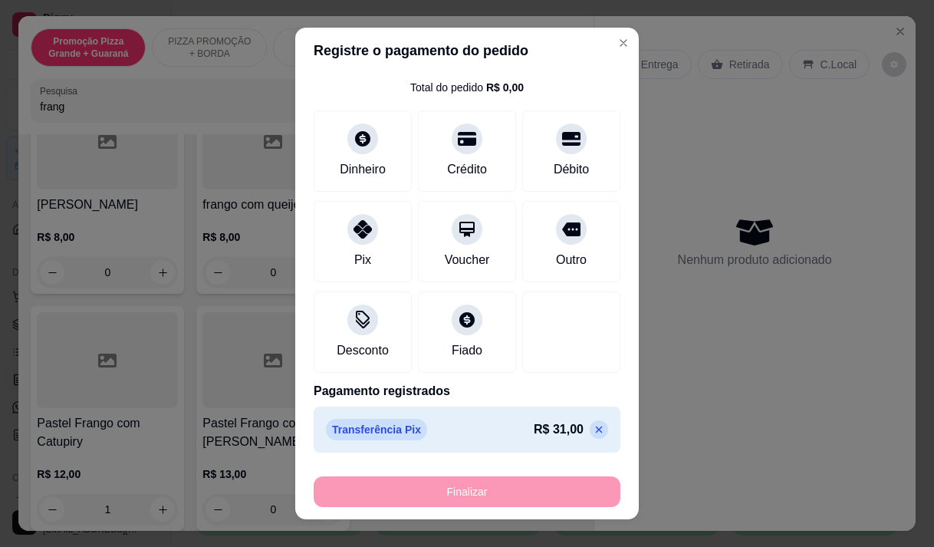
type input "0"
type input "-R$ 31,00"
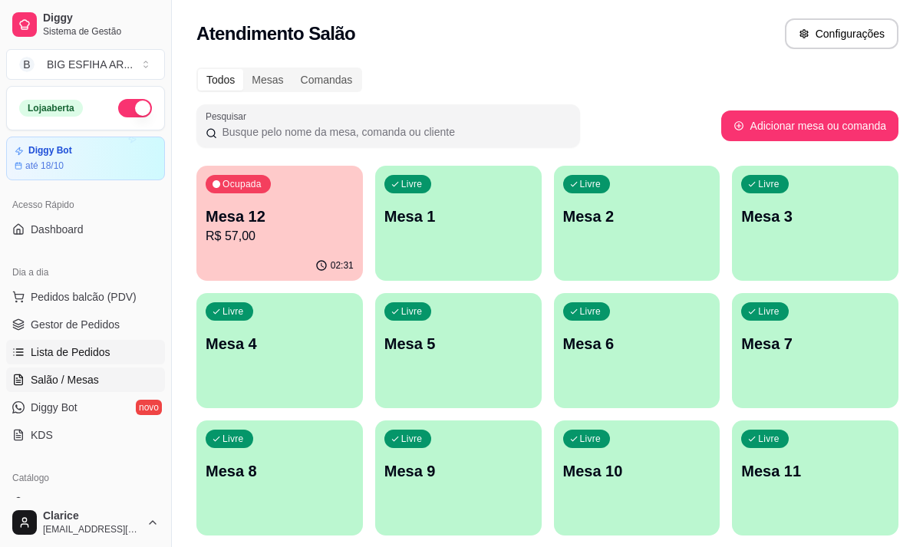
click at [97, 348] on span "Lista de Pedidos" at bounding box center [71, 351] width 80 height 15
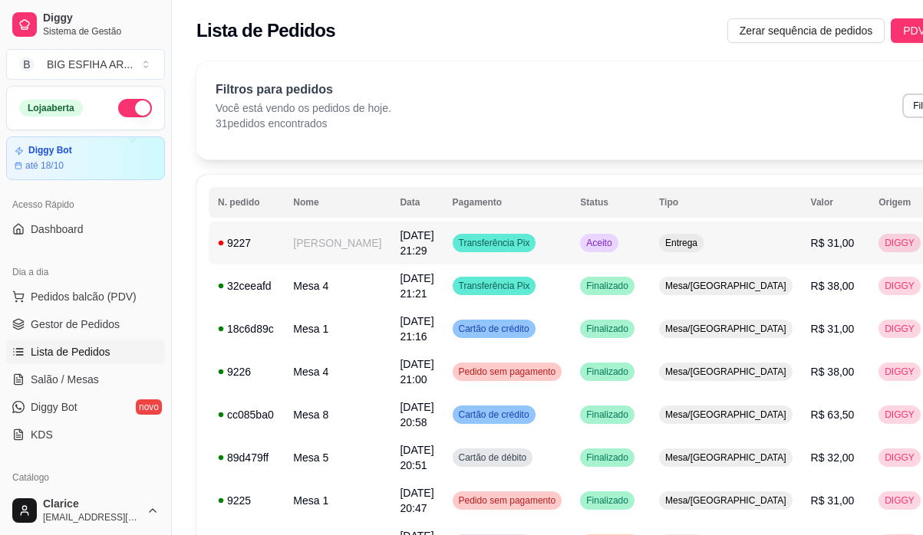
click at [503, 251] on td "Transferência Pix" at bounding box center [507, 243] width 128 height 43
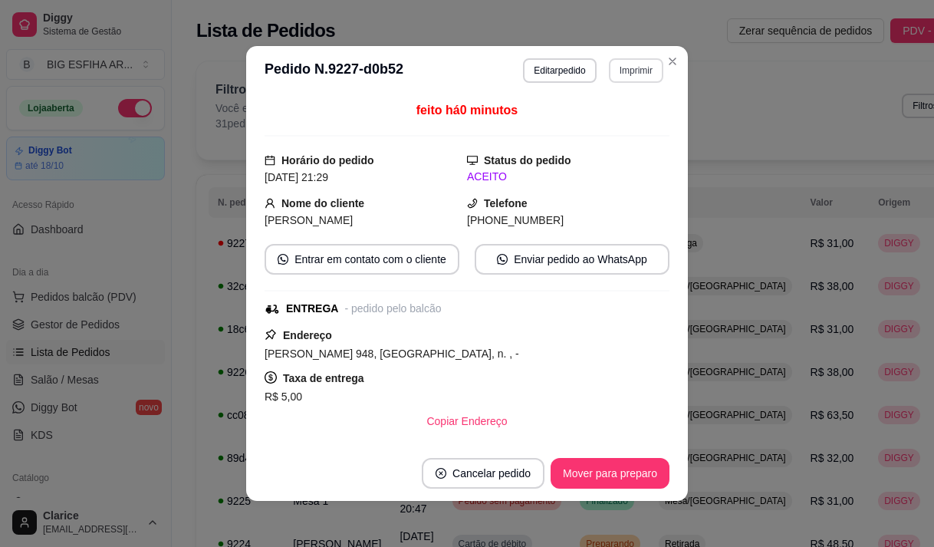
click at [624, 72] on button "Imprimir" at bounding box center [636, 70] width 54 height 25
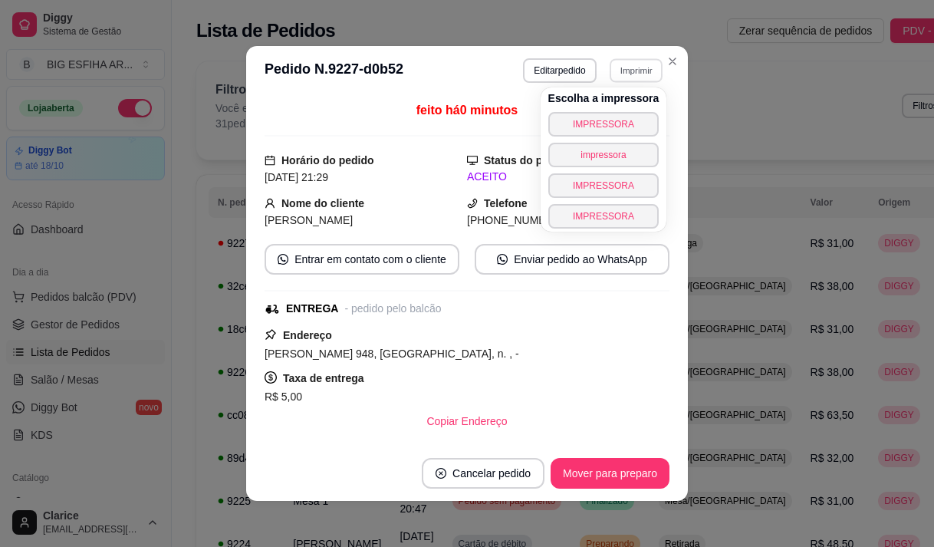
click at [598, 110] on div "Escolha a impressora IMPRESSORA impressora IMPRESSORA IMPRESSORA" at bounding box center [604, 159] width 127 height 144
click at [599, 120] on button "IMPRESSORA" at bounding box center [603, 124] width 107 height 24
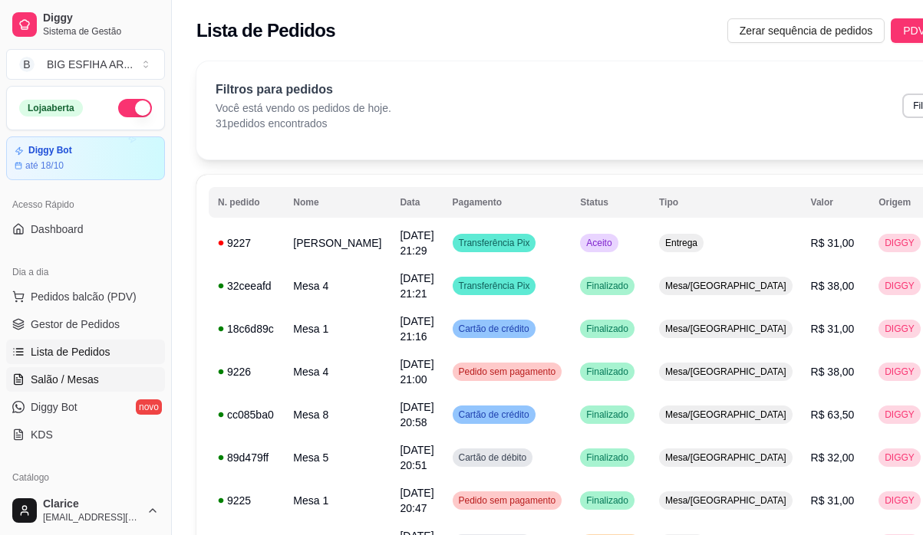
click at [61, 384] on span "Salão / Mesas" at bounding box center [65, 379] width 68 height 15
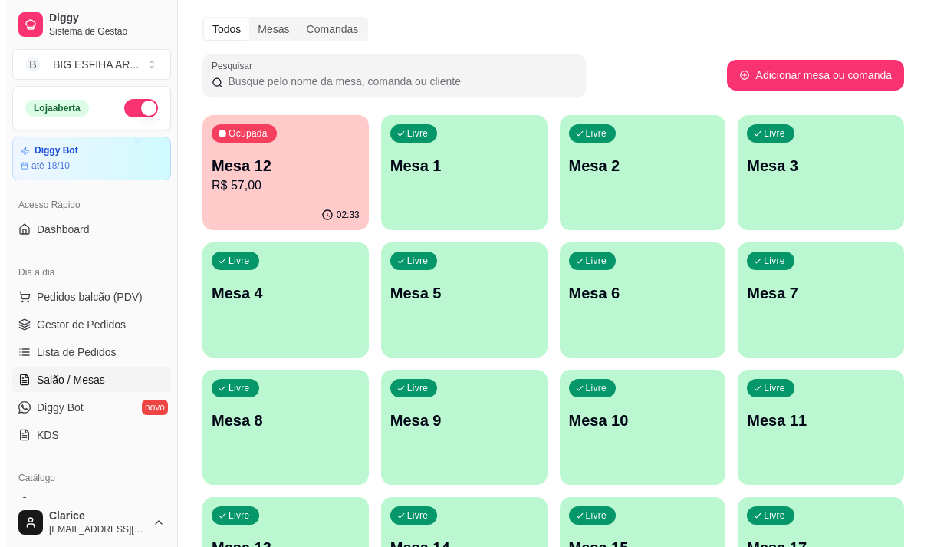
scroll to position [77, 0]
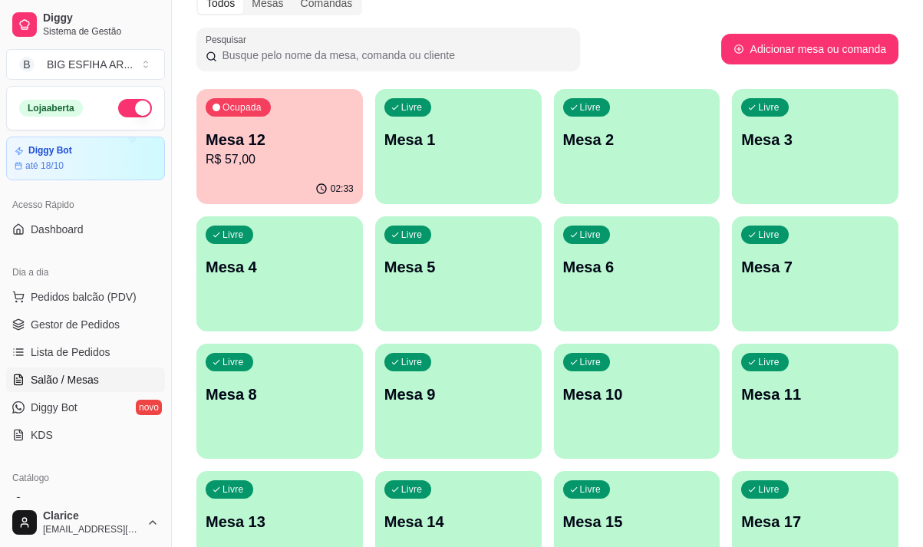
click at [593, 408] on div "Livre Mesa 10" at bounding box center [637, 392] width 166 height 97
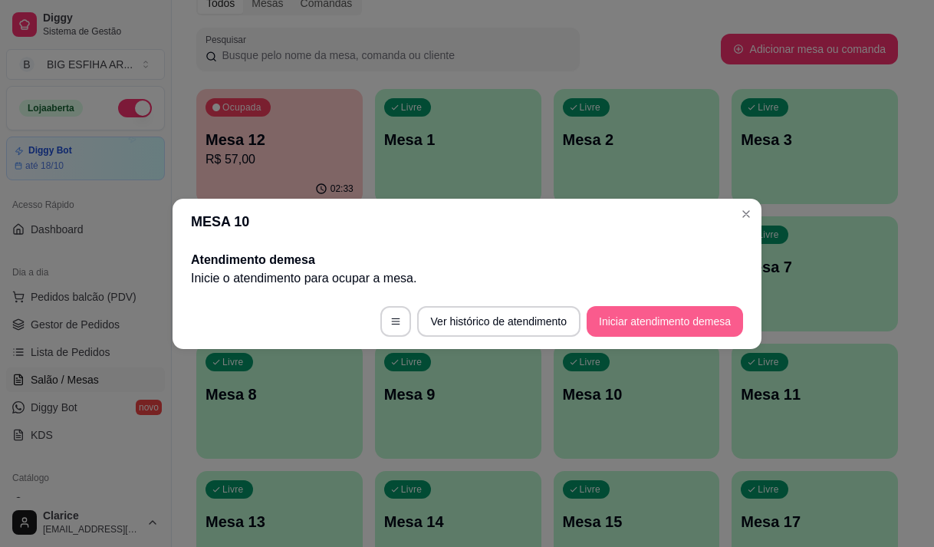
click at [614, 326] on button "Iniciar atendimento de mesa" at bounding box center [665, 321] width 156 height 31
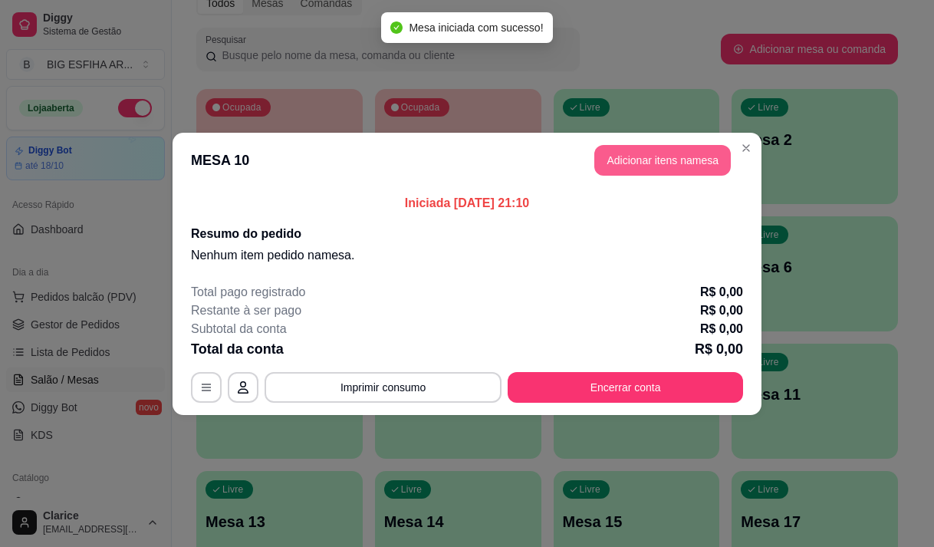
click at [637, 152] on button "Adicionar itens na mesa" at bounding box center [663, 160] width 137 height 31
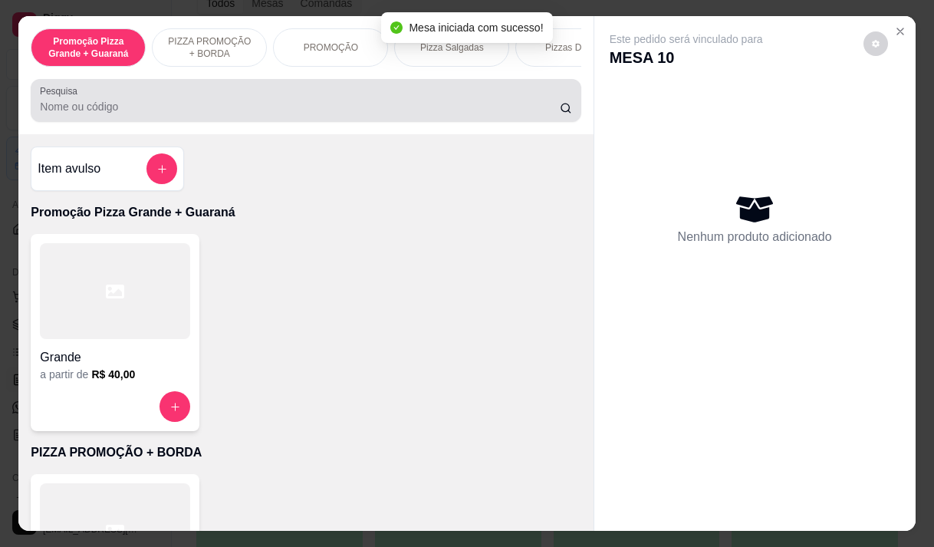
click at [66, 113] on input "Pesquisa" at bounding box center [300, 106] width 520 height 15
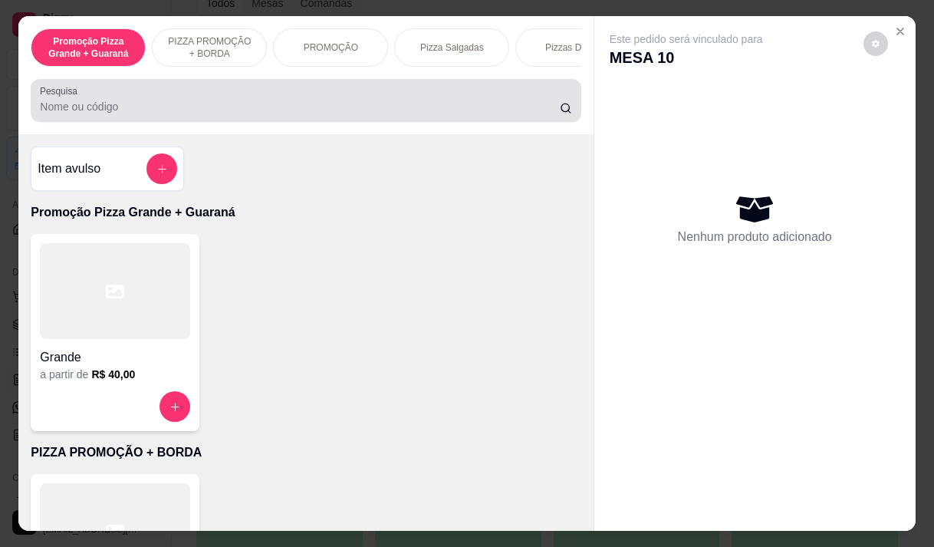
click at [133, 112] on input "Pesquisa" at bounding box center [300, 106] width 520 height 15
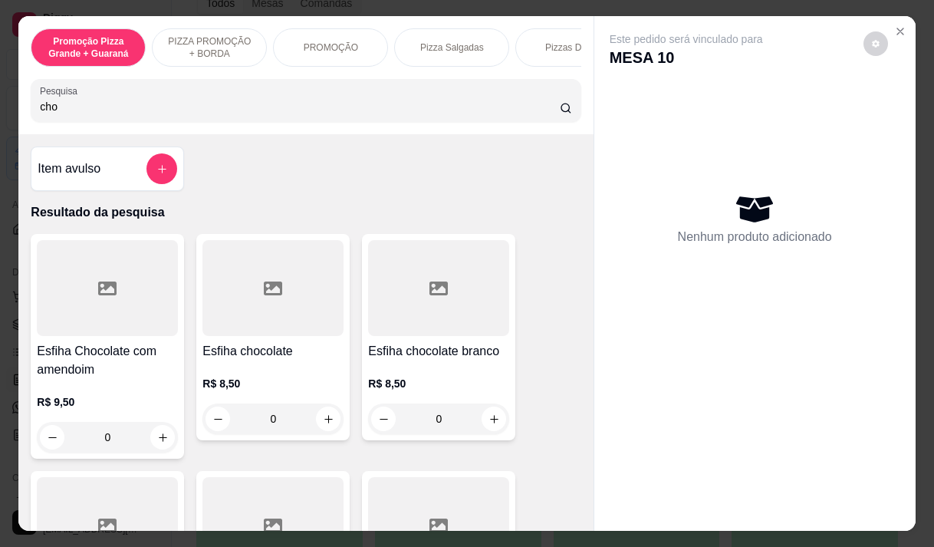
type input "cho"
click at [243, 374] on div "R$ 8,50 0" at bounding box center [273, 398] width 141 height 74
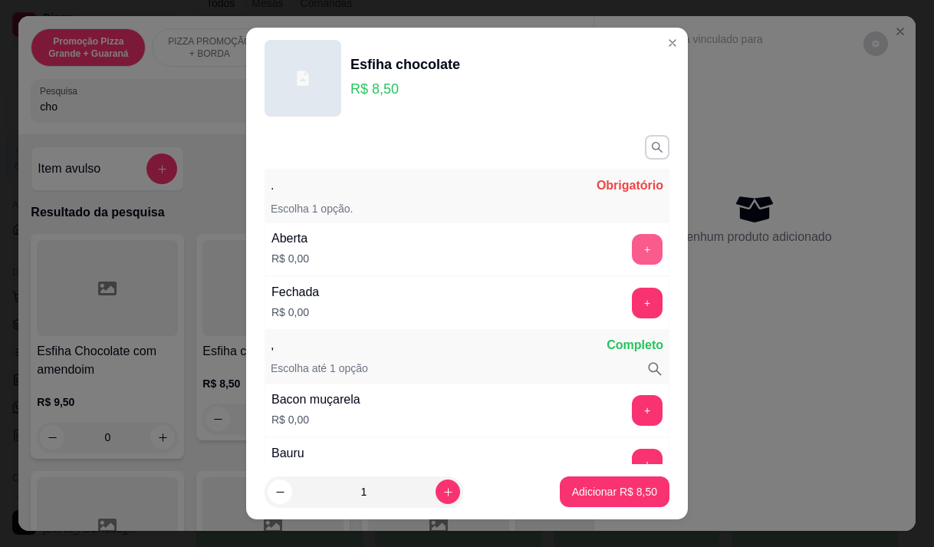
click at [632, 253] on button "+" at bounding box center [647, 249] width 31 height 31
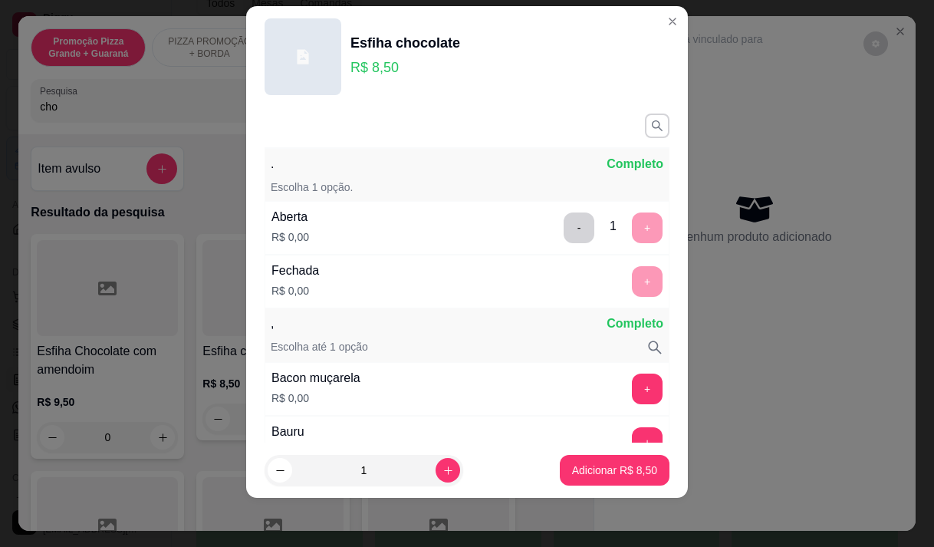
scroll to position [201, 0]
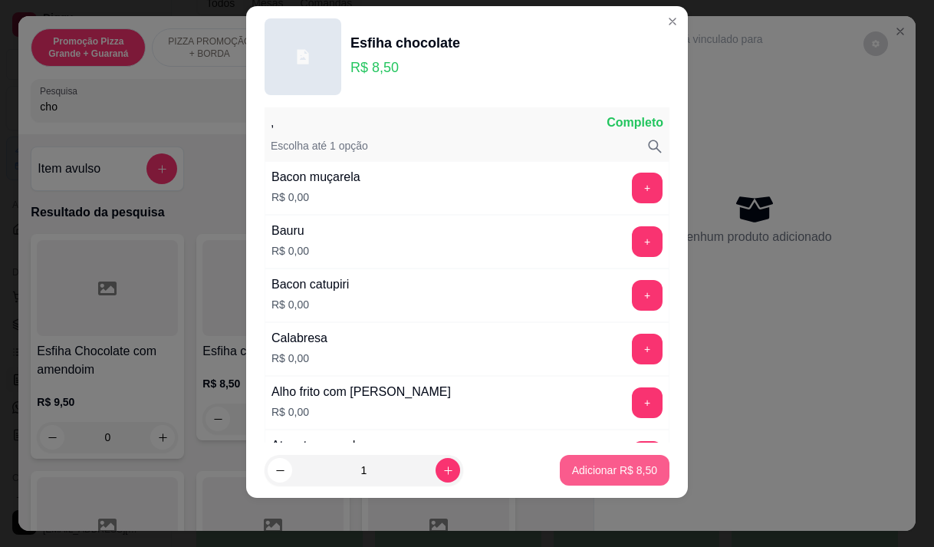
click at [588, 479] on button "Adicionar R$ 8,50" at bounding box center [615, 470] width 110 height 31
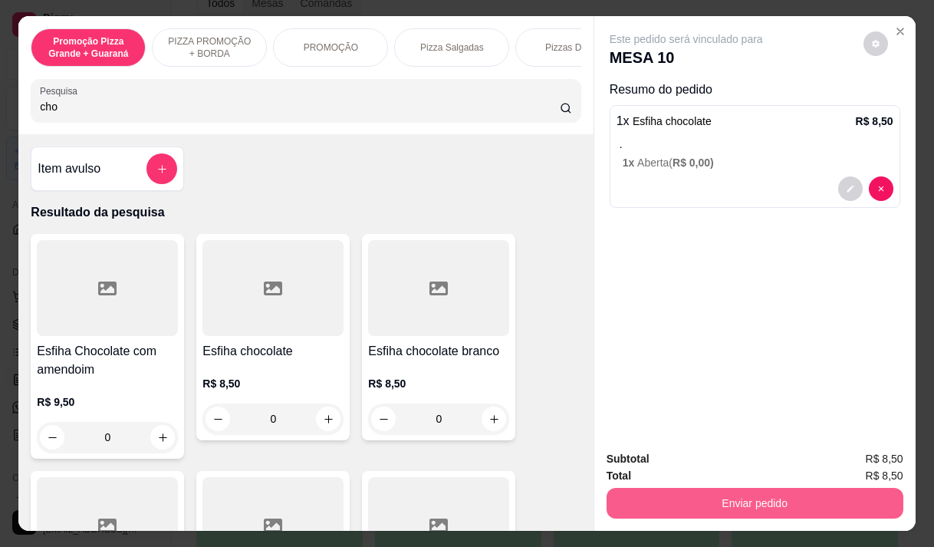
click at [799, 488] on button "Enviar pedido" at bounding box center [755, 503] width 297 height 31
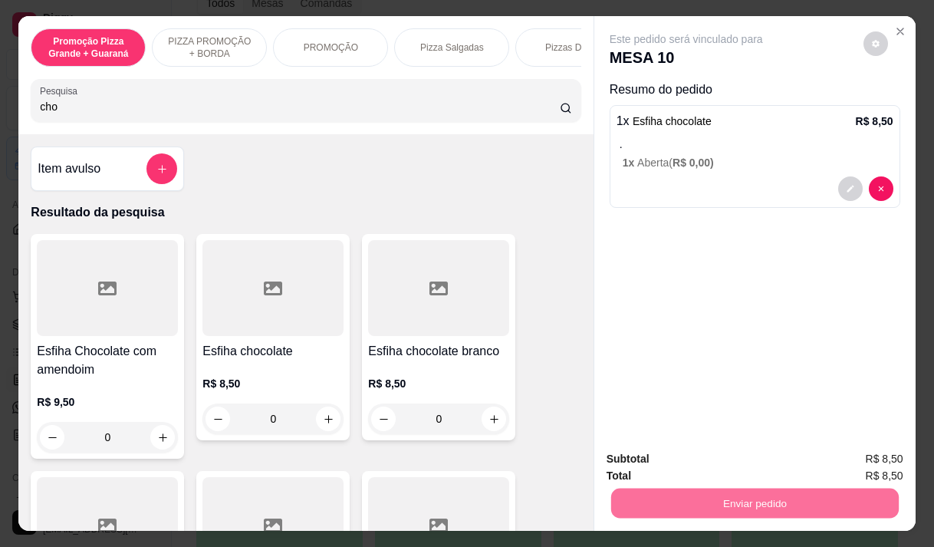
click at [845, 453] on button "Enviar pedido" at bounding box center [863, 459] width 87 height 29
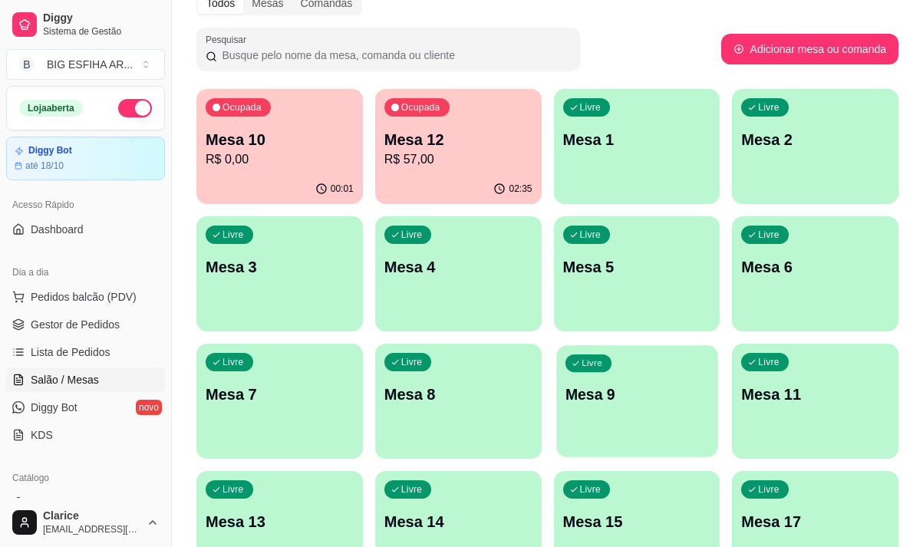
click at [613, 387] on p "Mesa 9" at bounding box center [636, 394] width 143 height 21
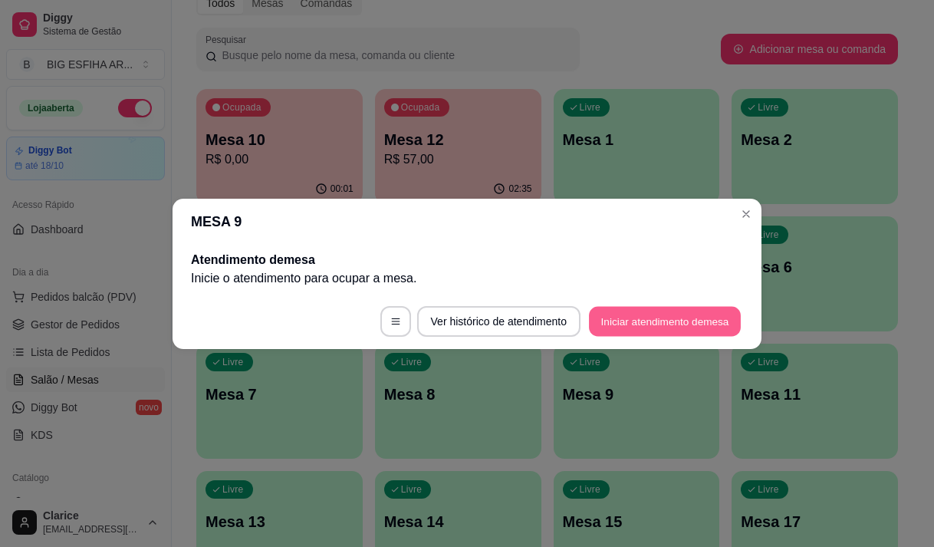
click at [637, 311] on button "Iniciar atendimento de mesa" at bounding box center [665, 321] width 152 height 30
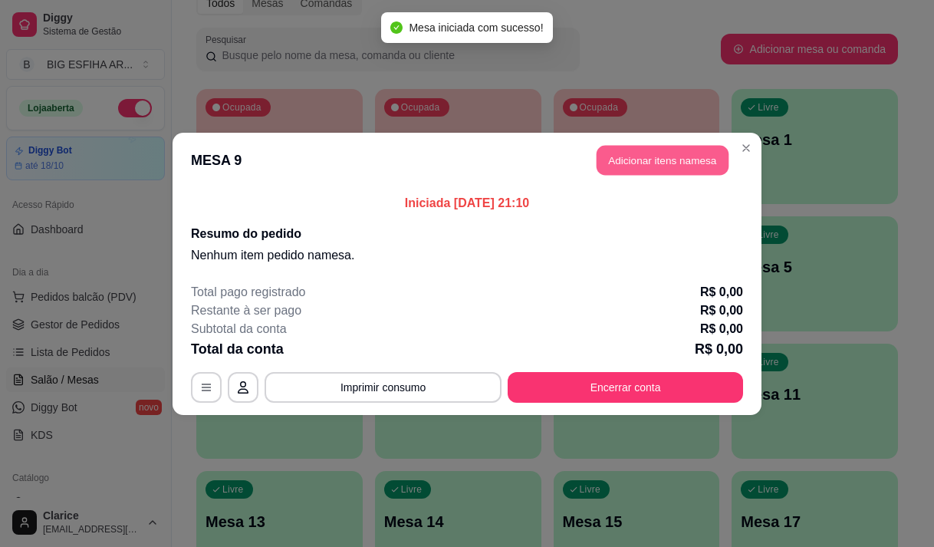
click at [641, 173] on button "Adicionar itens na mesa" at bounding box center [663, 160] width 132 height 30
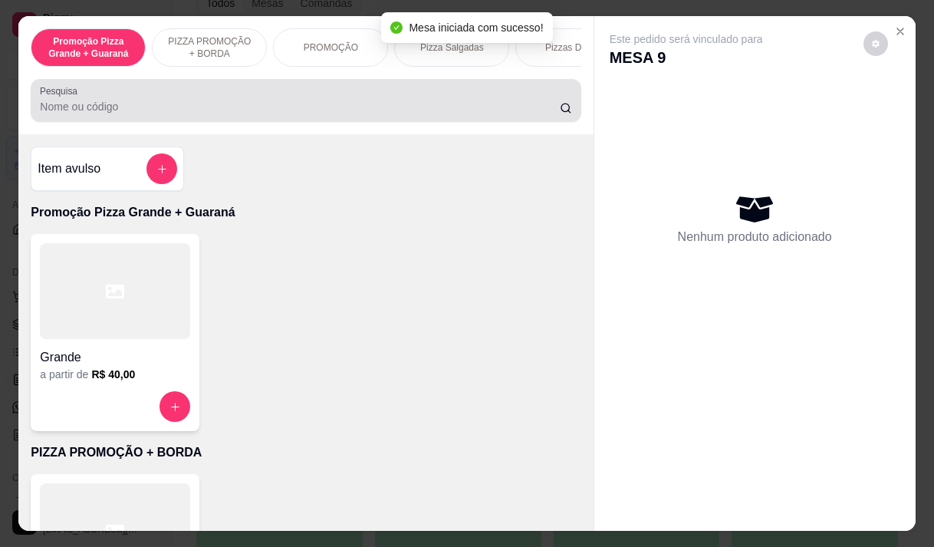
click at [186, 99] on div at bounding box center [306, 100] width 532 height 31
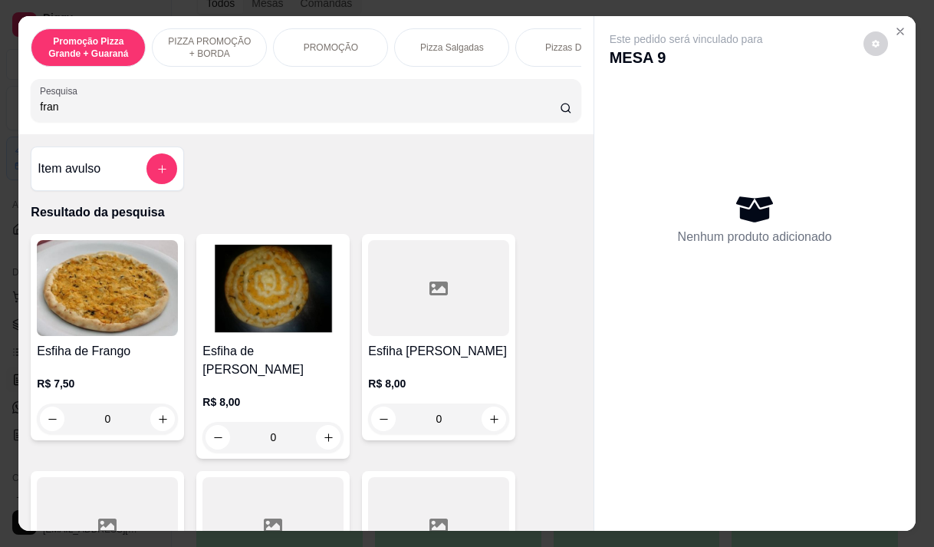
type input "fran"
click at [420, 321] on div at bounding box center [438, 288] width 141 height 96
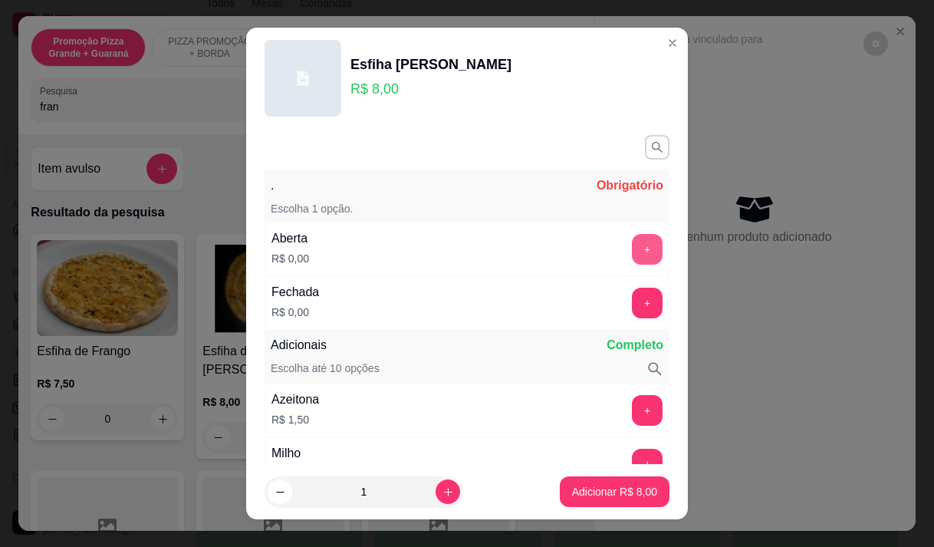
click at [632, 245] on button "+" at bounding box center [647, 249] width 31 height 31
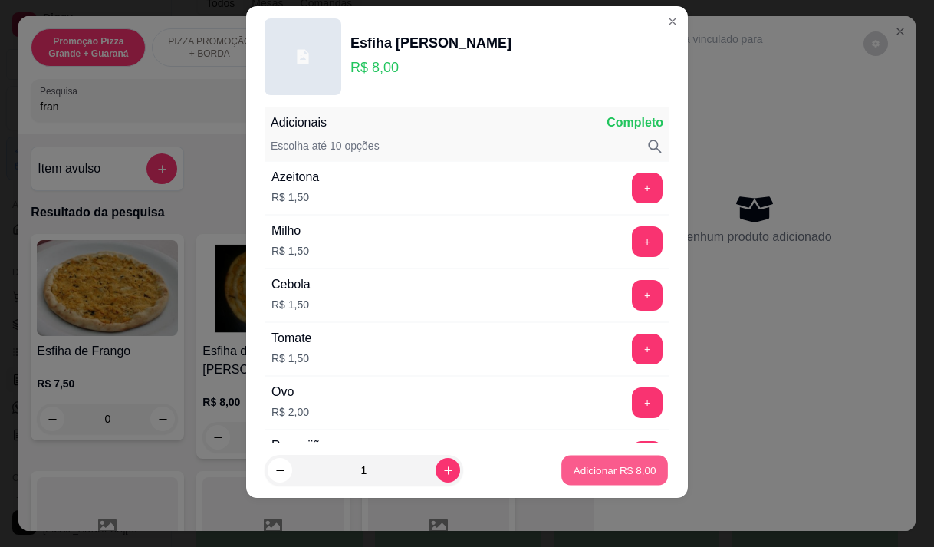
click at [577, 484] on button "Adicionar R$ 8,00" at bounding box center [615, 471] width 107 height 30
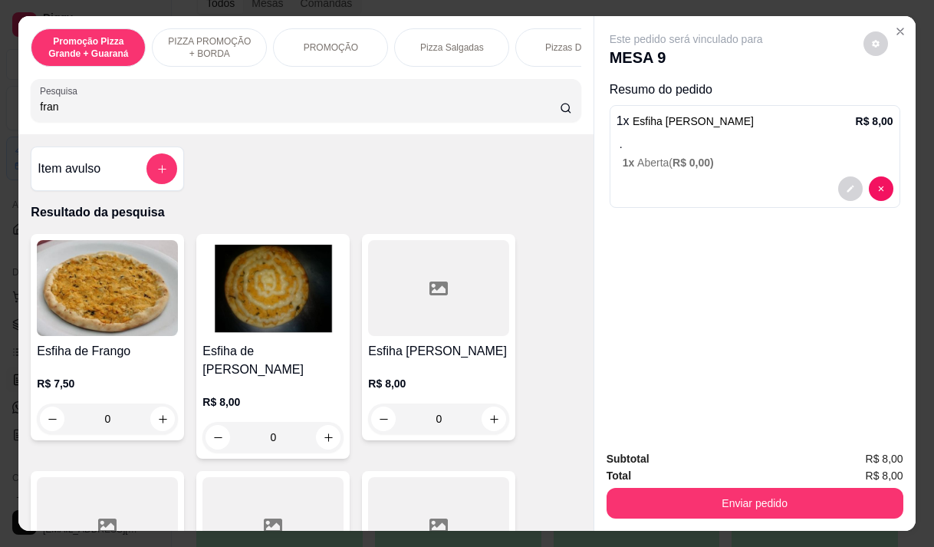
click at [668, 499] on button "Enviar pedido" at bounding box center [755, 503] width 297 height 31
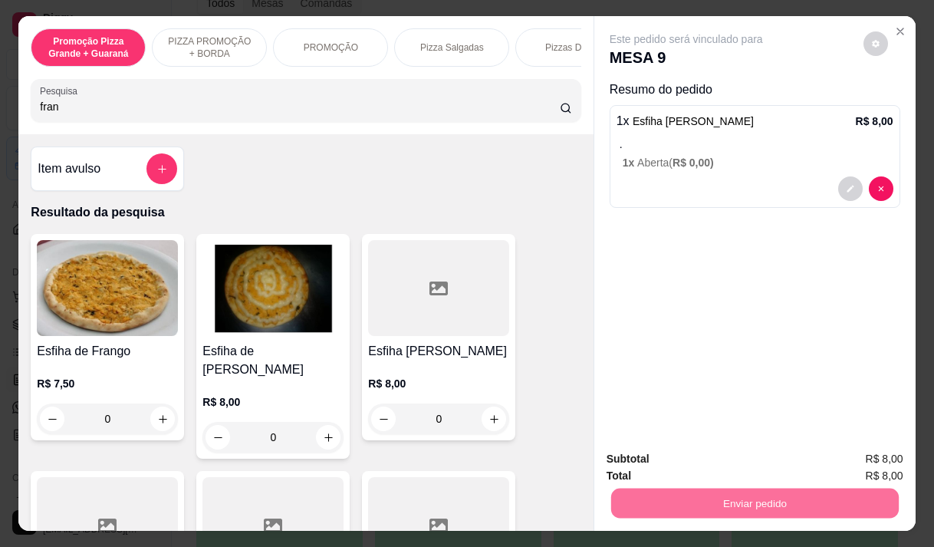
click at [835, 457] on button "Enviar pedido" at bounding box center [863, 459] width 87 height 29
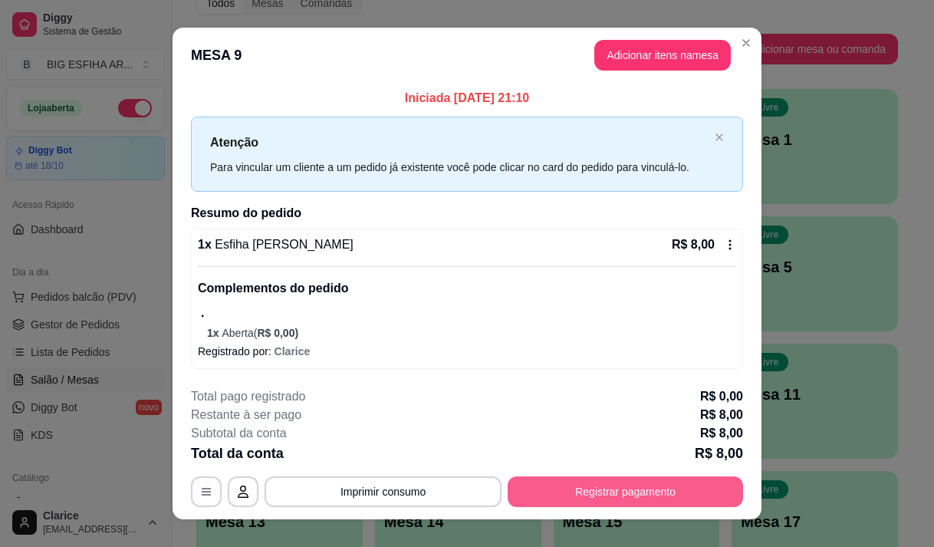
click at [698, 484] on button "Registrar pagamento" at bounding box center [625, 491] width 235 height 31
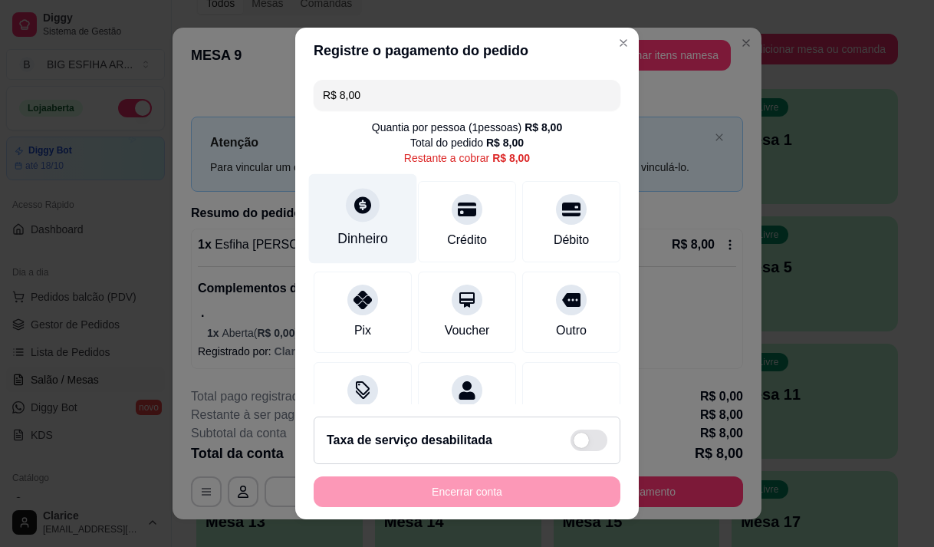
click at [325, 226] on div "Dinheiro" at bounding box center [363, 218] width 108 height 90
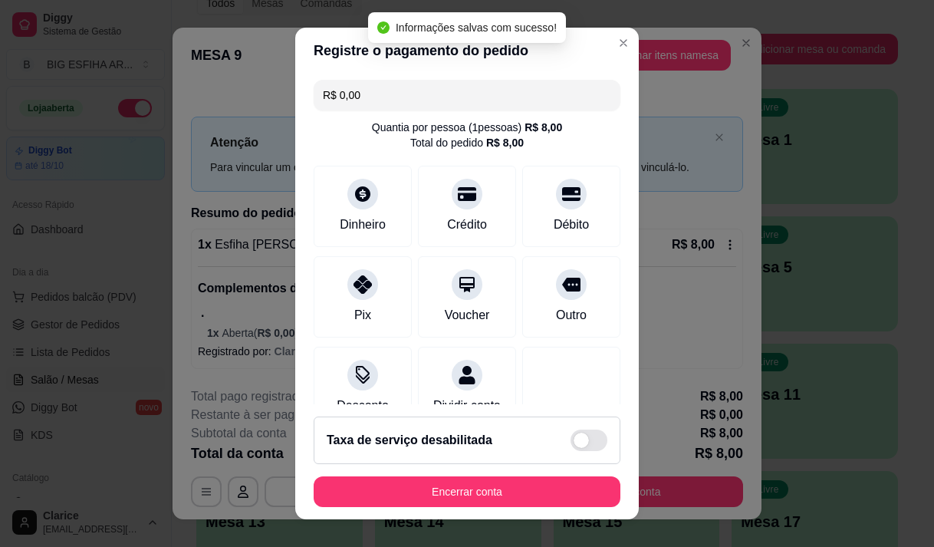
type input "R$ 0,00"
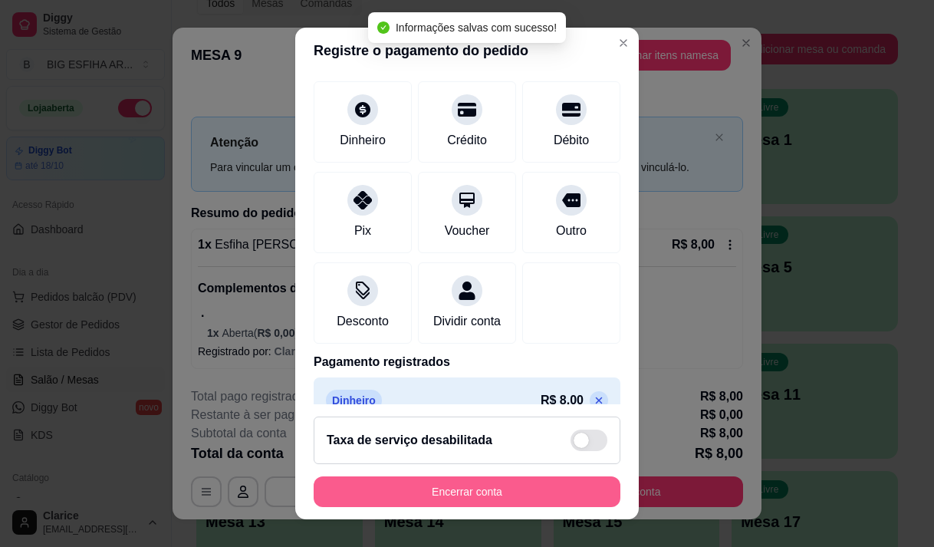
scroll to position [127, 0]
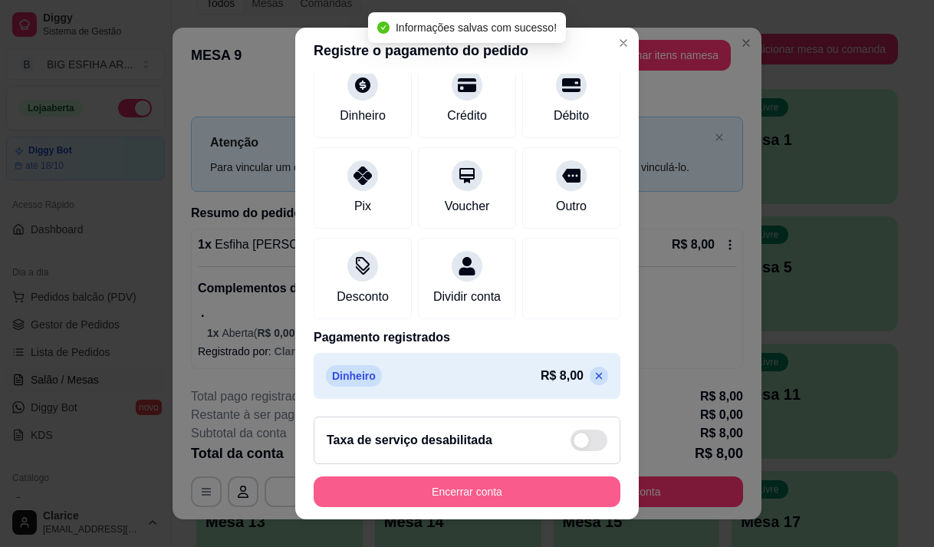
click at [496, 499] on button "Encerrar conta" at bounding box center [467, 491] width 307 height 31
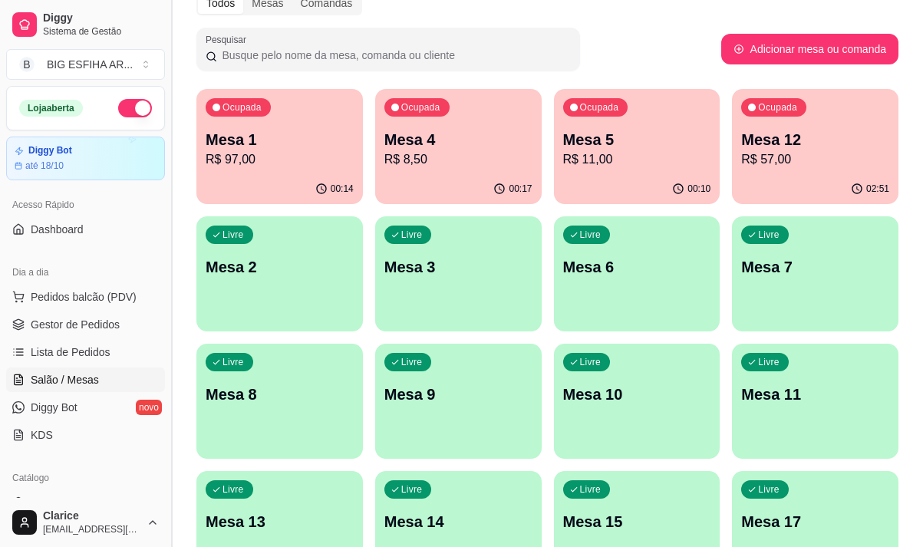
click at [173, 169] on button "Toggle Sidebar" at bounding box center [171, 273] width 12 height 547
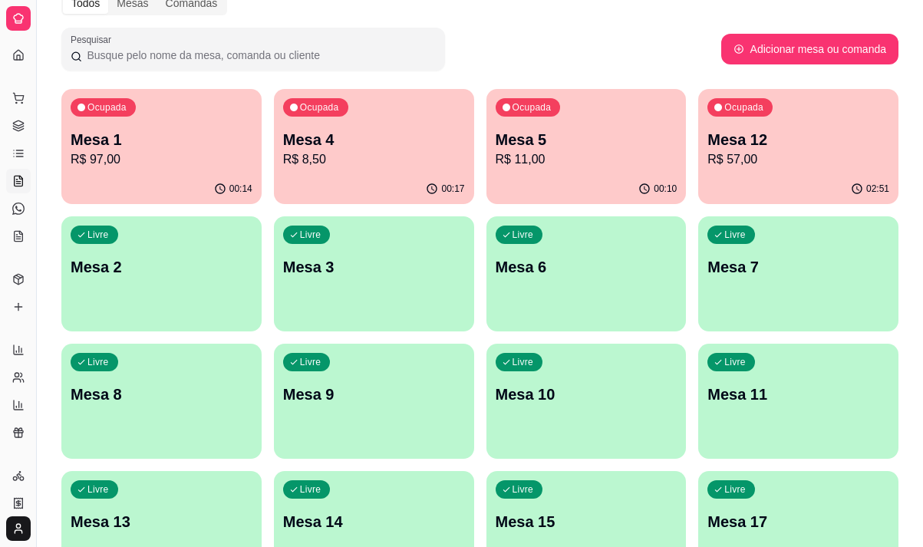
click at [582, 169] on div "Ocupada Mesa 5 R$ 11,00" at bounding box center [586, 131] width 200 height 85
click at [358, 165] on p "R$ 8,50" at bounding box center [374, 159] width 182 height 18
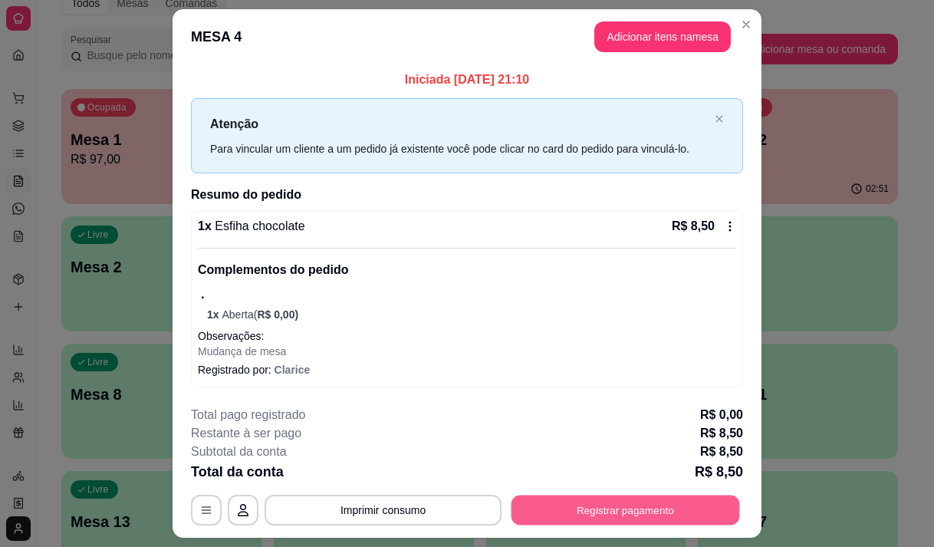
click at [574, 496] on button "Registrar pagamento" at bounding box center [626, 510] width 229 height 30
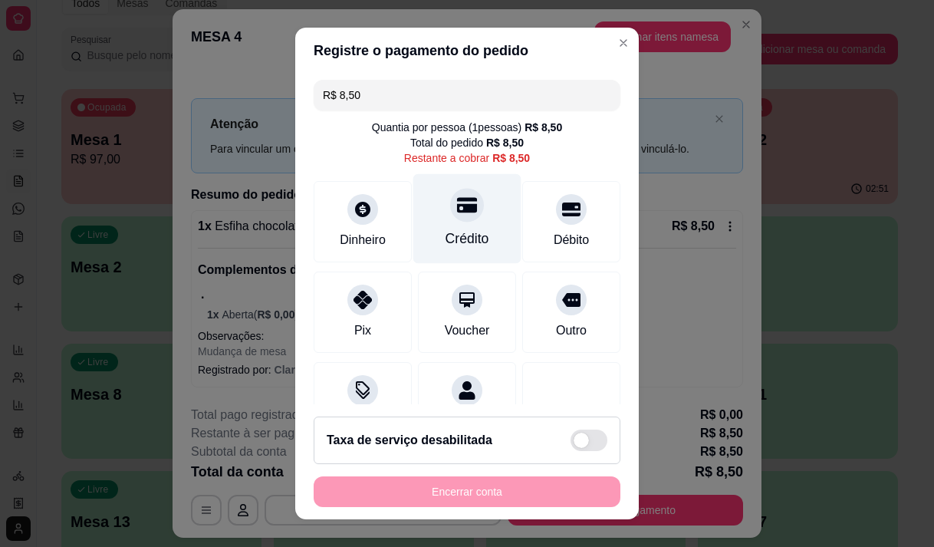
click at [457, 201] on icon at bounding box center [467, 204] width 20 height 15
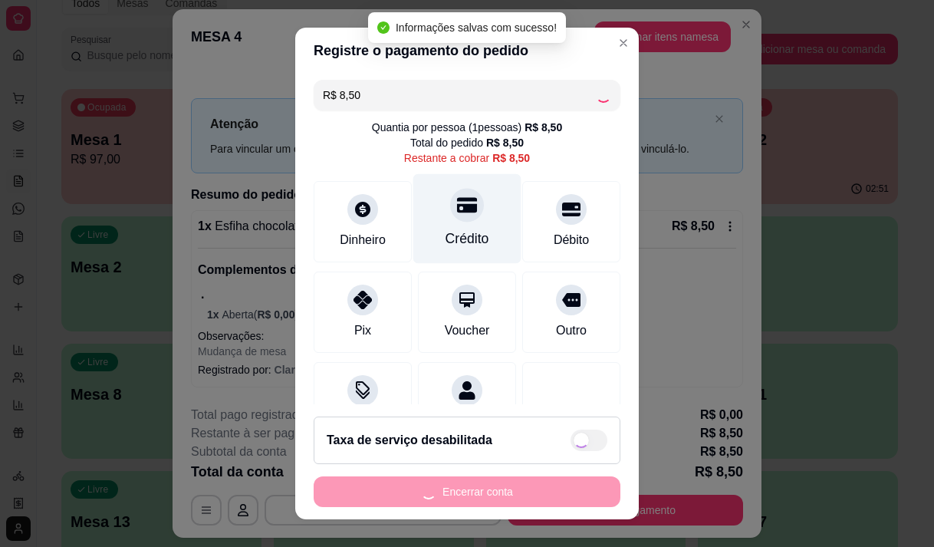
type input "R$ 0,00"
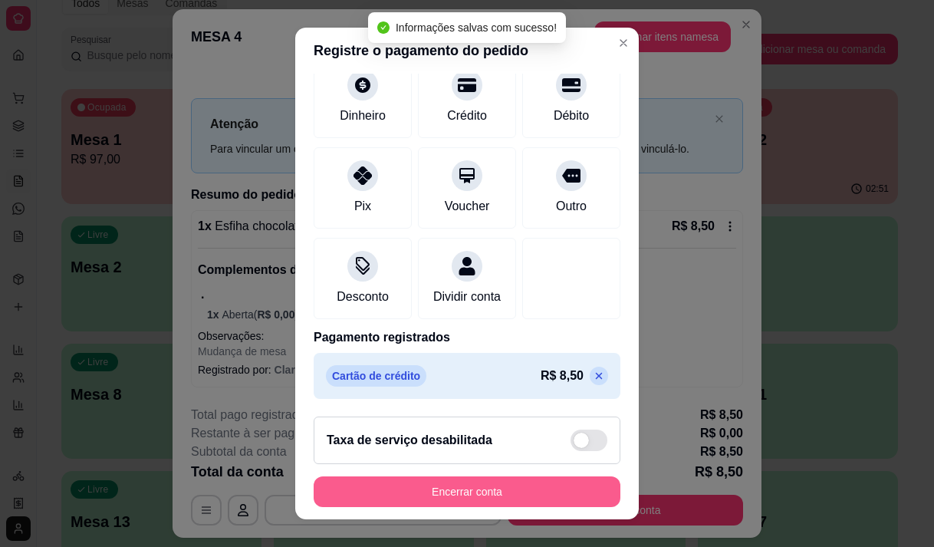
click at [436, 482] on button "Encerrar conta" at bounding box center [467, 491] width 307 height 31
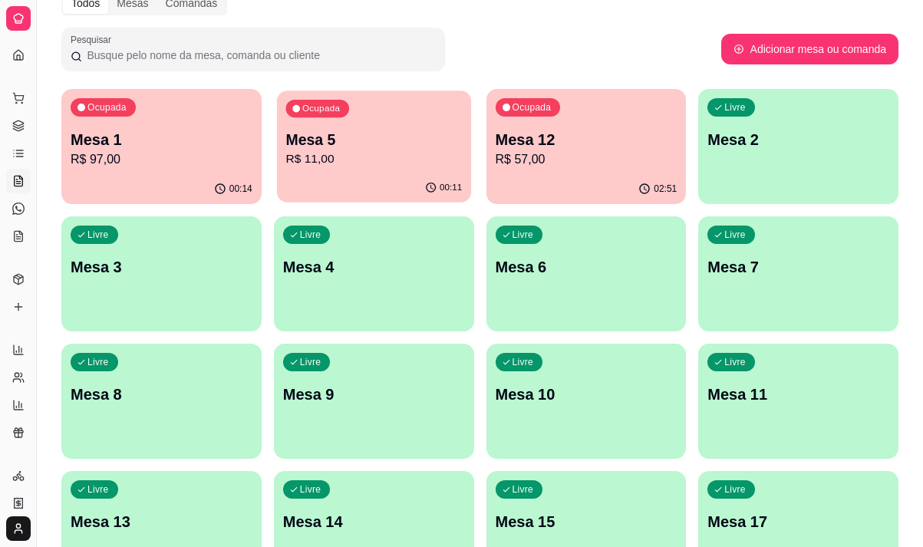
click at [316, 153] on p "R$ 11,00" at bounding box center [373, 159] width 176 height 18
click at [111, 134] on p "Mesa 1" at bounding box center [162, 139] width 182 height 21
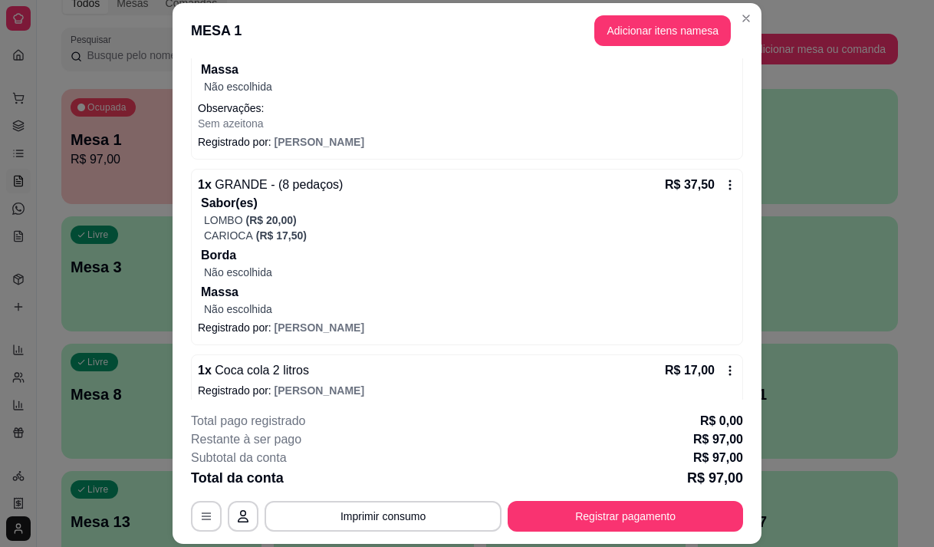
scroll to position [271, 0]
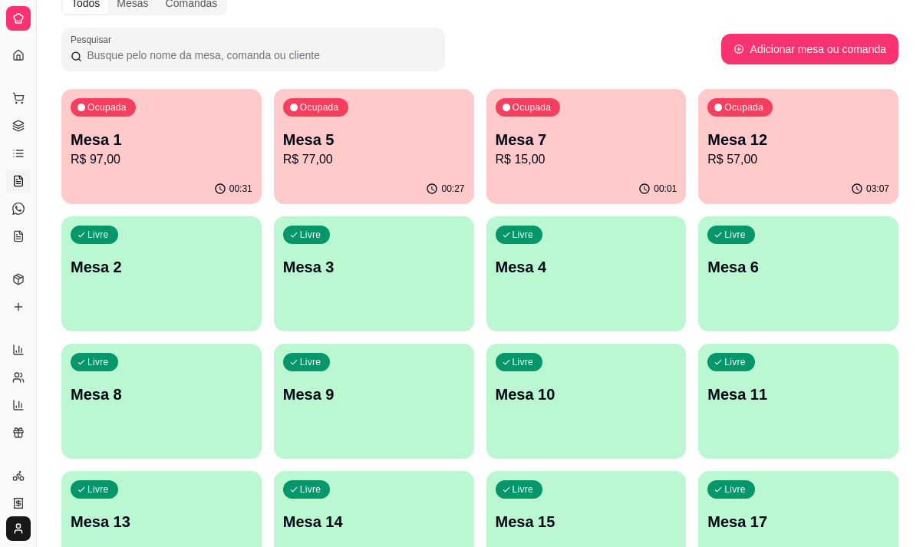
click at [520, 150] on div "Mesa 7 R$ 15,00" at bounding box center [587, 149] width 182 height 40
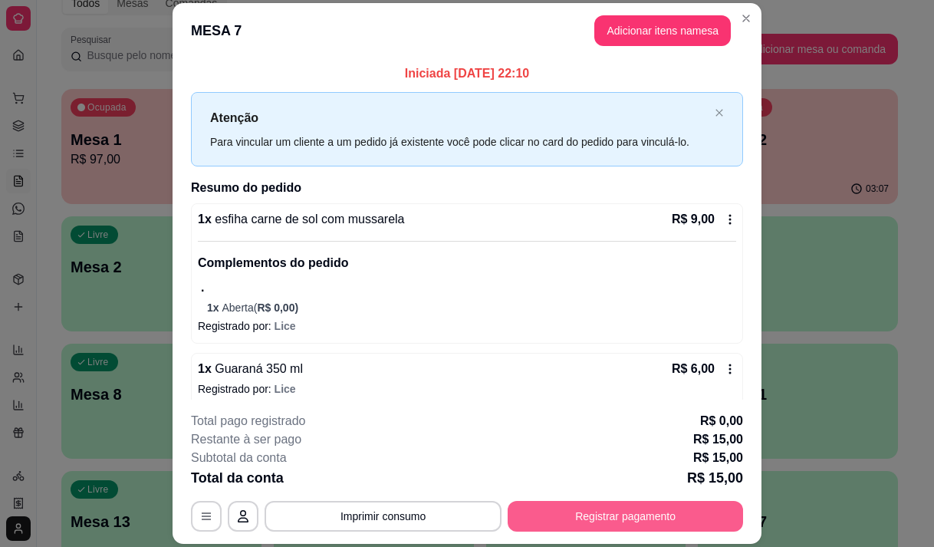
click at [598, 517] on button "Registrar pagamento" at bounding box center [625, 516] width 235 height 31
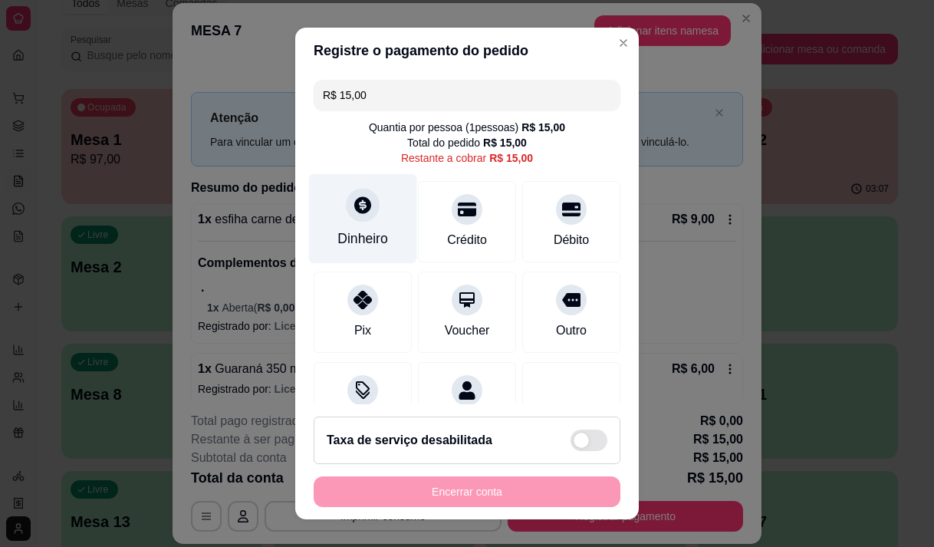
click at [338, 225] on div "Dinheiro" at bounding box center [363, 218] width 108 height 90
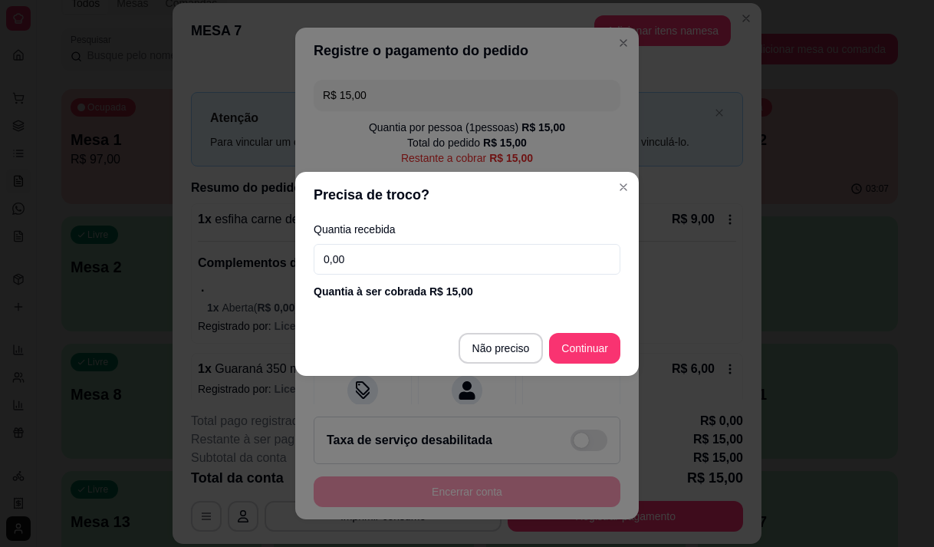
click at [362, 258] on input "0,00" at bounding box center [467, 259] width 307 height 31
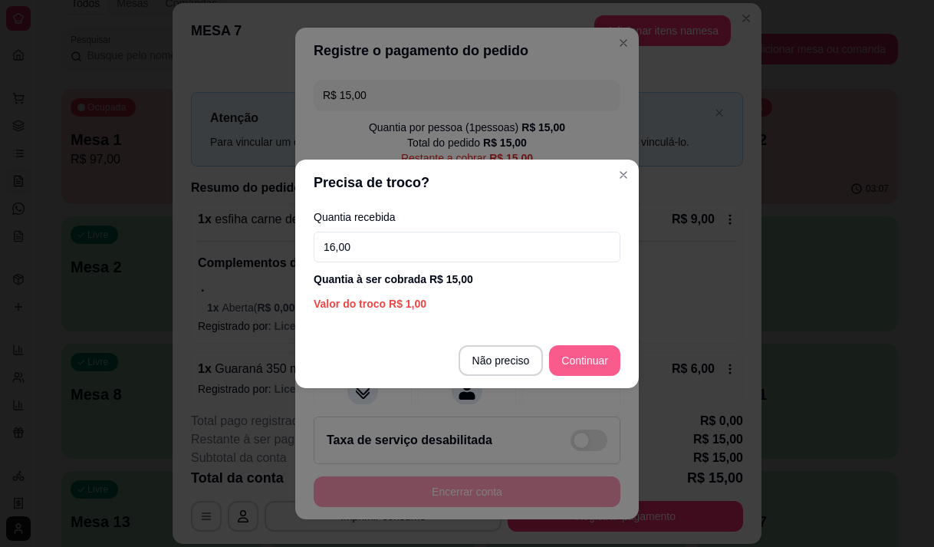
type input "16,00"
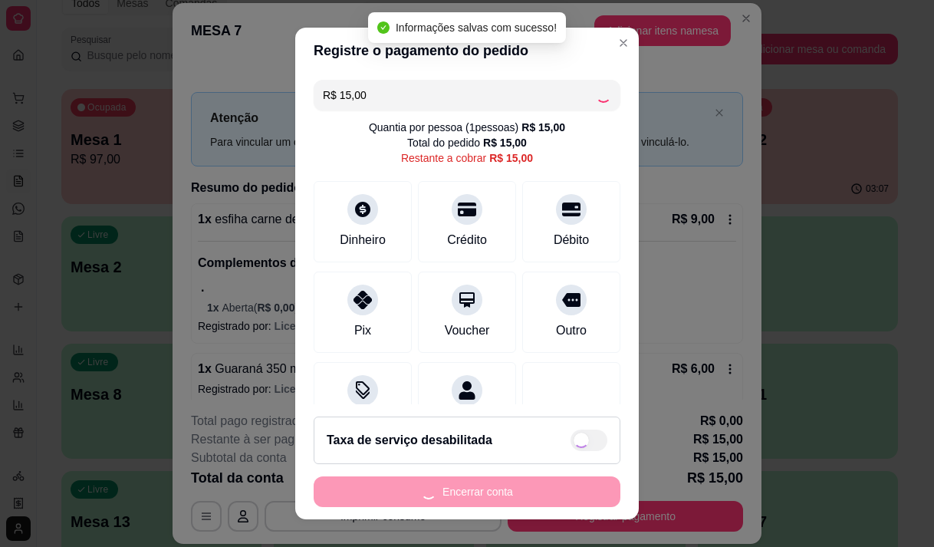
type input "R$ 0,00"
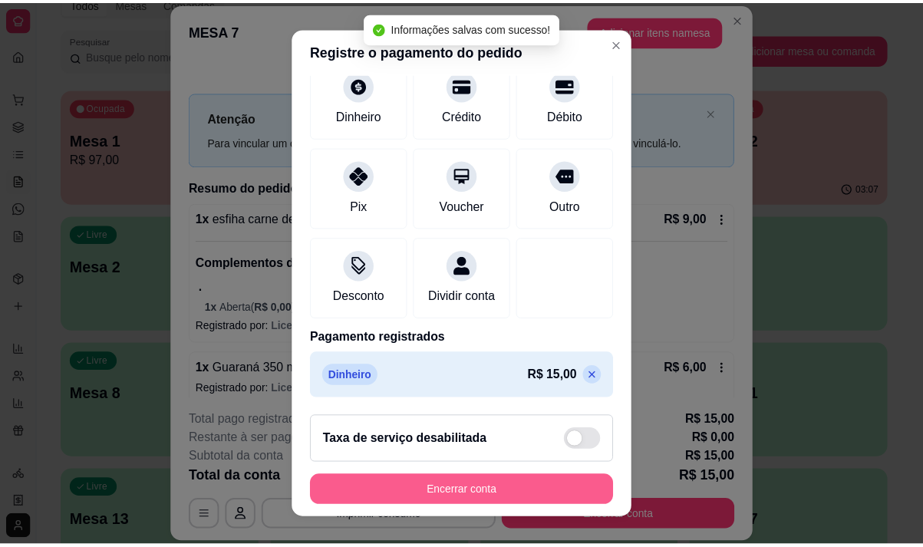
scroll to position [127, 0]
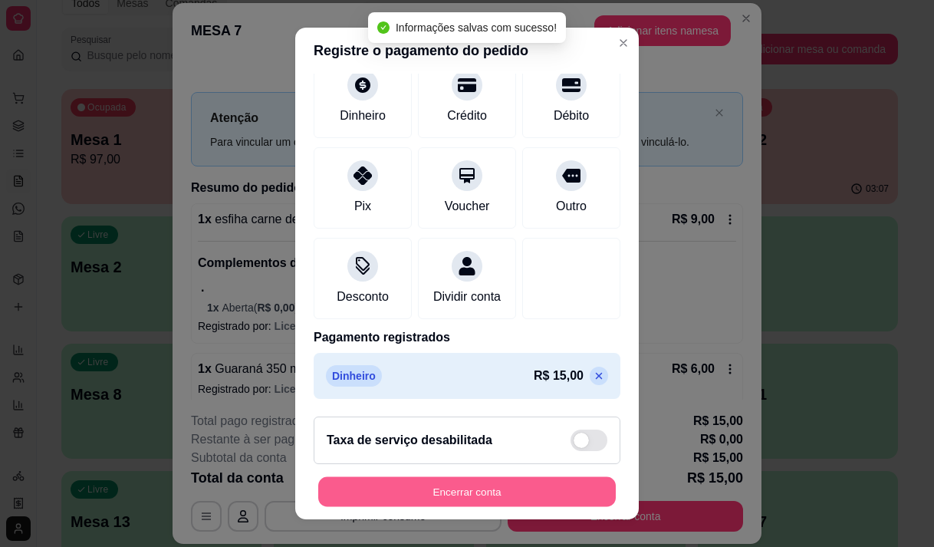
click at [515, 503] on button "Encerrar conta" at bounding box center [467, 492] width 298 height 30
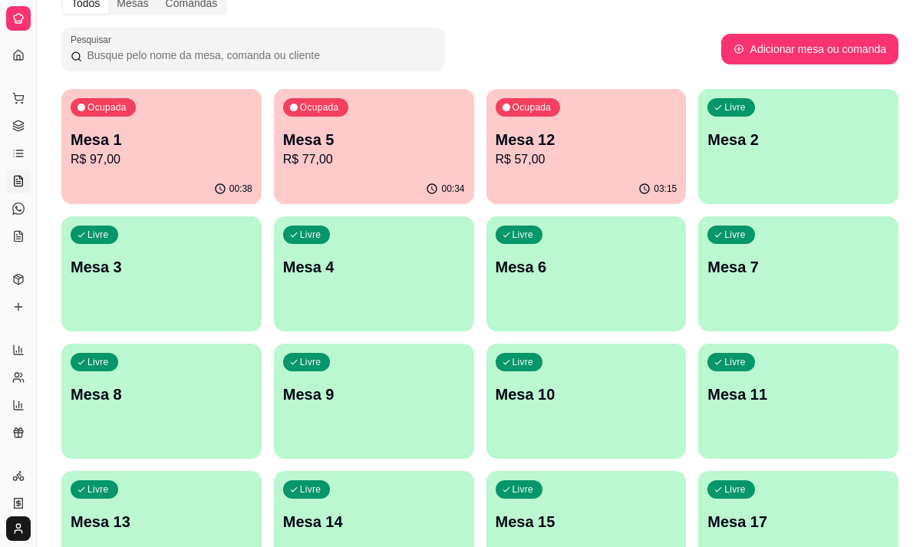
click at [569, 403] on p "Mesa 10" at bounding box center [587, 394] width 182 height 21
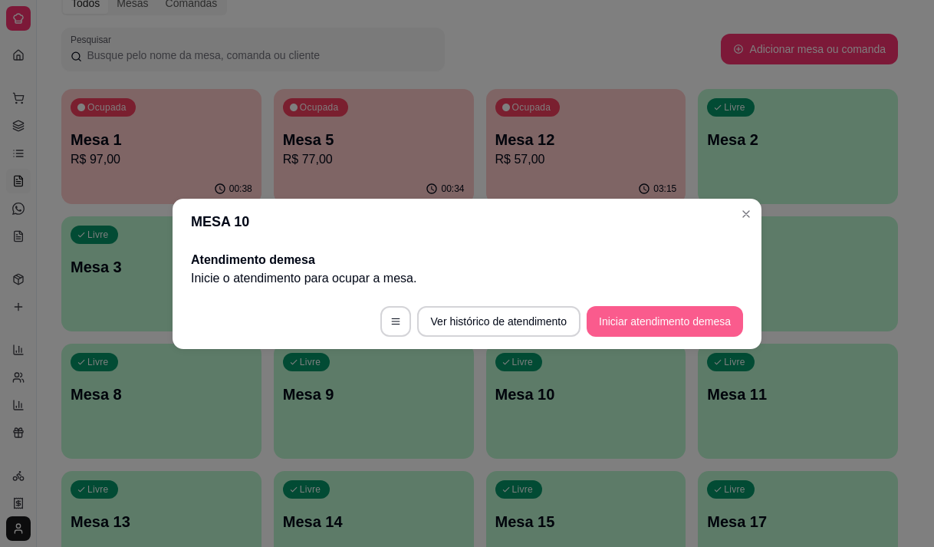
click at [622, 314] on button "Iniciar atendimento de mesa" at bounding box center [665, 321] width 156 height 31
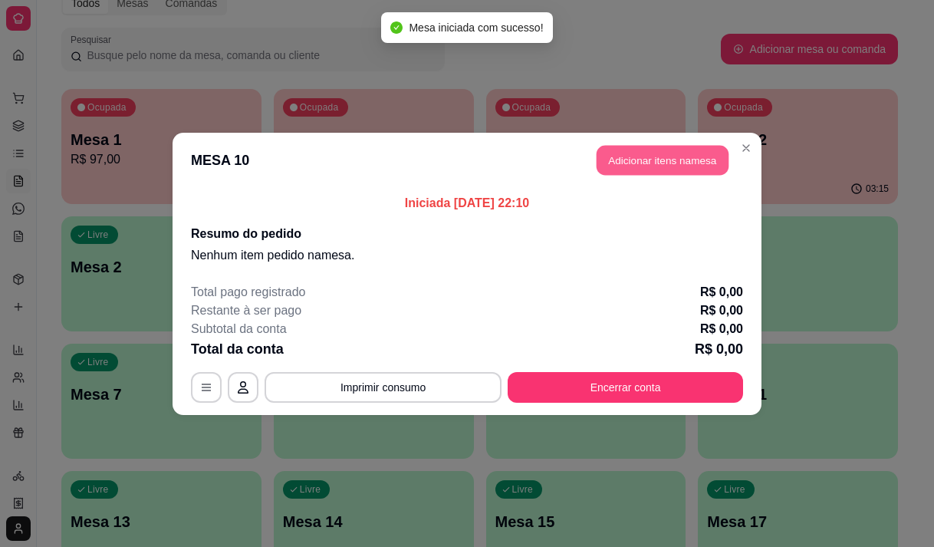
click at [646, 155] on button "Adicionar itens na mesa" at bounding box center [663, 160] width 132 height 30
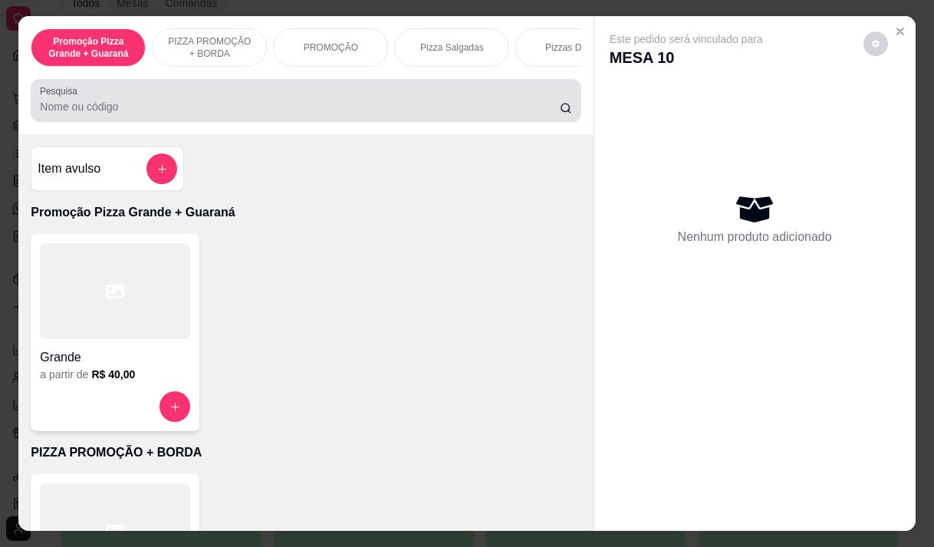
click at [143, 110] on input "Pesquisa" at bounding box center [300, 106] width 520 height 15
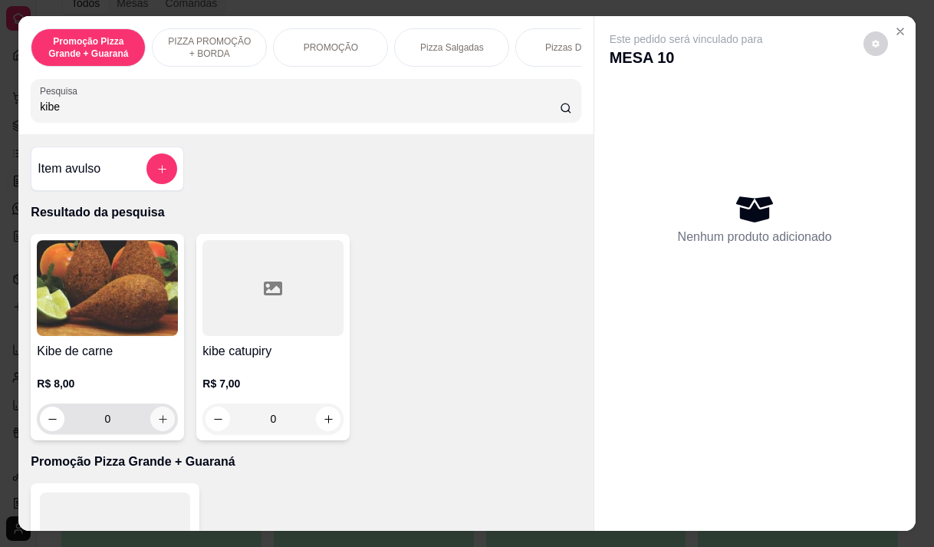
type input "kibe"
click at [159, 425] on icon "increase-product-quantity" at bounding box center [163, 419] width 12 height 12
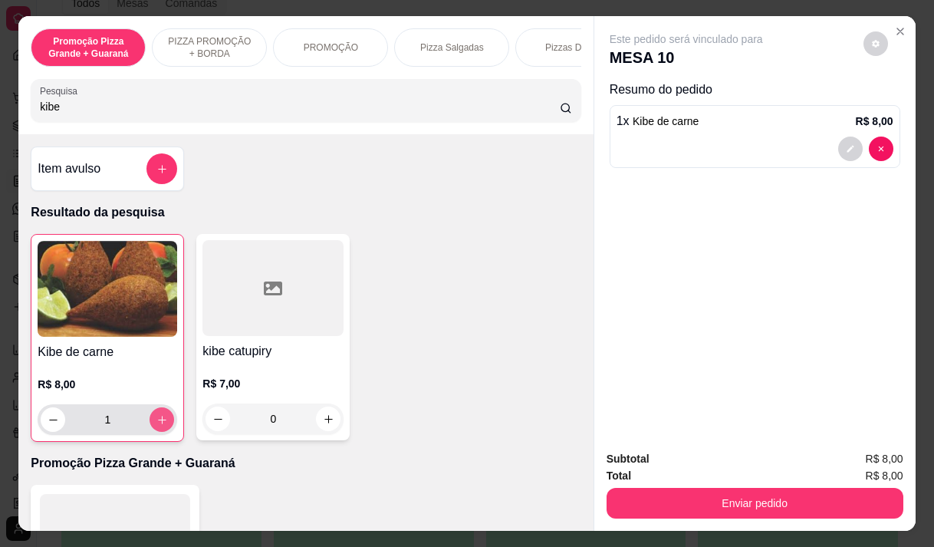
type input "1"
click at [158, 424] on icon "increase-product-quantity" at bounding box center [162, 420] width 8 height 8
type input "2"
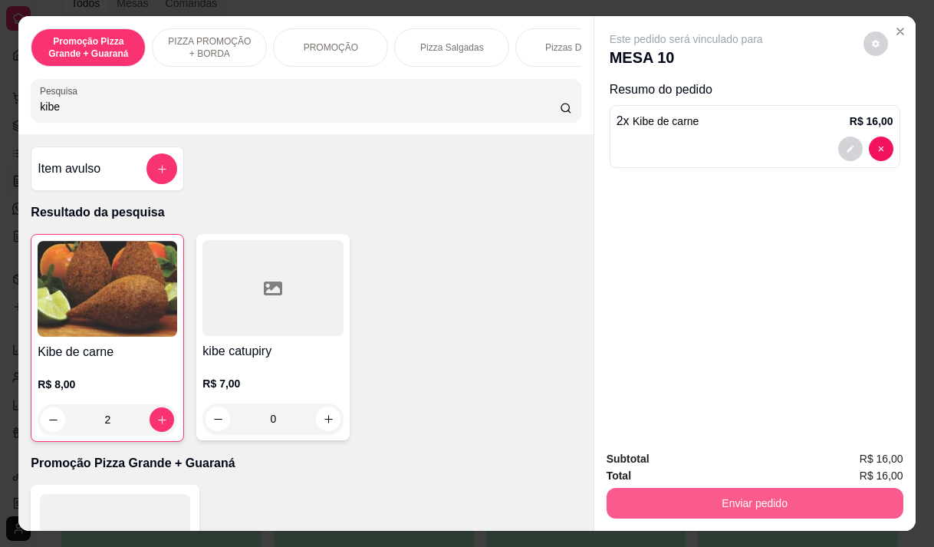
click at [702, 489] on button "Enviar pedido" at bounding box center [755, 503] width 297 height 31
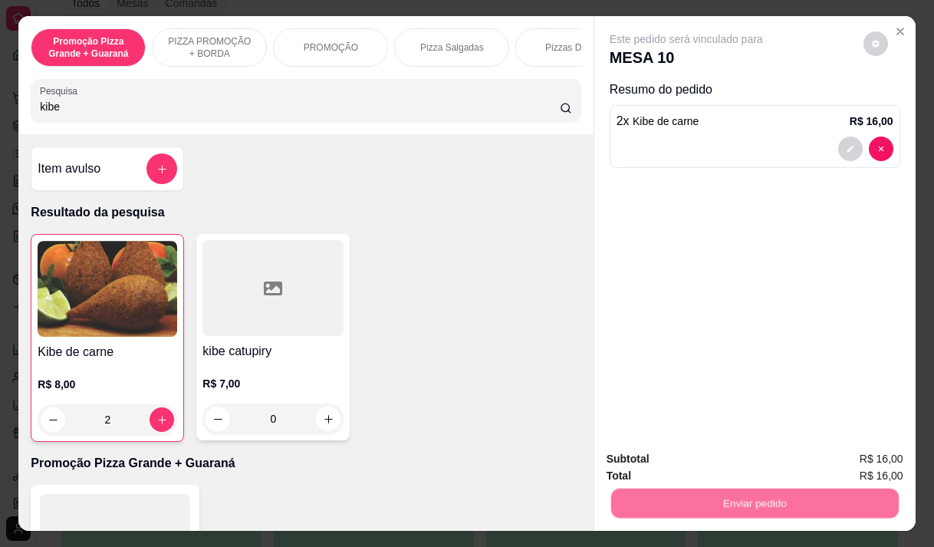
click at [856, 454] on button "Enviar pedido" at bounding box center [863, 459] width 87 height 29
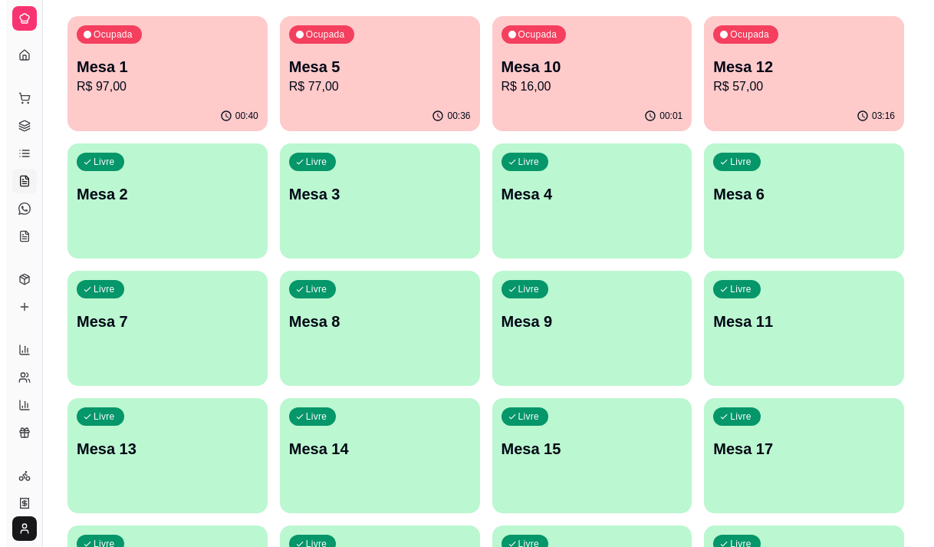
scroll to position [77, 0]
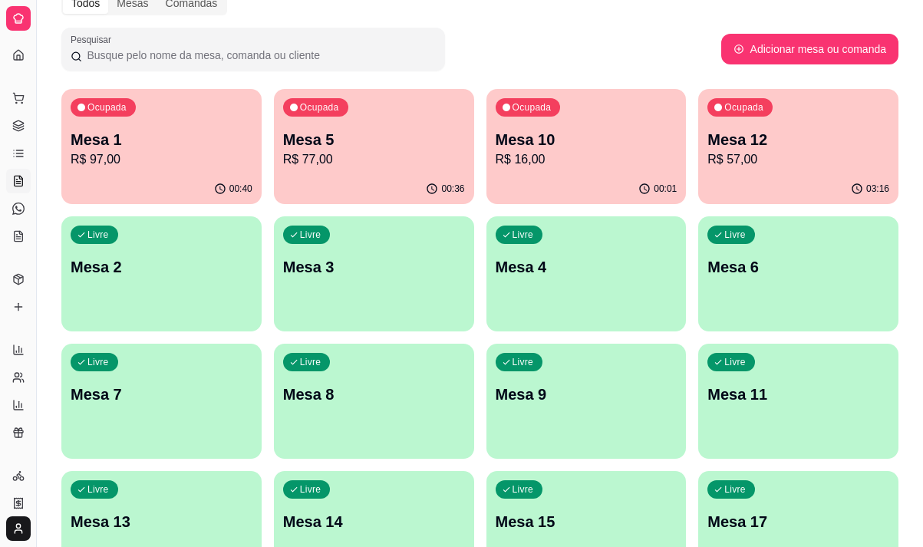
click at [360, 170] on div "Ocupada Mesa 5 R$ 77,00" at bounding box center [374, 131] width 200 height 85
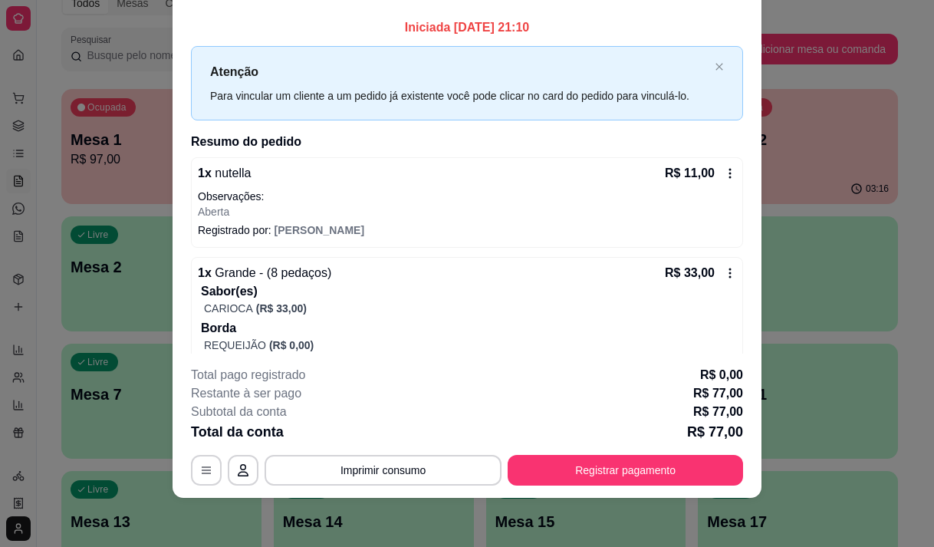
scroll to position [0, 0]
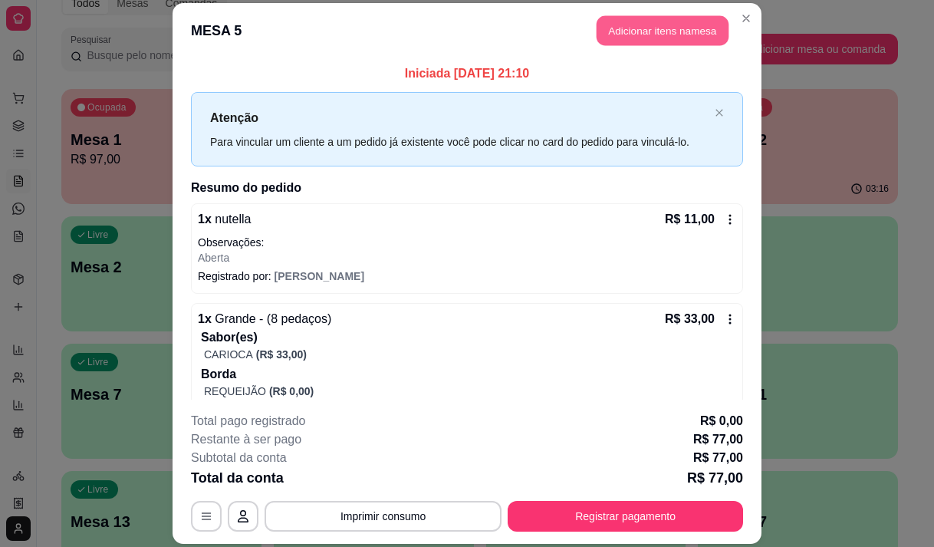
click at [611, 32] on button "Adicionar itens na mesa" at bounding box center [663, 30] width 132 height 30
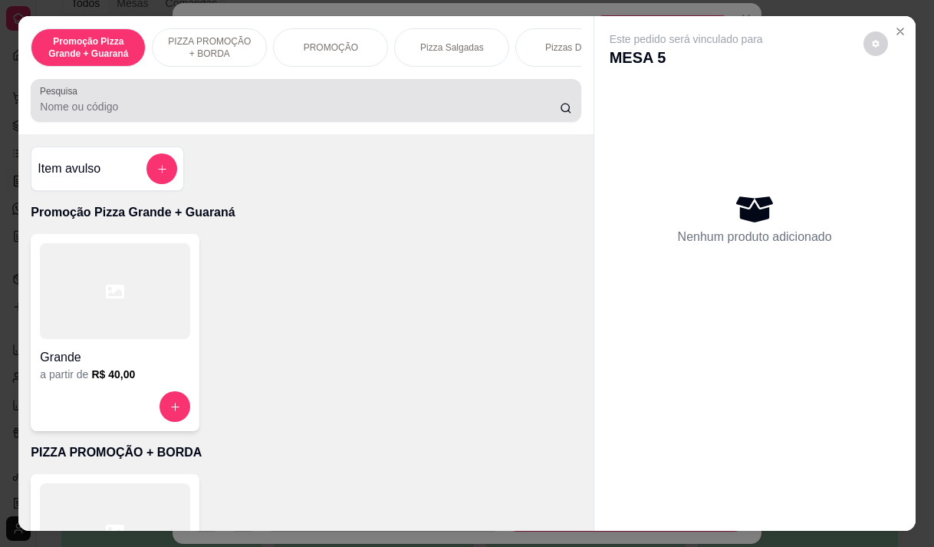
click at [275, 100] on div at bounding box center [306, 100] width 532 height 31
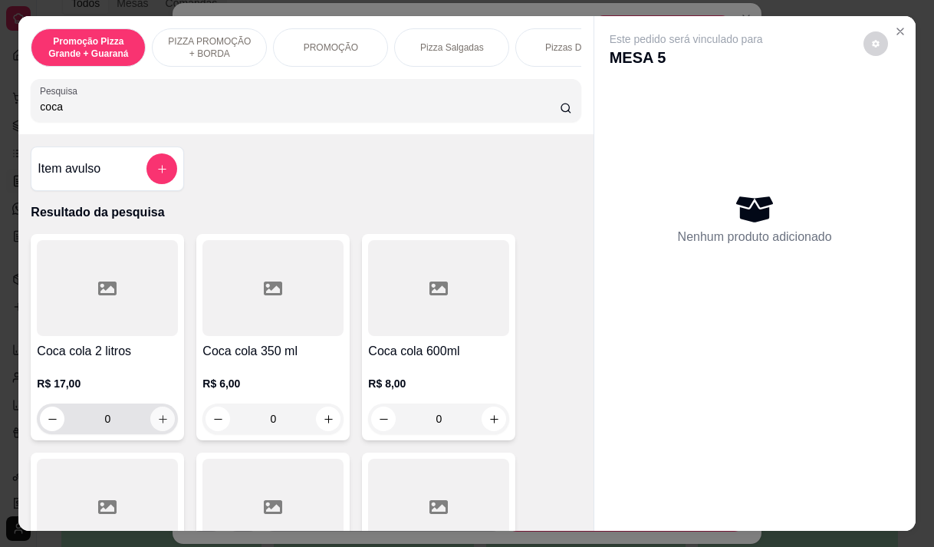
type input "coca"
click at [160, 425] on icon "increase-product-quantity" at bounding box center [163, 419] width 12 height 12
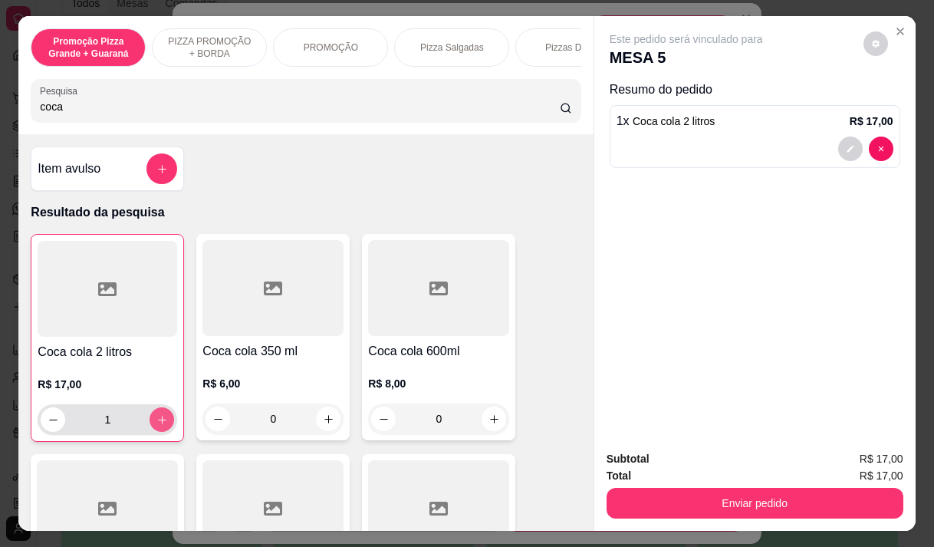
type input "1"
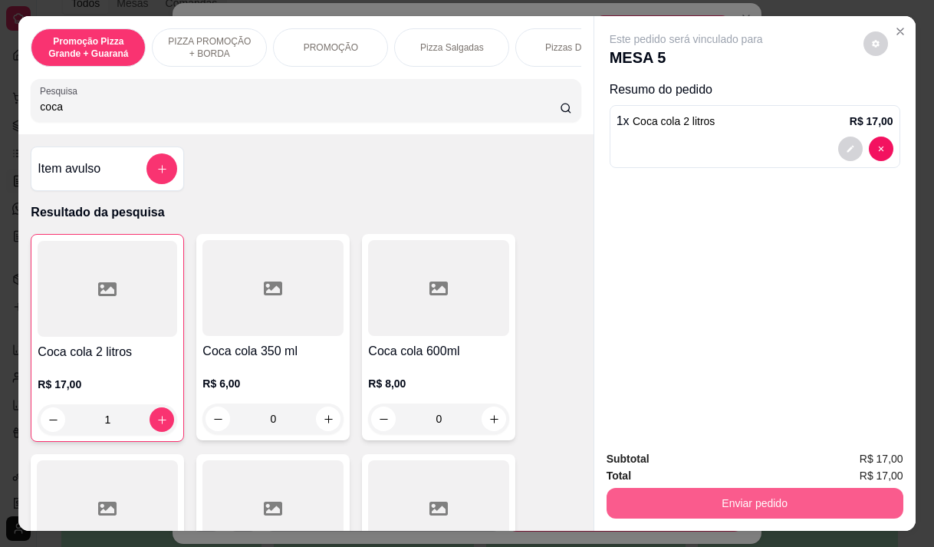
click at [668, 505] on button "Enviar pedido" at bounding box center [755, 503] width 297 height 31
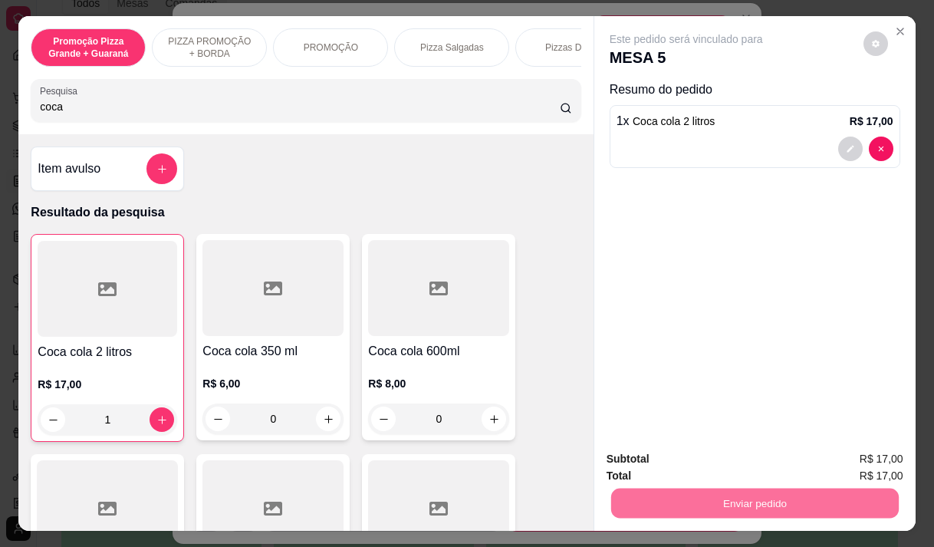
click at [857, 458] on button "Enviar pedido" at bounding box center [863, 459] width 87 height 29
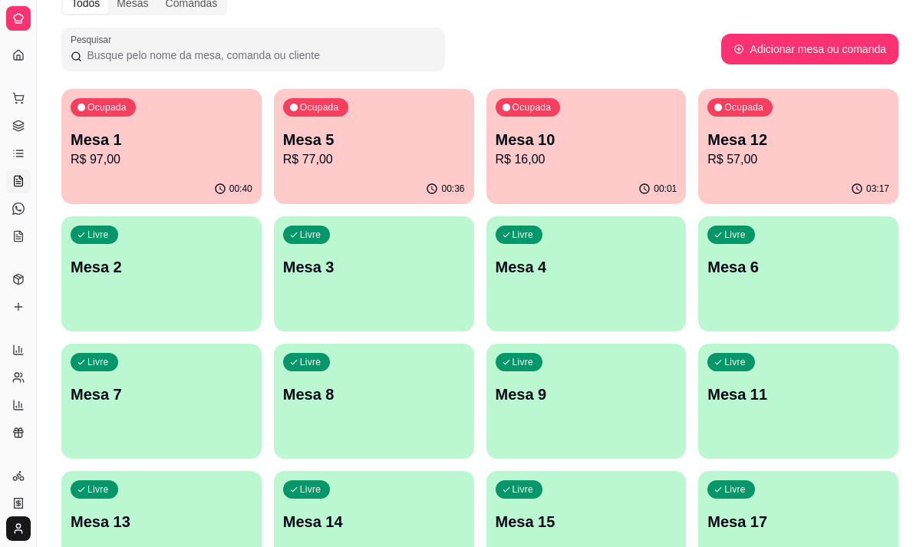
click at [618, 164] on p "R$ 16,00" at bounding box center [587, 159] width 182 height 18
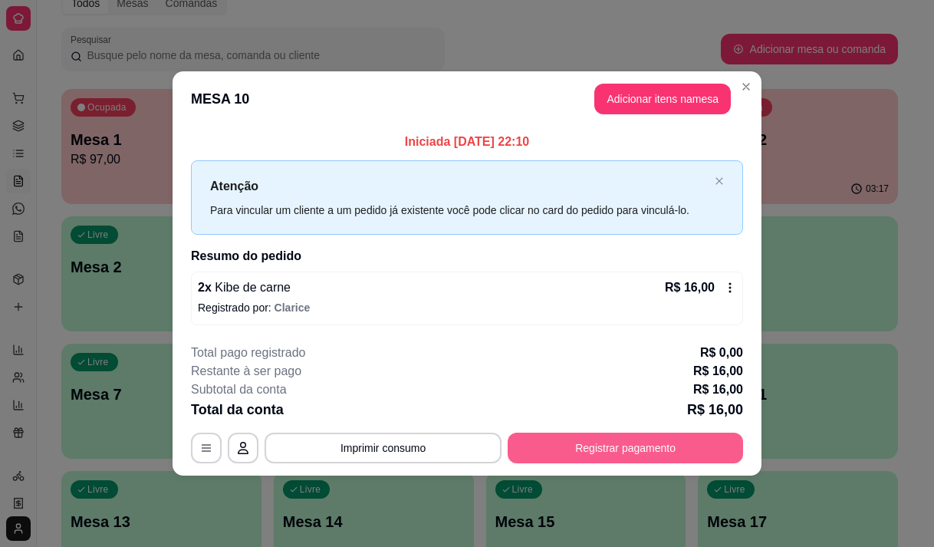
click at [552, 441] on button "Registrar pagamento" at bounding box center [625, 448] width 235 height 31
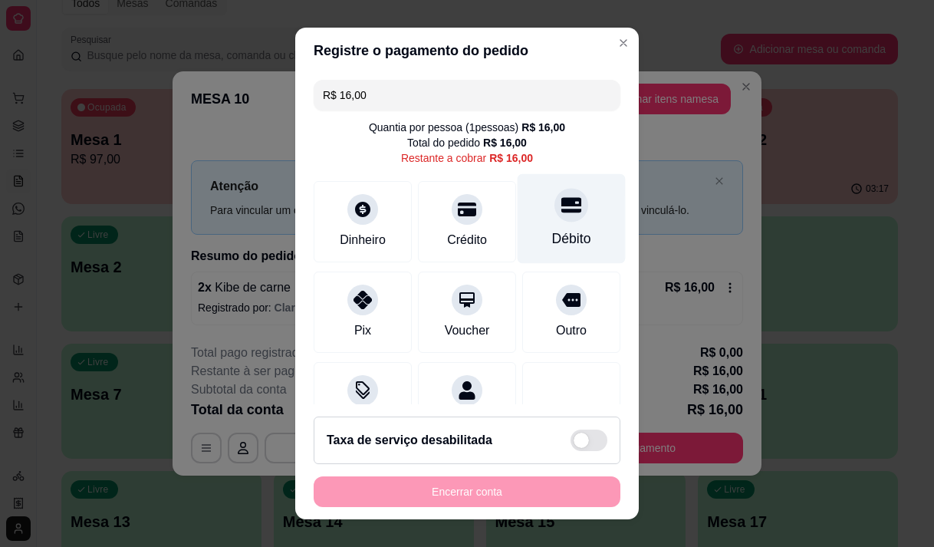
click at [555, 212] on div at bounding box center [572, 205] width 34 height 34
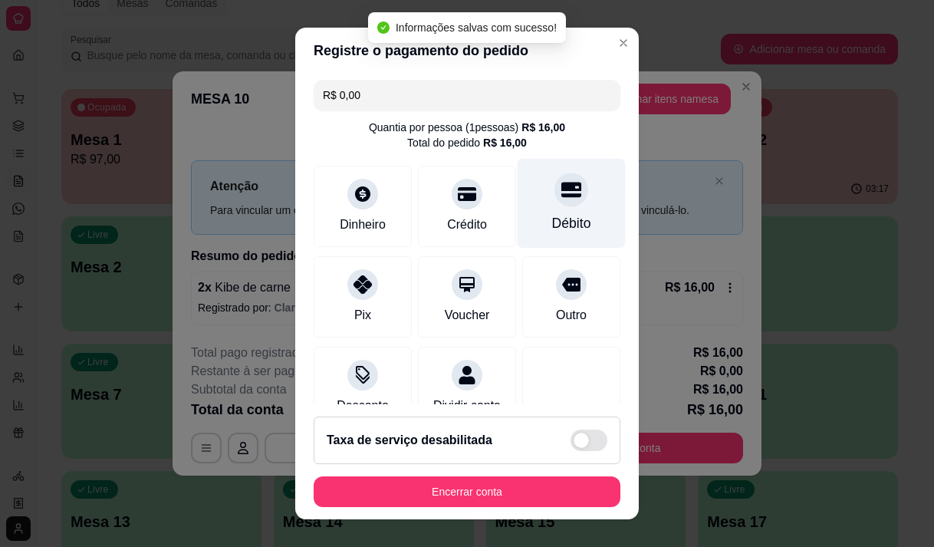
type input "R$ 0,00"
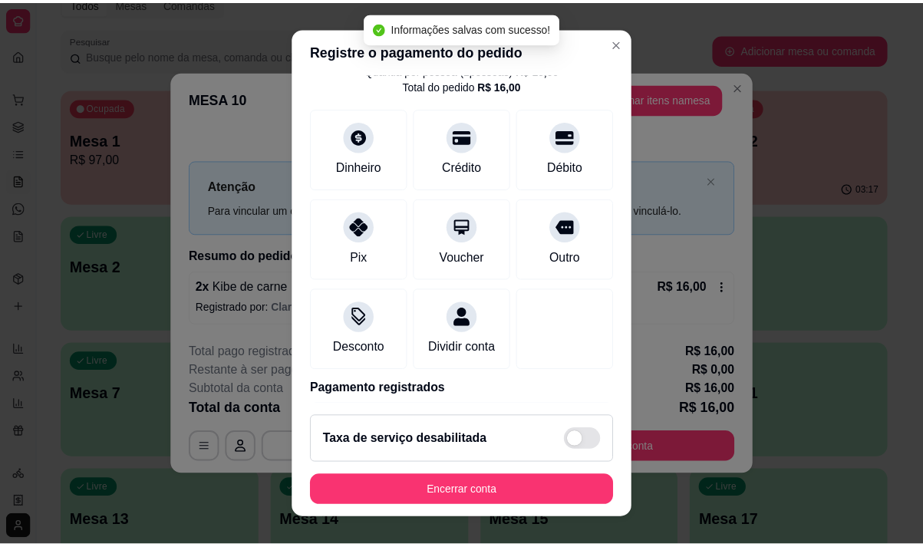
scroll to position [127, 0]
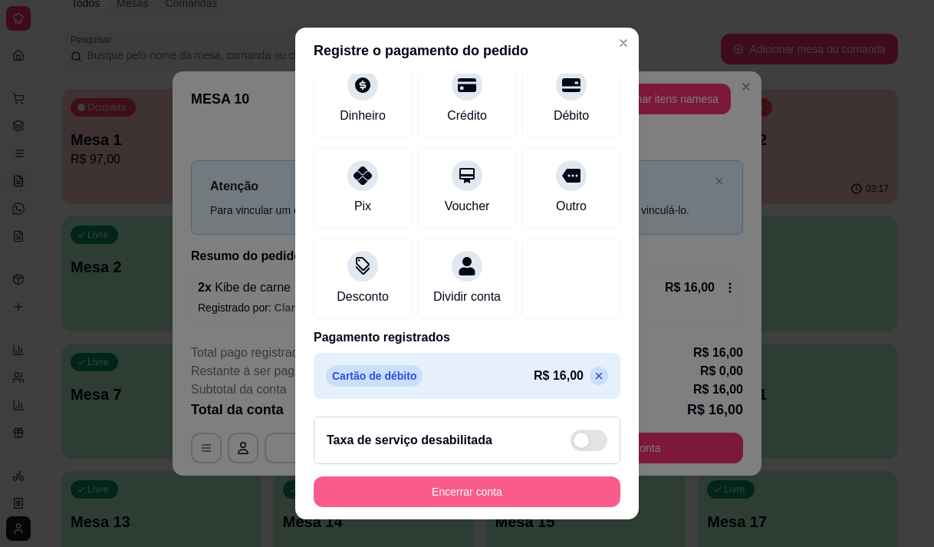
click at [430, 493] on button "Encerrar conta" at bounding box center [467, 491] width 307 height 31
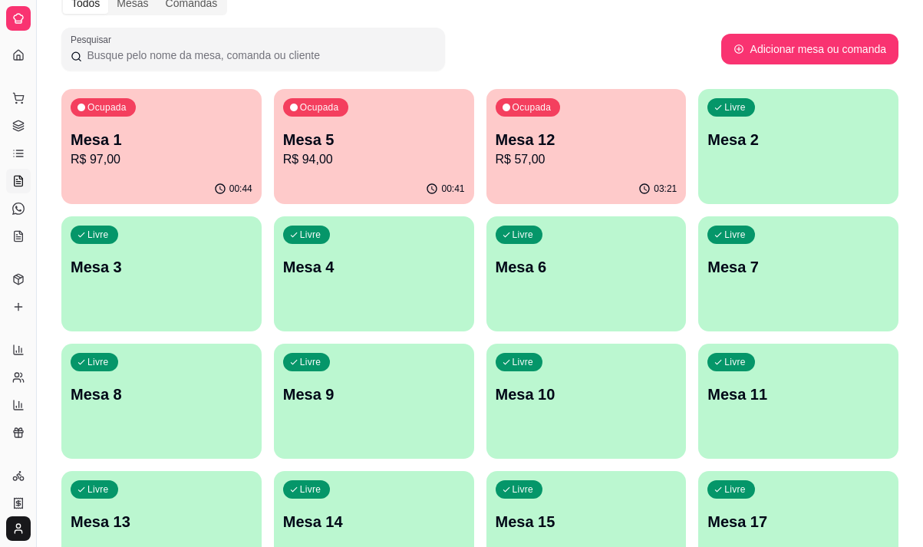
click at [189, 179] on div "00:44" at bounding box center [161, 189] width 200 height 30
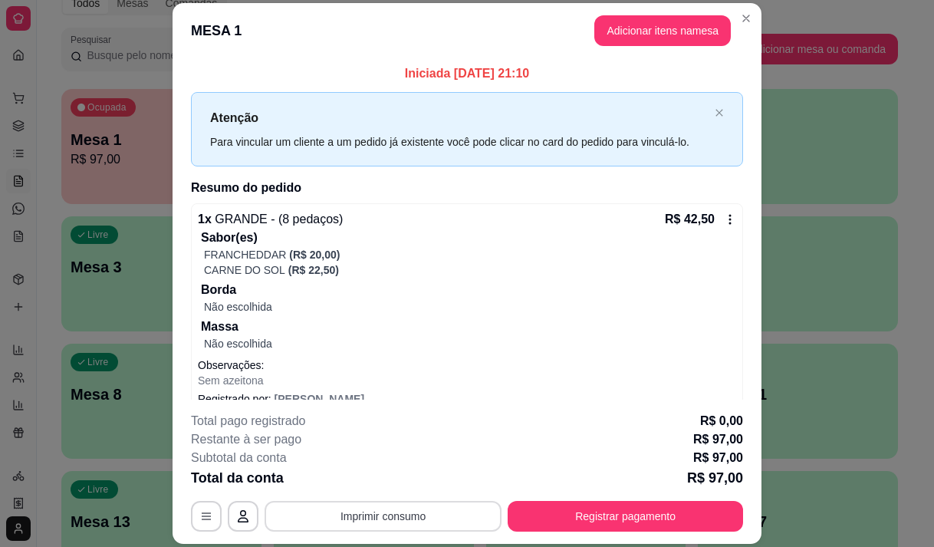
click at [380, 514] on button "Imprimir consumo" at bounding box center [383, 516] width 237 height 31
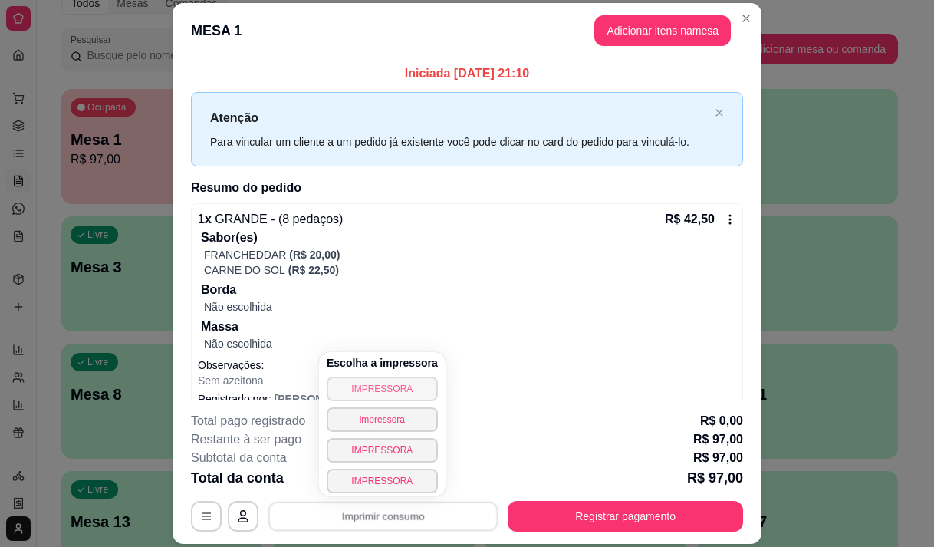
click at [381, 388] on button "IMPRESSORA" at bounding box center [382, 389] width 111 height 25
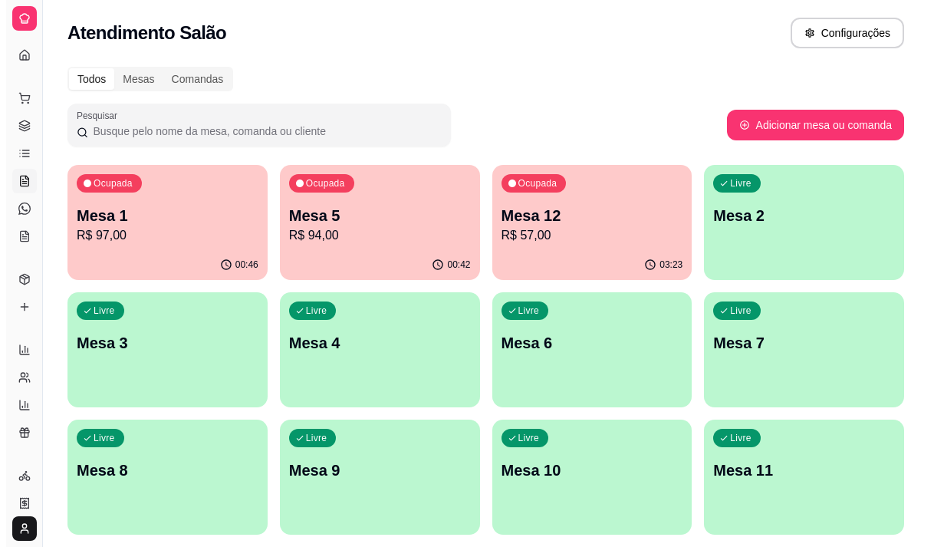
scroll to position [0, 0]
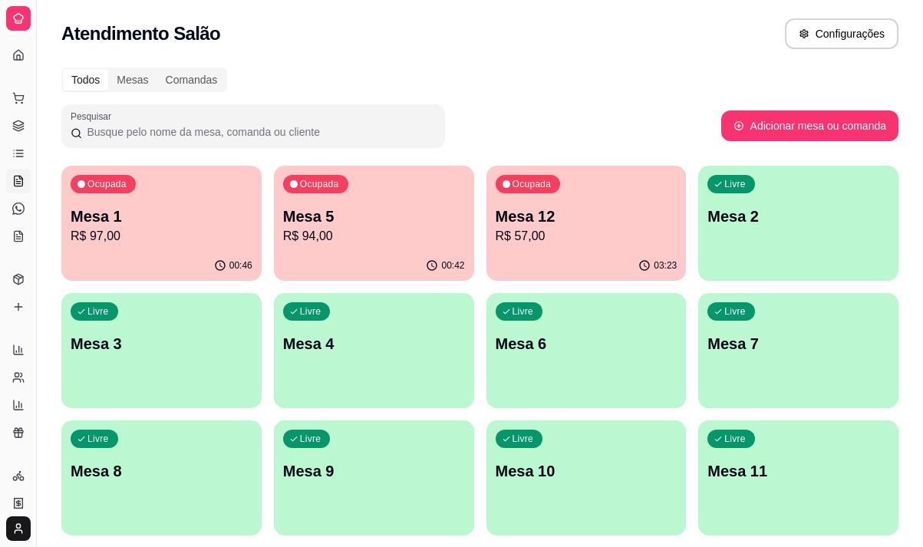
click at [193, 238] on p "R$ 97,00" at bounding box center [162, 236] width 182 height 18
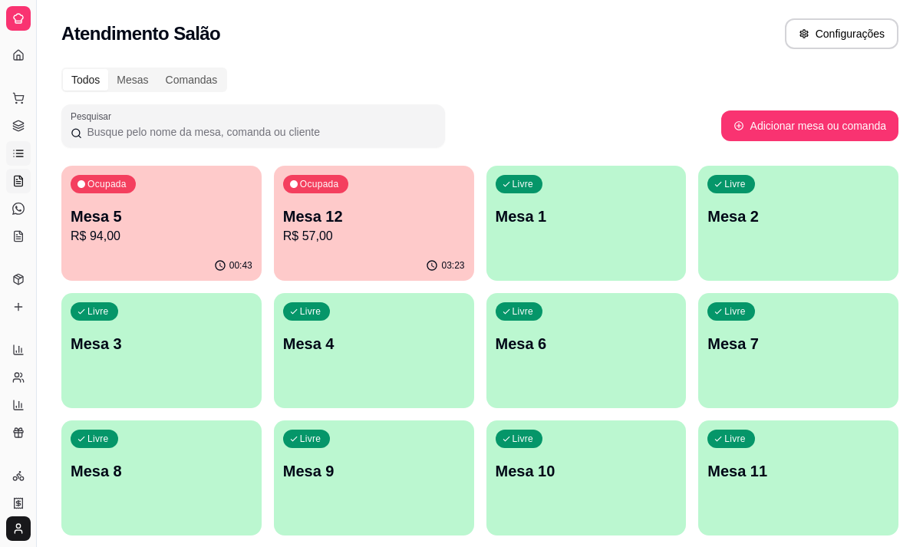
click at [15, 149] on icon at bounding box center [18, 153] width 12 height 12
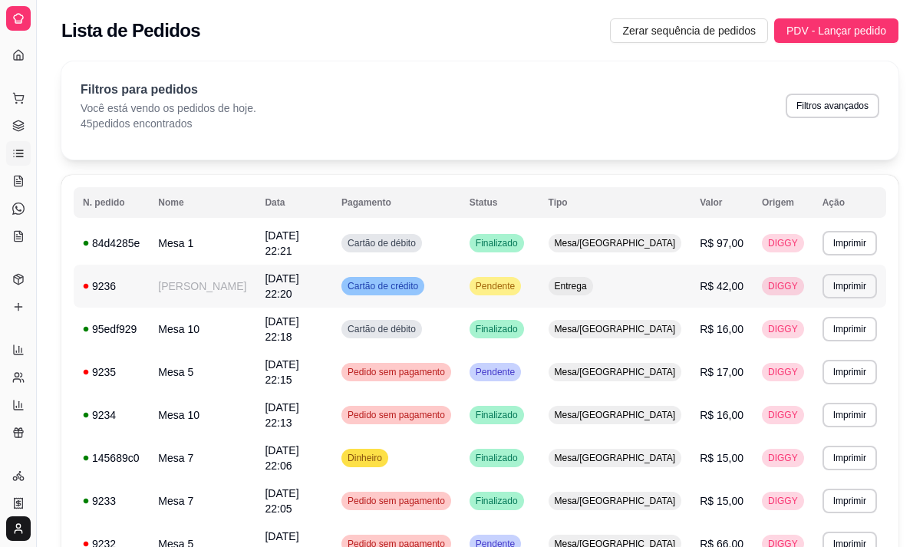
click at [210, 281] on td "[PERSON_NAME]" at bounding box center [202, 286] width 107 height 43
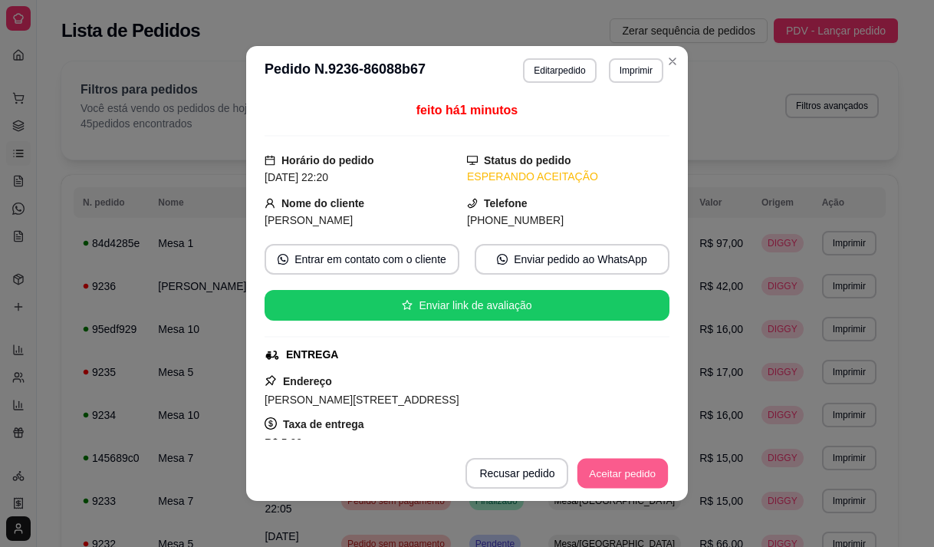
click at [621, 466] on button "Aceitar pedido" at bounding box center [623, 474] width 91 height 30
click at [620, 475] on button "Mover para preparo" at bounding box center [610, 473] width 119 height 31
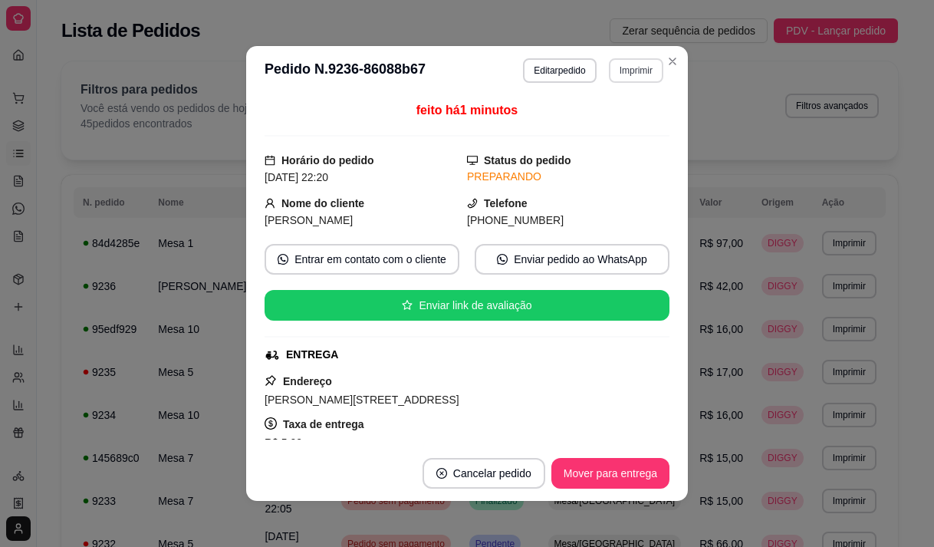
click at [613, 69] on button "Imprimir" at bounding box center [636, 70] width 54 height 25
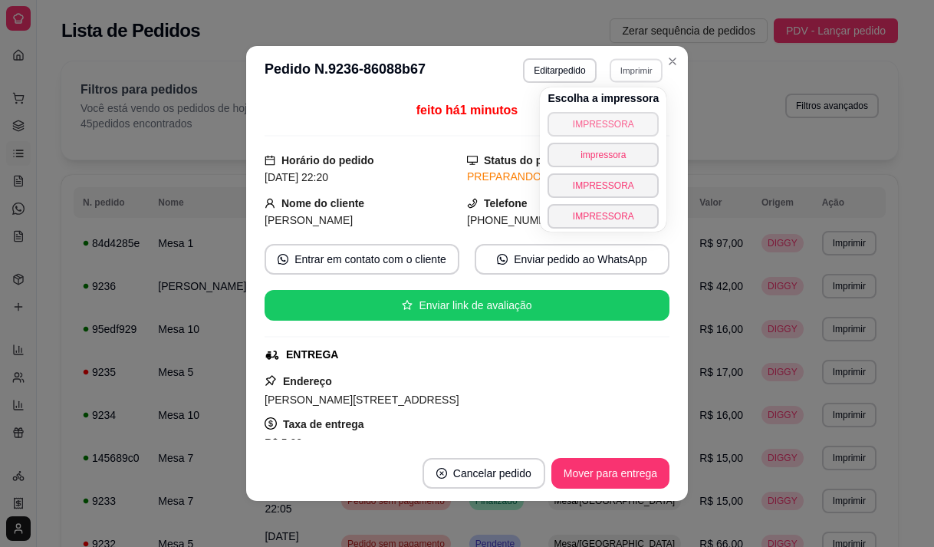
click at [612, 120] on button "IMPRESSORA" at bounding box center [603, 124] width 111 height 25
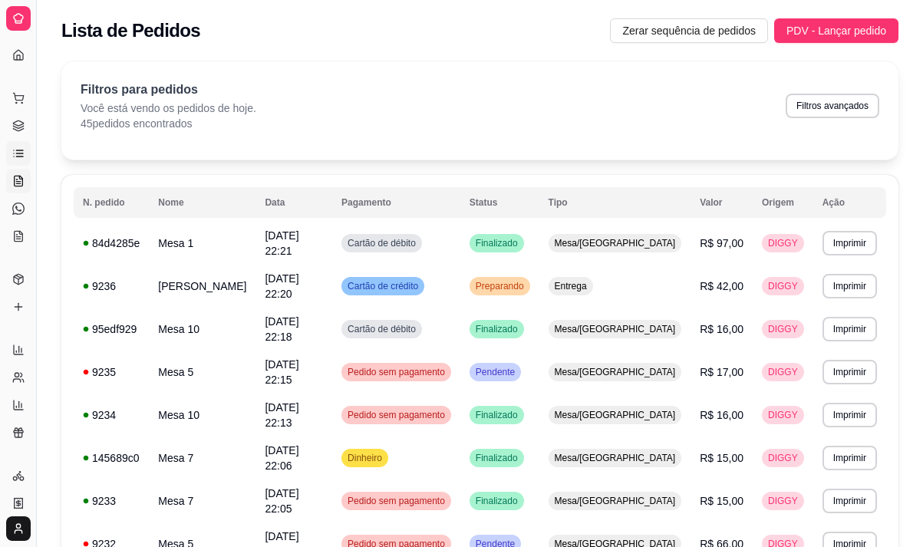
click at [12, 181] on link "Salão / Mesas" at bounding box center [18, 181] width 25 height 25
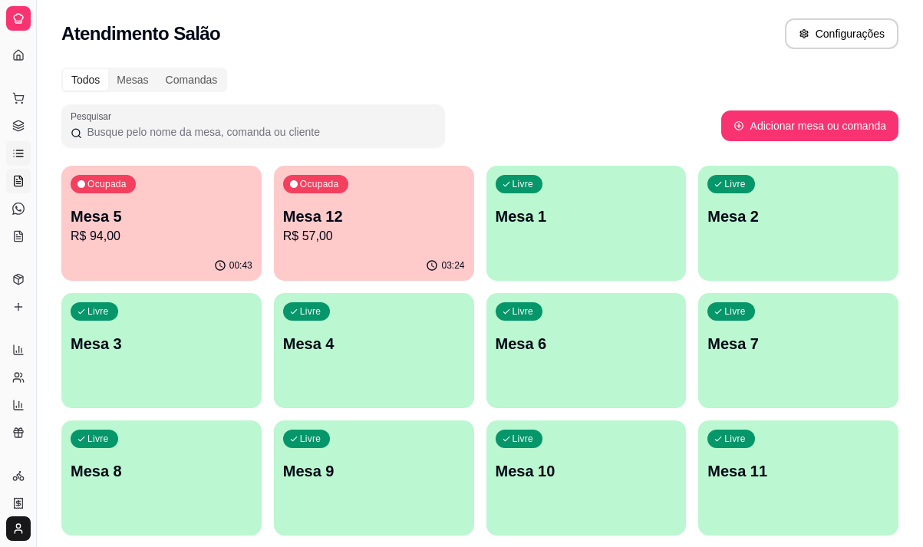
click at [17, 153] on icon at bounding box center [19, 153] width 7 height 0
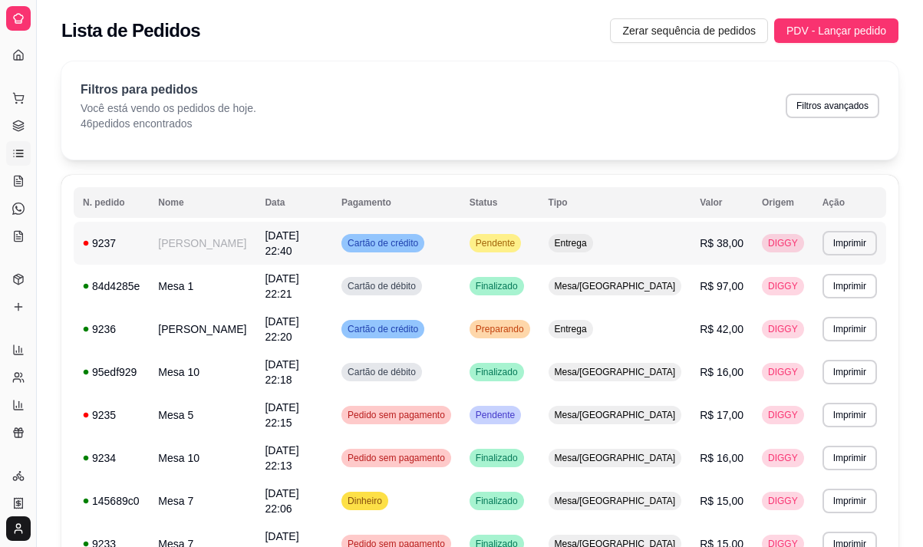
click at [176, 232] on td "[PERSON_NAME]" at bounding box center [202, 243] width 107 height 43
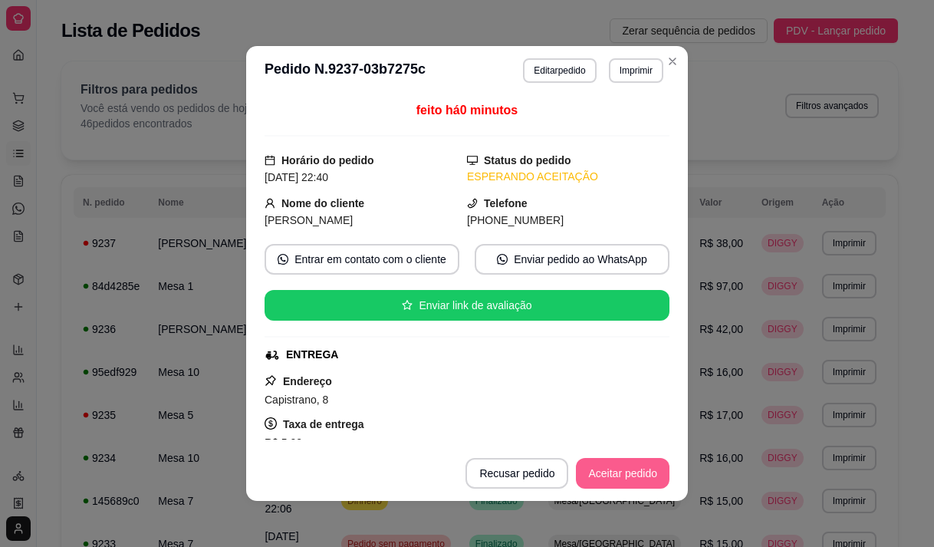
click at [600, 473] on button "Aceitar pedido" at bounding box center [623, 473] width 94 height 31
click at [600, 473] on button "Mover para preparo" at bounding box center [610, 473] width 119 height 31
click at [620, 71] on button "Imprimir" at bounding box center [636, 70] width 54 height 25
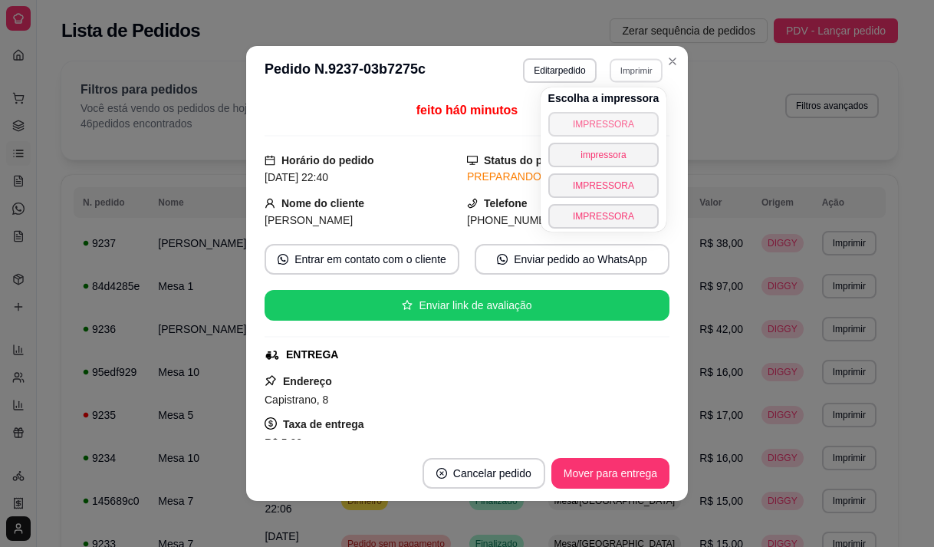
click at [609, 121] on button "IMPRESSORA" at bounding box center [603, 124] width 111 height 25
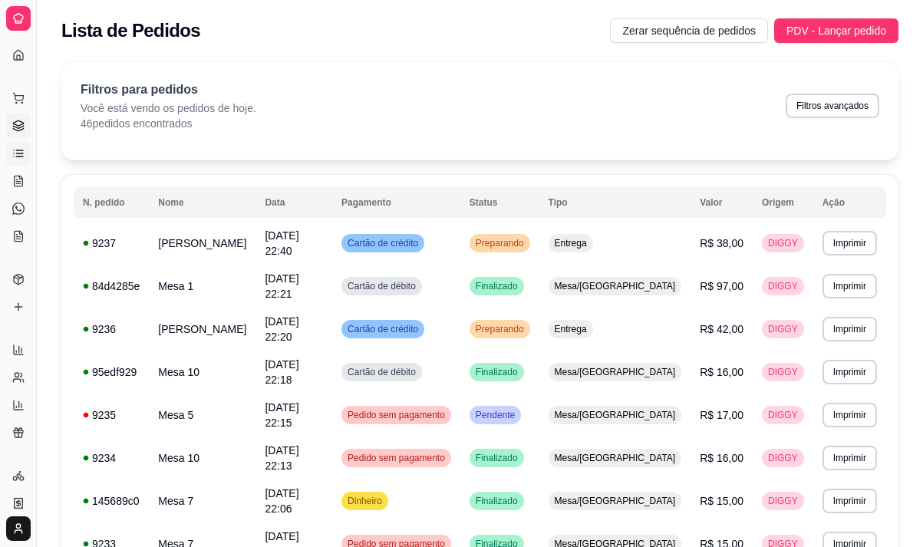
click at [11, 125] on link "Gestor de Pedidos" at bounding box center [18, 126] width 25 height 25
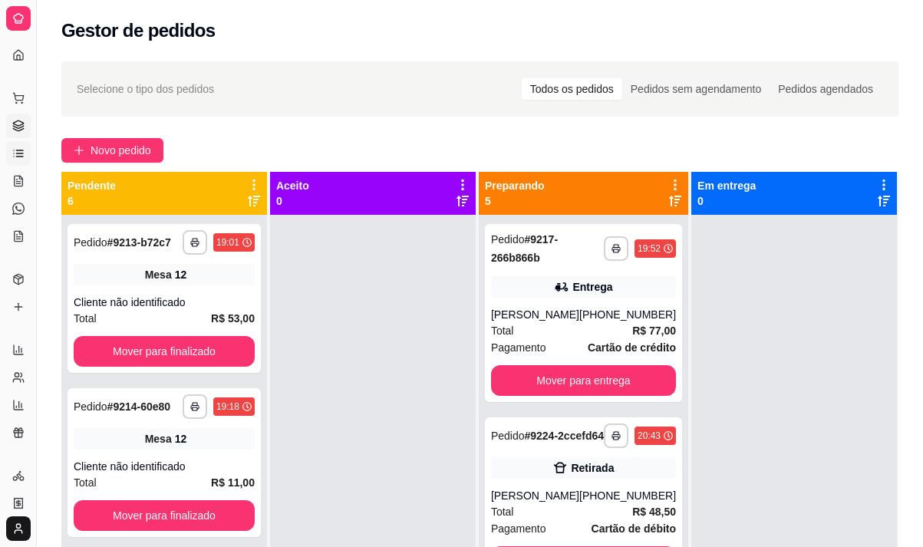
click at [21, 157] on icon at bounding box center [18, 153] width 12 height 12
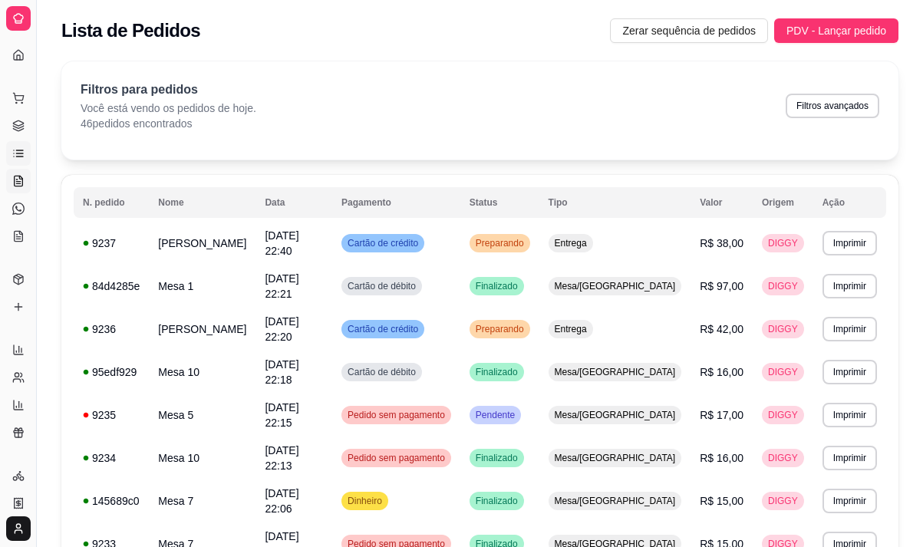
click at [15, 190] on link "Salão / Mesas" at bounding box center [18, 181] width 25 height 25
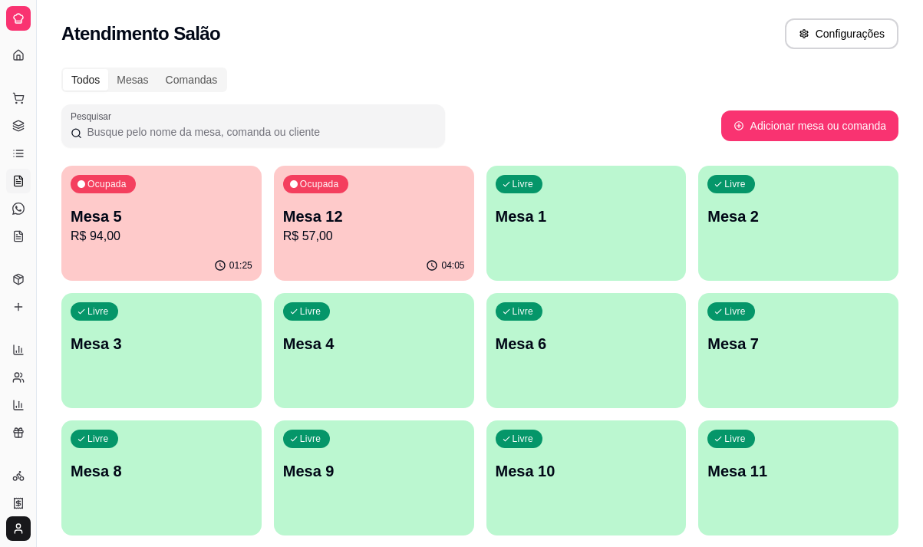
click at [135, 212] on p "Mesa 5" at bounding box center [162, 216] width 182 height 21
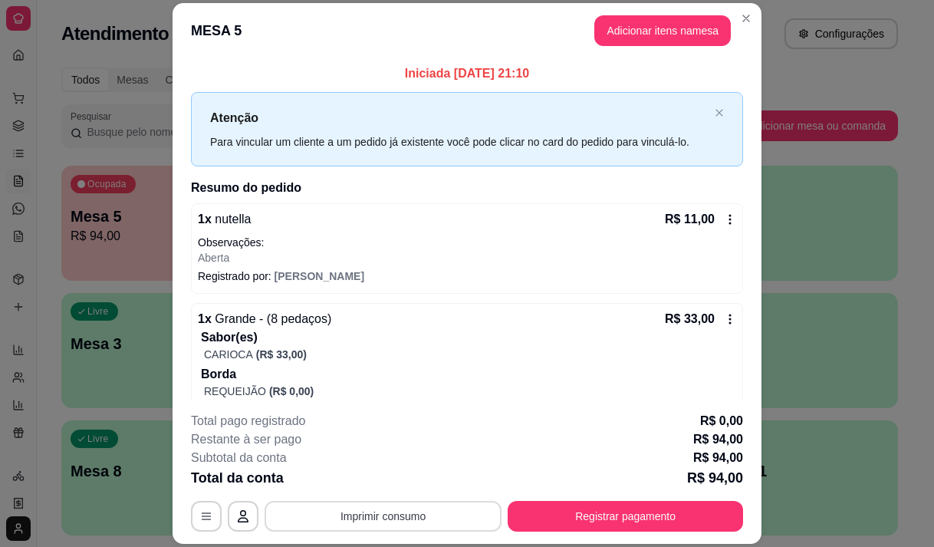
click at [391, 516] on button "Imprimir consumo" at bounding box center [383, 516] width 237 height 31
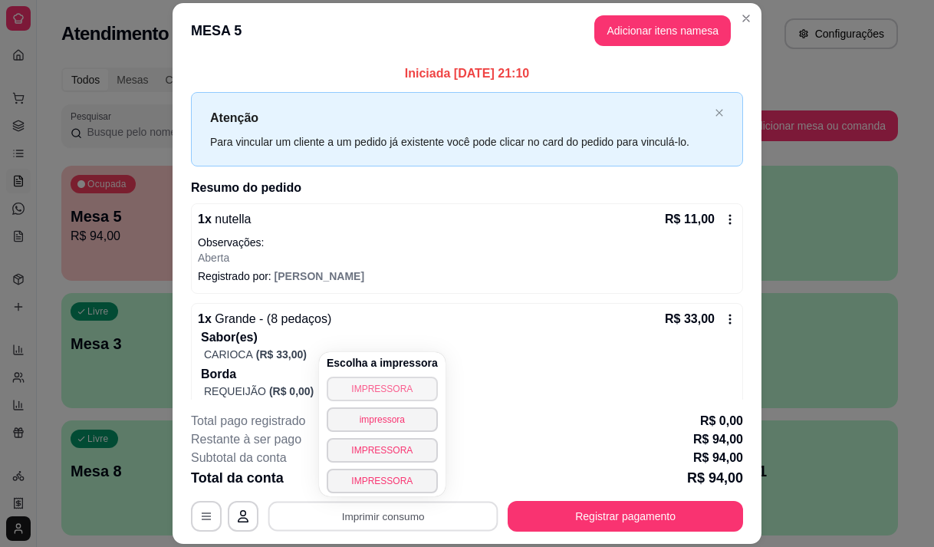
click at [391, 382] on button "IMPRESSORA" at bounding box center [382, 389] width 111 height 25
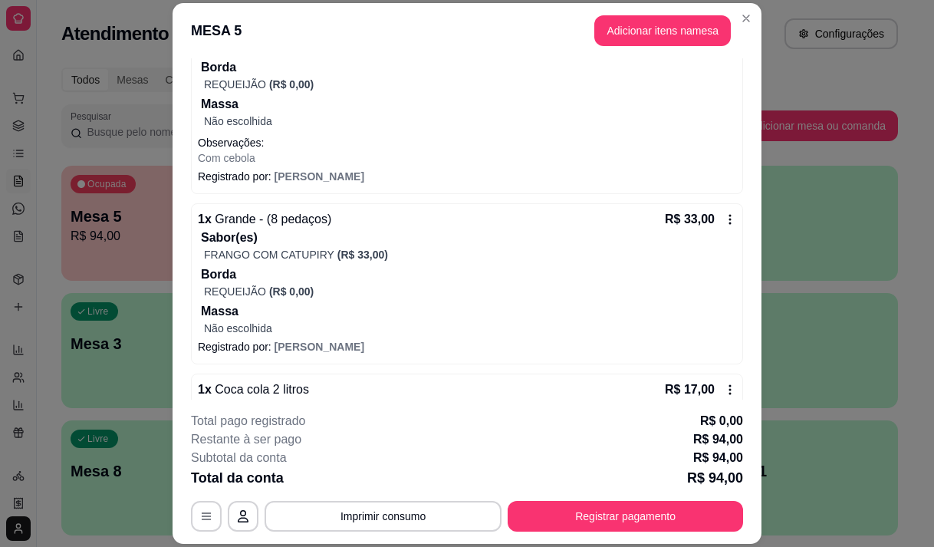
scroll to position [340, 0]
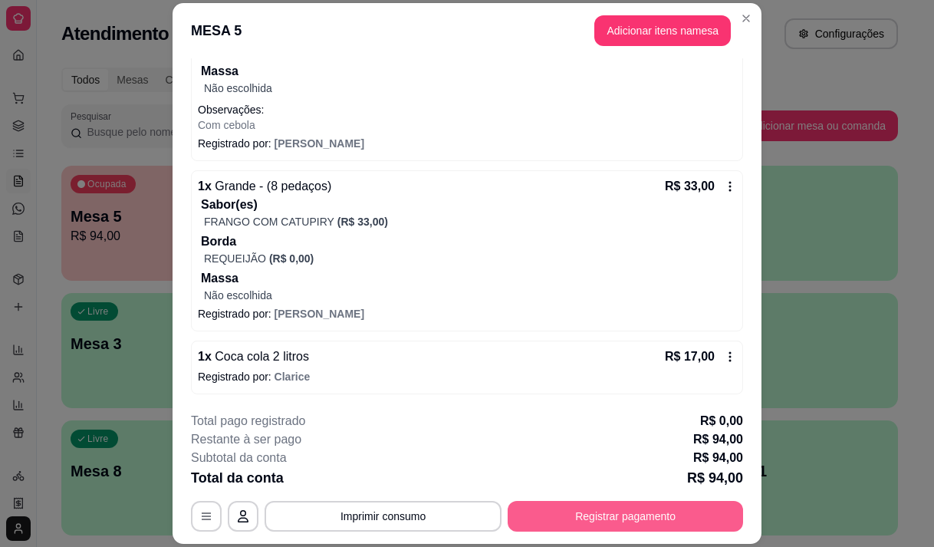
click at [555, 529] on button "Registrar pagamento" at bounding box center [625, 516] width 235 height 31
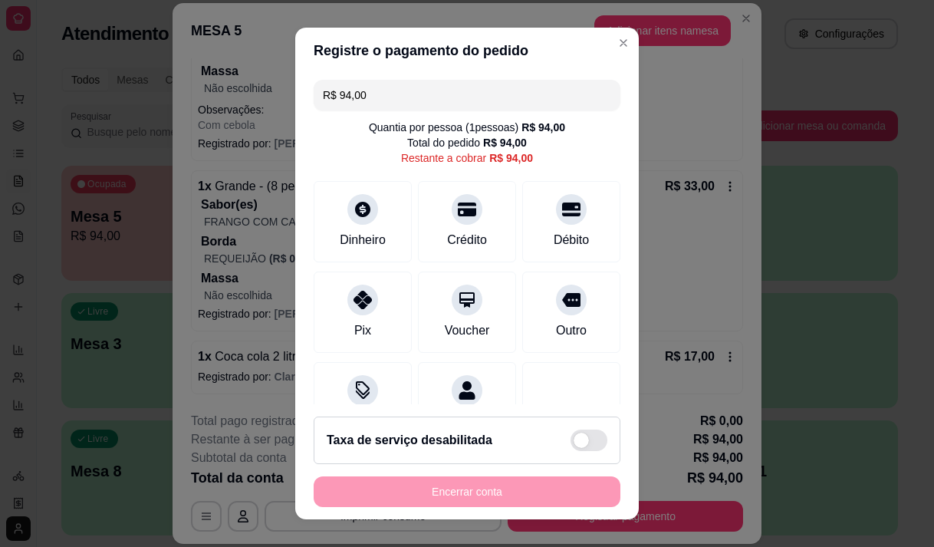
click at [395, 94] on input "R$ 94,00" at bounding box center [467, 95] width 288 height 31
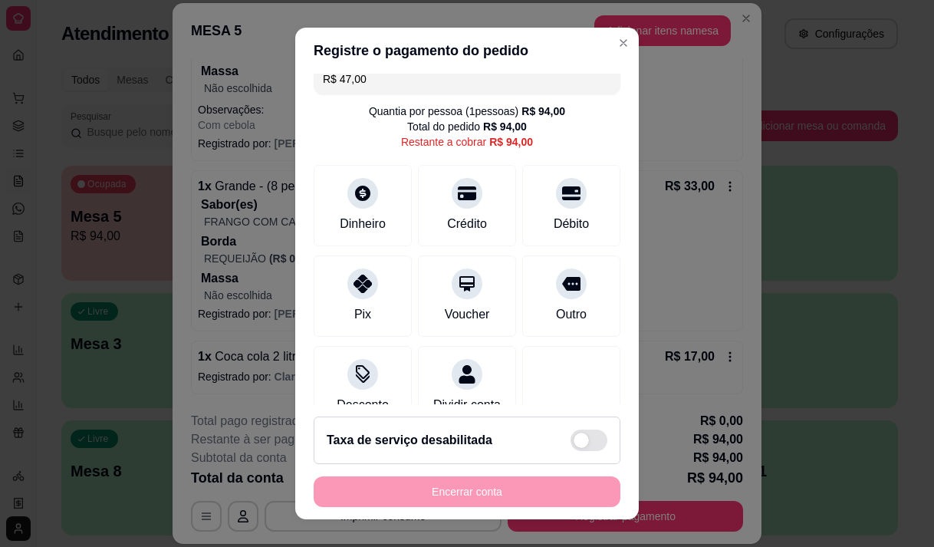
scroll to position [63, 0]
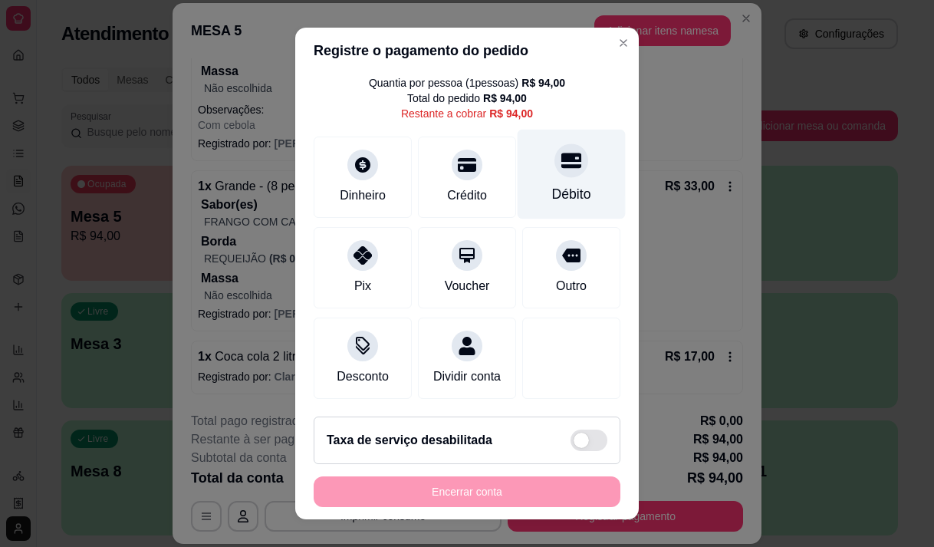
click at [555, 157] on div "Débito" at bounding box center [572, 174] width 108 height 90
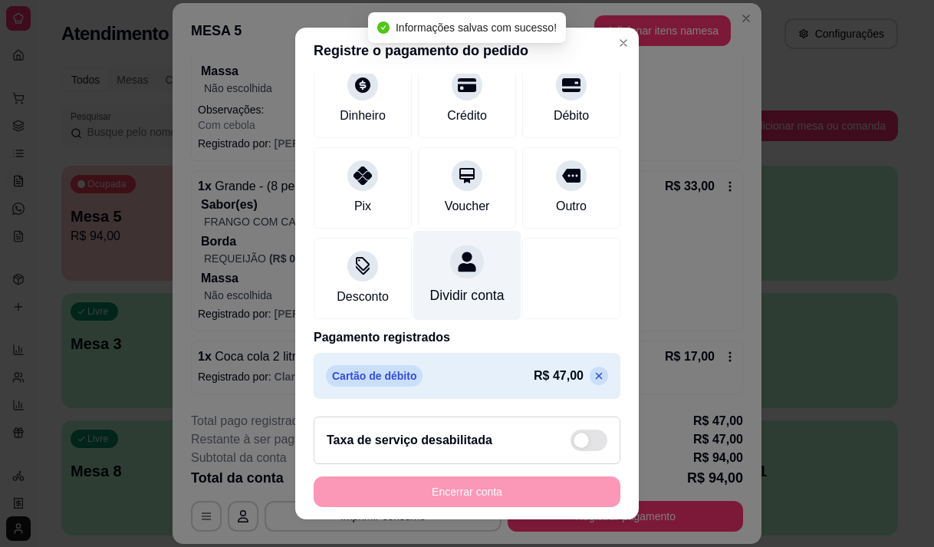
scroll to position [0, 0]
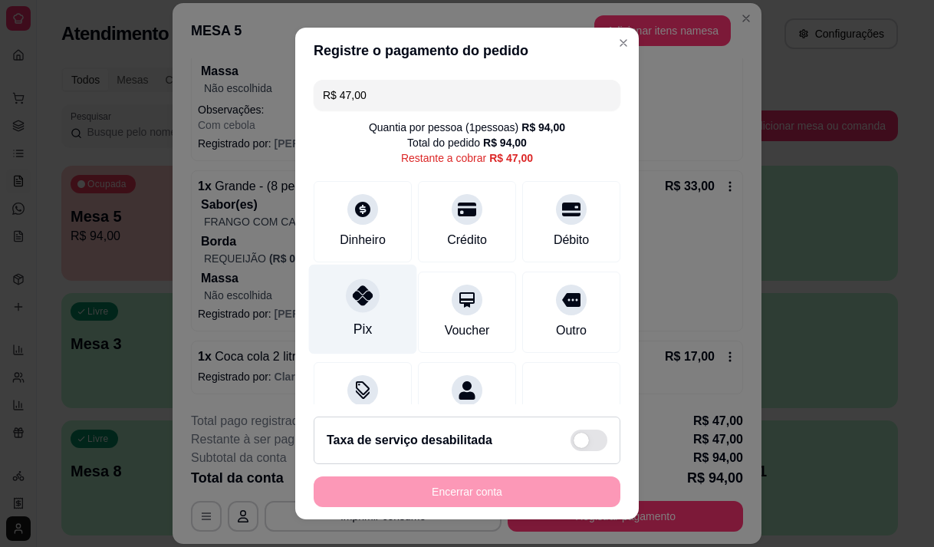
click at [355, 313] on div "Pix" at bounding box center [363, 309] width 108 height 90
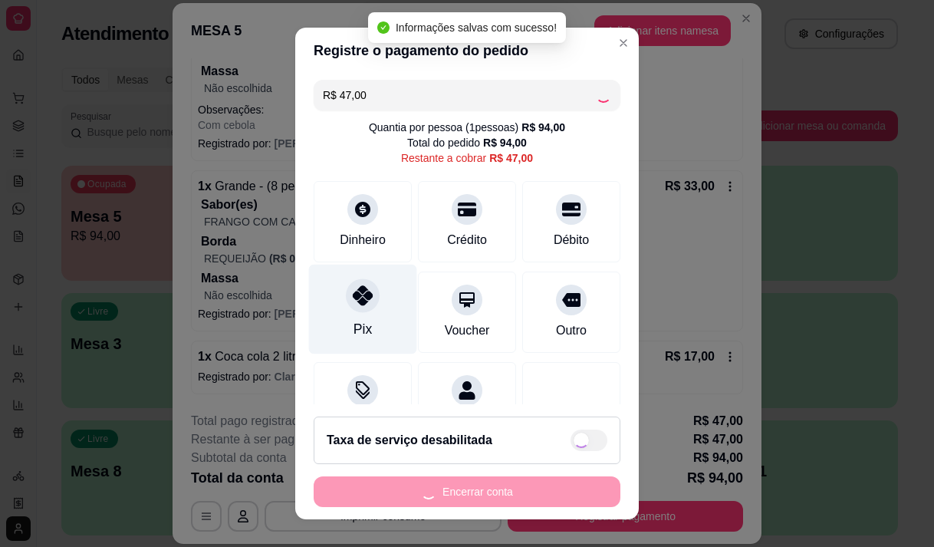
type input "R$ 0,00"
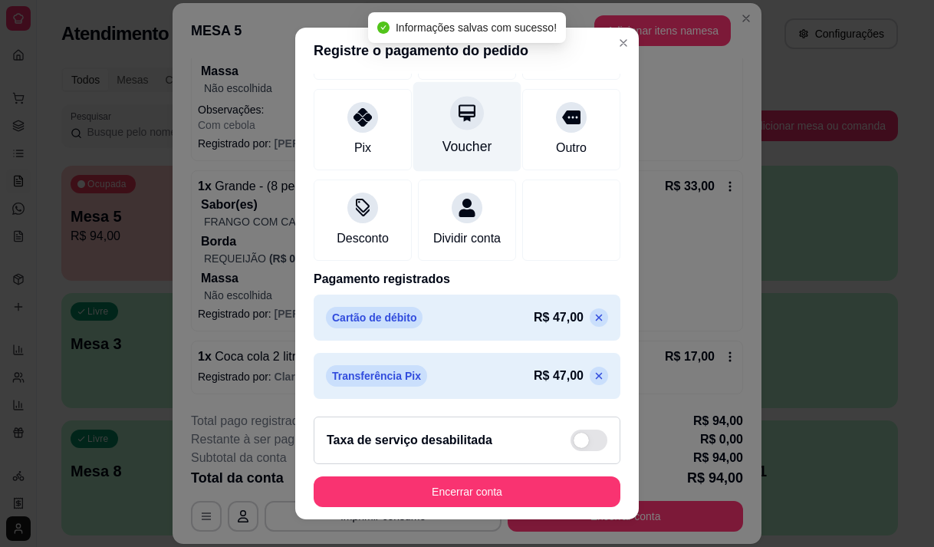
scroll to position [186, 0]
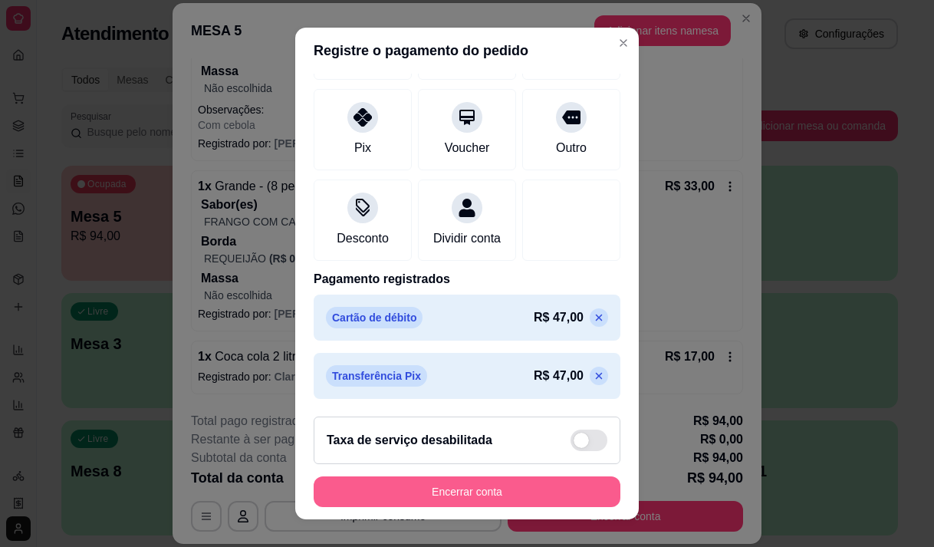
click at [448, 500] on button "Encerrar conta" at bounding box center [467, 491] width 307 height 31
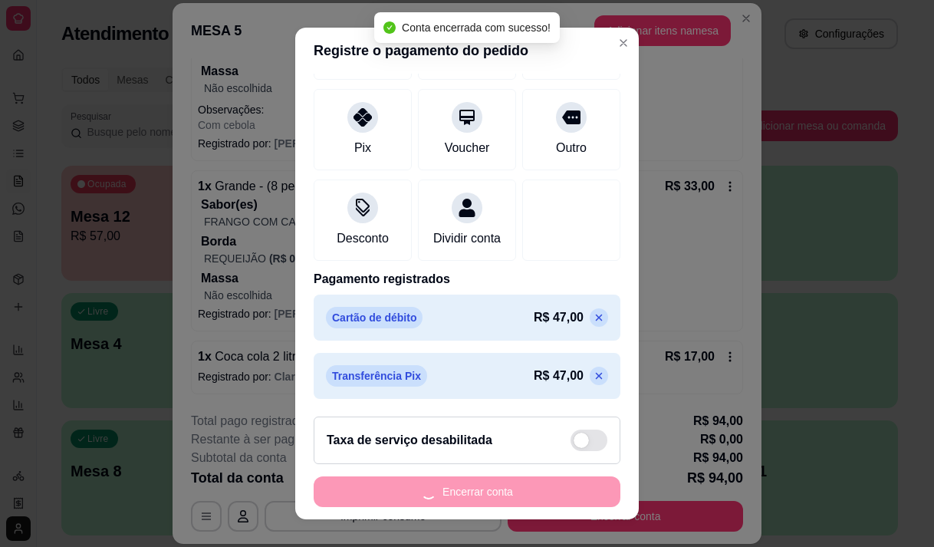
scroll to position [0, 0]
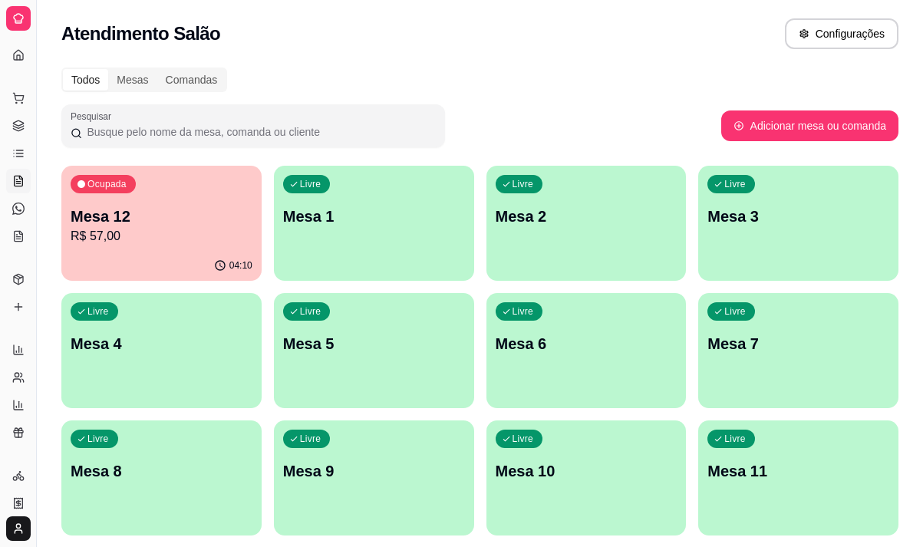
click at [377, 364] on div "Livre Mesa 5" at bounding box center [374, 341] width 200 height 97
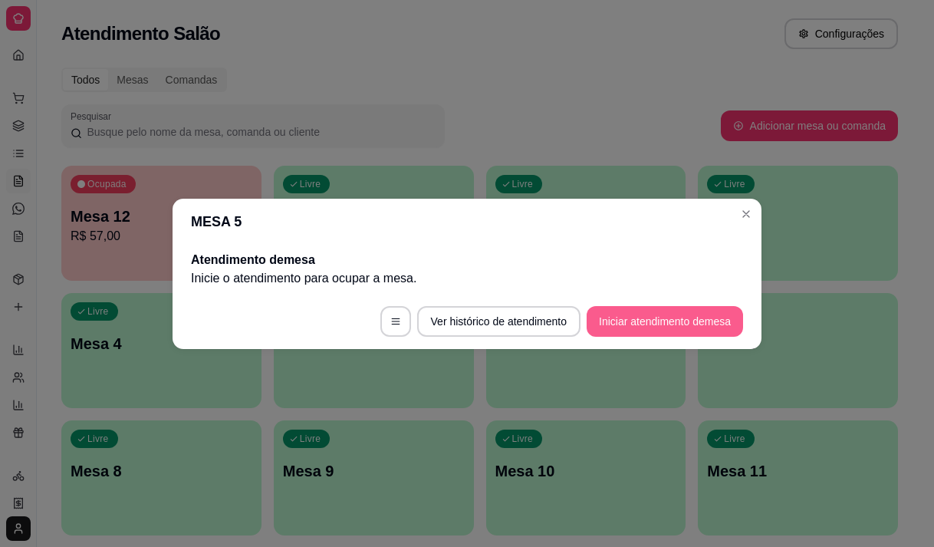
click at [656, 324] on button "Iniciar atendimento de mesa" at bounding box center [665, 321] width 156 height 31
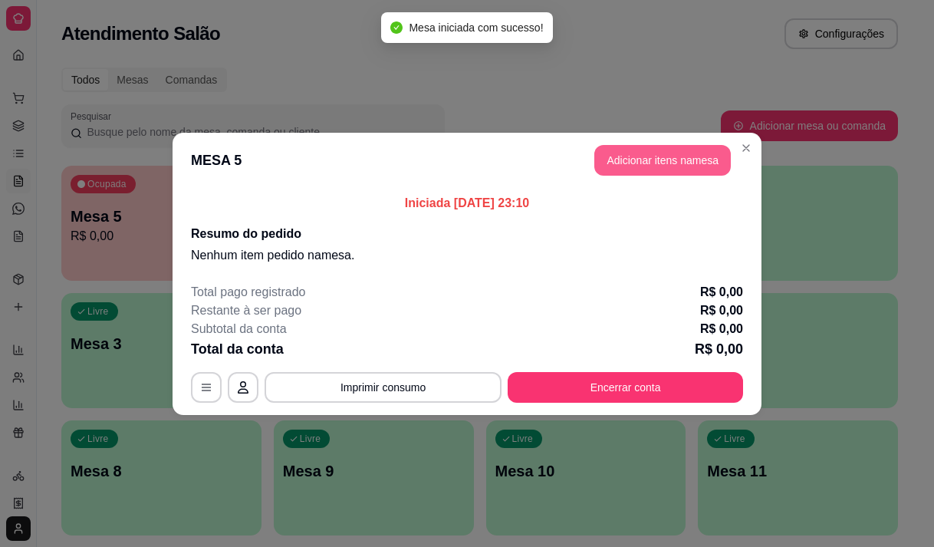
click at [648, 168] on button "Adicionar itens na mesa" at bounding box center [663, 160] width 137 height 31
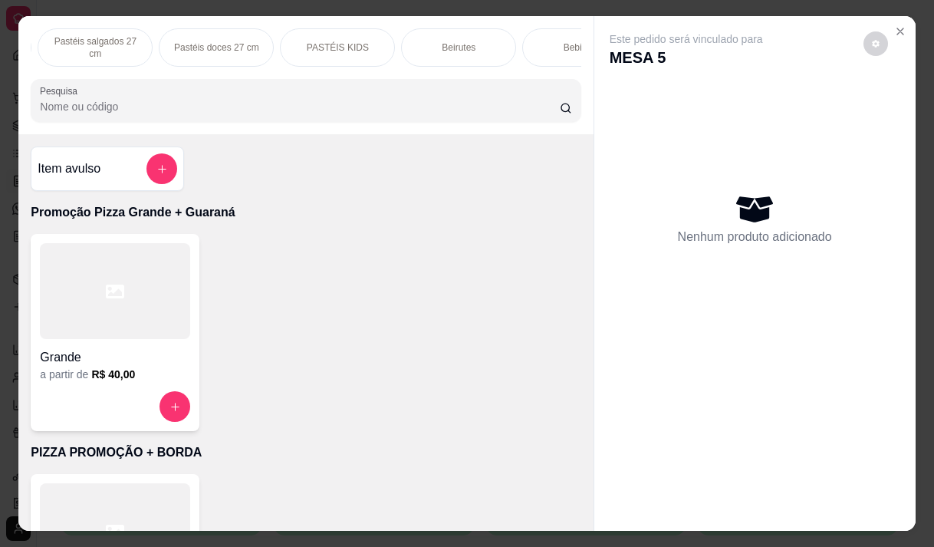
scroll to position [230, 0]
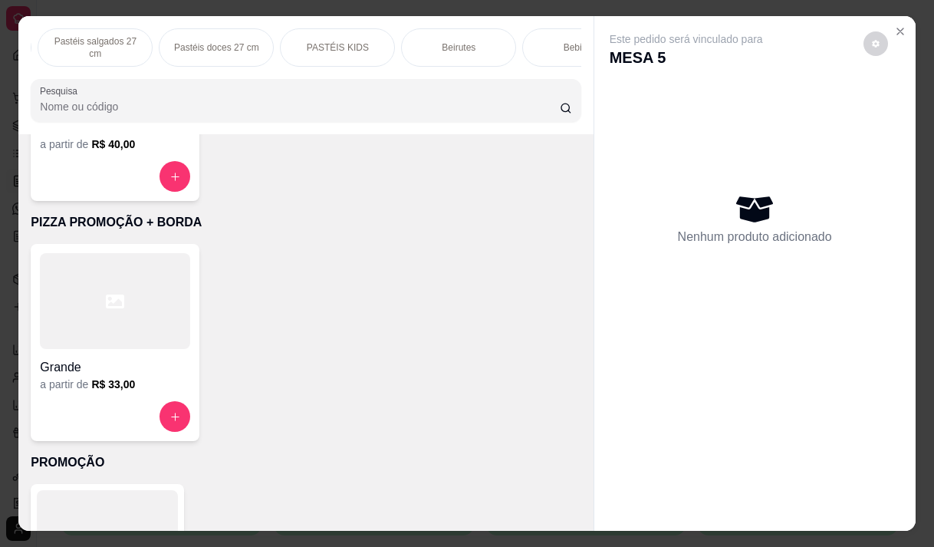
click at [85, 334] on div at bounding box center [115, 301] width 150 height 96
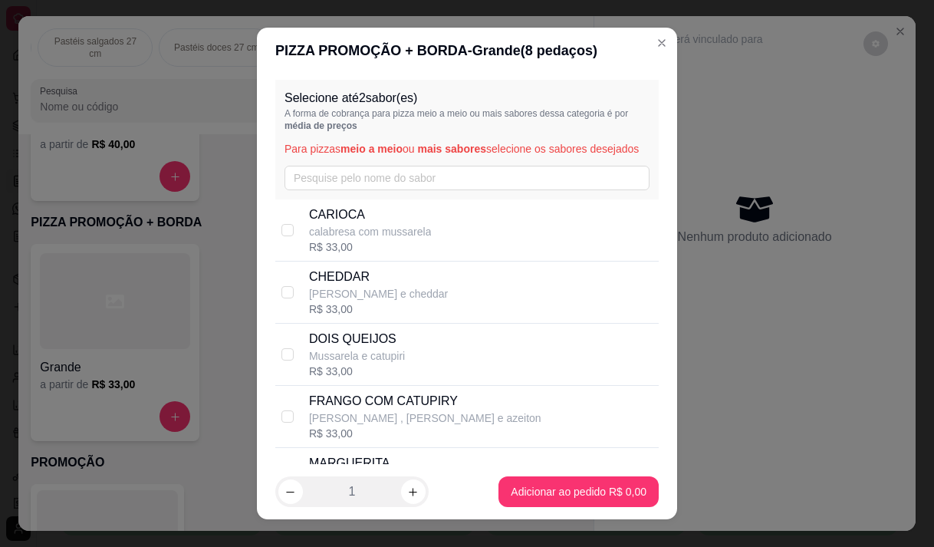
click at [350, 239] on p "calabresa com mussarela" at bounding box center [370, 231] width 123 height 15
checkbox input "true"
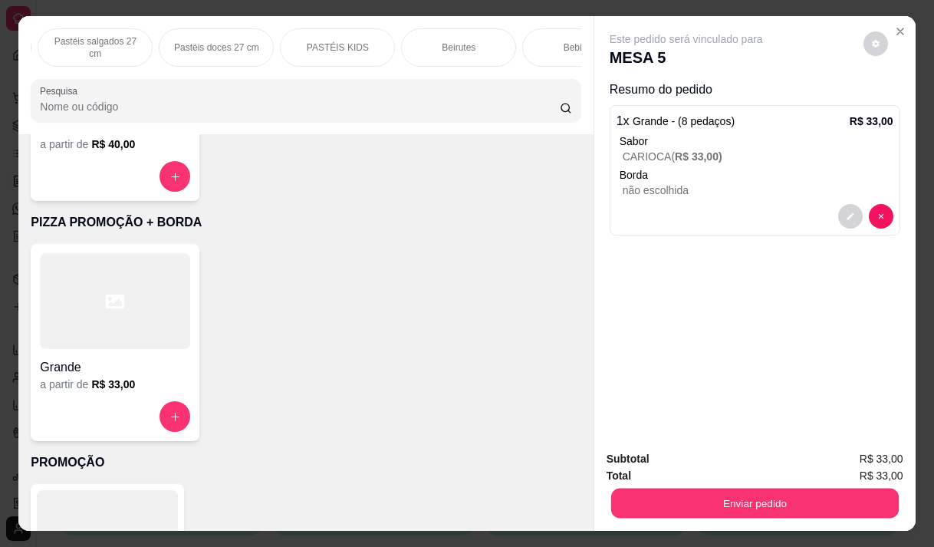
click at [732, 491] on button "Enviar pedido" at bounding box center [755, 503] width 288 height 30
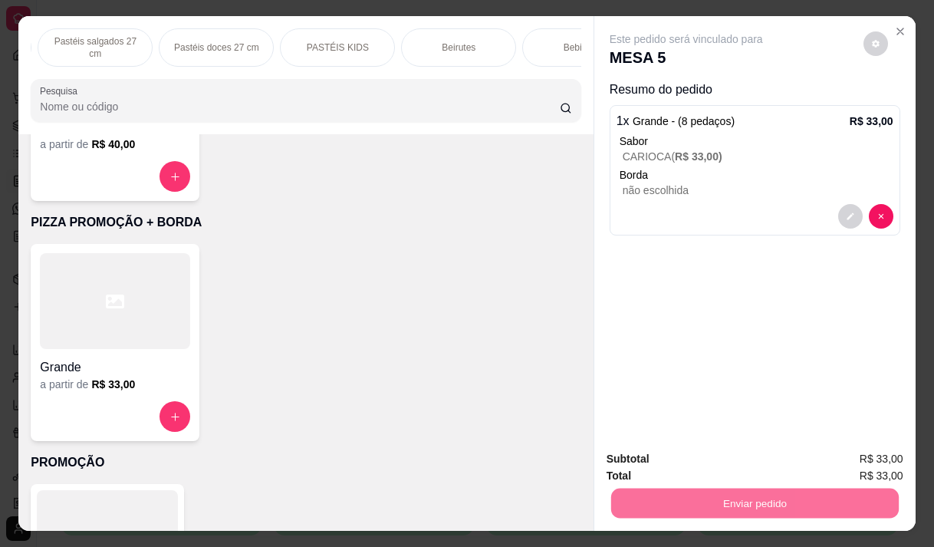
click at [837, 453] on button "Enviar pedido" at bounding box center [863, 459] width 87 height 29
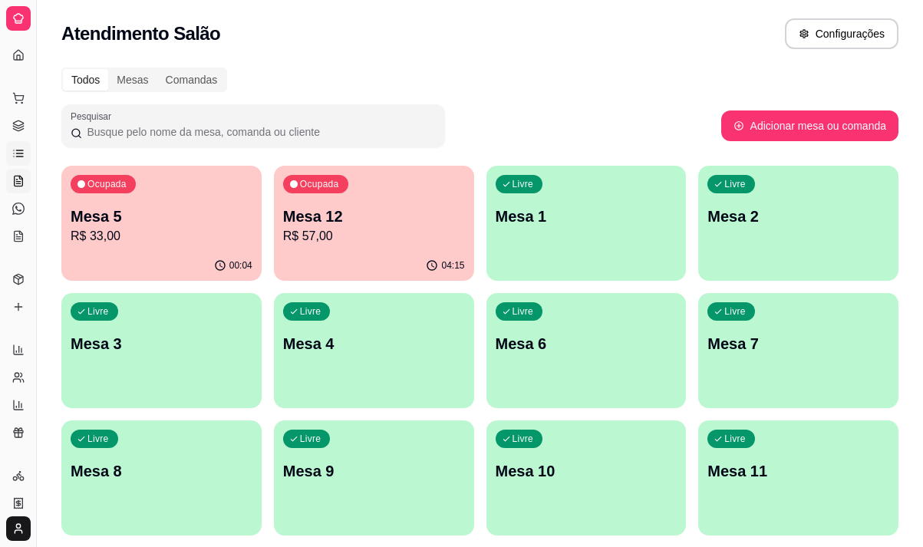
click at [18, 155] on icon at bounding box center [18, 153] width 12 height 12
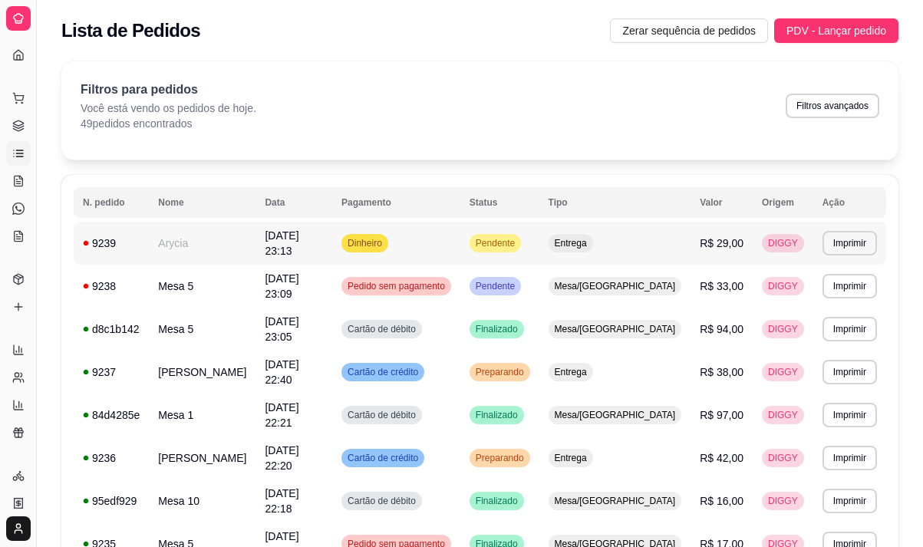
click at [170, 247] on td "Arycia" at bounding box center [202, 243] width 107 height 43
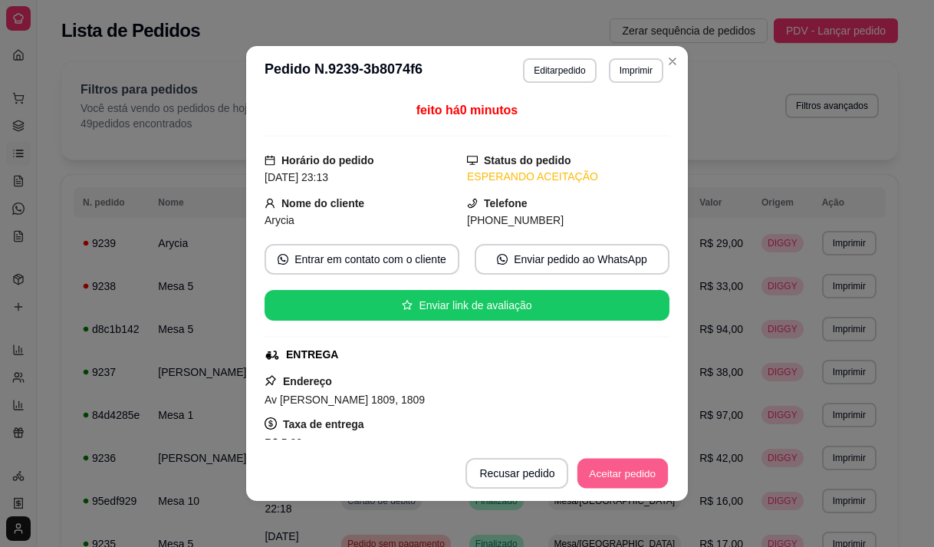
click at [591, 466] on button "Aceitar pedido" at bounding box center [623, 474] width 91 height 30
click at [595, 473] on button "Mover para preparo" at bounding box center [609, 474] width 115 height 30
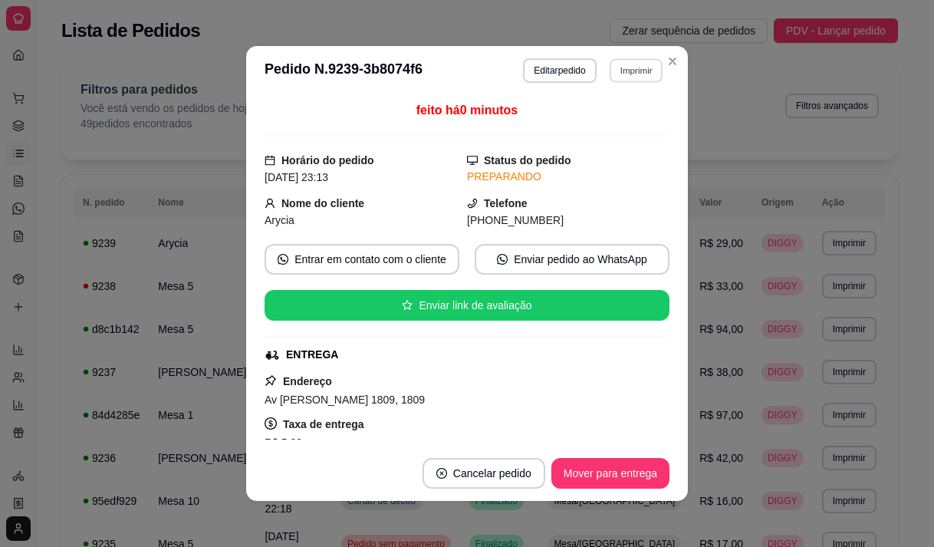
click at [614, 61] on button "Imprimir" at bounding box center [636, 70] width 53 height 24
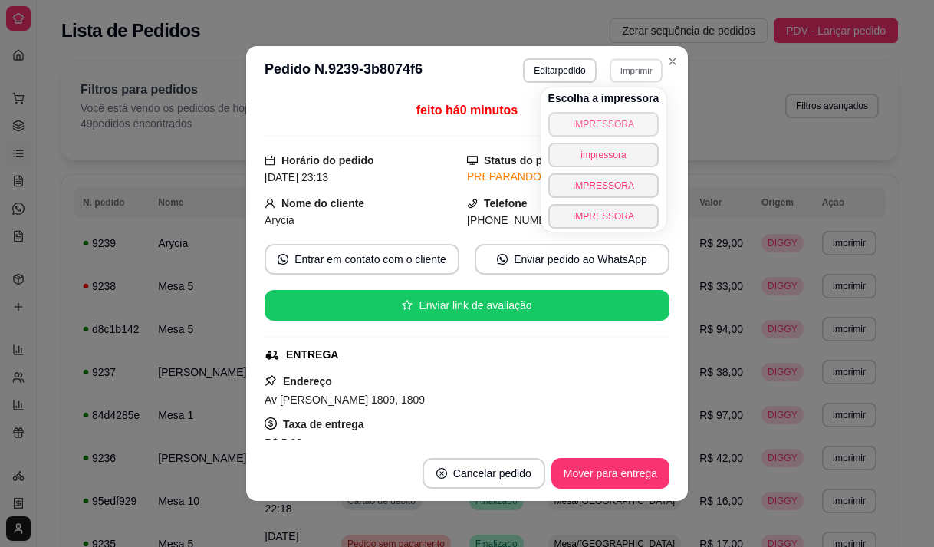
click at [598, 130] on button "IMPRESSORA" at bounding box center [603, 124] width 111 height 25
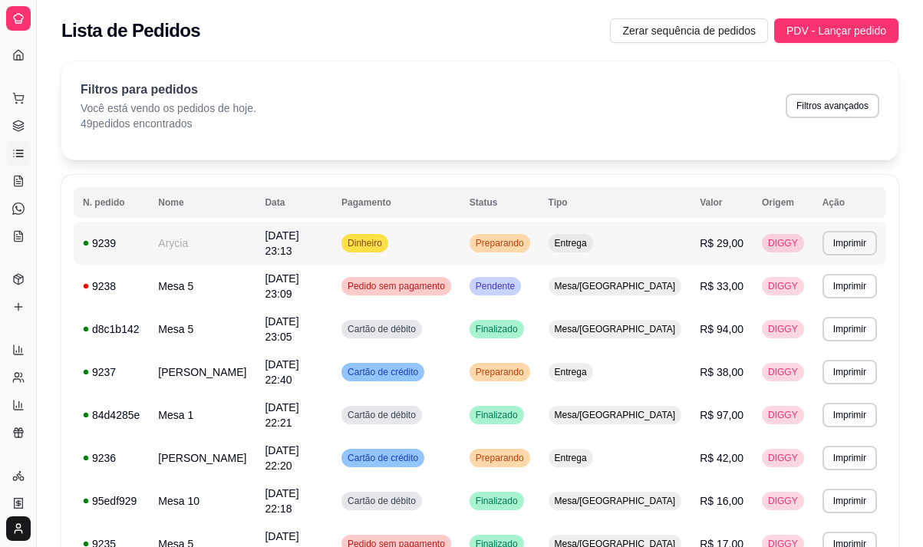
click at [185, 251] on td "Arycia" at bounding box center [202, 243] width 107 height 43
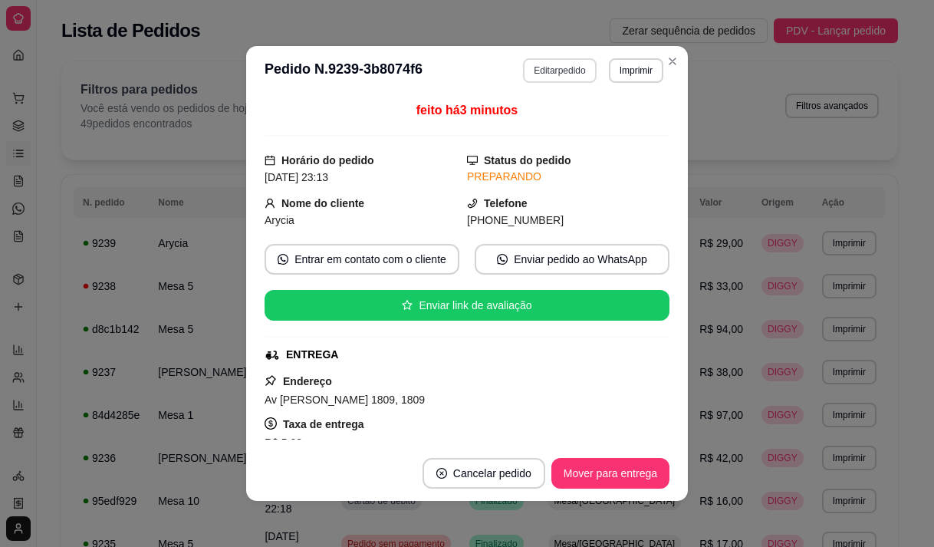
click at [535, 68] on button "Editar pedido" at bounding box center [559, 70] width 73 height 25
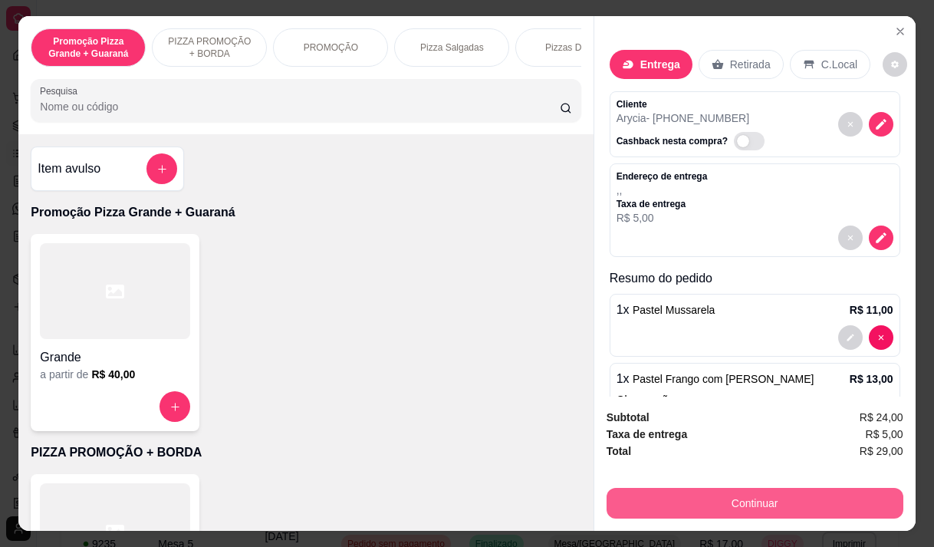
click at [730, 497] on button "Continuar" at bounding box center [755, 503] width 297 height 31
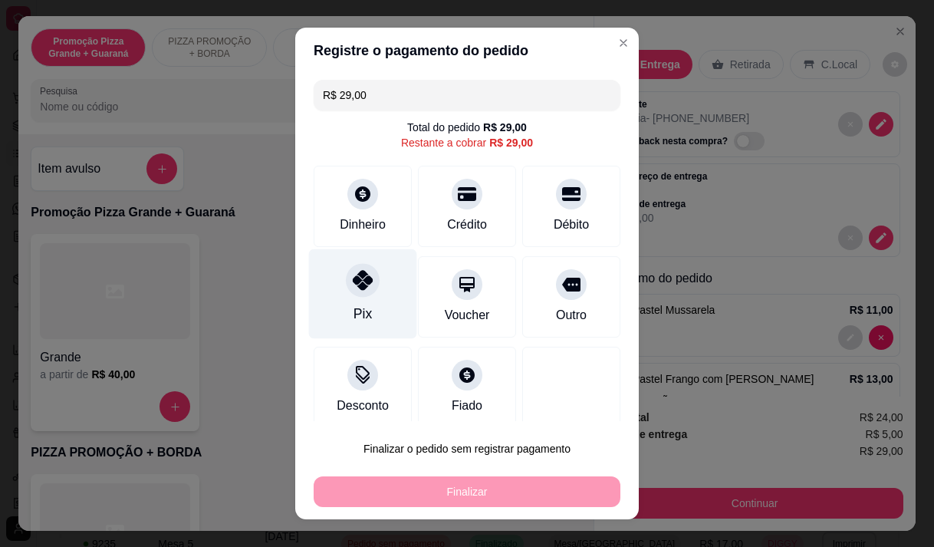
click at [360, 293] on div at bounding box center [363, 280] width 34 height 34
type input "R$ 0,00"
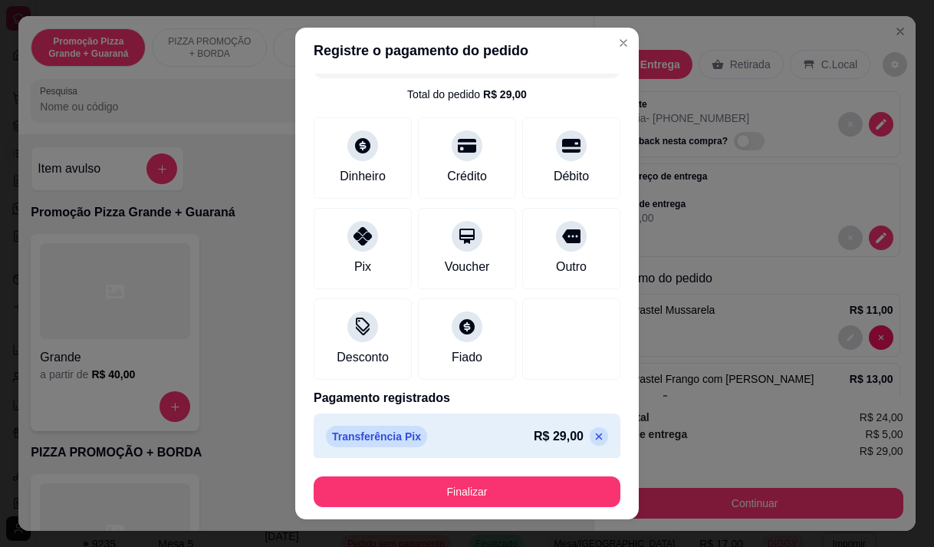
scroll to position [40, 0]
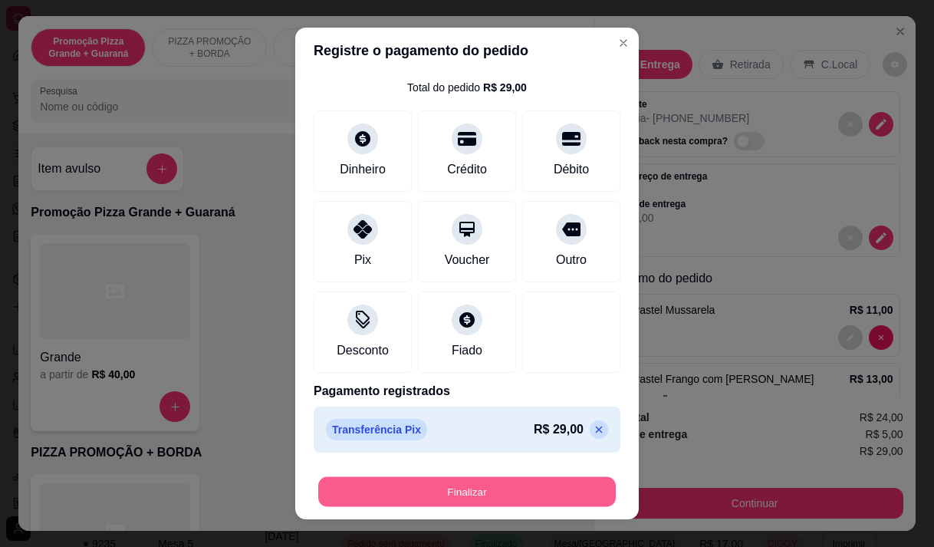
click at [435, 482] on button "Finalizar" at bounding box center [467, 492] width 298 height 30
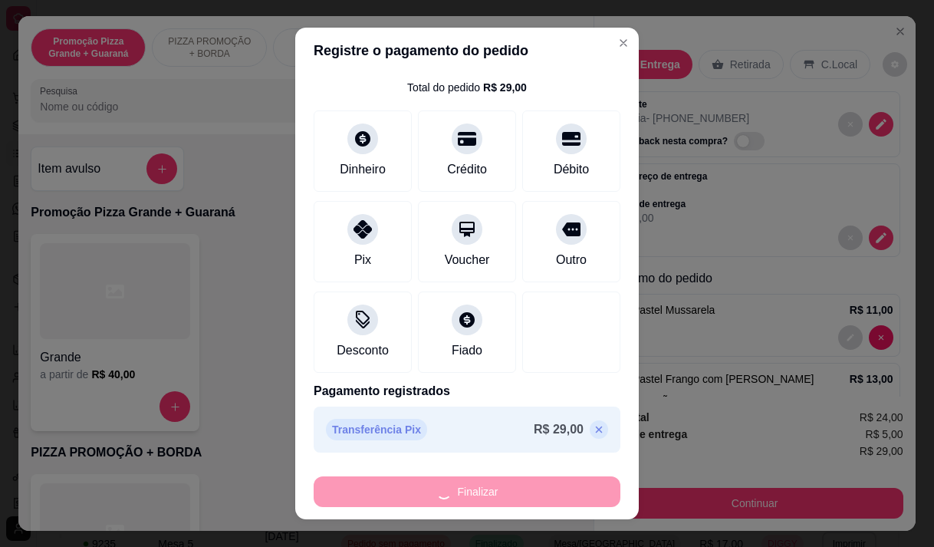
type input "0"
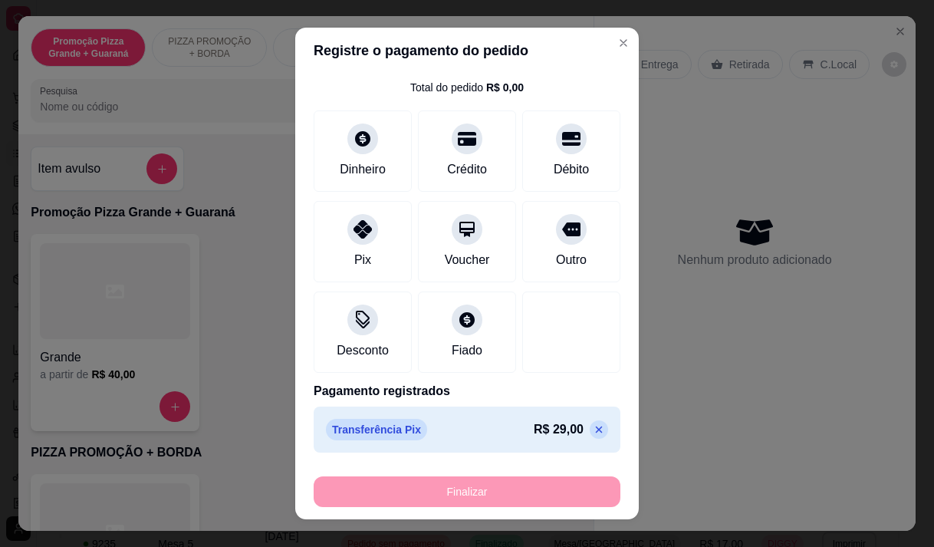
type input "-R$ 29,00"
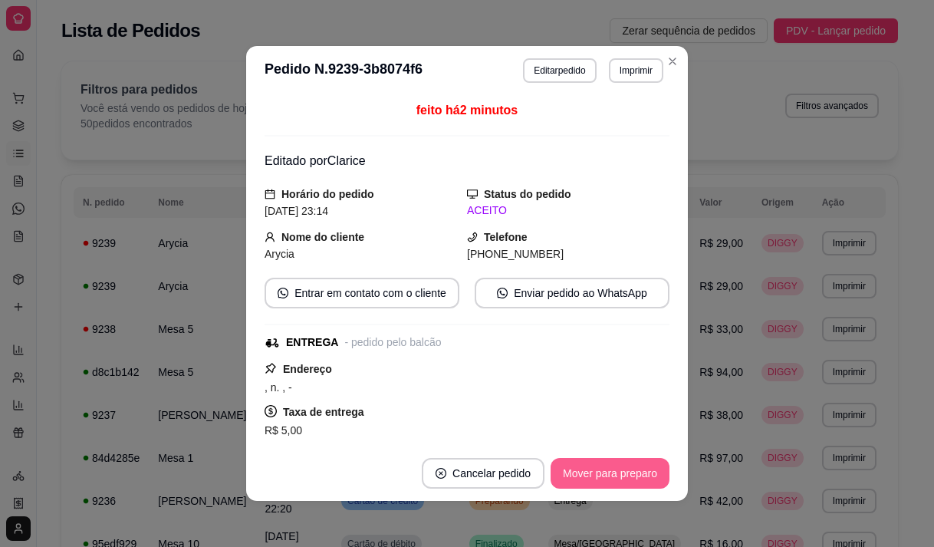
click at [608, 483] on button "Mover para preparo" at bounding box center [610, 473] width 119 height 31
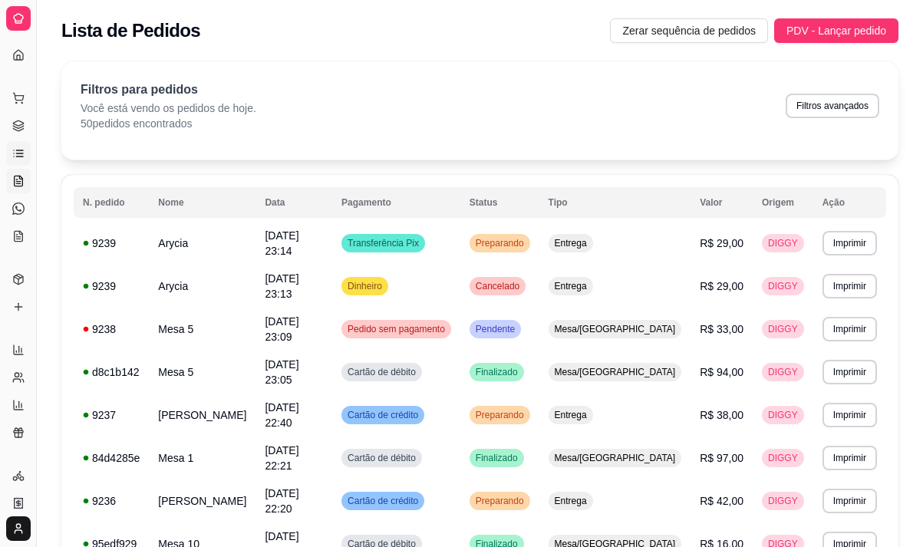
click at [20, 180] on icon at bounding box center [18, 181] width 12 height 12
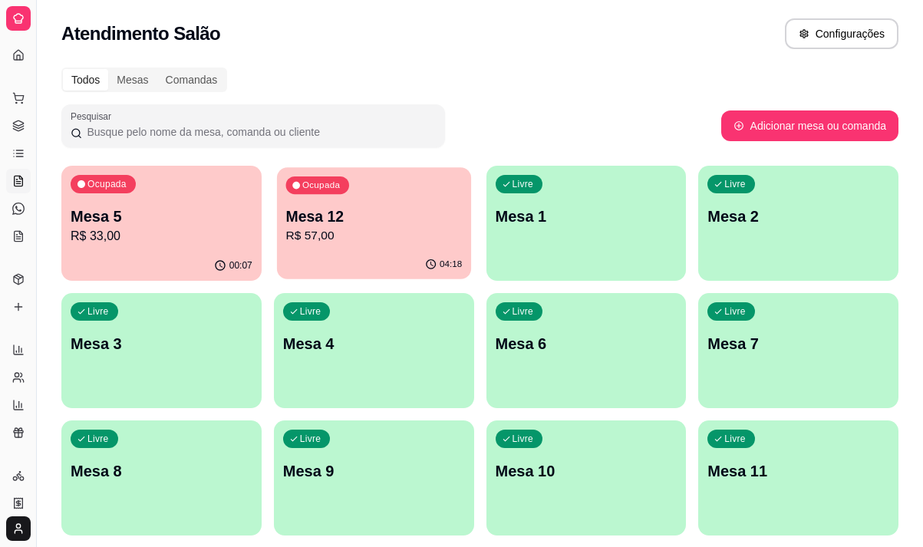
click at [331, 248] on div "Ocupada Mesa 12 R$ 57,00" at bounding box center [374, 208] width 194 height 83
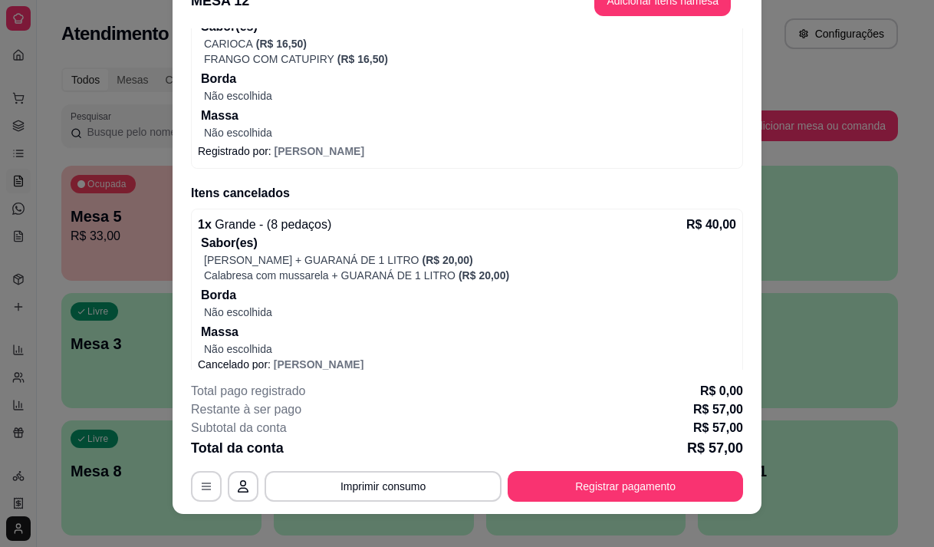
scroll to position [46, 0]
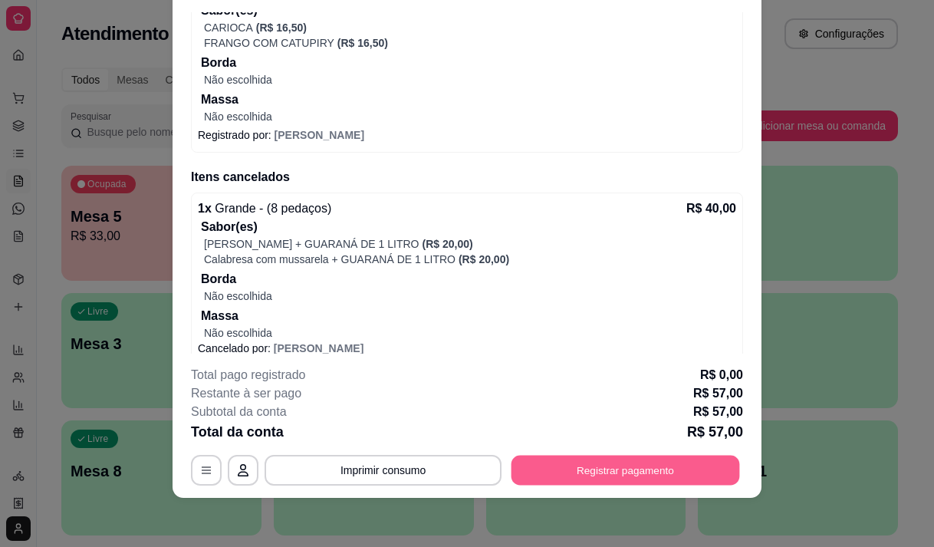
click at [564, 464] on button "Registrar pagamento" at bounding box center [626, 471] width 229 height 30
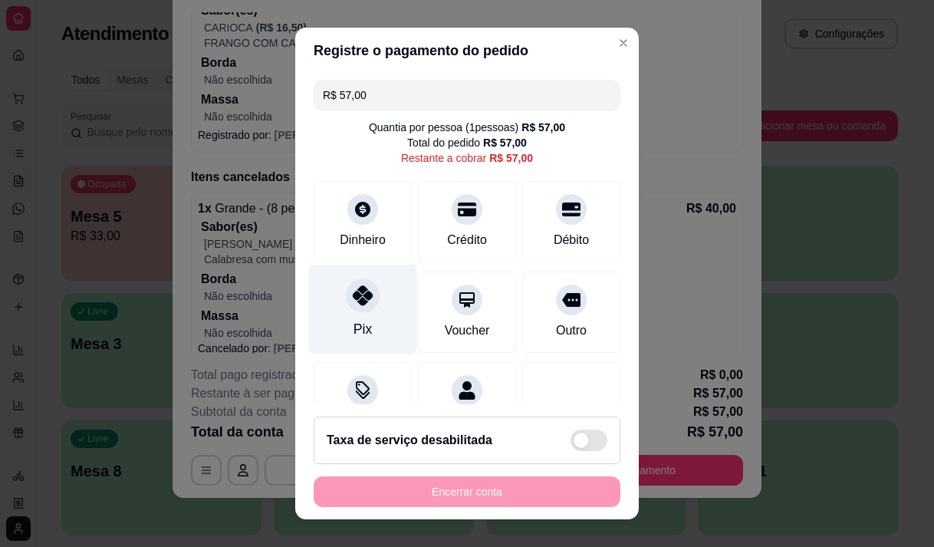
scroll to position [63, 0]
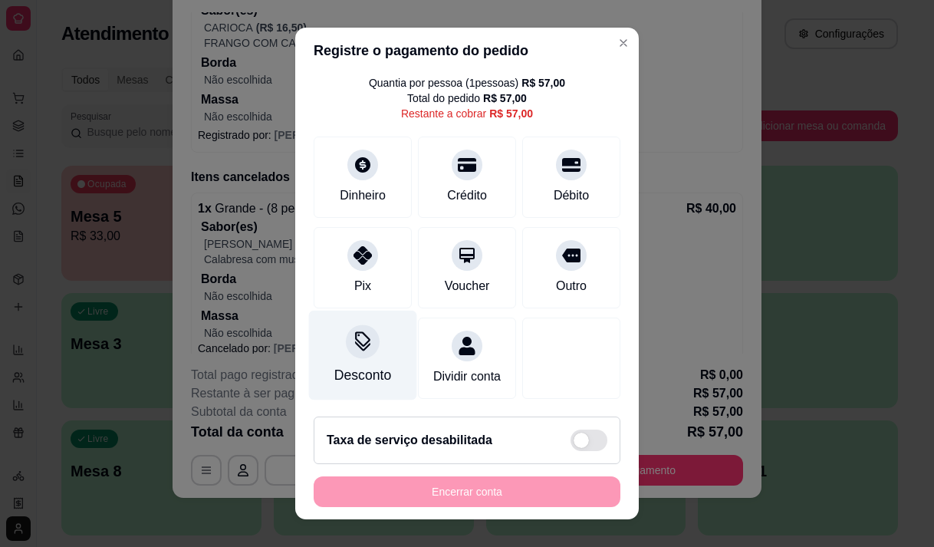
click at [359, 341] on div "Desconto" at bounding box center [363, 355] width 108 height 90
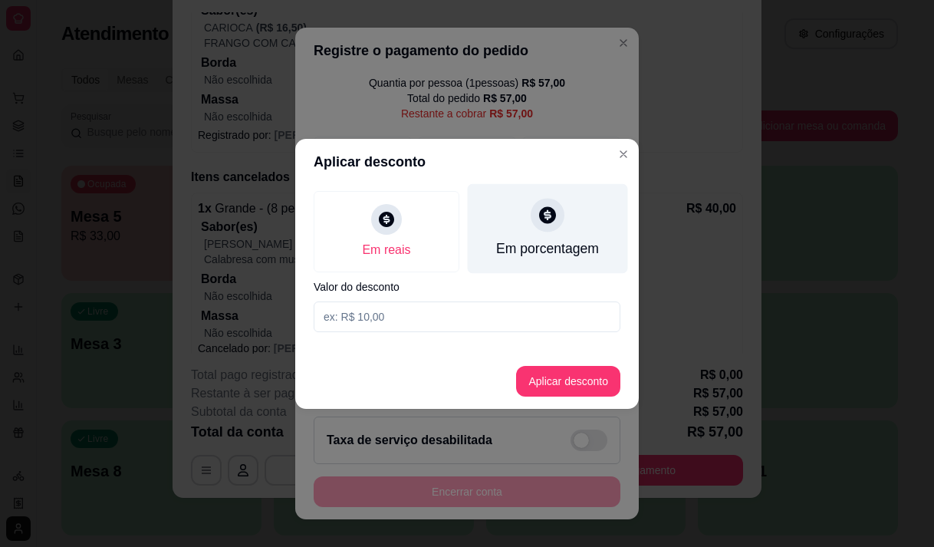
click at [530, 249] on div "Em porcentagem" at bounding box center [547, 249] width 103 height 20
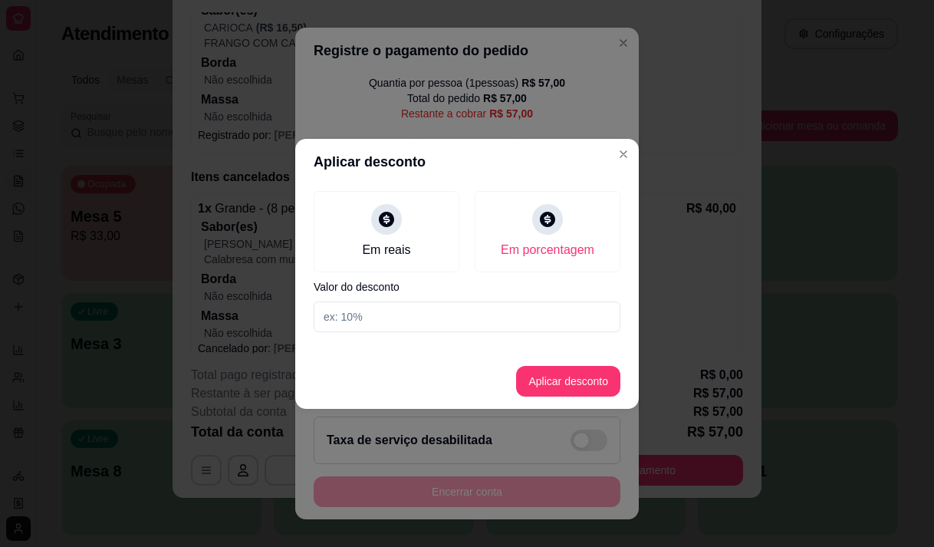
click at [394, 327] on input at bounding box center [467, 316] width 307 height 31
type input "20"
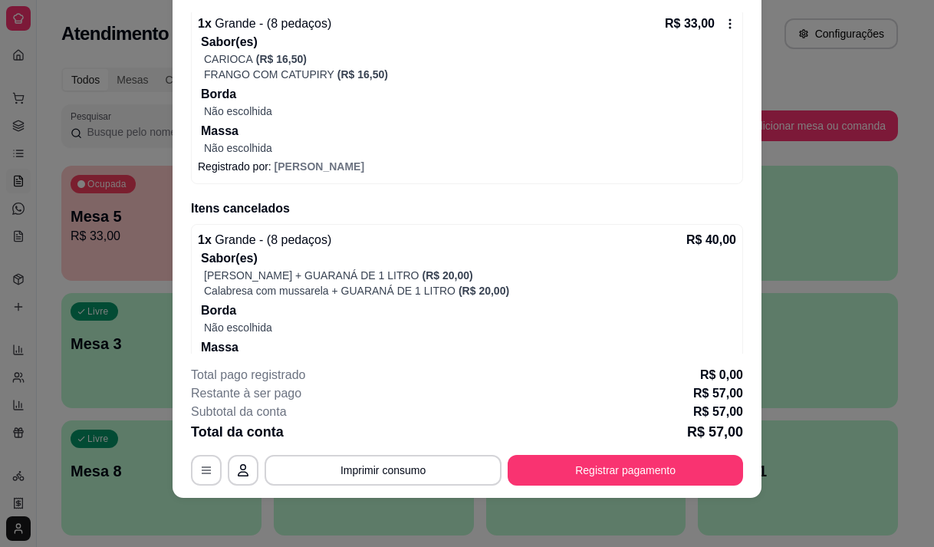
scroll to position [321, 0]
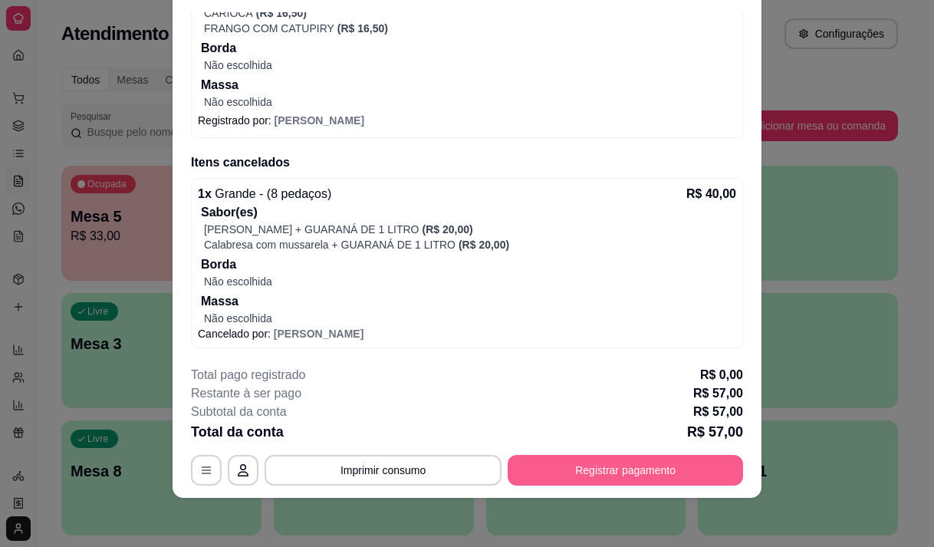
click at [551, 480] on button "Registrar pagamento" at bounding box center [625, 470] width 235 height 31
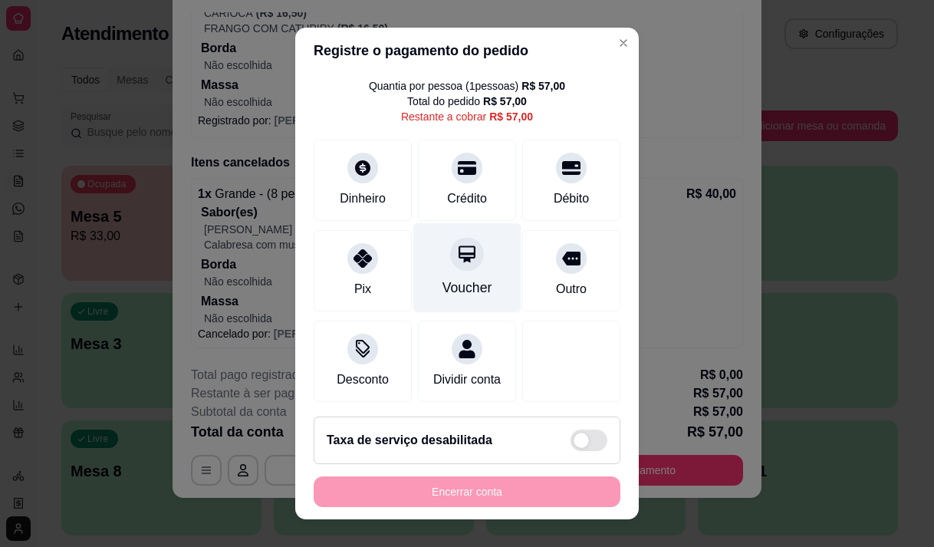
scroll to position [63, 0]
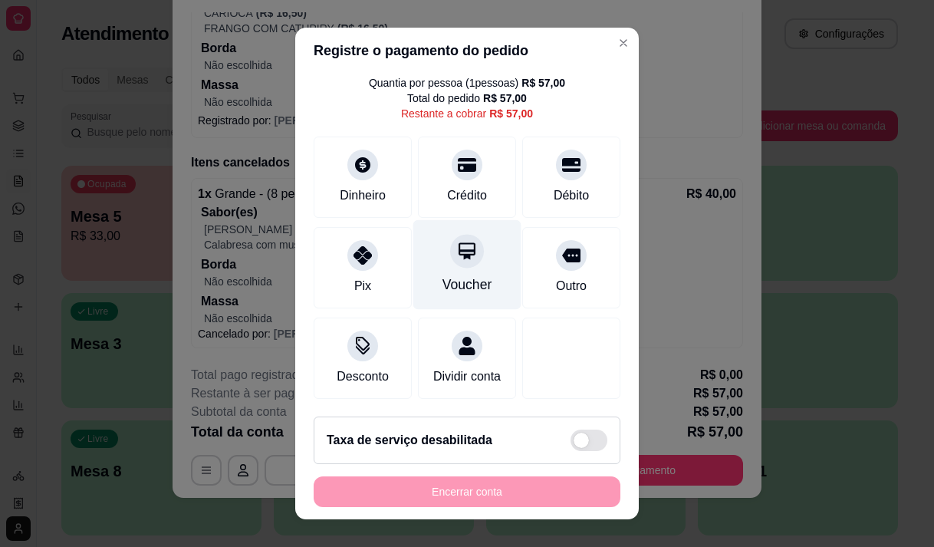
click at [451, 275] on div "Voucher" at bounding box center [468, 285] width 50 height 20
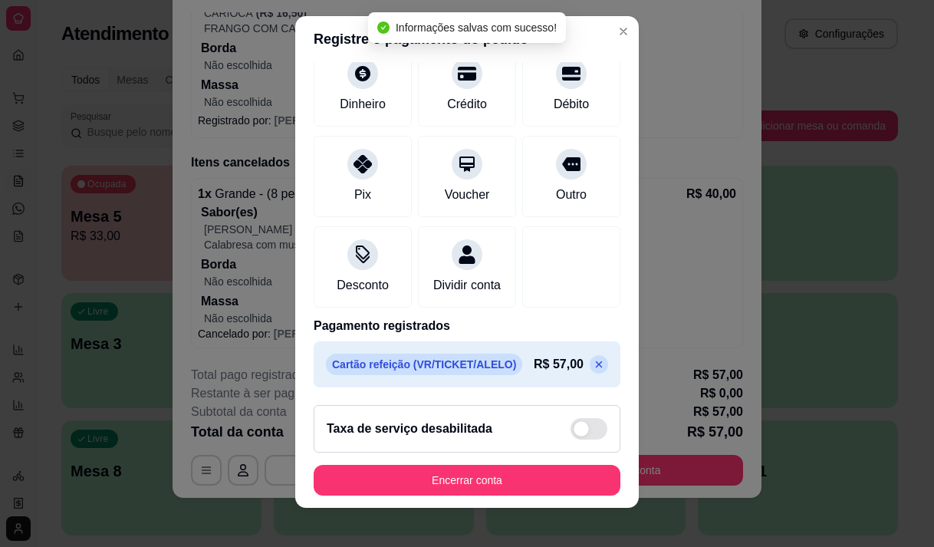
scroll to position [21, 0]
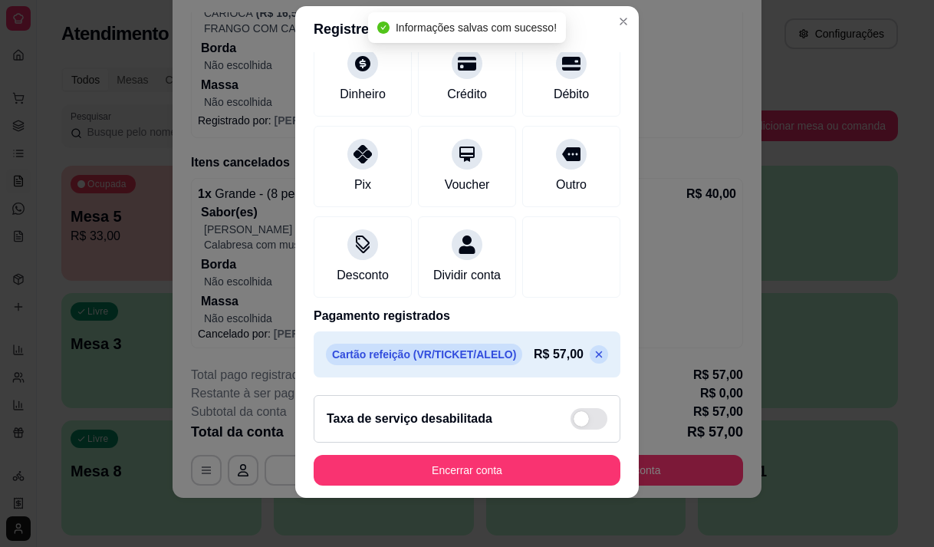
click at [593, 357] on icon at bounding box center [599, 354] width 12 height 12
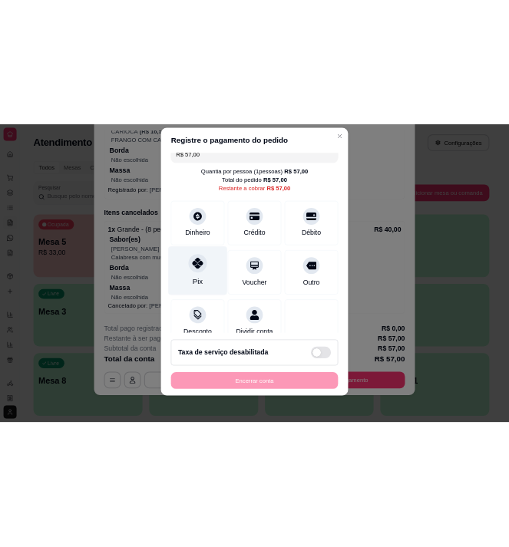
scroll to position [0, 0]
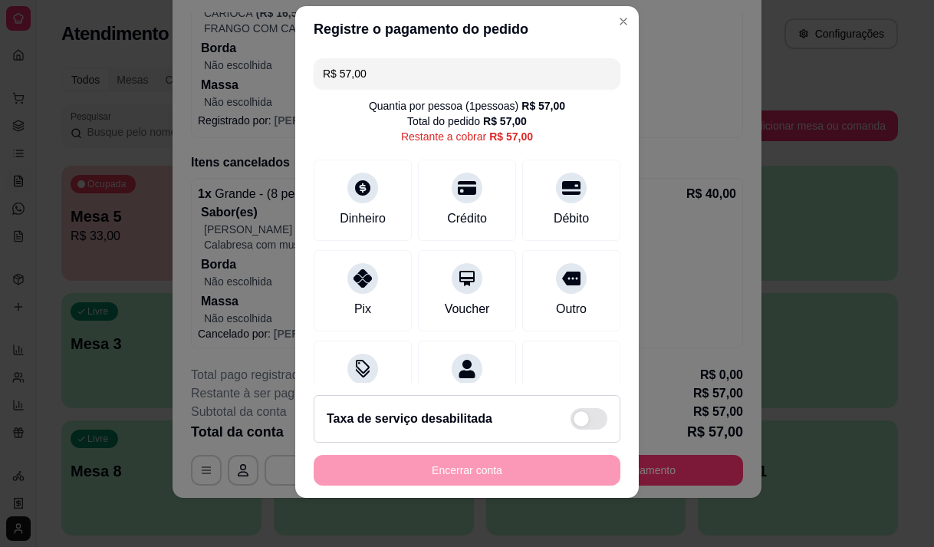
click at [365, 79] on input "R$ 57,00" at bounding box center [467, 73] width 288 height 31
type input "R$ 0,00"
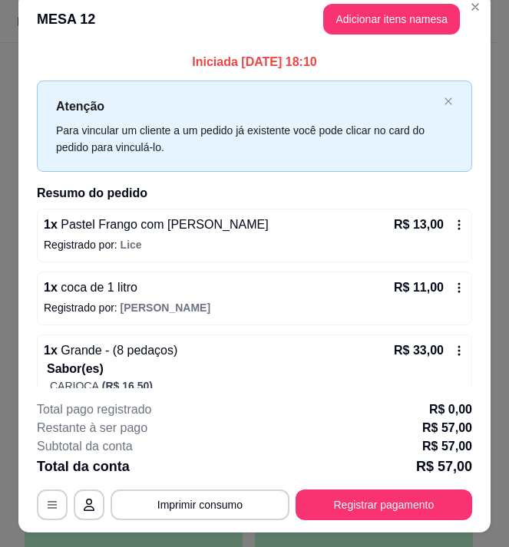
scroll to position [46, 0]
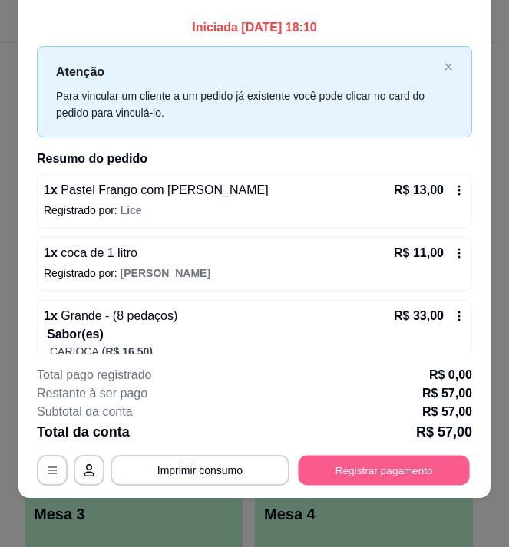
click at [345, 458] on button "Registrar pagamento" at bounding box center [383, 471] width 171 height 30
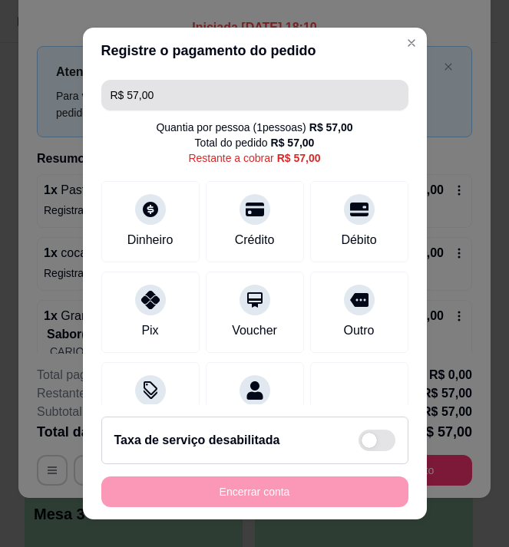
click at [179, 88] on input "R$ 57,00" at bounding box center [254, 95] width 288 height 31
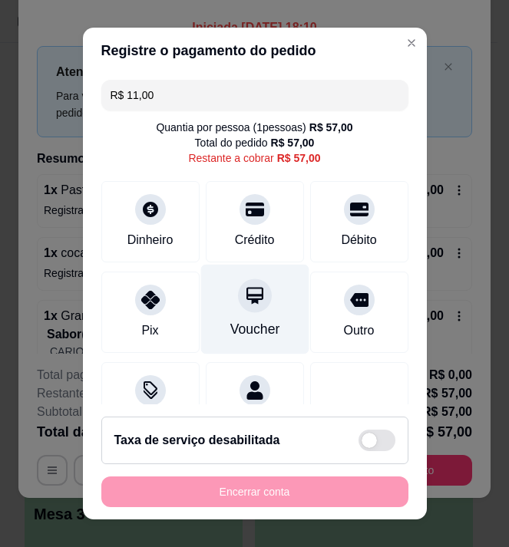
click at [235, 324] on div "Voucher" at bounding box center [254, 329] width 50 height 20
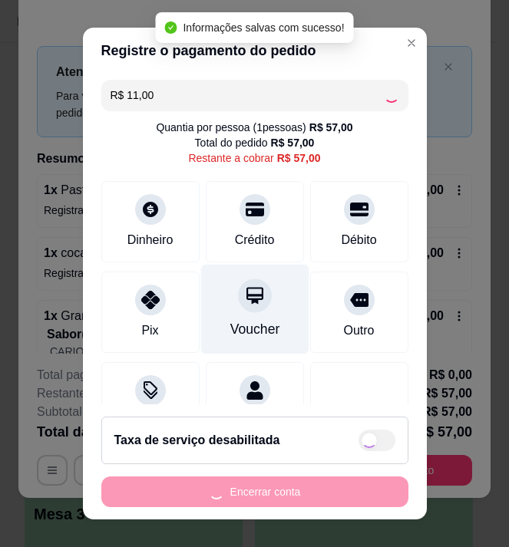
type input "R$ 46,00"
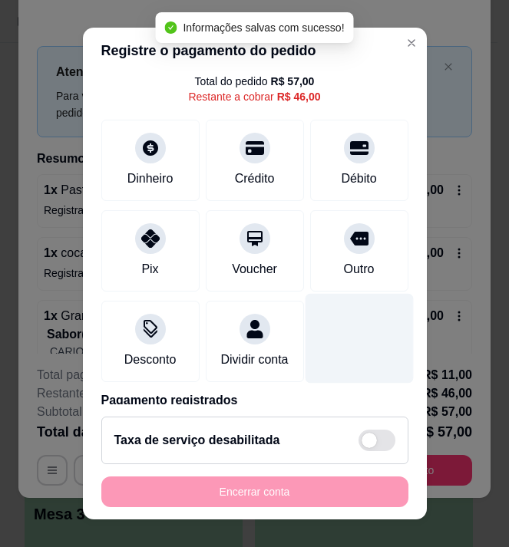
scroll to position [143, 0]
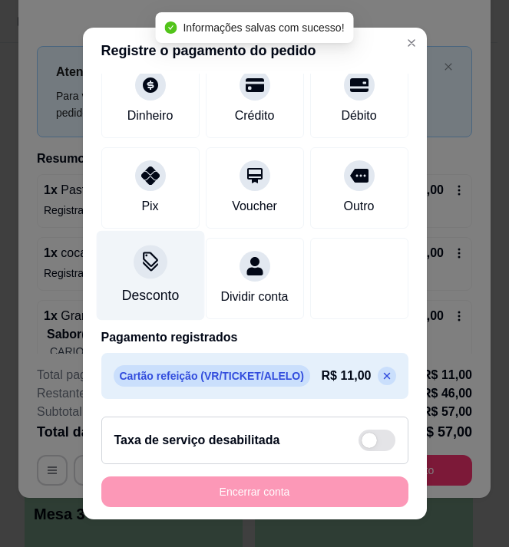
click at [146, 285] on div "Desconto" at bounding box center [149, 295] width 57 height 20
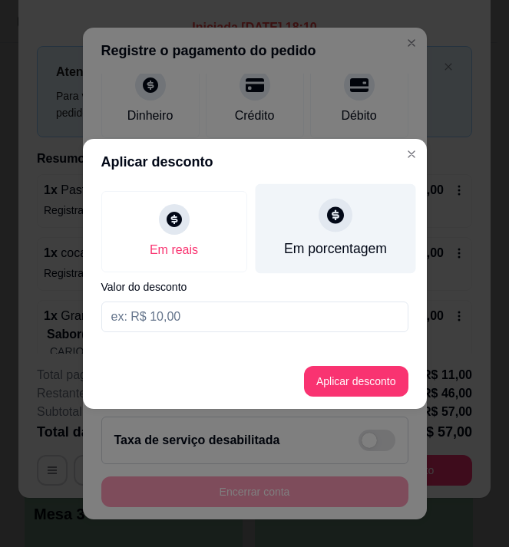
click at [330, 248] on div "Em porcentagem" at bounding box center [334, 249] width 103 height 20
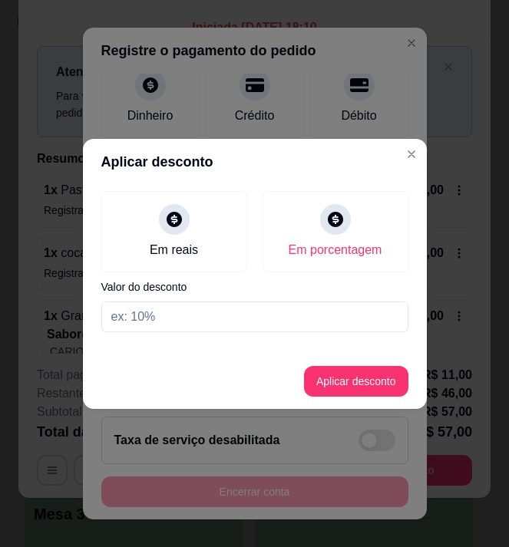
click at [303, 318] on input at bounding box center [254, 316] width 307 height 31
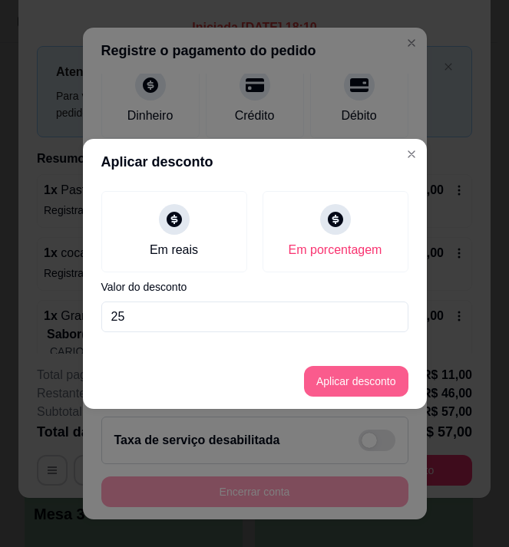
type input "25"
click at [342, 382] on button "Aplicar desconto" at bounding box center [356, 381] width 104 height 31
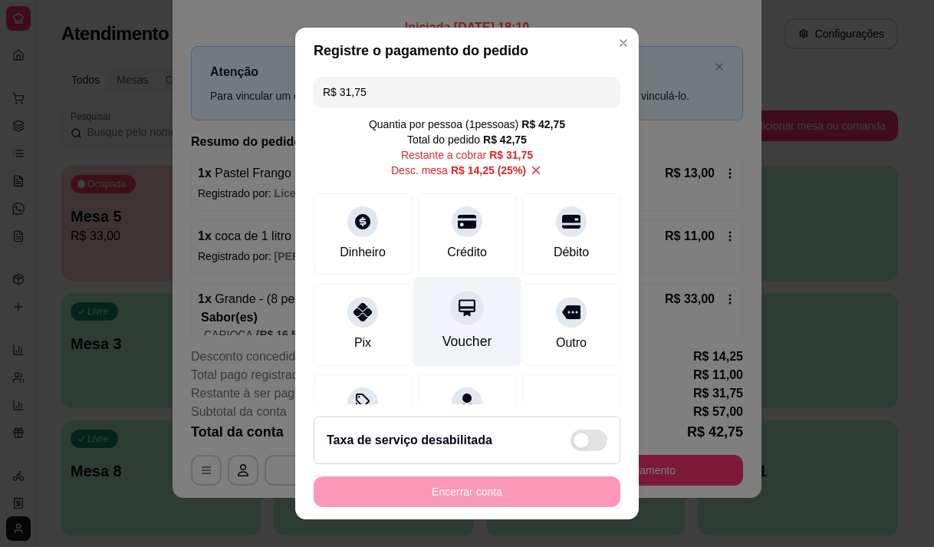
scroll to position [0, 0]
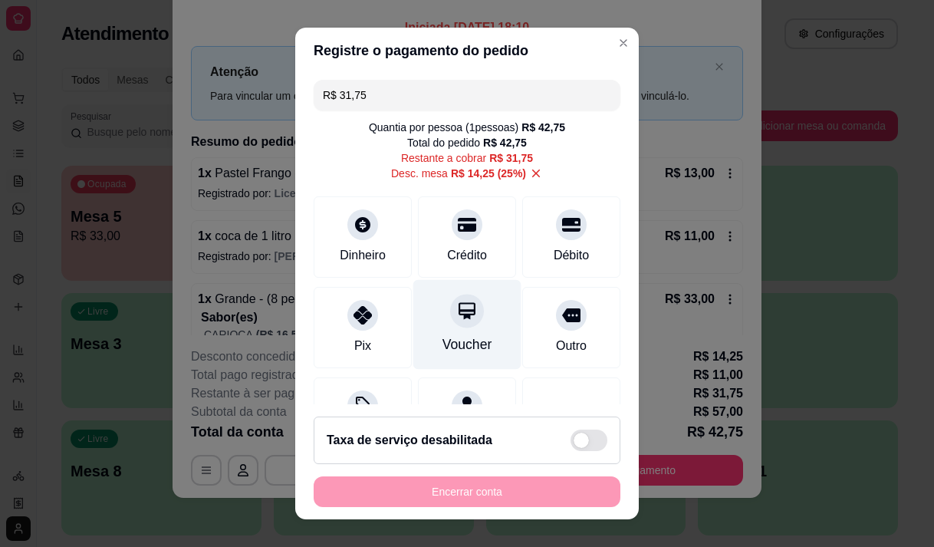
click at [457, 317] on icon at bounding box center [467, 311] width 20 height 20
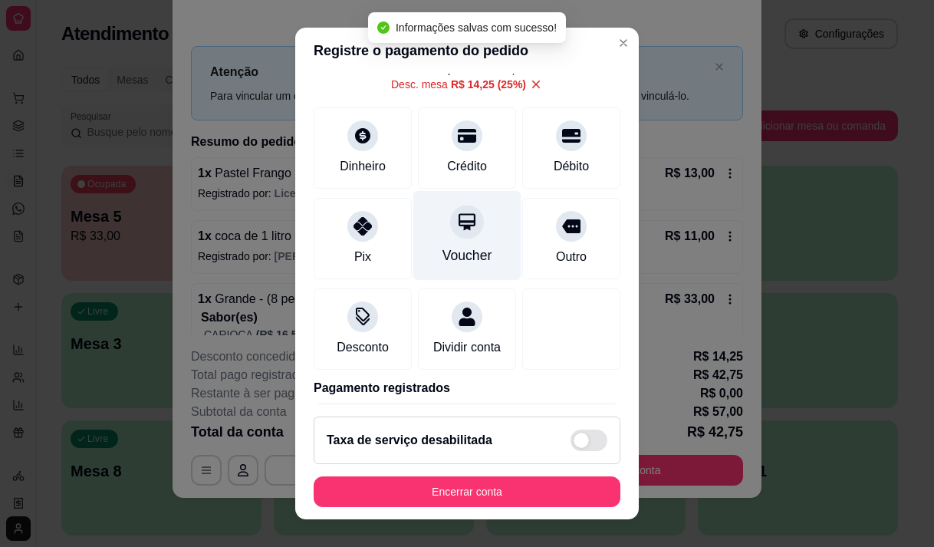
type input "R$ 0,00"
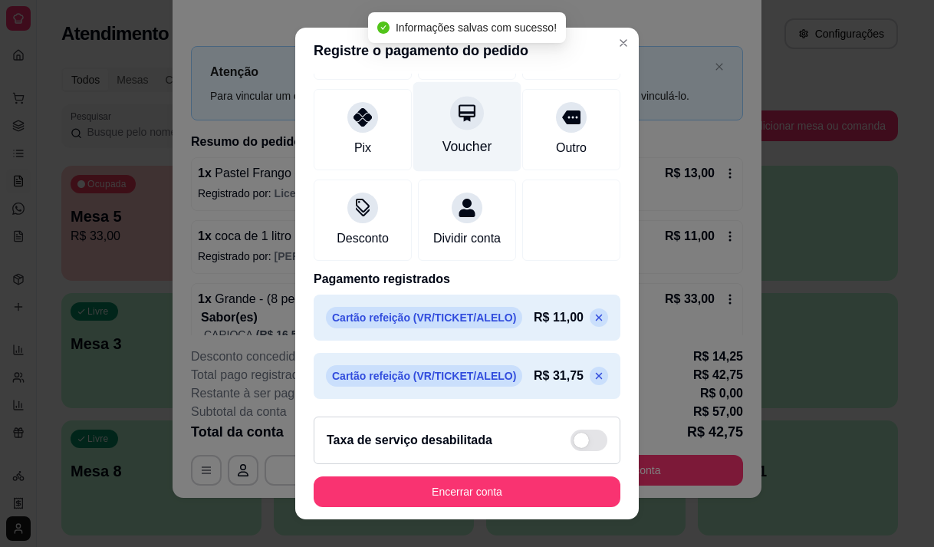
scroll to position [201, 0]
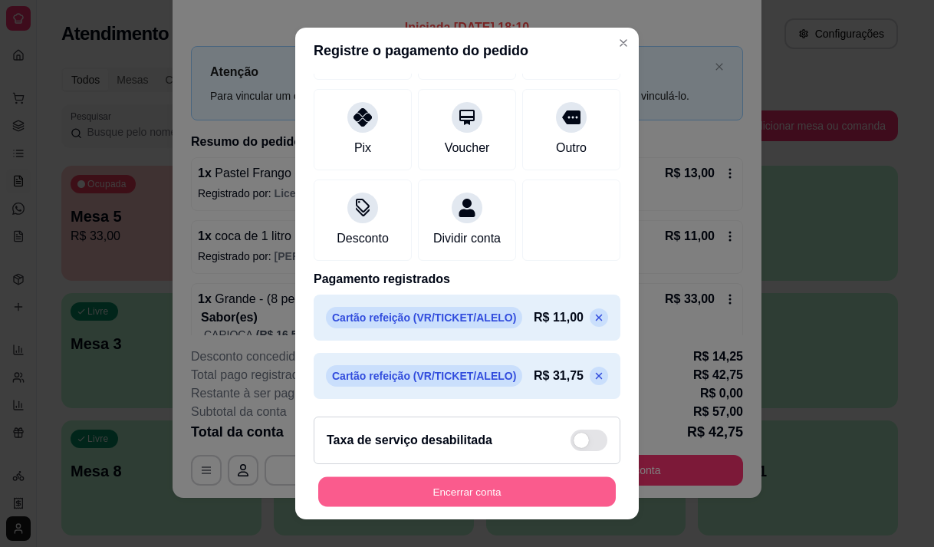
click at [419, 485] on button "Encerrar conta" at bounding box center [467, 492] width 298 height 30
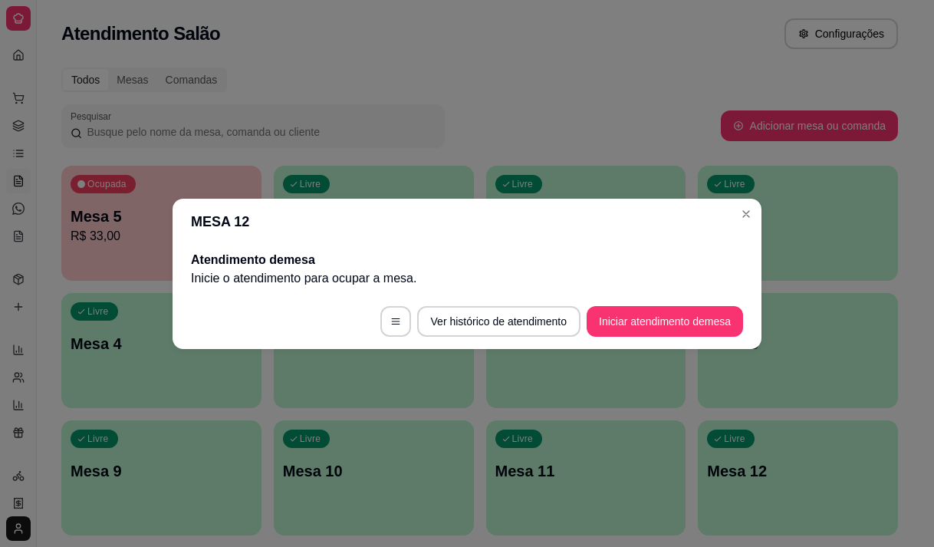
scroll to position [0, 0]
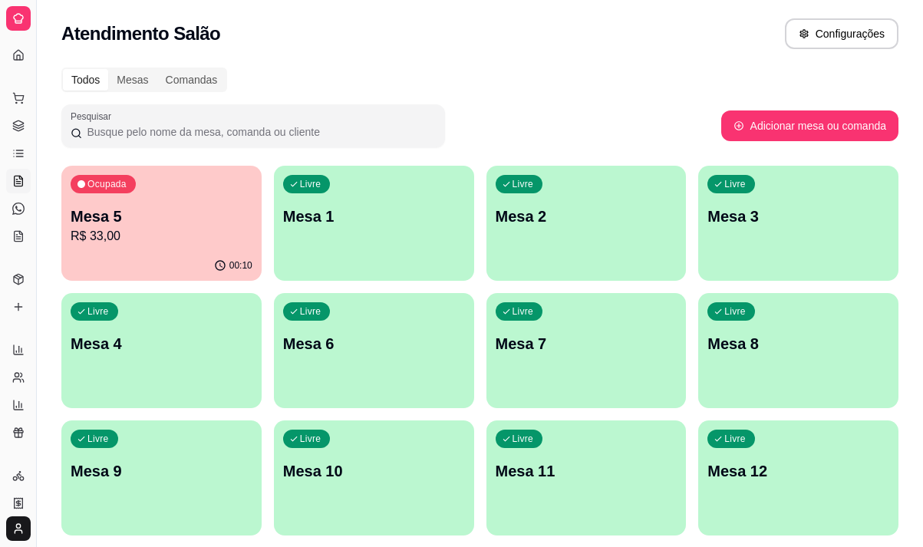
click at [180, 265] on div "00:10" at bounding box center [161, 266] width 200 height 30
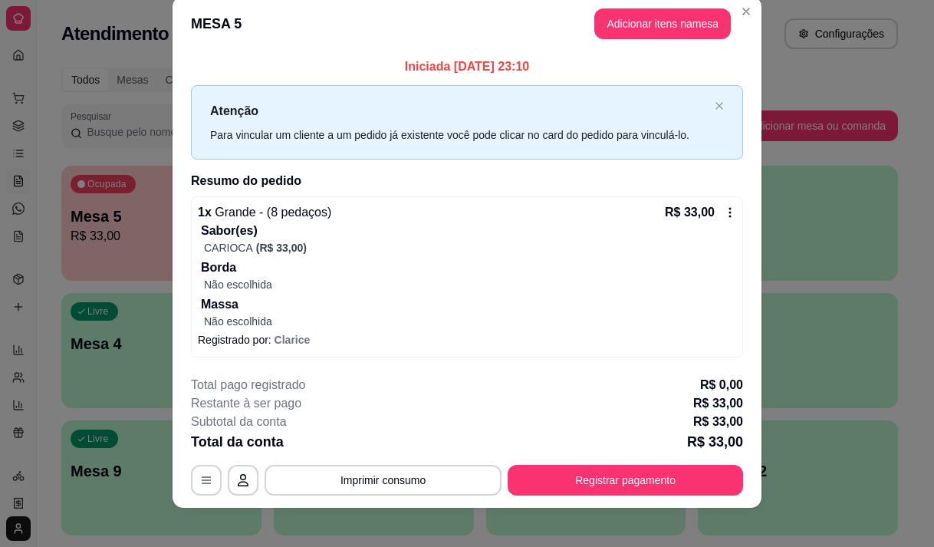
scroll to position [31, 0]
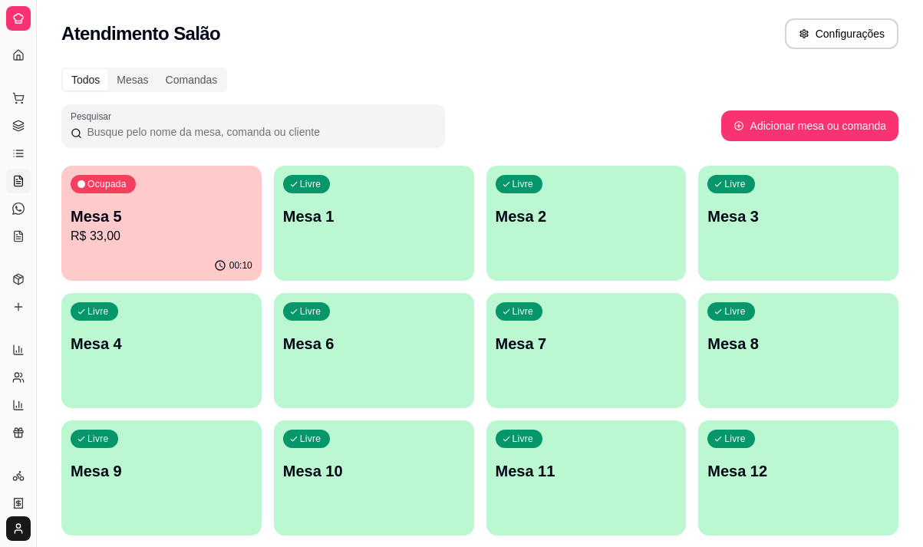
click at [151, 225] on p "Mesa 5" at bounding box center [162, 216] width 182 height 21
click at [22, 156] on icon at bounding box center [19, 156] width 7 height 0
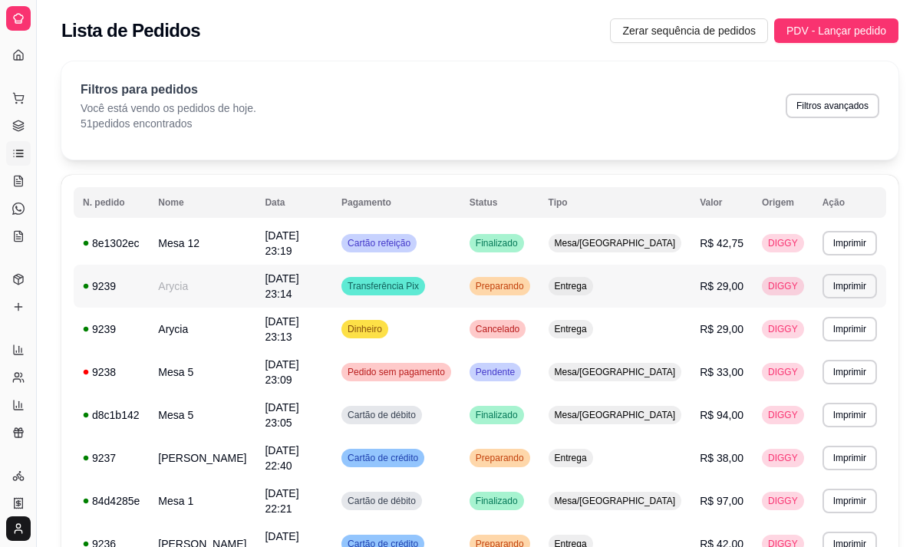
click at [201, 285] on td "Arycia" at bounding box center [202, 286] width 107 height 43
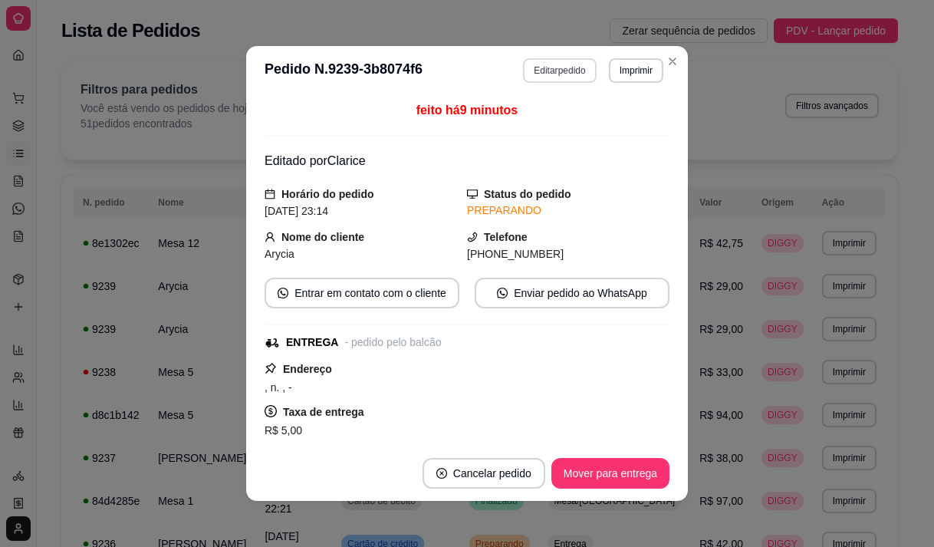
click at [552, 75] on button "Editar pedido" at bounding box center [559, 70] width 73 height 25
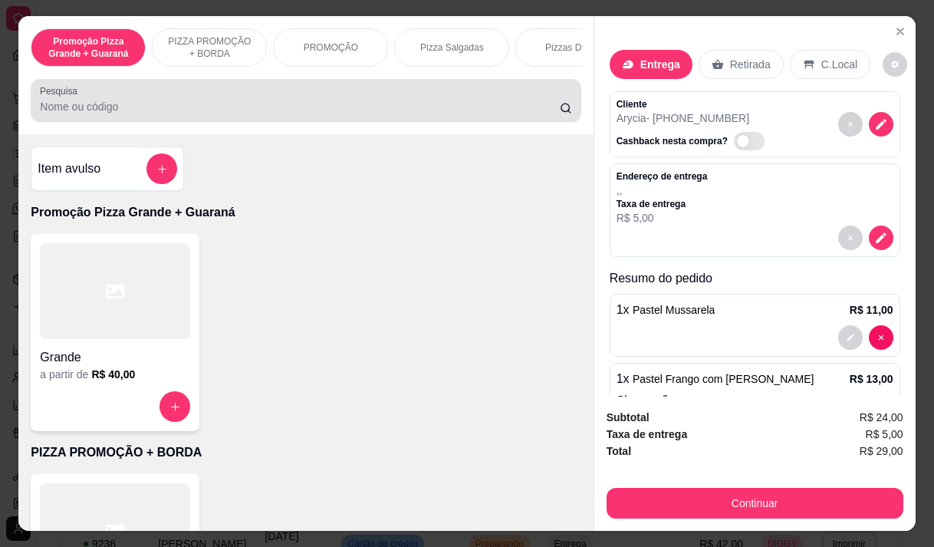
click at [285, 101] on div at bounding box center [306, 100] width 532 height 31
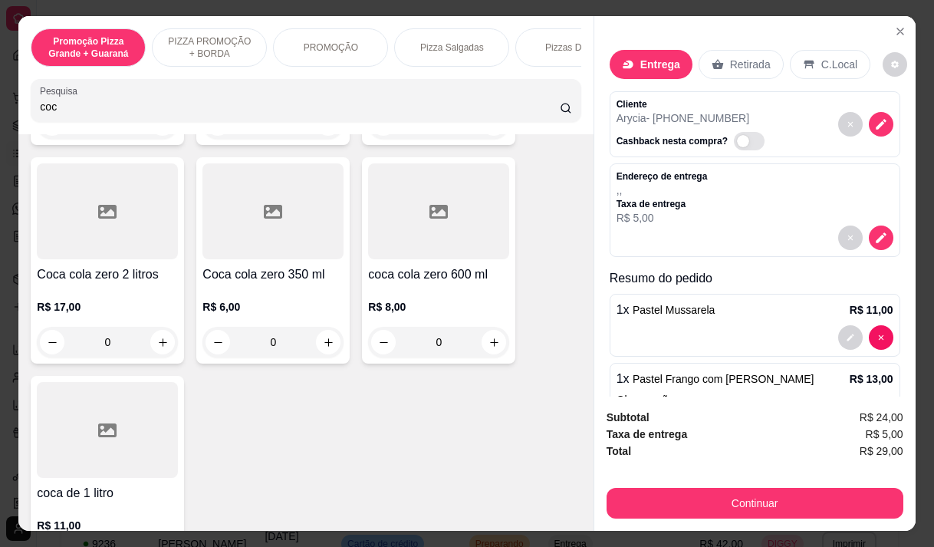
scroll to position [307, 0]
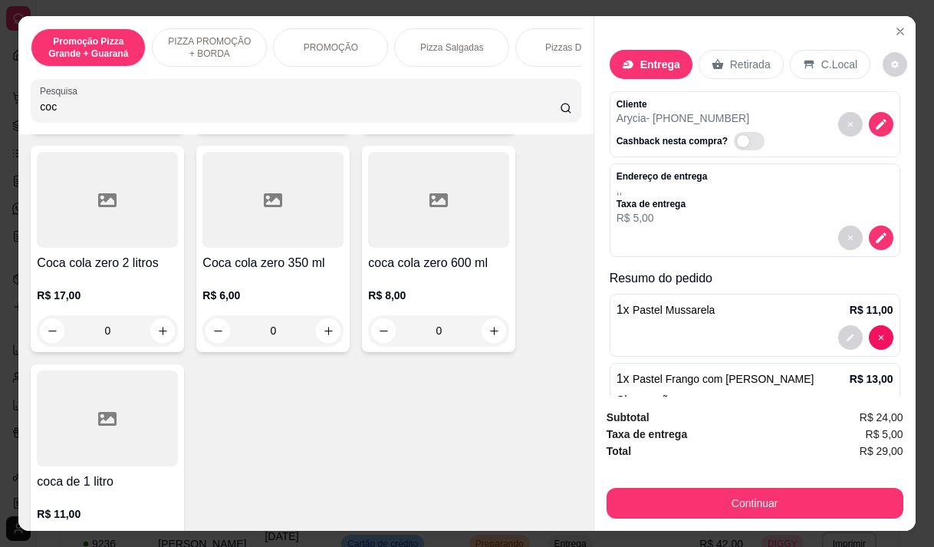
type input "coc"
click at [51, 430] on div at bounding box center [107, 419] width 141 height 96
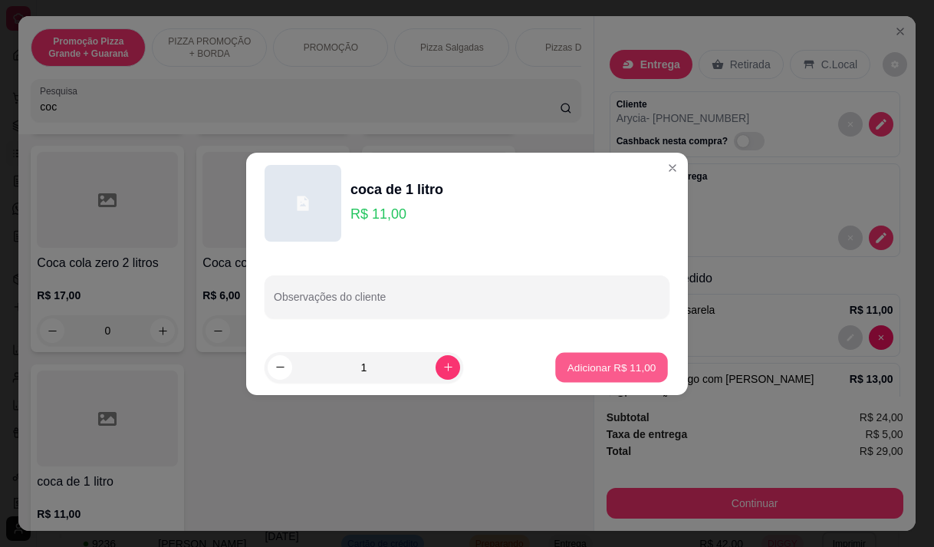
click at [568, 367] on p "Adicionar R$ 11,00" at bounding box center [612, 367] width 89 height 15
type input "1"
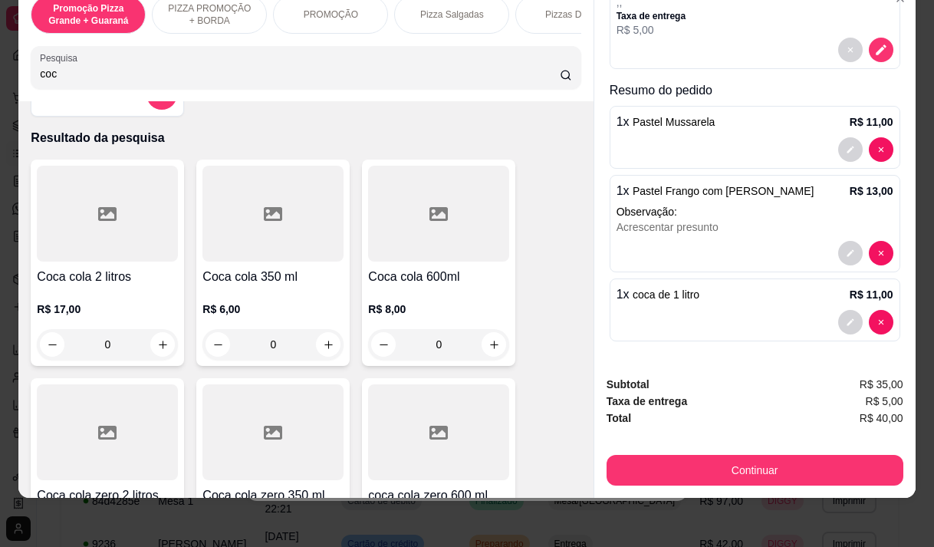
scroll to position [0, 0]
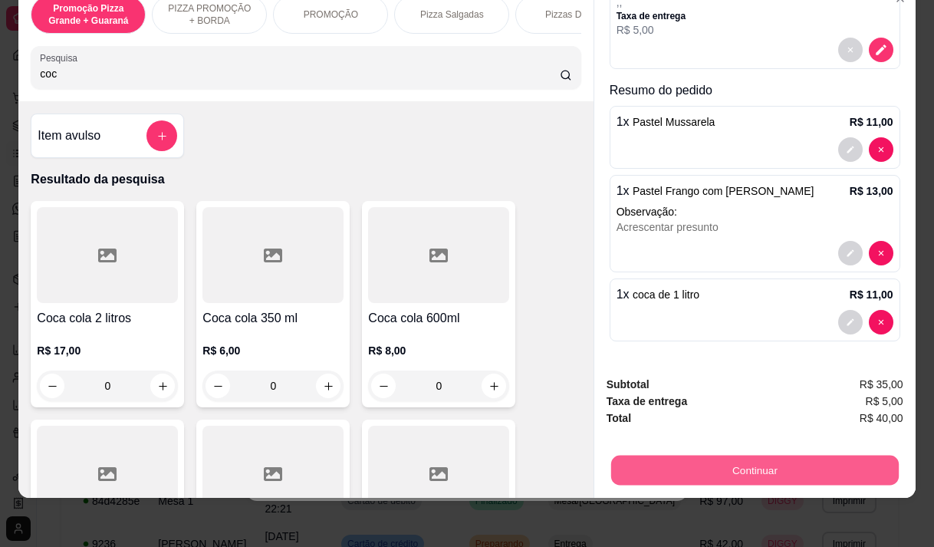
click at [733, 456] on button "Continuar" at bounding box center [755, 470] width 288 height 30
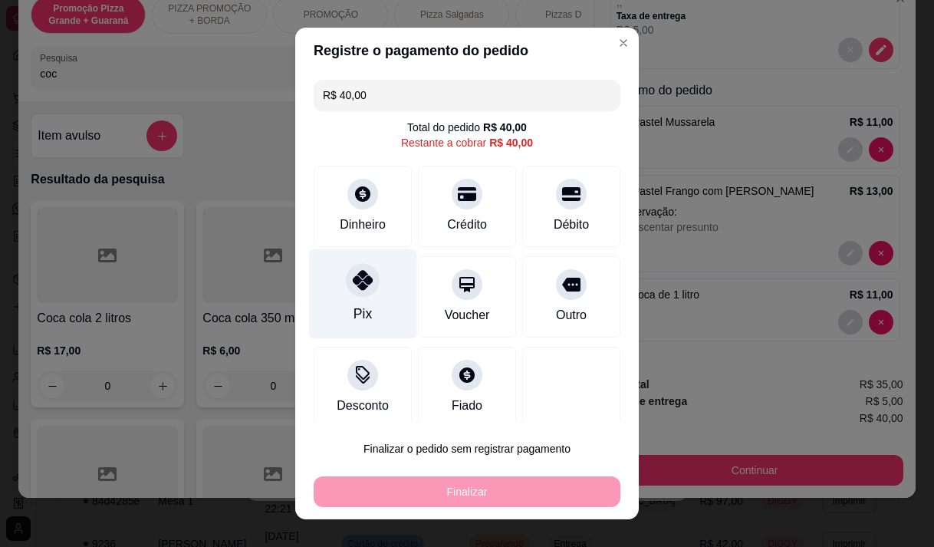
click at [335, 305] on div "Pix" at bounding box center [363, 294] width 108 height 90
type input "R$ 0,00"
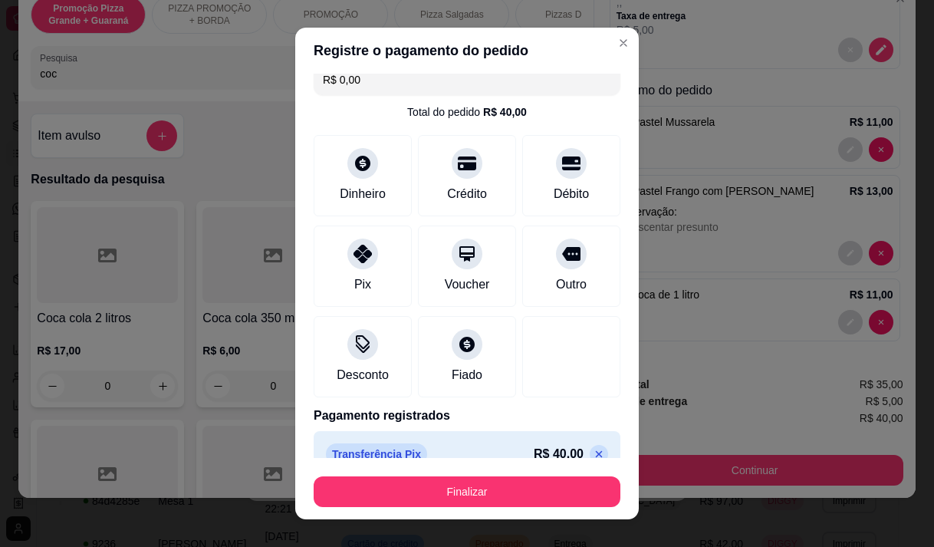
scroll to position [40, 0]
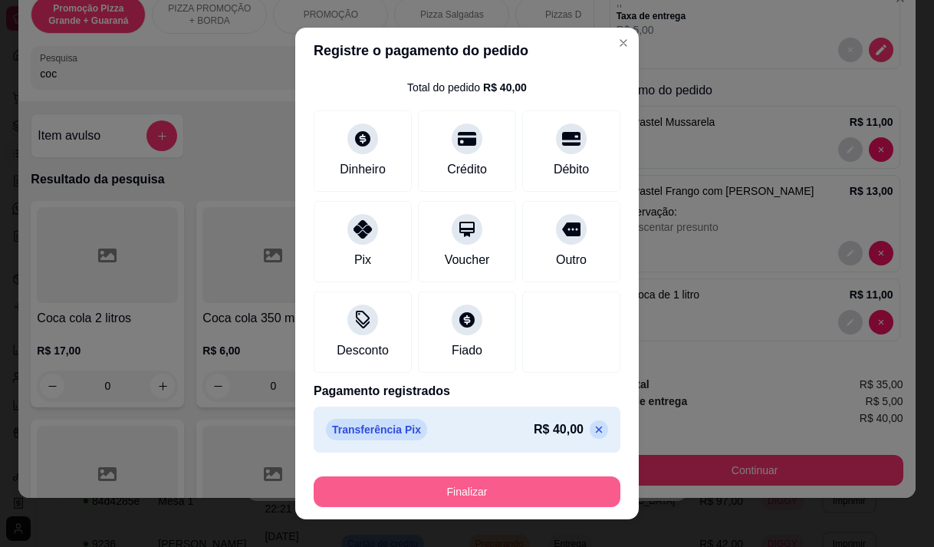
click at [428, 506] on button "Finalizar" at bounding box center [467, 491] width 307 height 31
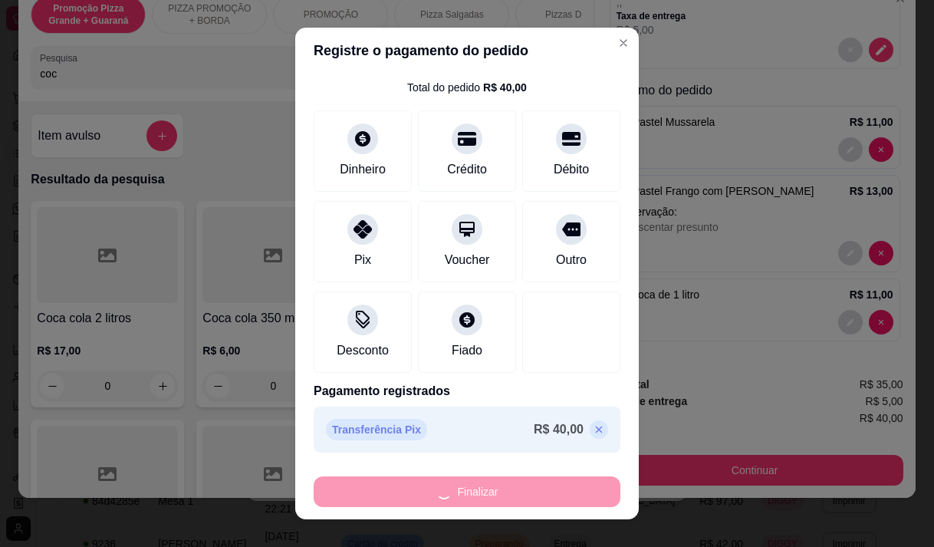
type input "0"
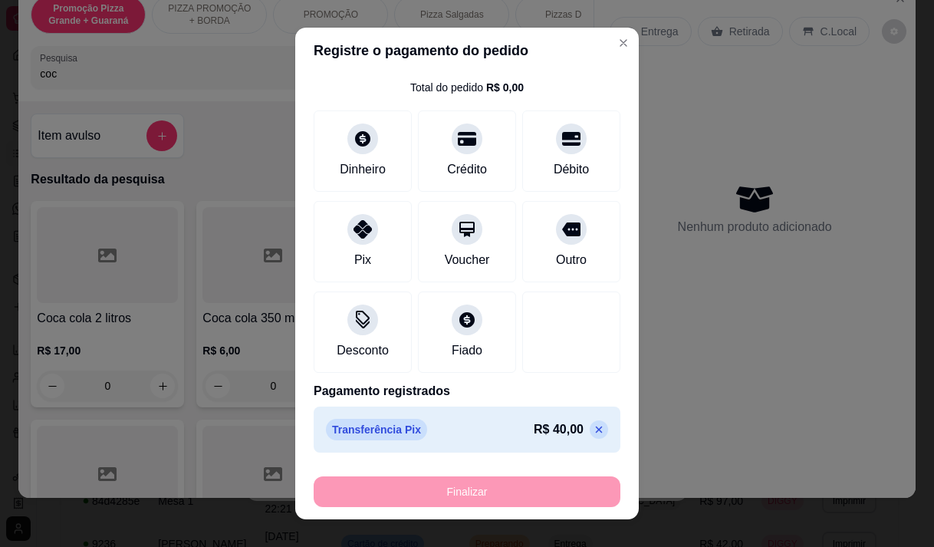
type input "-R$ 40,00"
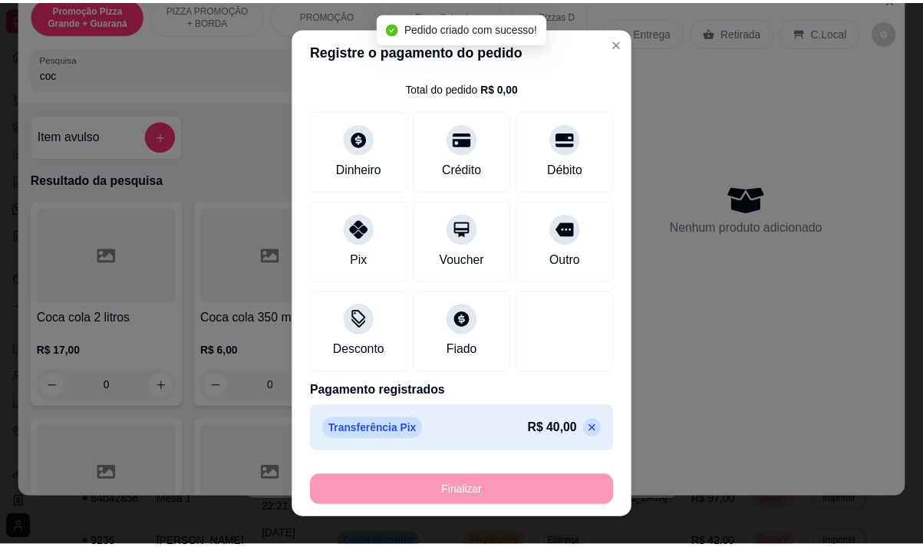
scroll to position [0, 0]
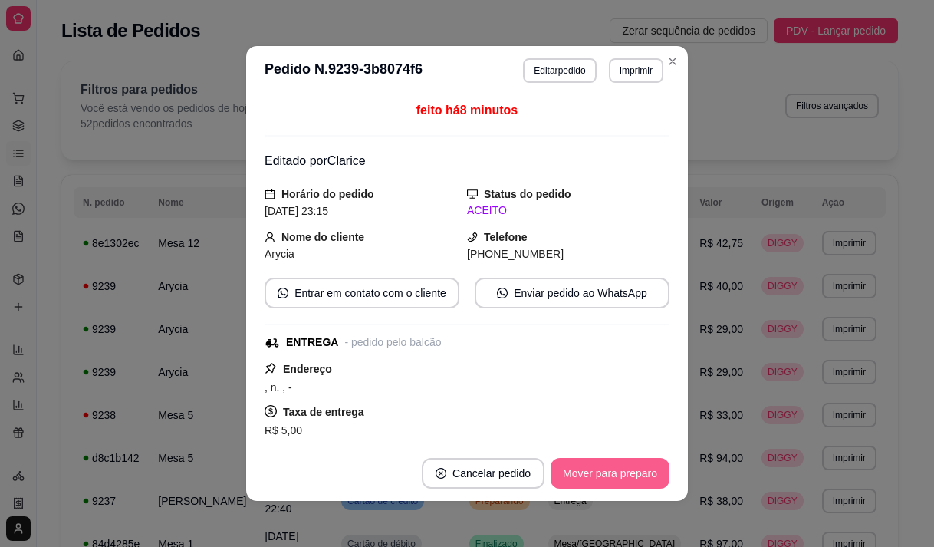
click at [636, 474] on button "Mover para preparo" at bounding box center [610, 473] width 119 height 31
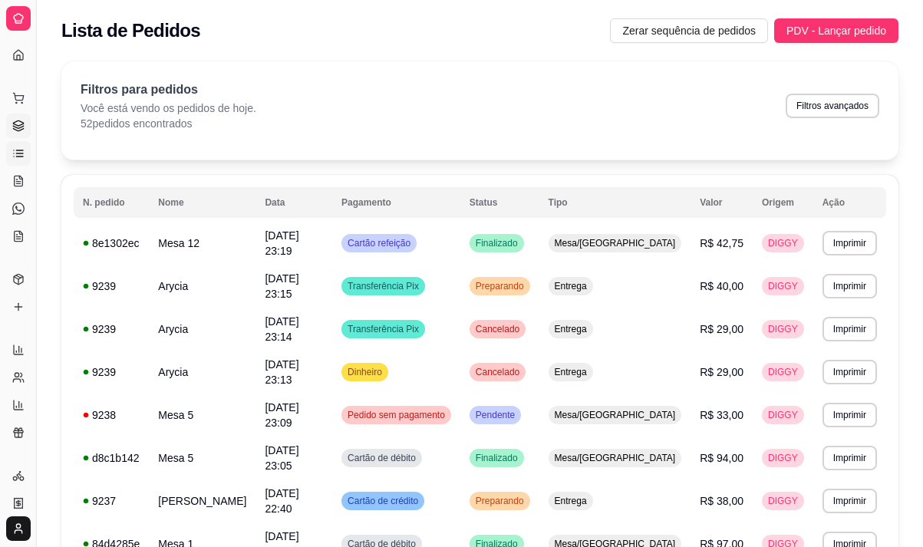
click at [15, 125] on icon at bounding box center [18, 122] width 10 height 5
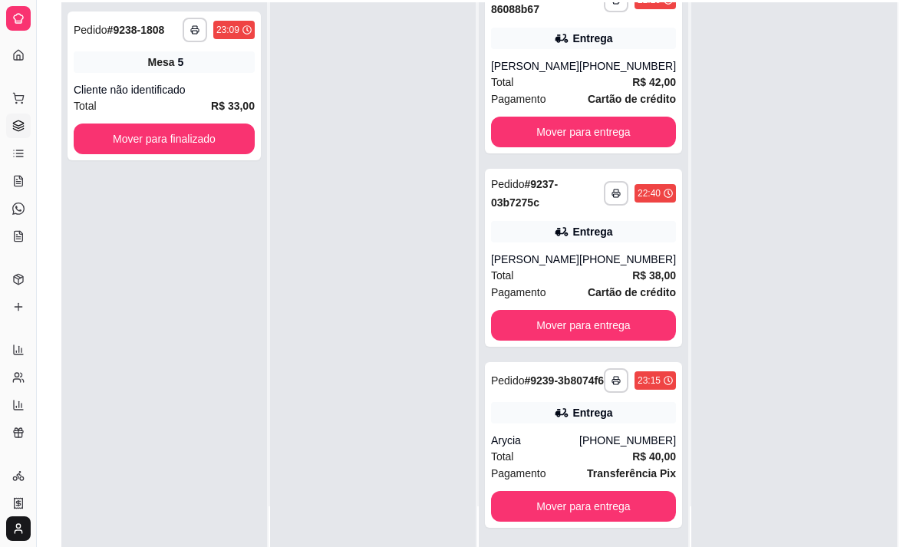
scroll to position [234, 0]
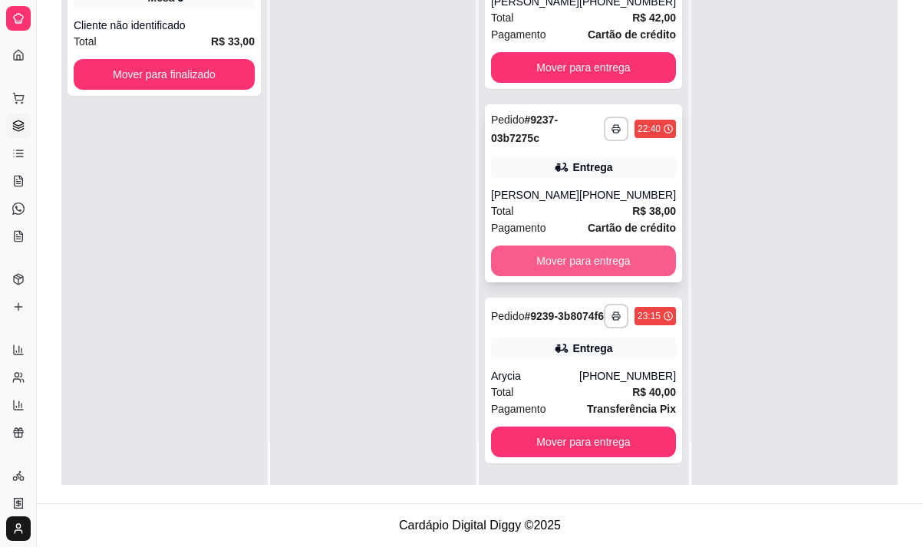
click at [568, 245] on button "Mover para entrega" at bounding box center [583, 260] width 185 height 31
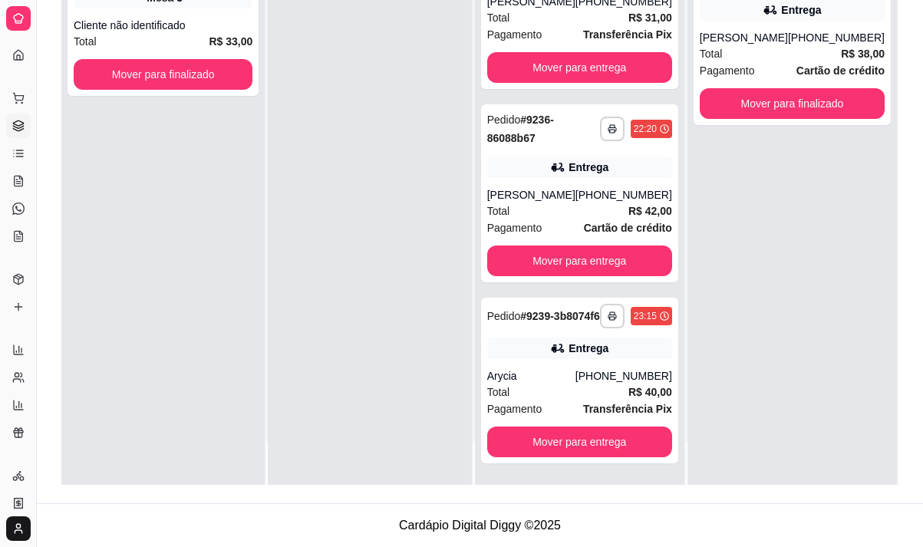
scroll to position [435, 0]
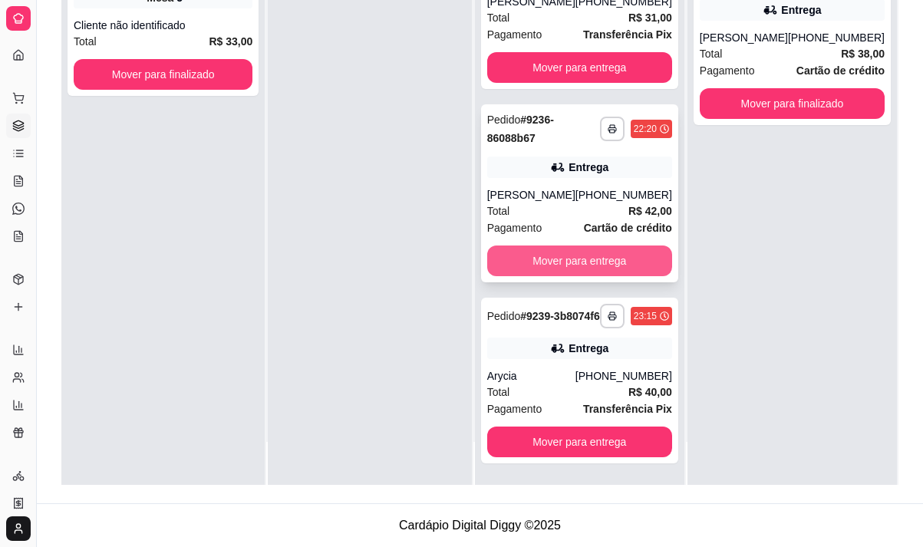
click at [563, 248] on button "Mover para entrega" at bounding box center [579, 260] width 185 height 31
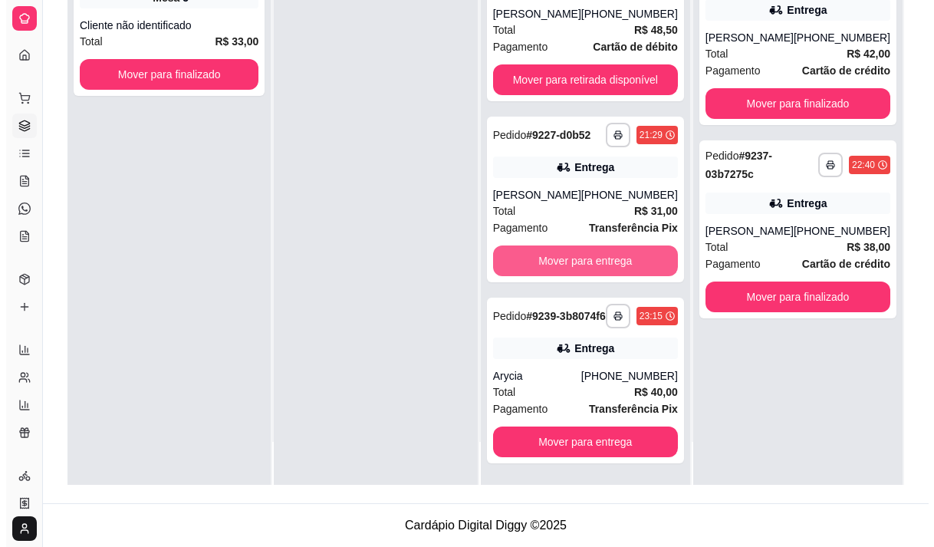
scroll to position [242, 0]
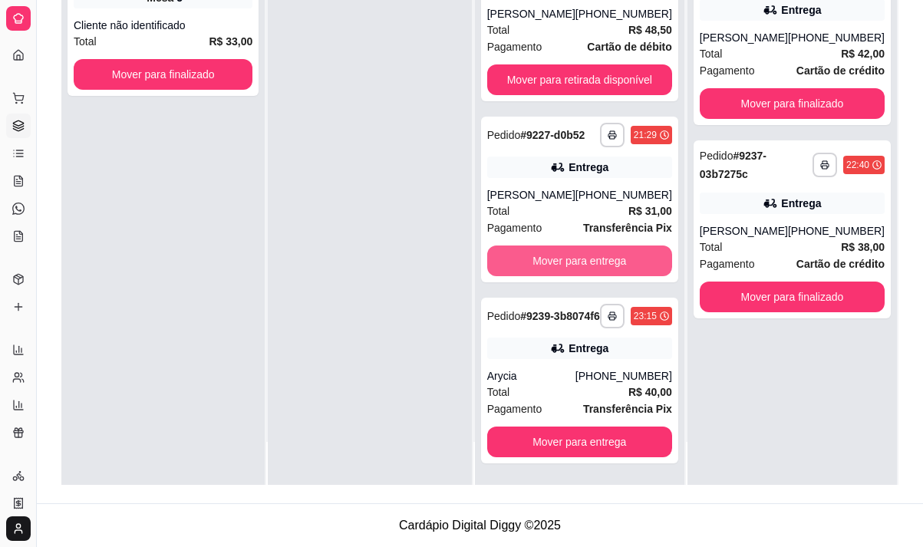
click at [563, 248] on button "Mover para entrega" at bounding box center [579, 260] width 185 height 31
click at [563, 248] on div "Mover para entrega" at bounding box center [579, 260] width 185 height 31
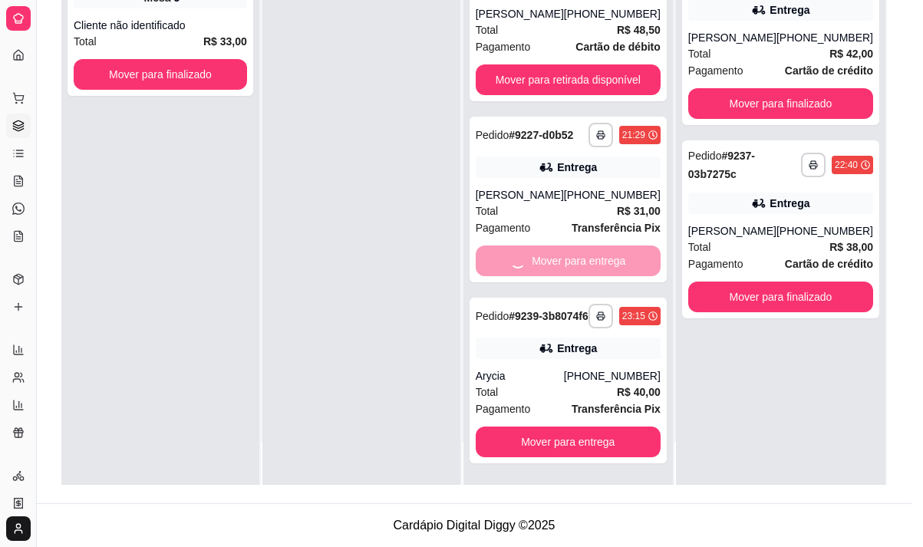
click at [563, 248] on button "Enviar pedido ao WhatsApp" at bounding box center [569, 258] width 200 height 31
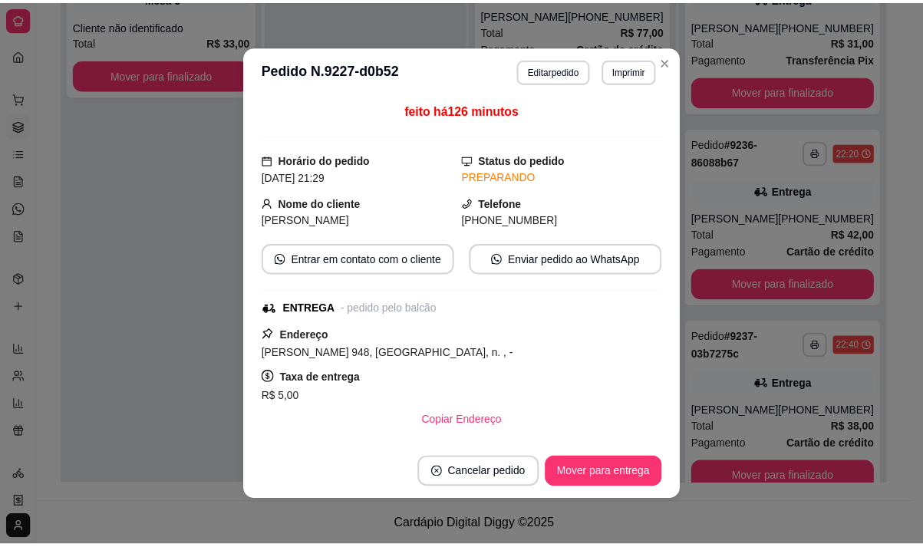
scroll to position [48, 0]
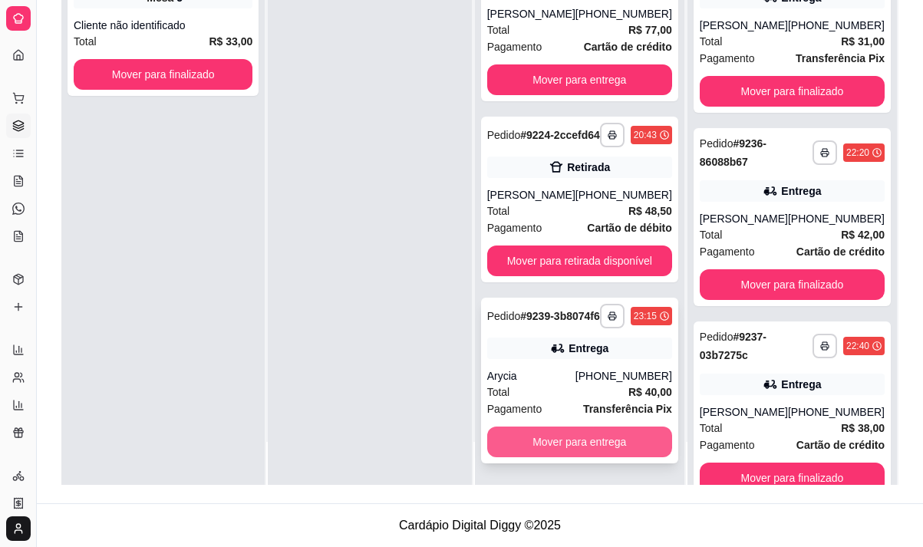
click at [591, 437] on button "Mover para entrega" at bounding box center [579, 442] width 185 height 31
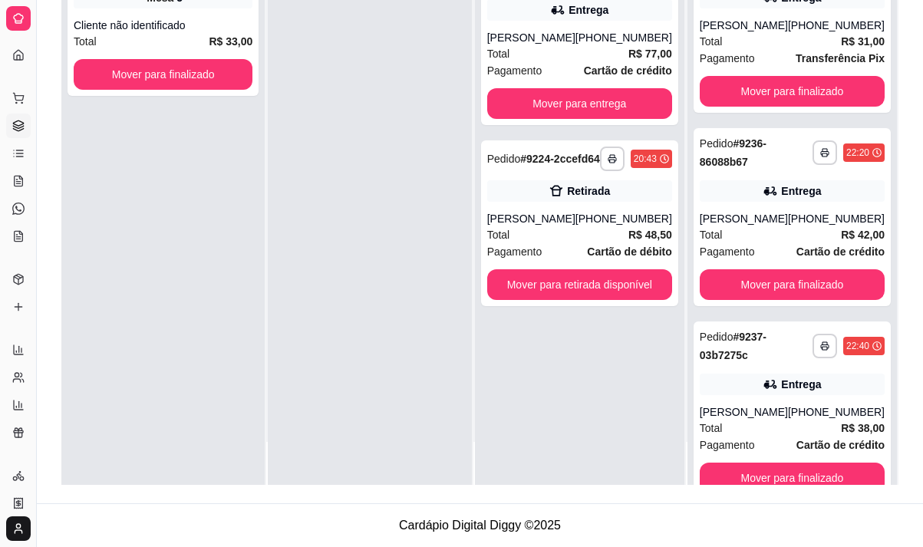
scroll to position [0, 0]
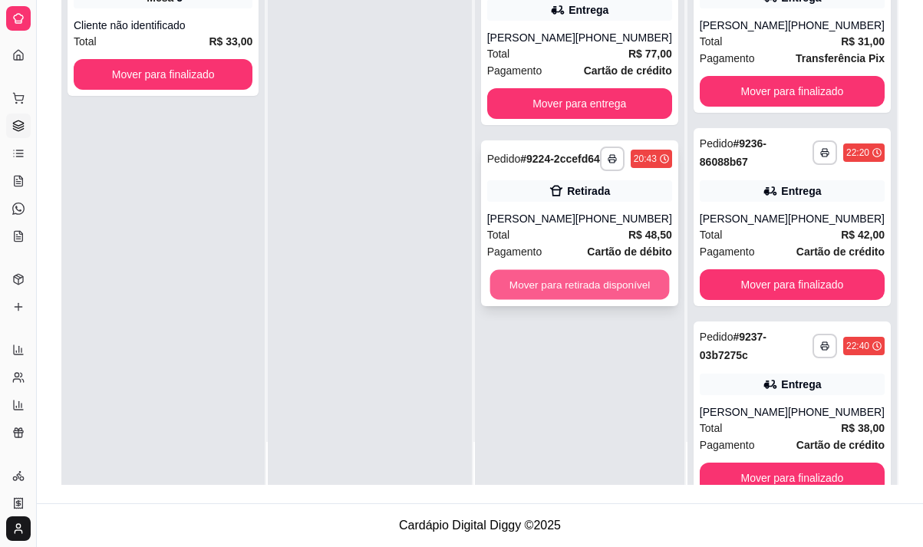
click at [564, 296] on button "Mover para retirada disponível" at bounding box center [579, 285] width 180 height 30
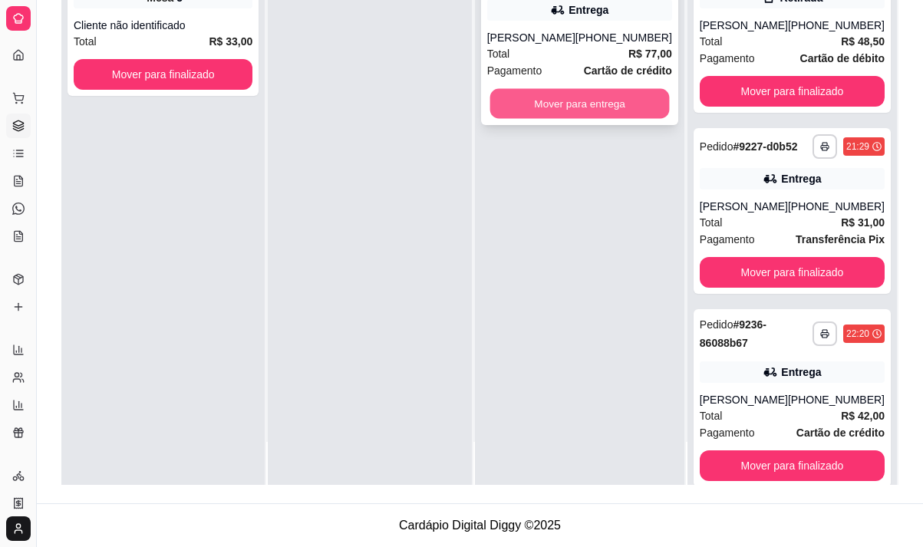
click at [592, 100] on button "Mover para entrega" at bounding box center [579, 104] width 180 height 30
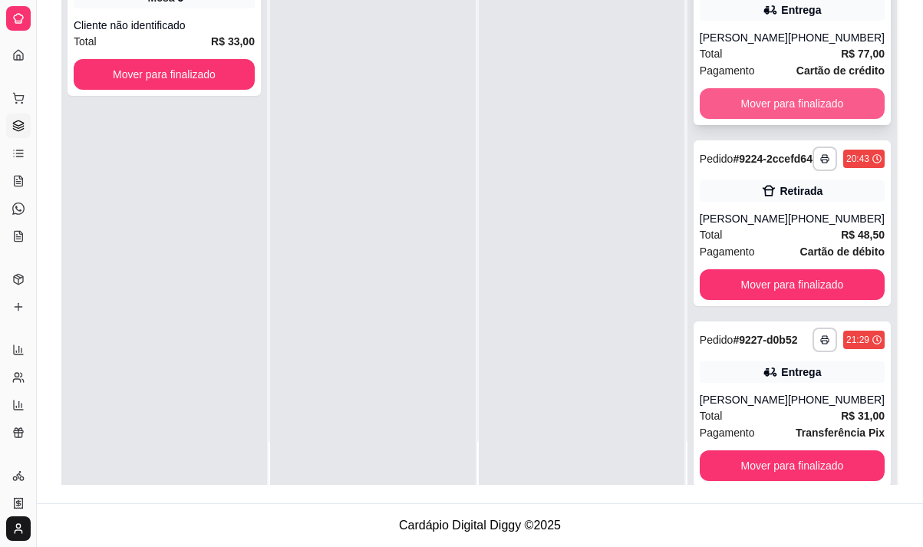
click at [785, 94] on button "Mover para finalizado" at bounding box center [792, 103] width 185 height 31
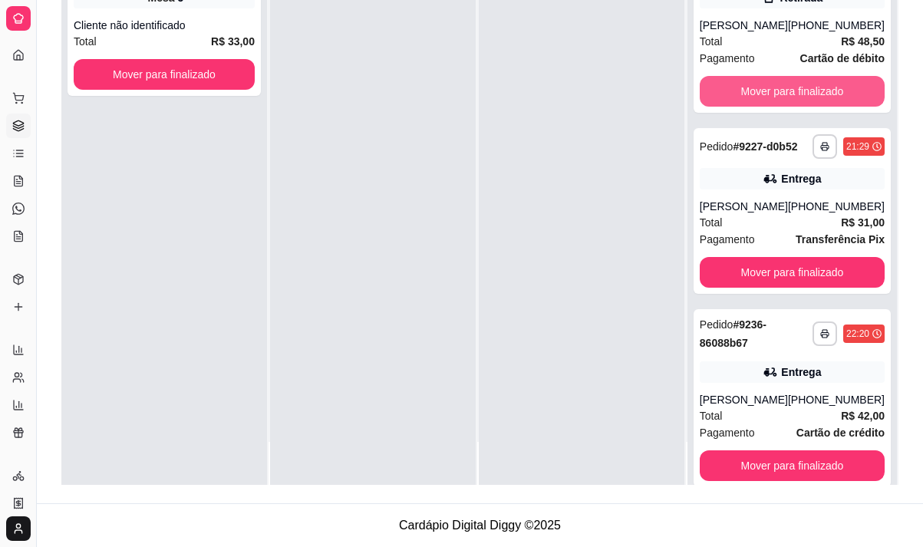
click at [785, 94] on button "Mover para finalizado" at bounding box center [792, 91] width 185 height 31
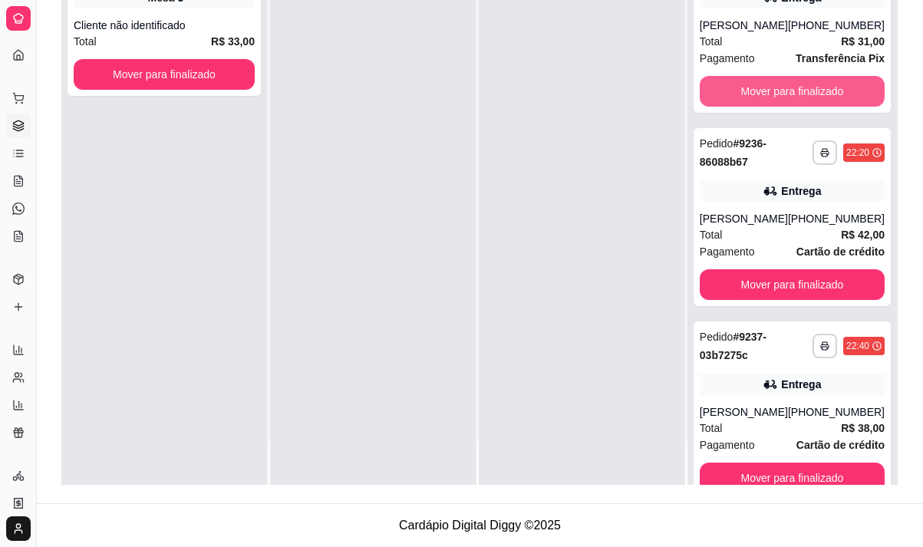
click at [785, 94] on button "Mover para finalizado" at bounding box center [792, 91] width 185 height 31
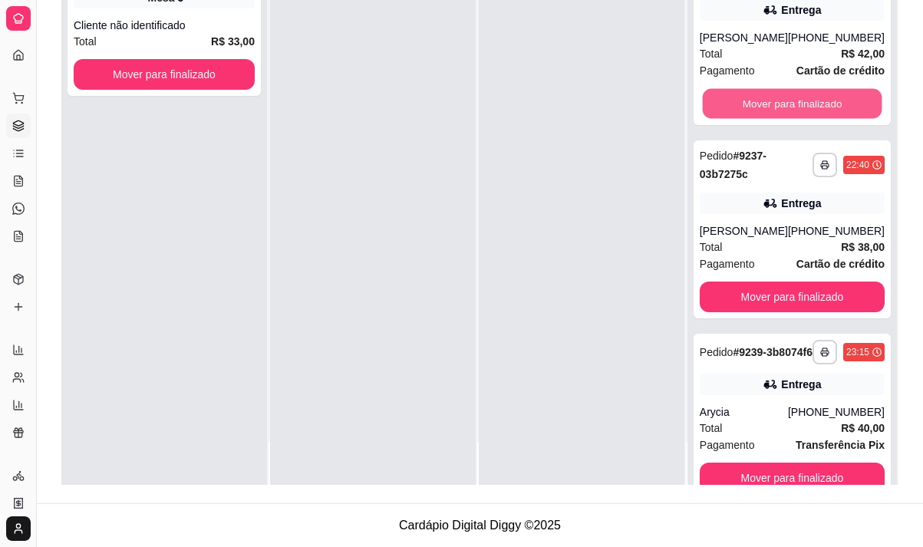
click at [785, 94] on button "Mover para finalizado" at bounding box center [792, 104] width 180 height 30
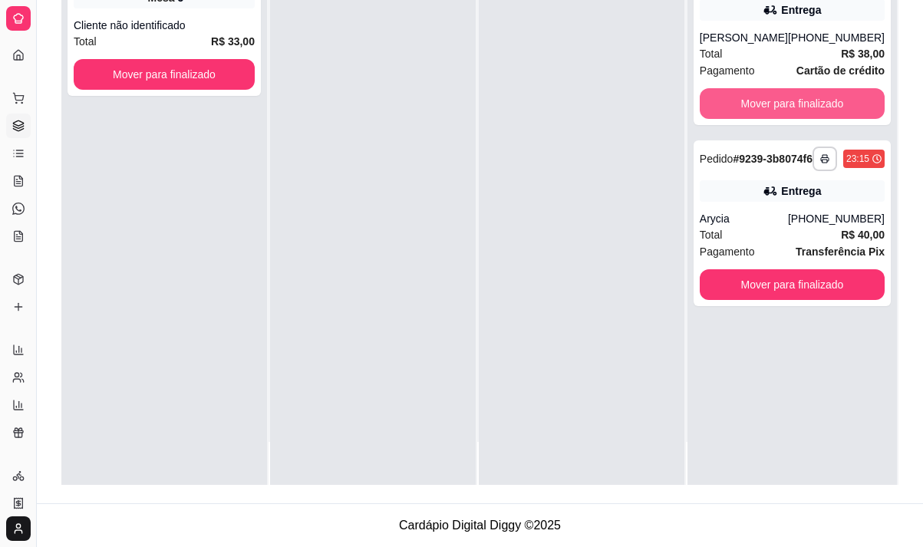
click at [785, 94] on button "Mover para finalizado" at bounding box center [792, 103] width 185 height 31
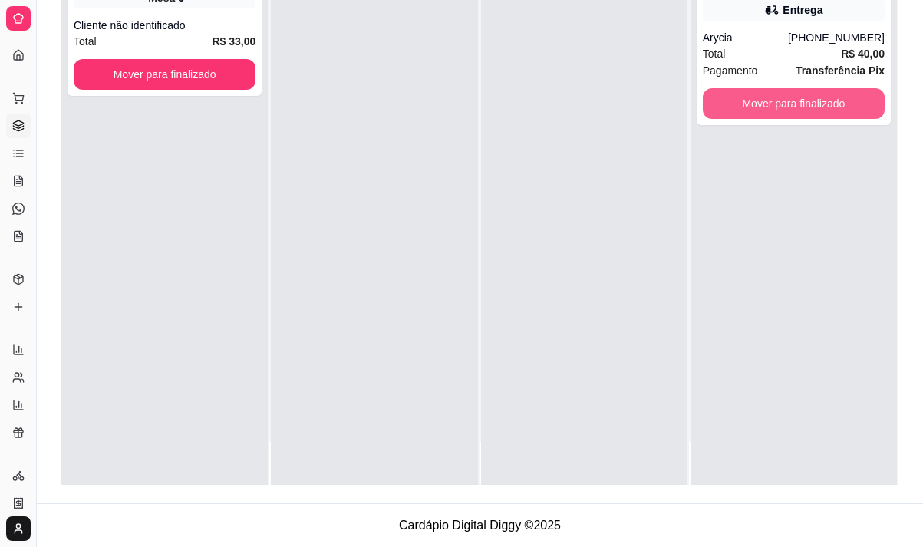
click at [785, 94] on button "Mover para finalizado" at bounding box center [794, 103] width 182 height 31
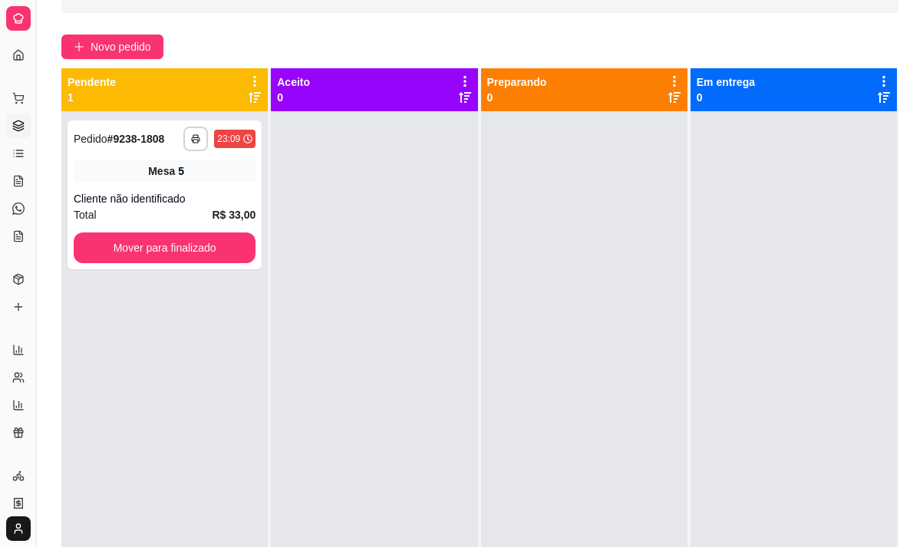
scroll to position [81, 0]
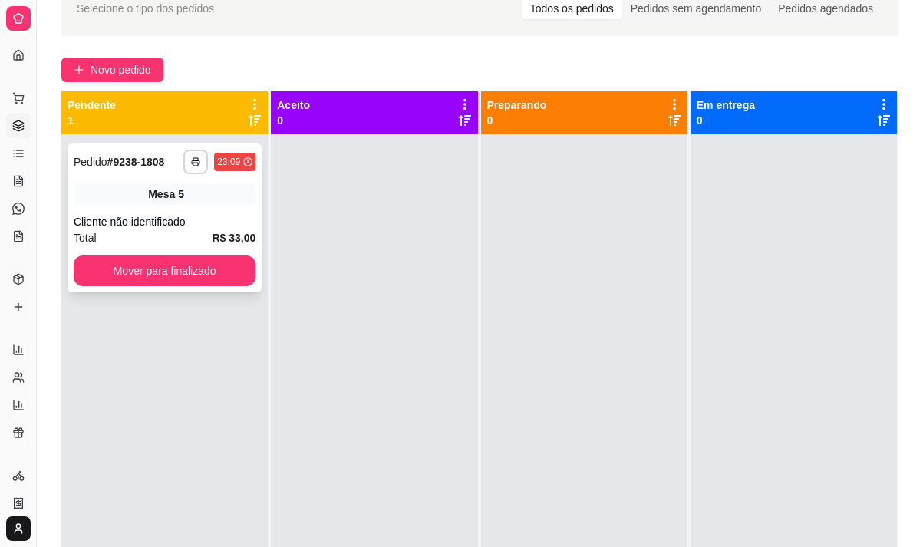
click at [118, 175] on div "**********" at bounding box center [165, 217] width 194 height 149
click at [16, 180] on icon at bounding box center [18, 181] width 12 height 12
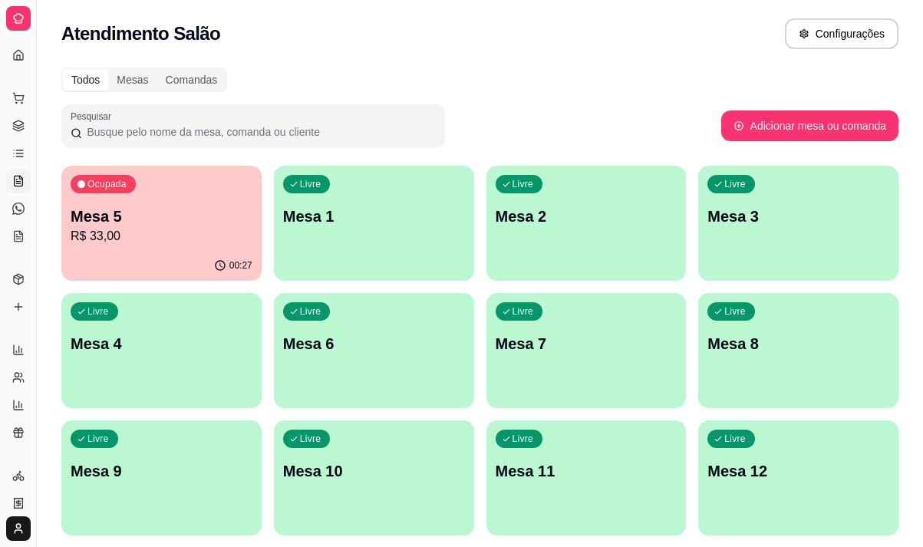
click at [163, 208] on p "Mesa 5" at bounding box center [162, 216] width 182 height 21
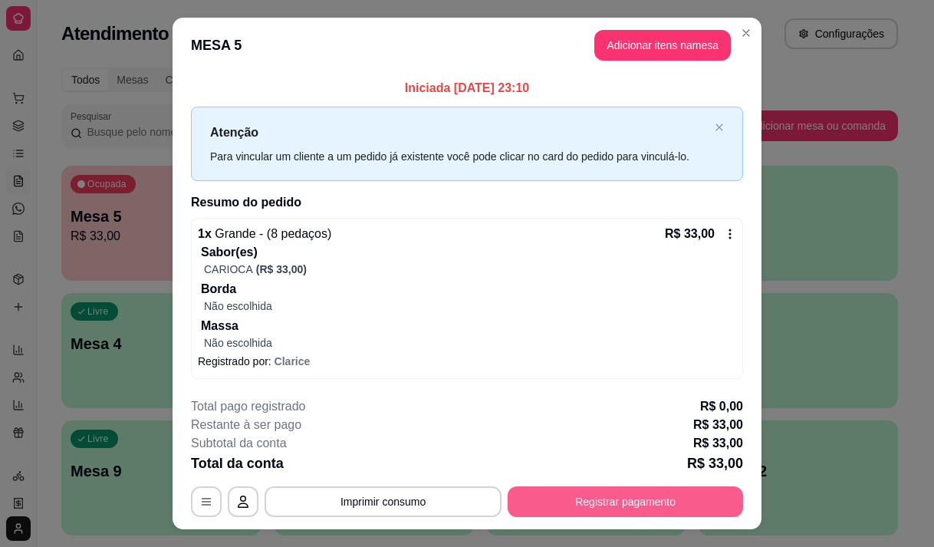
click at [612, 496] on button "Registrar pagamento" at bounding box center [625, 501] width 235 height 31
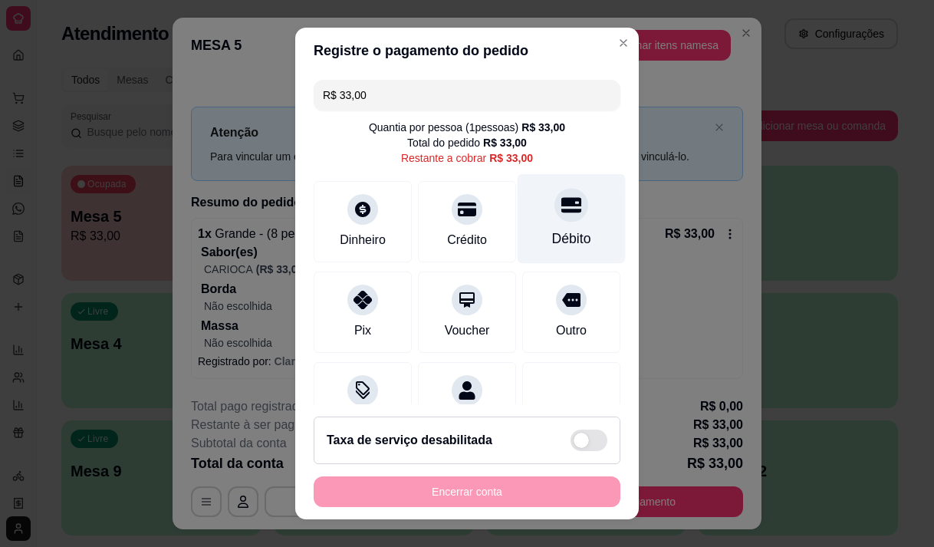
click at [561, 239] on div "Débito" at bounding box center [571, 239] width 39 height 20
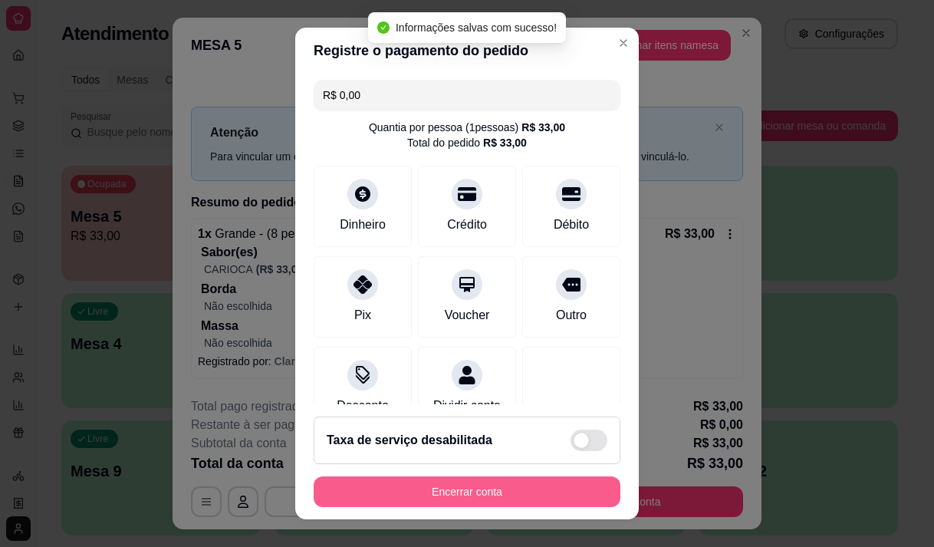
type input "R$ 0,00"
click at [460, 495] on button "Encerrar conta" at bounding box center [467, 491] width 307 height 31
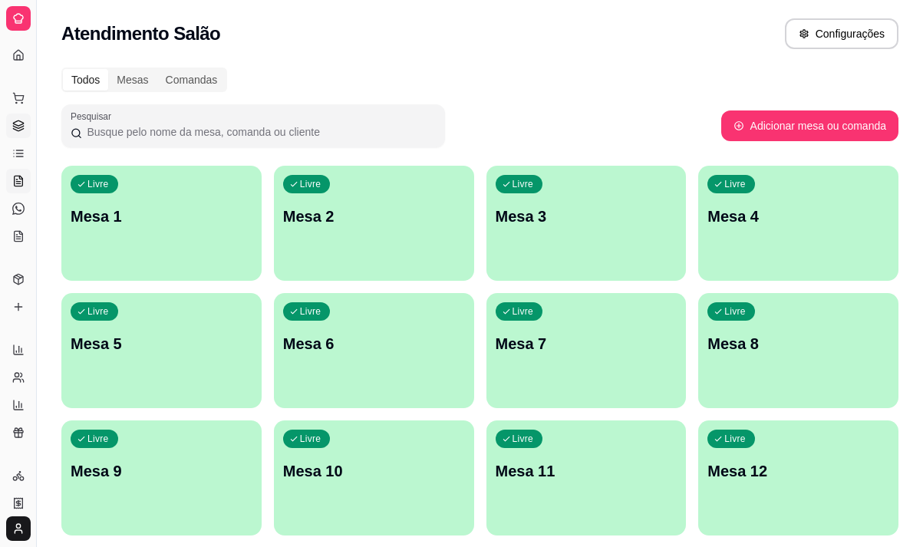
click at [10, 129] on link "Gestor de Pedidos" at bounding box center [18, 126] width 25 height 25
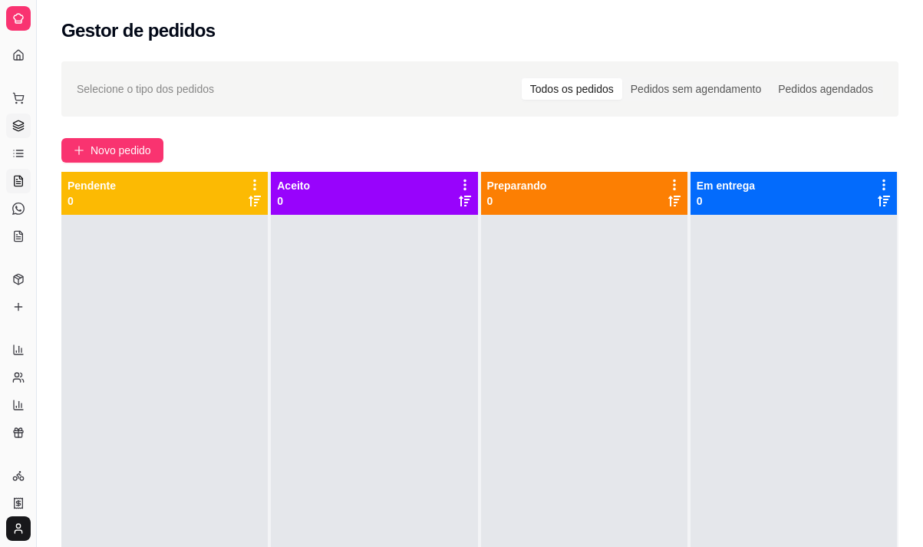
click at [17, 180] on icon at bounding box center [16, 180] width 1 height 0
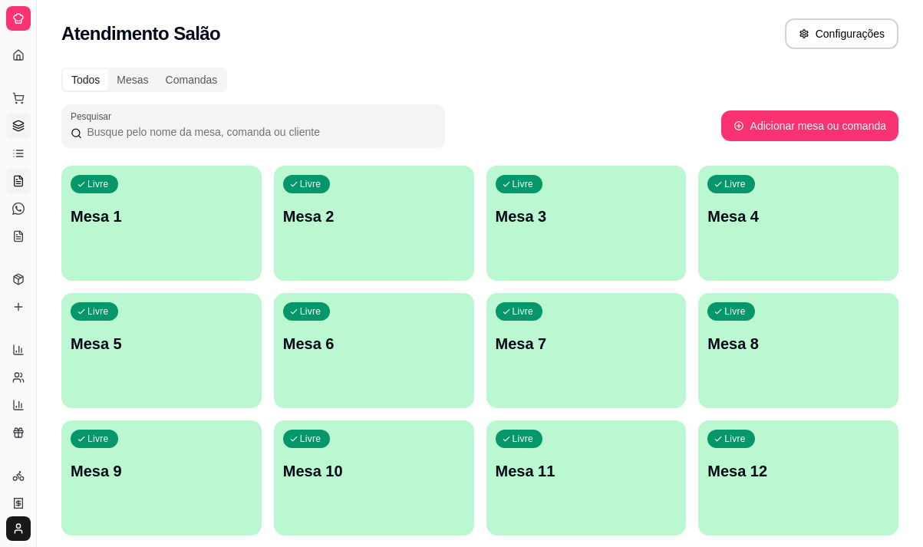
click at [18, 127] on icon at bounding box center [18, 126] width 12 height 12
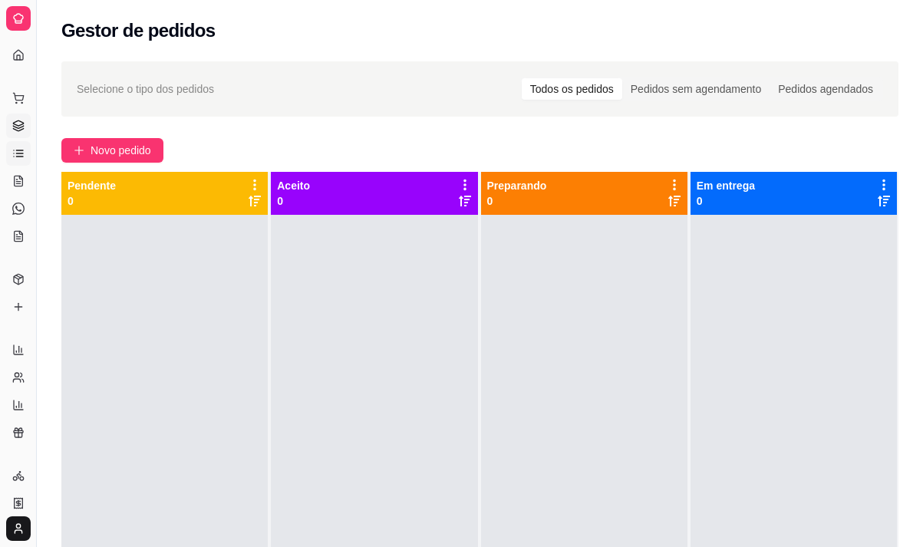
click at [15, 147] on link "Lista de Pedidos" at bounding box center [18, 153] width 25 height 25
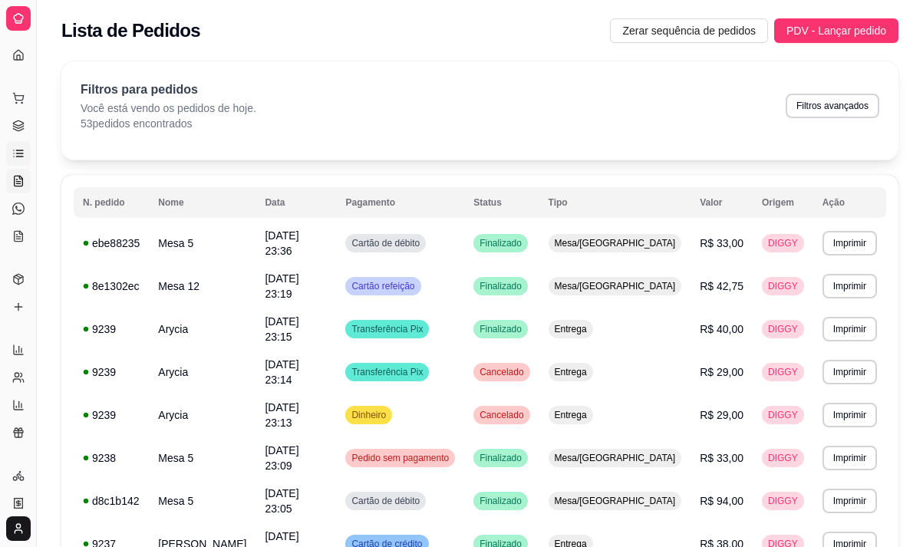
click at [17, 180] on icon at bounding box center [16, 180] width 1 height 0
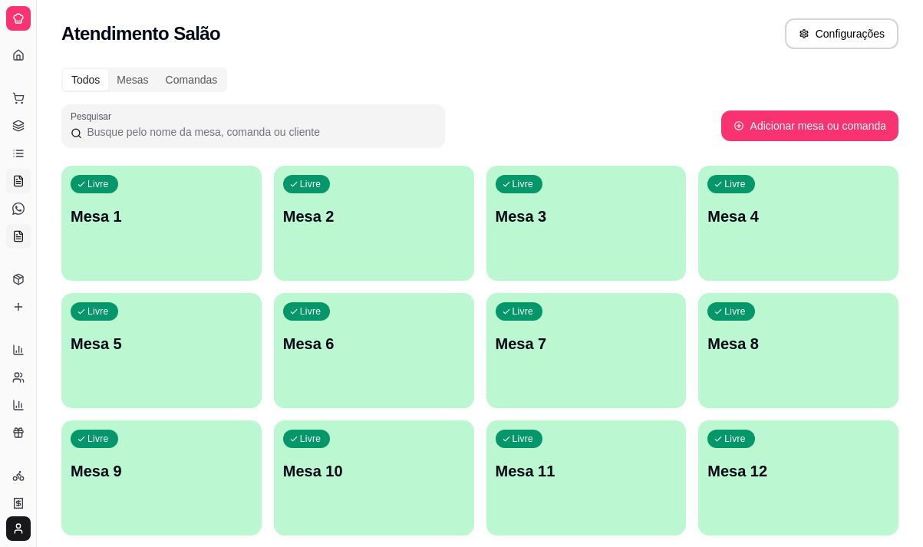
click at [15, 231] on icon at bounding box center [19, 236] width 8 height 10
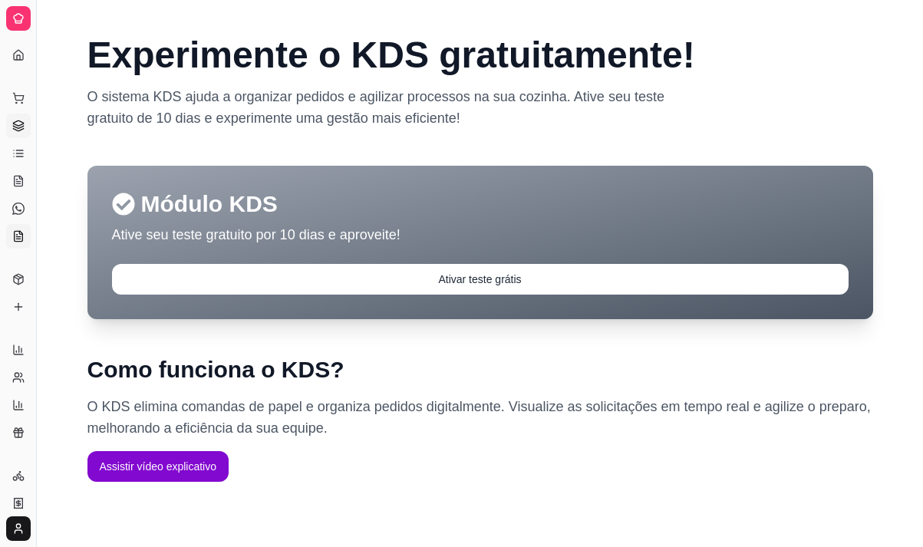
click at [10, 120] on link "Gestor de Pedidos" at bounding box center [18, 126] width 25 height 25
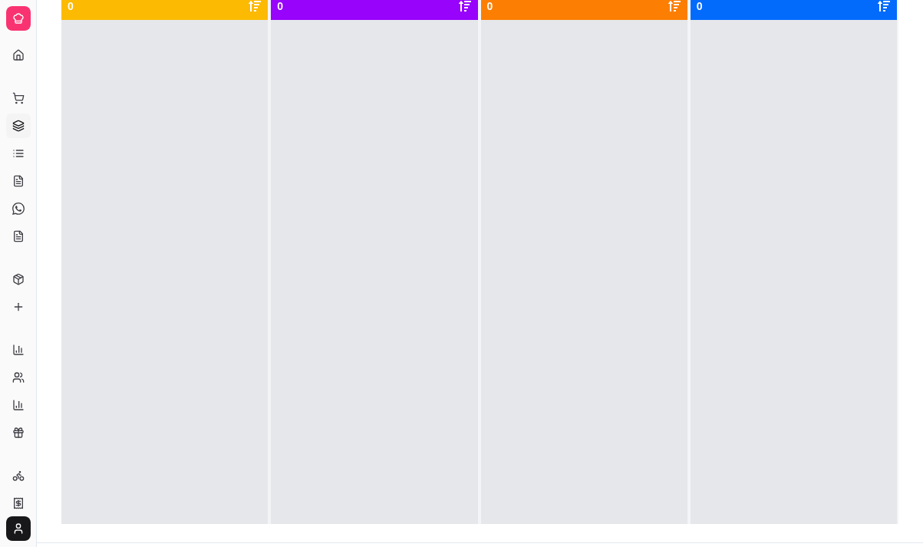
scroll to position [234, 0]
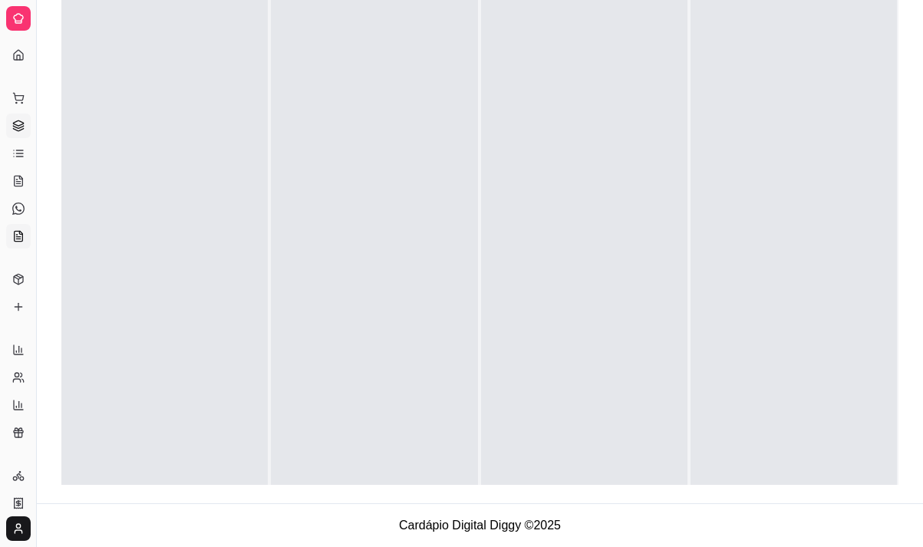
click at [13, 239] on icon at bounding box center [18, 236] width 12 height 12
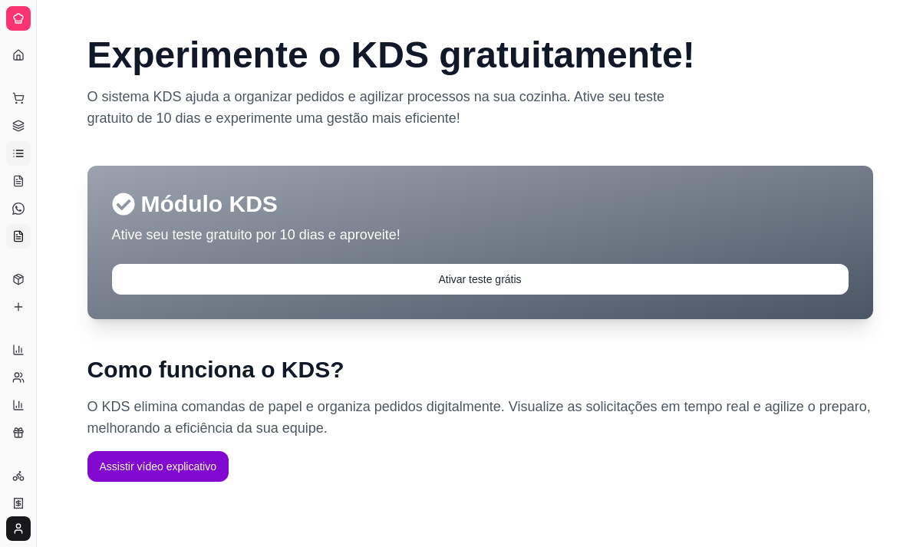
click at [12, 153] on icon at bounding box center [18, 153] width 12 height 12
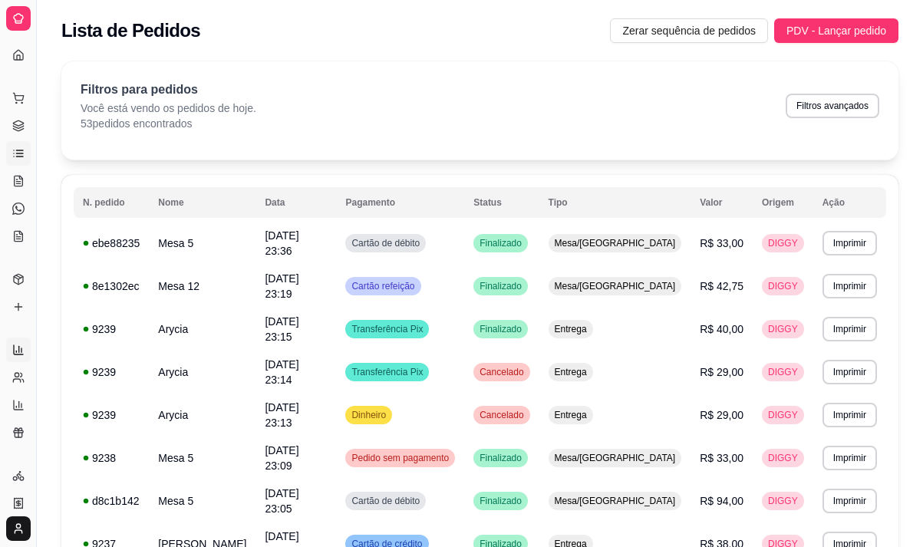
click at [13, 347] on icon at bounding box center [18, 350] width 12 height 12
select select "ALL"
select select "0"
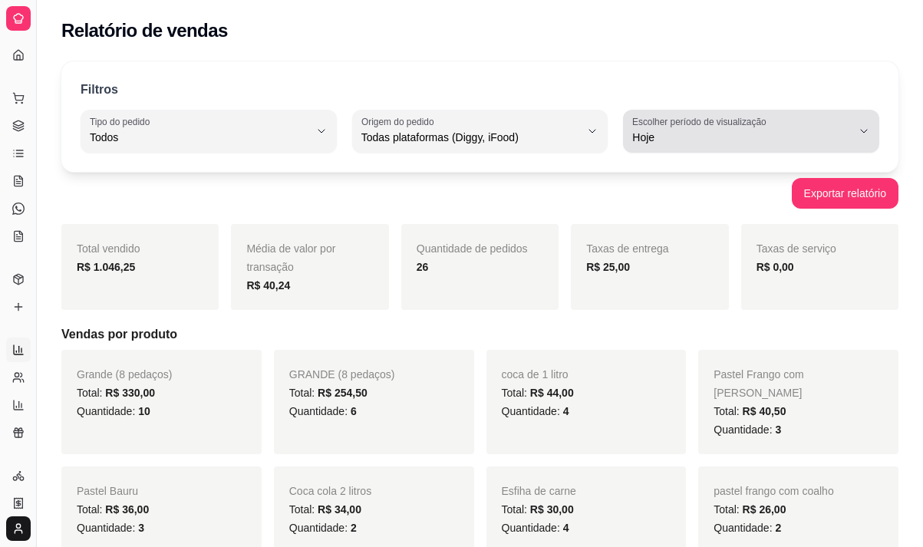
click at [686, 147] on button "Escolher período de visualização Hoje" at bounding box center [751, 131] width 256 height 43
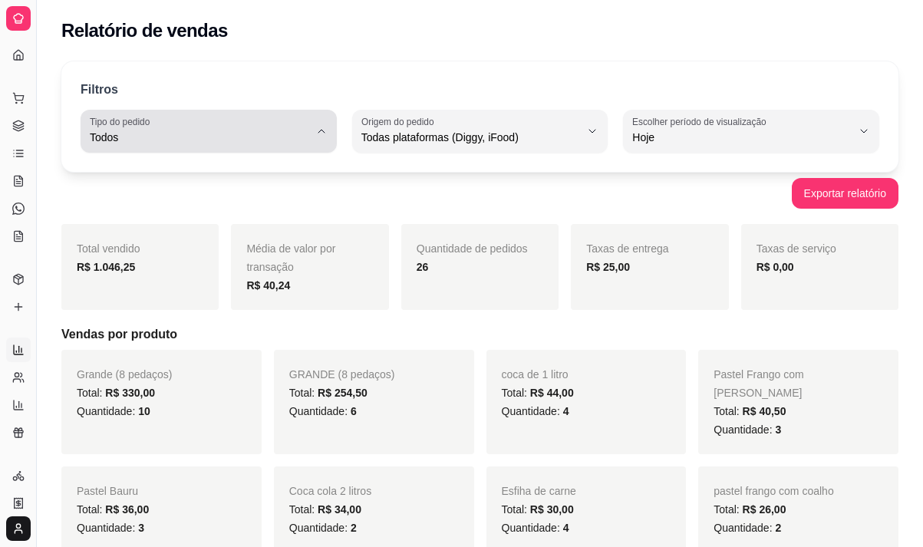
click at [216, 130] on span "Todos" at bounding box center [199, 137] width 219 height 15
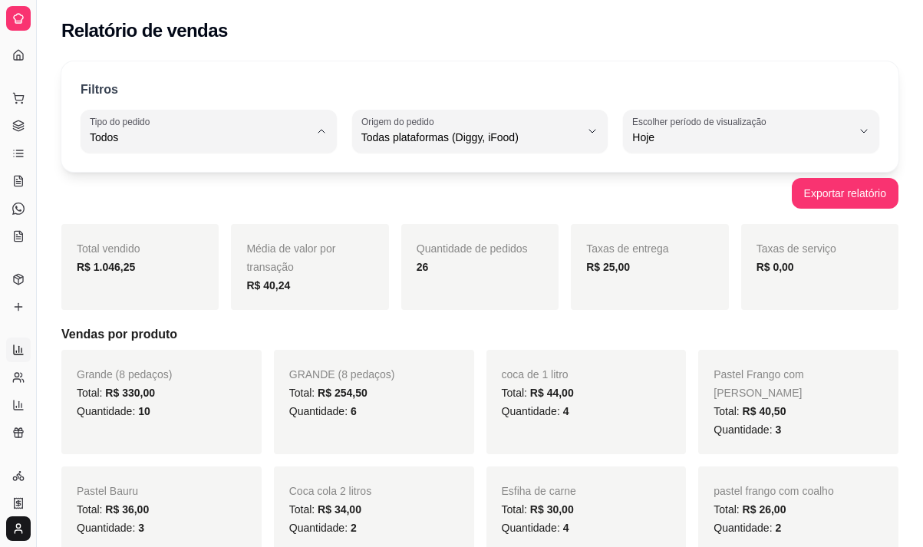
click at [187, 196] on span "Entrega" at bounding box center [200, 199] width 207 height 15
type input "DELIVERY"
select select "DELIVERY"
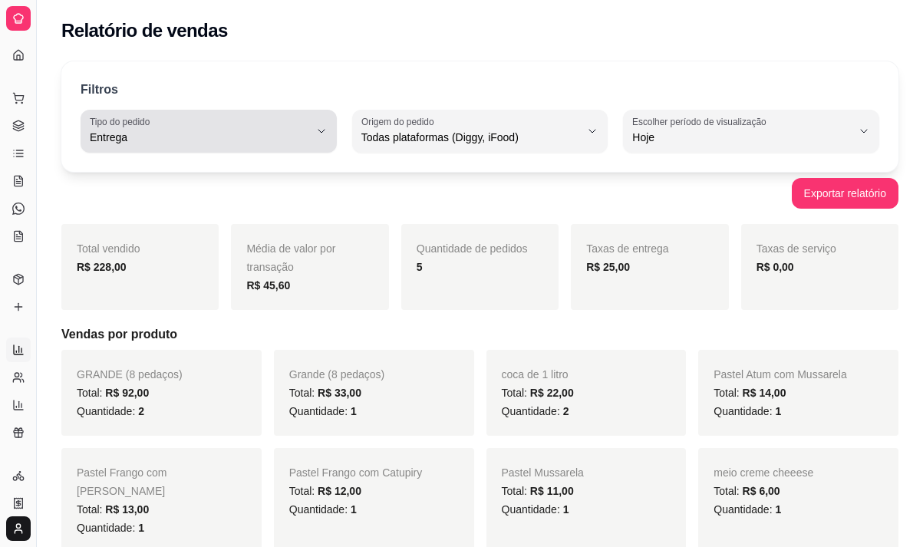
click at [265, 132] on span "Entrega" at bounding box center [199, 137] width 219 height 15
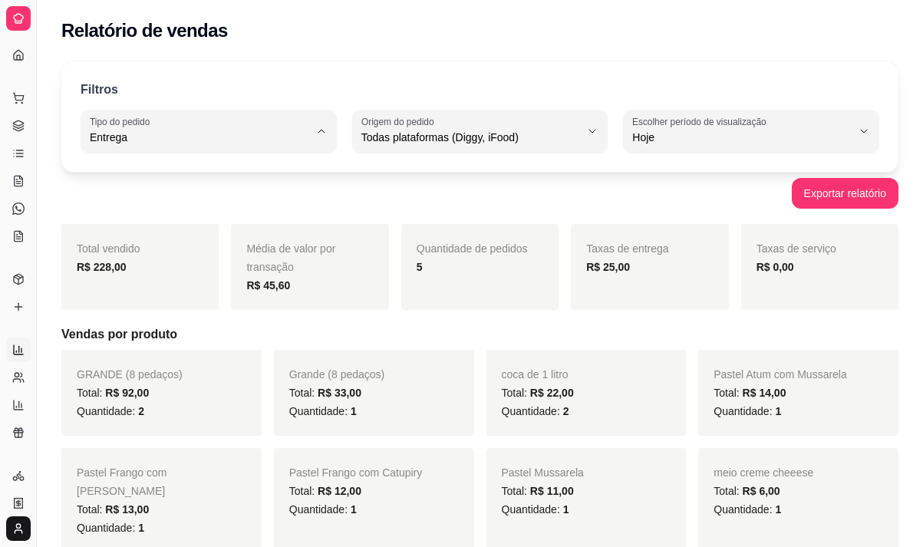
click at [441, 280] on div "Quantidade de pedidos 5" at bounding box center [479, 267] width 157 height 86
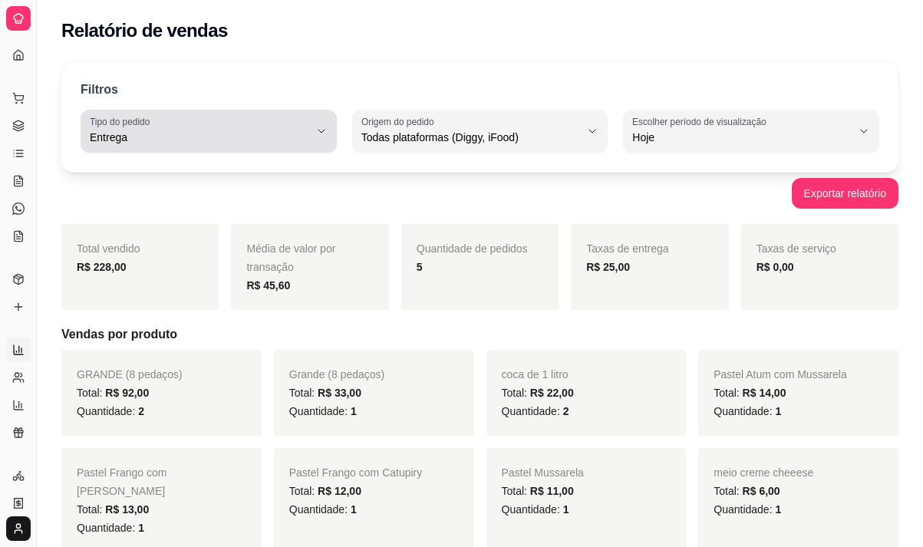
click at [265, 137] on span "Entrega" at bounding box center [199, 137] width 219 height 15
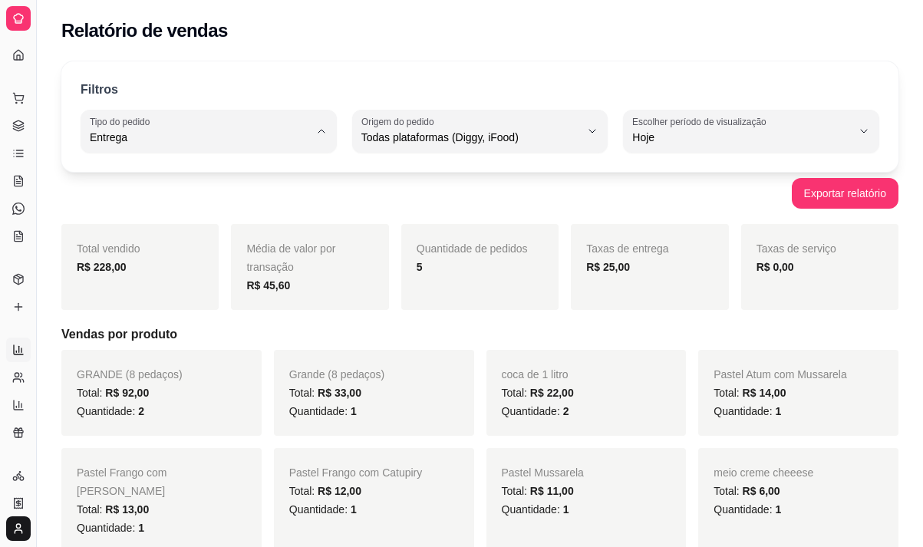
click at [211, 170] on span "Todos" at bounding box center [200, 173] width 207 height 15
type input "ALL"
select select "ALL"
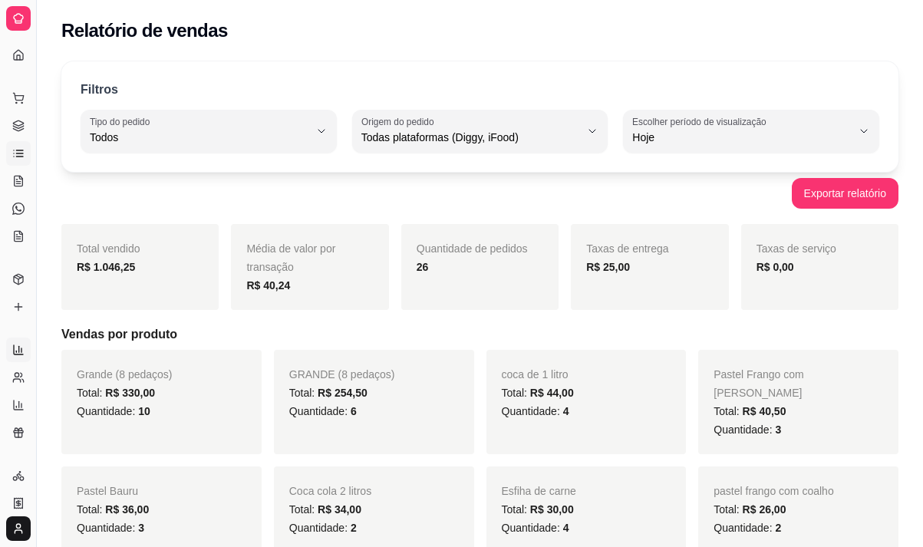
click at [14, 146] on link "Lista de Pedidos" at bounding box center [18, 153] width 25 height 25
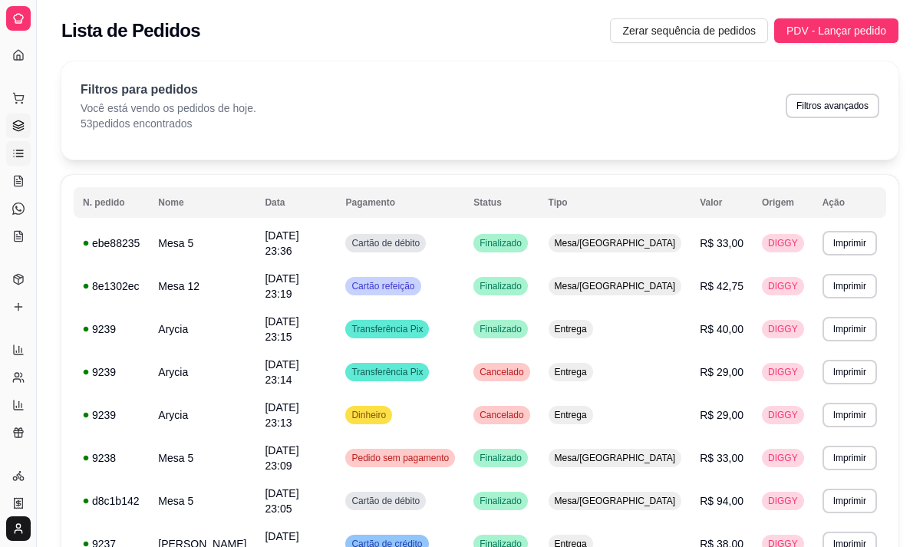
click at [22, 127] on icon at bounding box center [18, 126] width 12 height 12
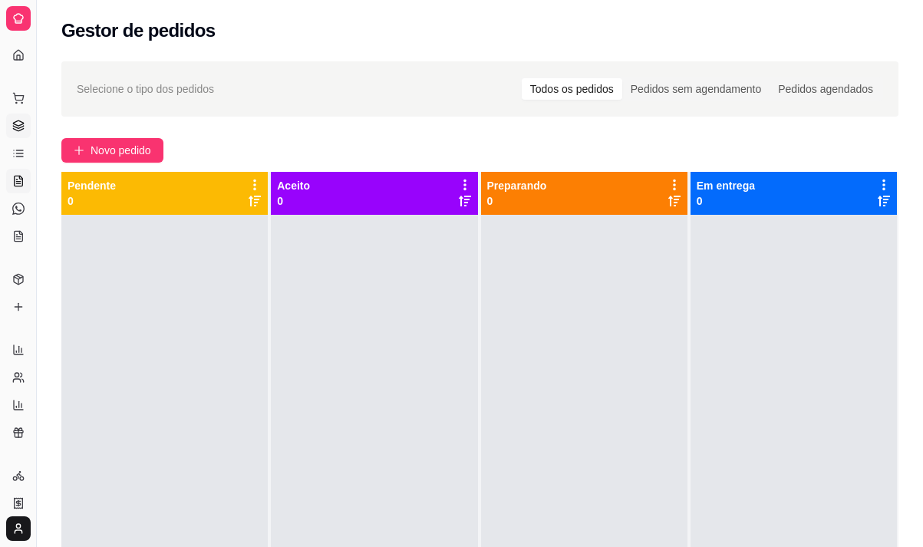
click at [8, 176] on link "Salão / Mesas" at bounding box center [18, 181] width 25 height 25
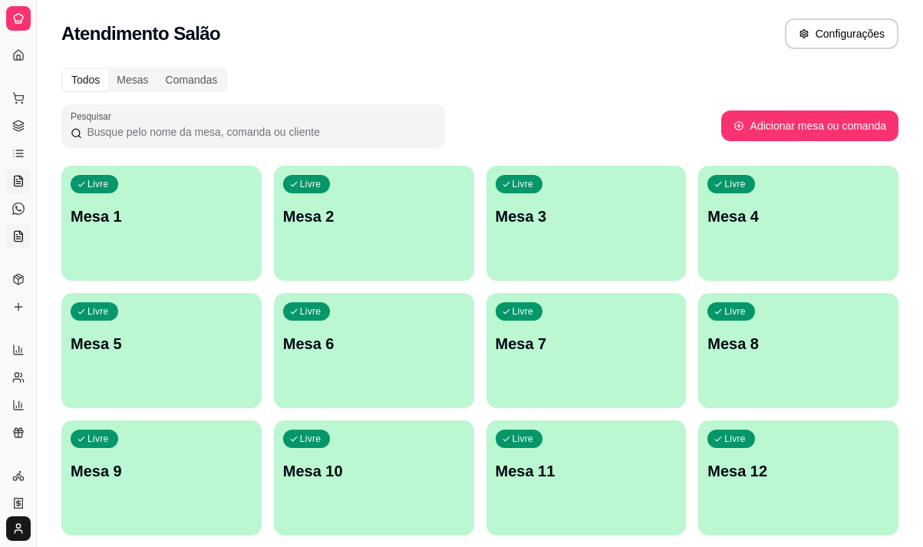
click at [18, 237] on icon at bounding box center [18, 237] width 4 height 0
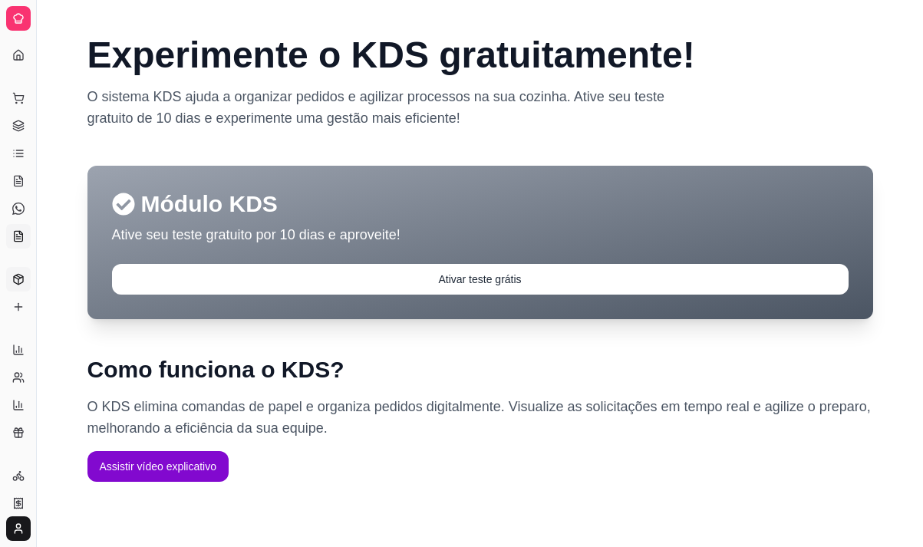
click at [13, 286] on link "Produtos" at bounding box center [18, 279] width 25 height 25
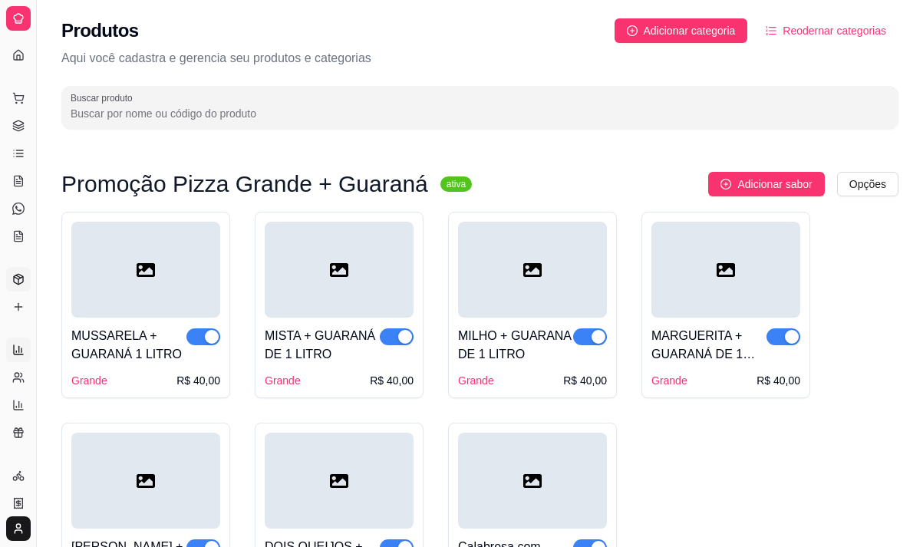
click at [18, 350] on icon at bounding box center [18, 350] width 12 height 12
select select "ALL"
select select "0"
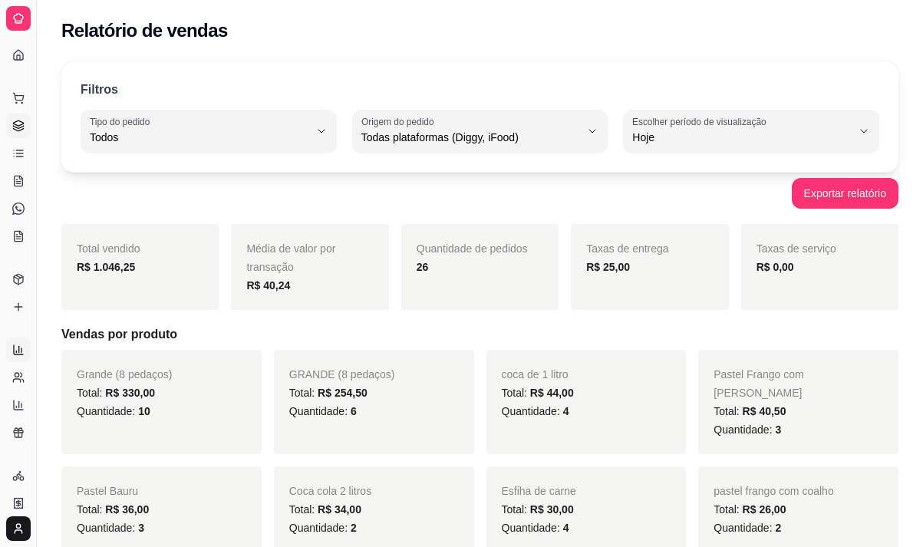
click at [12, 123] on icon at bounding box center [18, 126] width 12 height 12
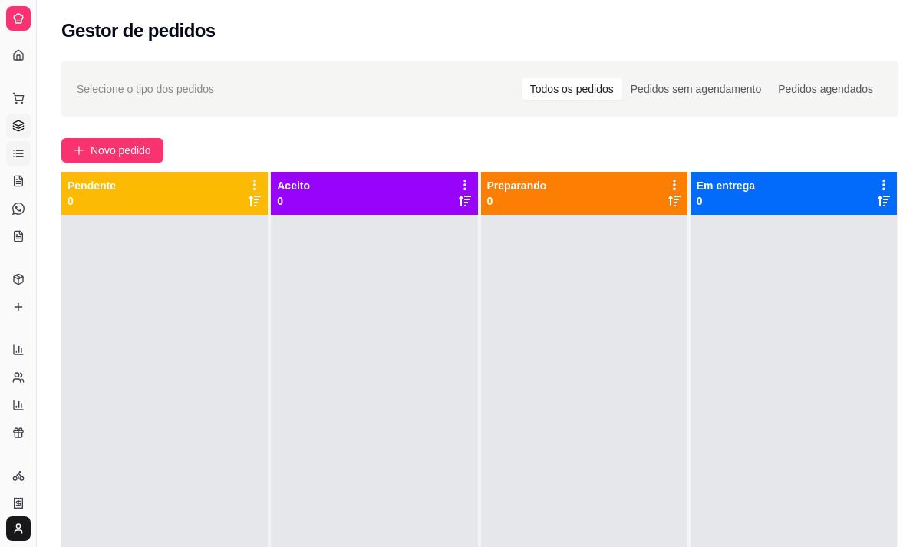
click at [15, 154] on icon at bounding box center [18, 153] width 12 height 12
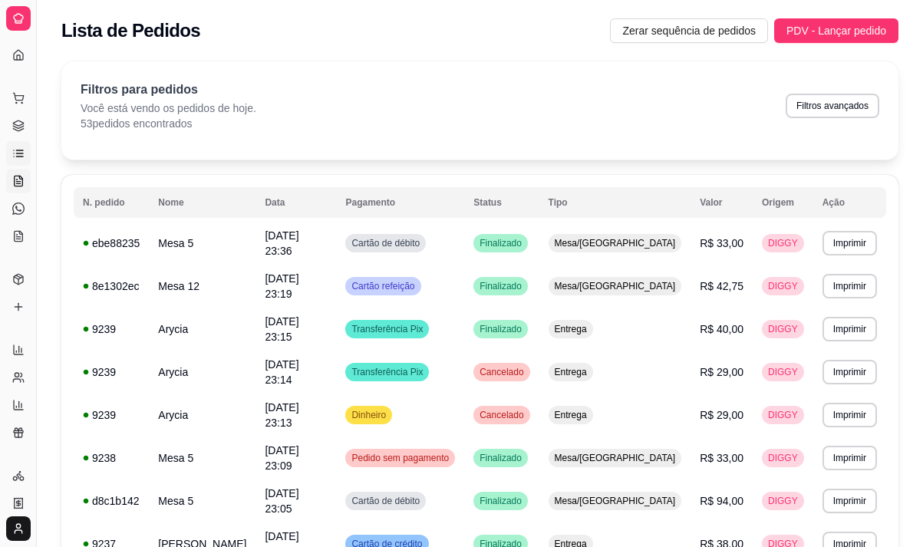
click at [12, 182] on icon at bounding box center [18, 181] width 12 height 12
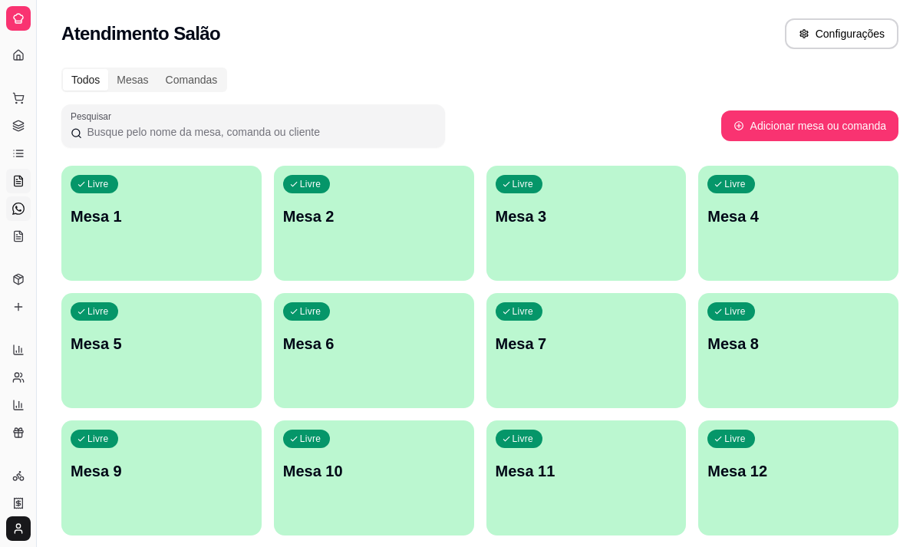
click at [12, 206] on icon at bounding box center [18, 209] width 12 height 12
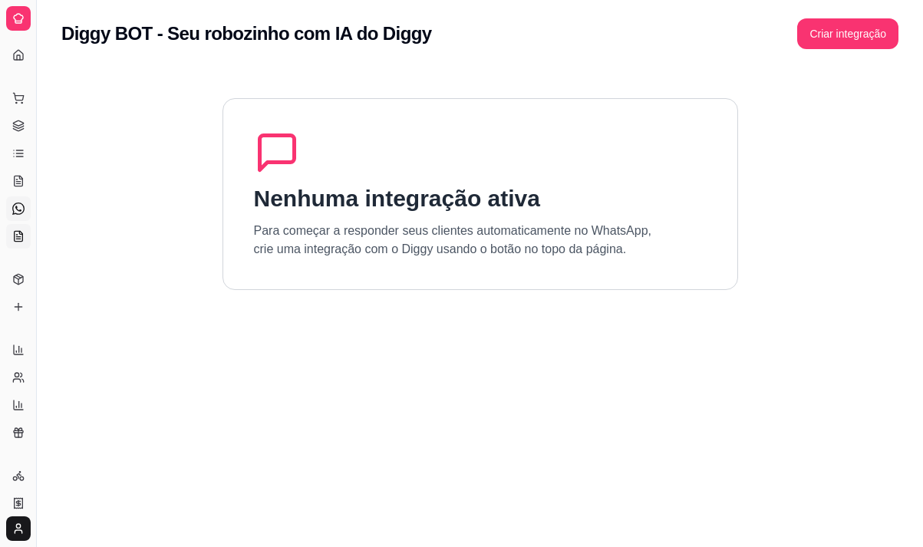
click at [15, 229] on link "KDS" at bounding box center [18, 236] width 25 height 25
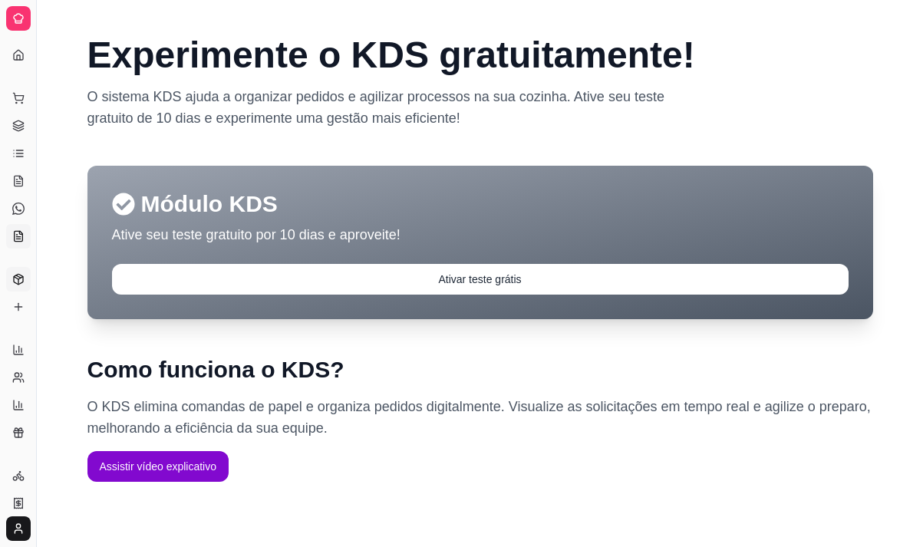
click at [16, 275] on icon at bounding box center [18, 279] width 12 height 12
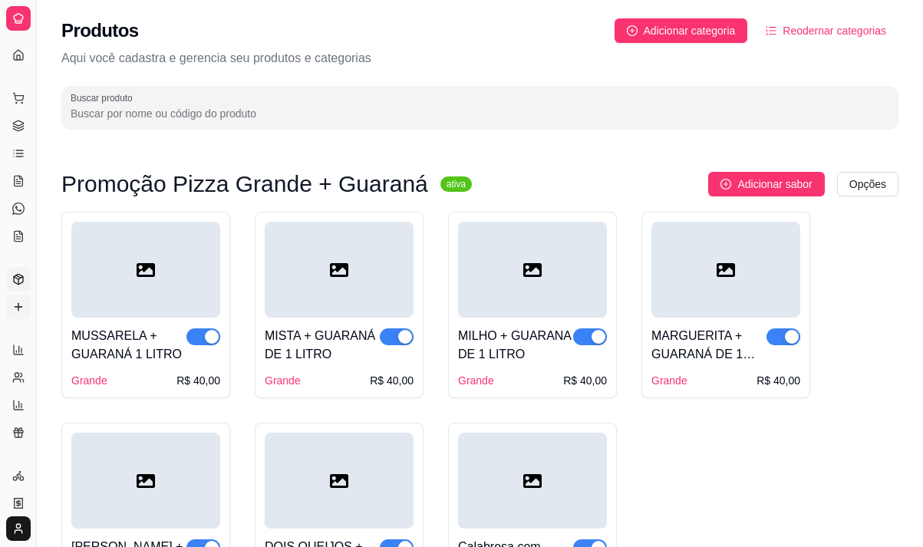
click at [17, 305] on icon at bounding box center [18, 307] width 12 height 12
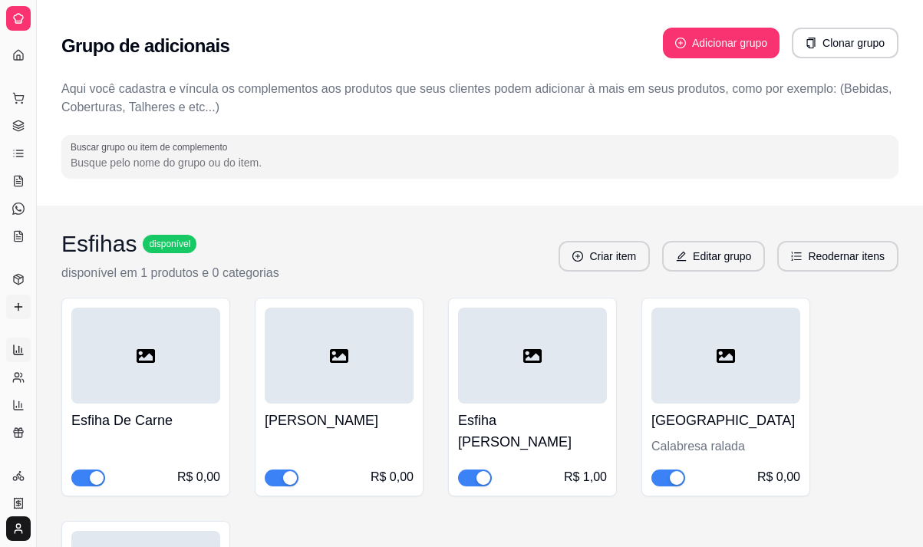
click at [18, 344] on icon at bounding box center [18, 350] width 12 height 12
select select "ALL"
select select "0"
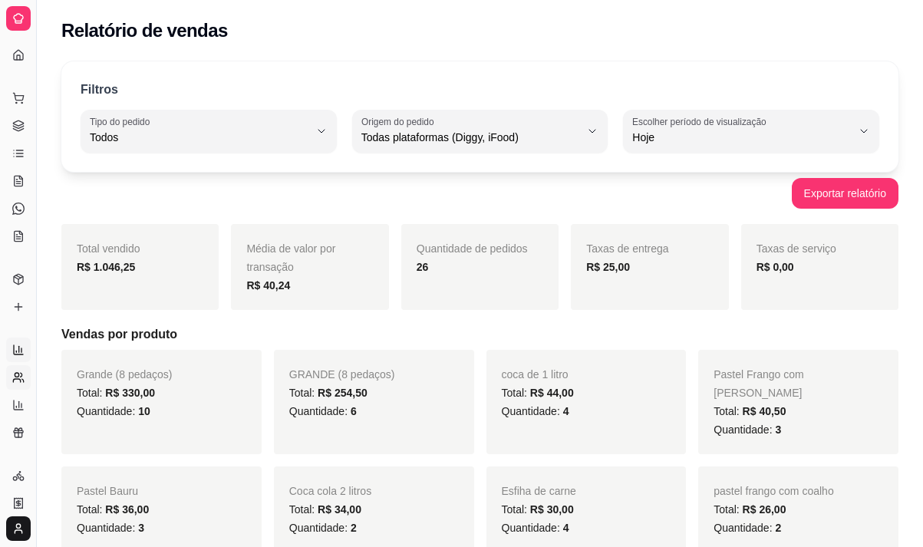
click at [23, 384] on link "Relatório de clientes" at bounding box center [18, 377] width 25 height 25
select select "30"
select select "HIGHEST_TOTAL_SPENT_WITH_ORDERS"
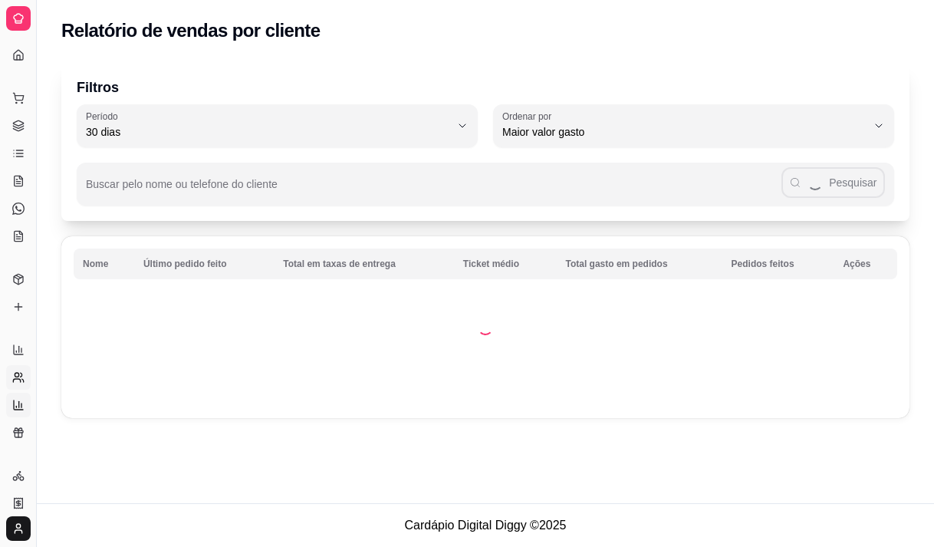
click at [15, 403] on icon at bounding box center [18, 405] width 12 height 12
select select "TOTAL_OF_ORDERS"
select select "7"
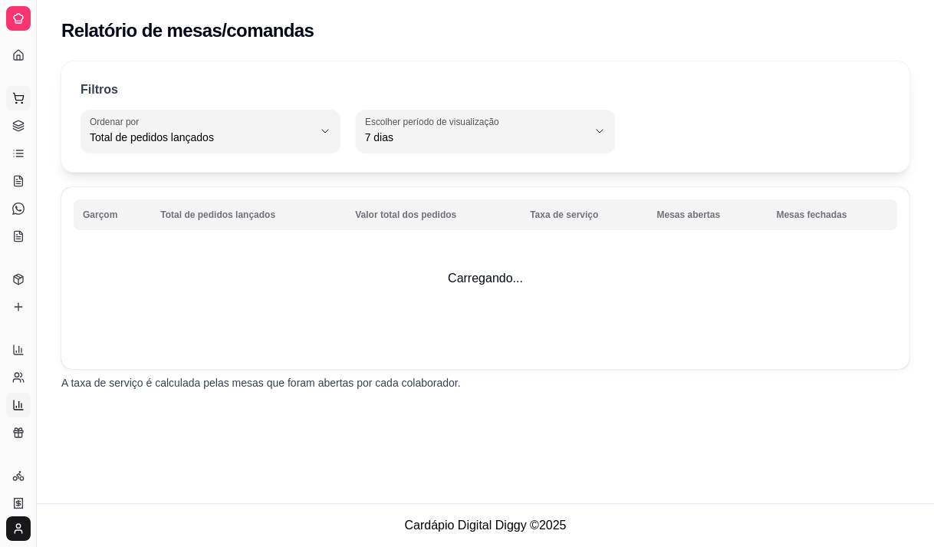
click at [23, 94] on icon at bounding box center [18, 98] width 12 height 12
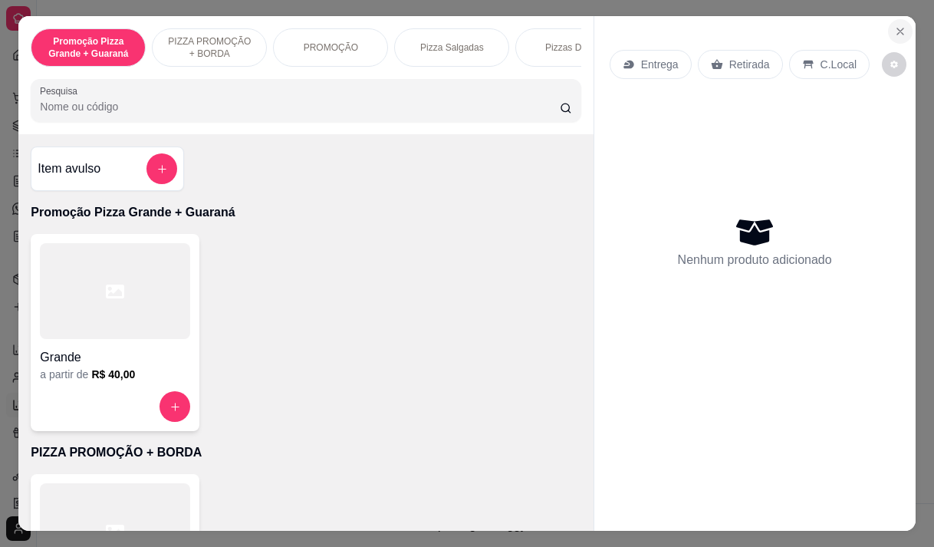
click at [894, 25] on icon "Close" at bounding box center [900, 31] width 12 height 12
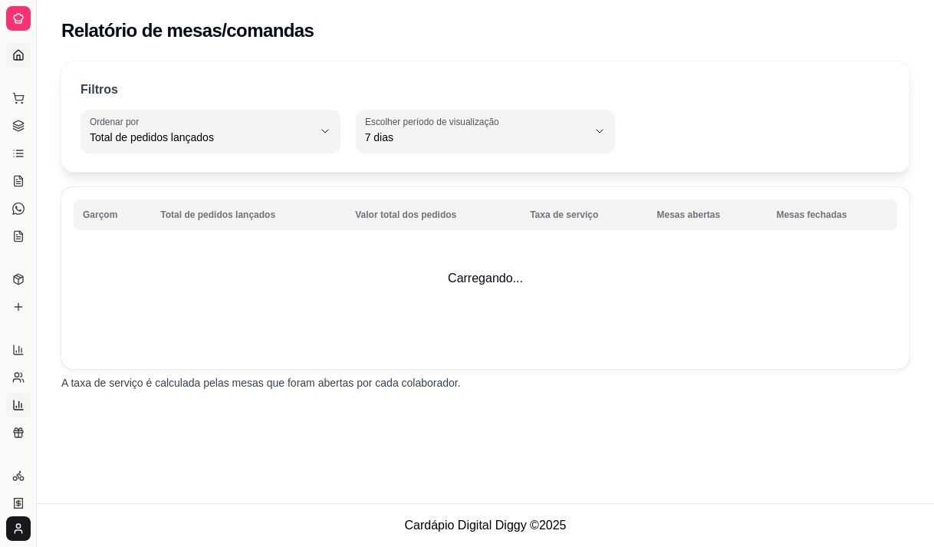
click at [17, 52] on icon at bounding box center [18, 55] width 12 height 12
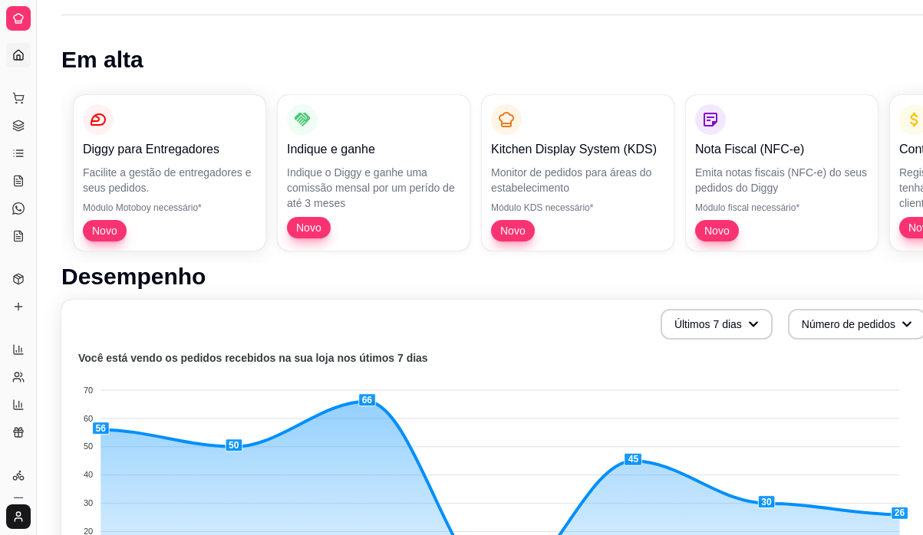
scroll to position [77, 0]
click at [18, 235] on icon at bounding box center [18, 236] width 12 height 12
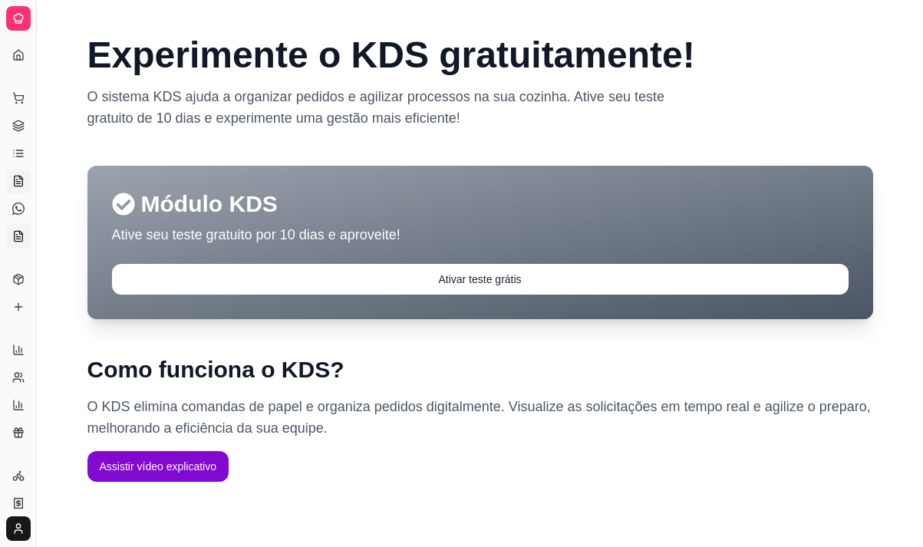
click at [17, 178] on icon at bounding box center [18, 181] width 12 height 12
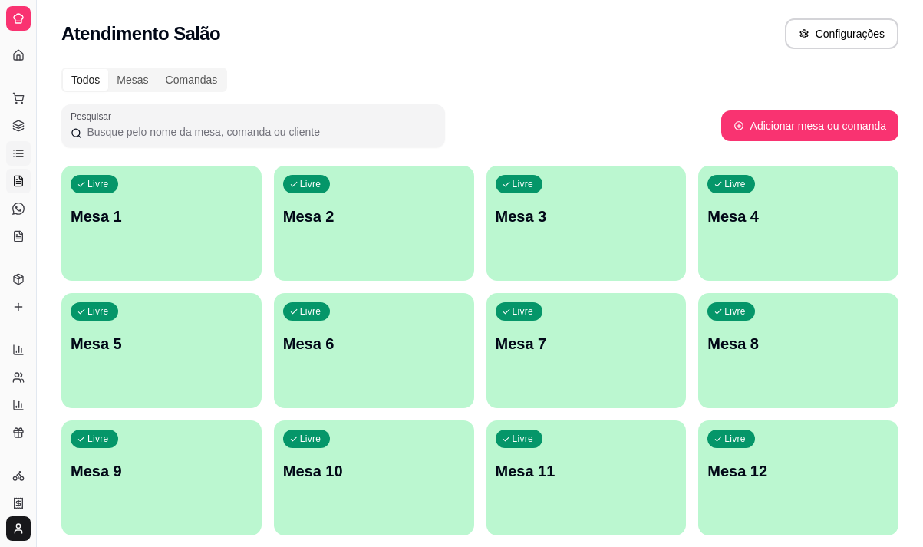
click at [13, 161] on link "Lista de Pedidos" at bounding box center [18, 153] width 25 height 25
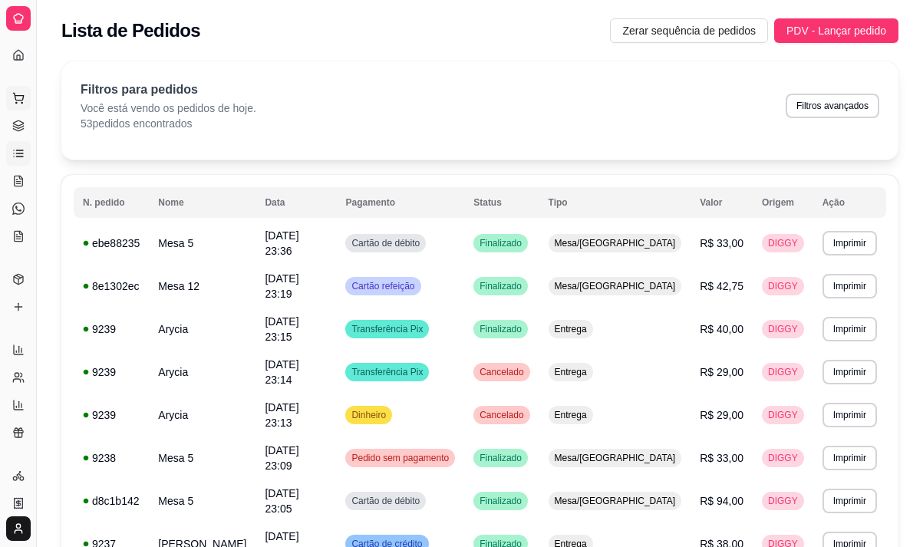
click at [11, 100] on button "Pedidos balcão (PDV)" at bounding box center [18, 98] width 25 height 25
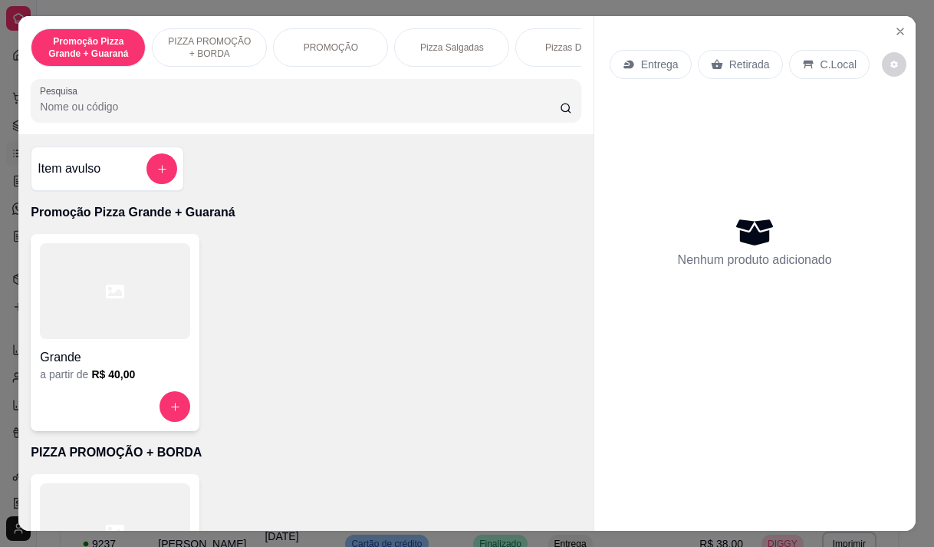
click at [894, 25] on icon "Close" at bounding box center [900, 31] width 12 height 12
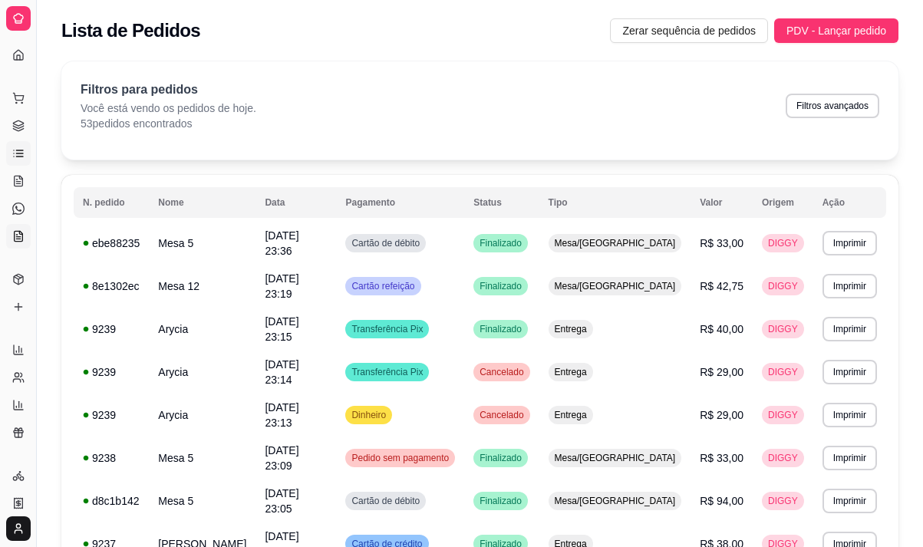
click at [19, 241] on icon at bounding box center [19, 236] width 8 height 10
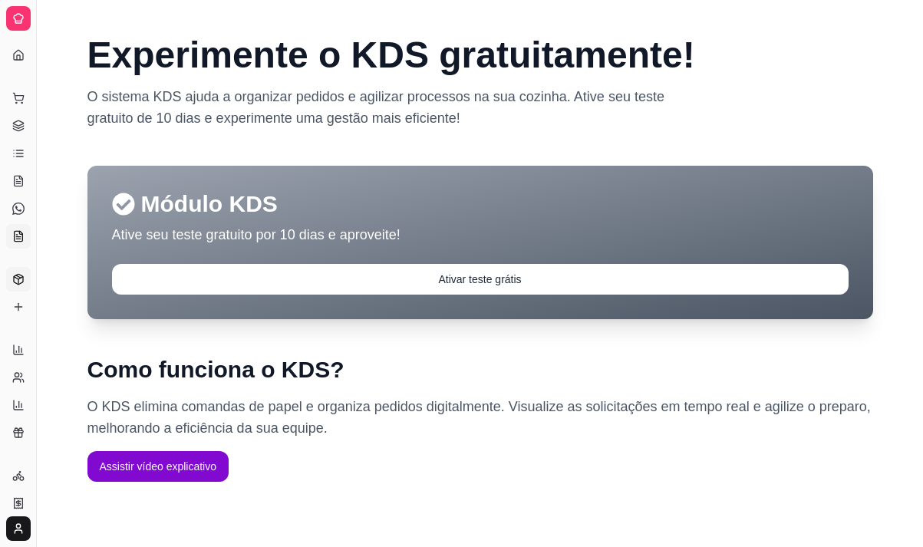
click at [15, 279] on icon at bounding box center [18, 279] width 12 height 12
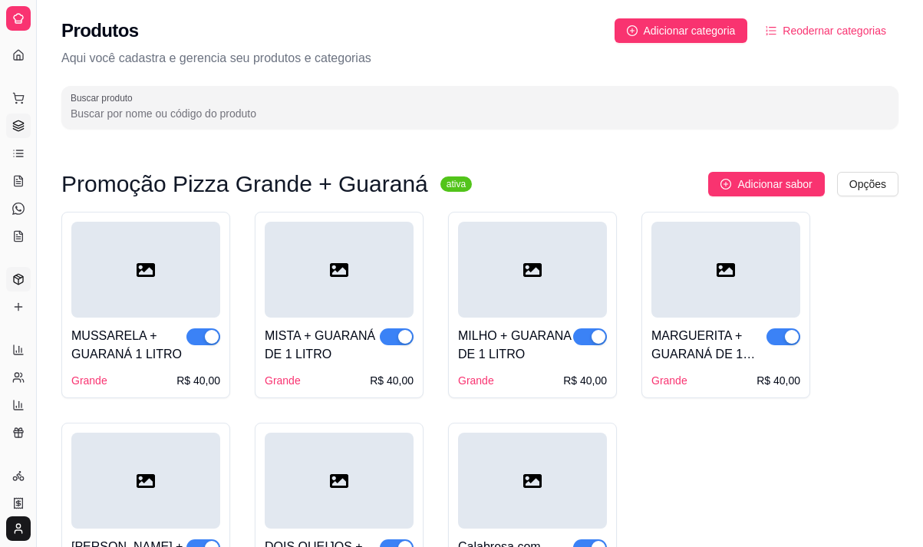
click at [22, 128] on icon at bounding box center [18, 126] width 12 height 12
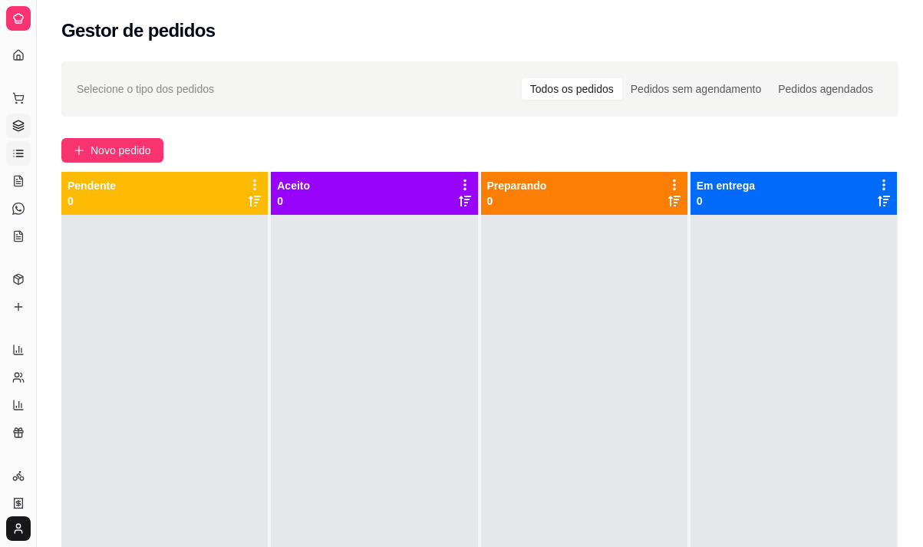
click at [15, 154] on icon at bounding box center [18, 153] width 12 height 12
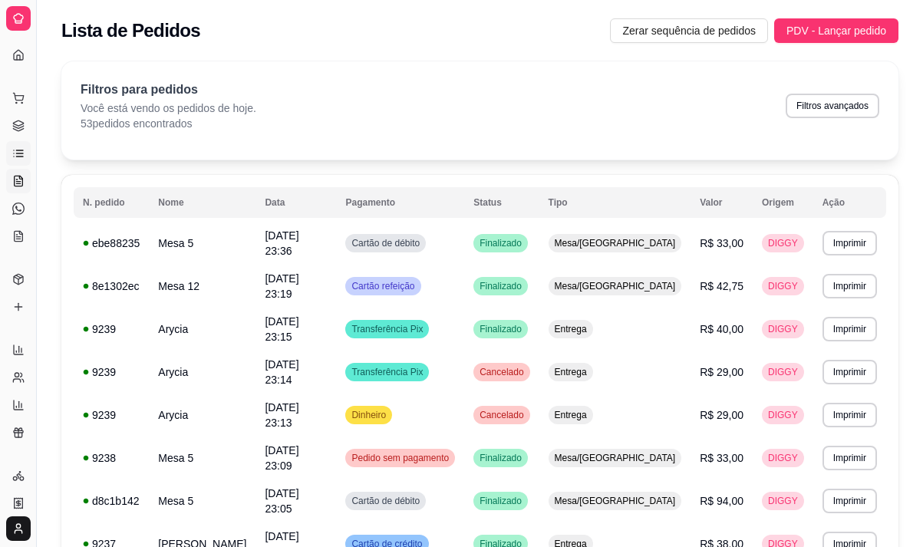
click at [11, 173] on link "Salão / Mesas" at bounding box center [18, 181] width 25 height 25
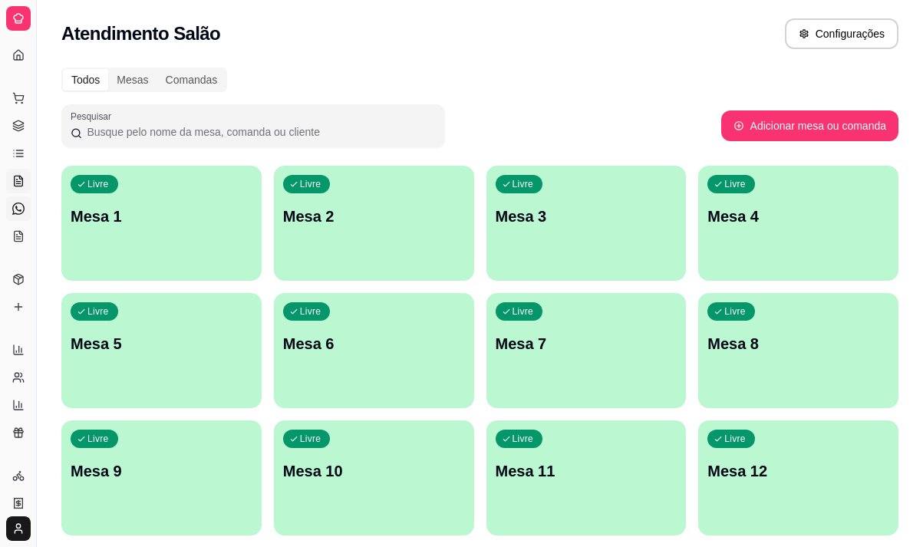
click at [8, 209] on link "Diggy Bot novo" at bounding box center [18, 208] width 25 height 25
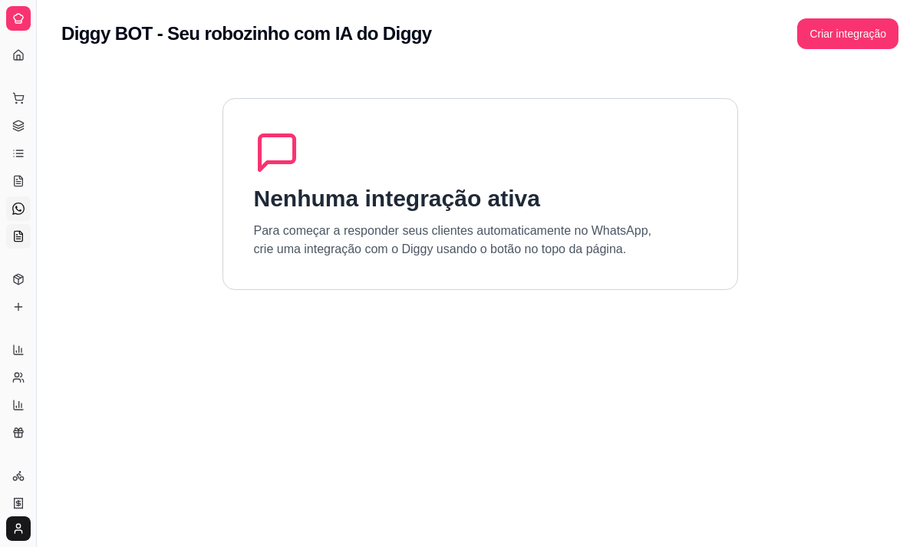
click at [15, 227] on link "KDS" at bounding box center [18, 236] width 25 height 25
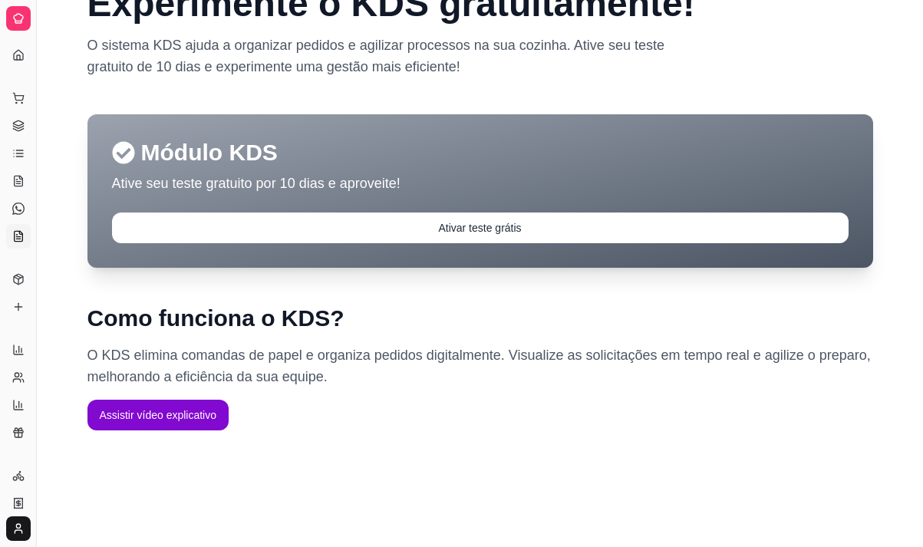
scroll to position [77, 0]
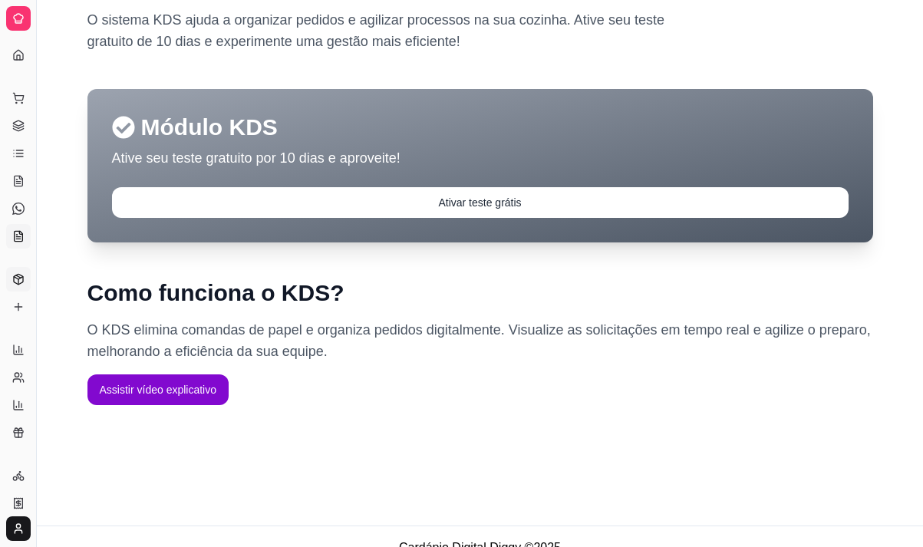
click at [18, 278] on icon at bounding box center [18, 279] width 12 height 12
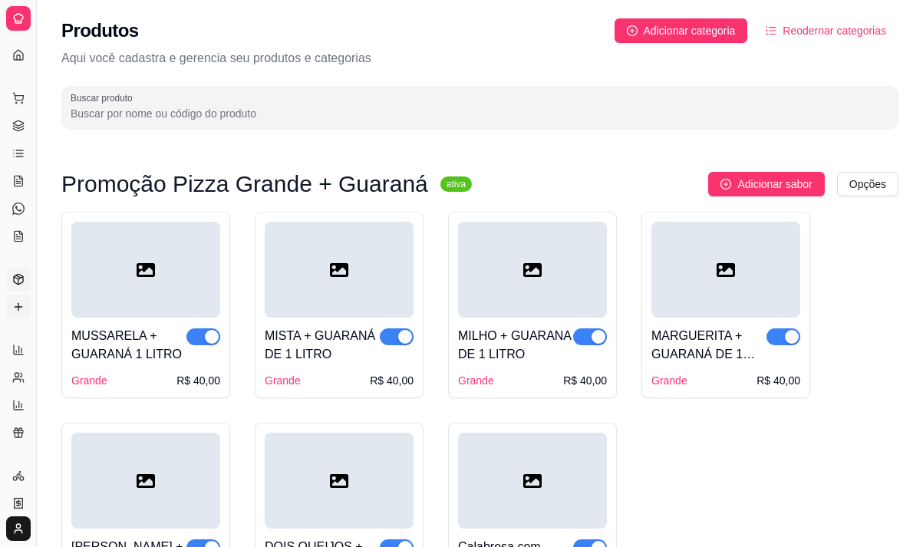
click at [12, 306] on link "Complementos" at bounding box center [18, 307] width 25 height 25
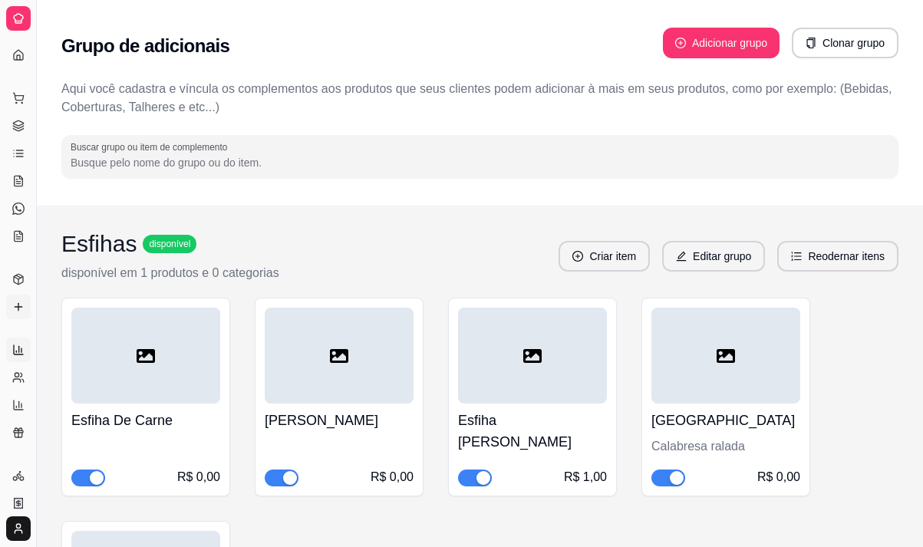
click at [19, 354] on icon at bounding box center [18, 350] width 12 height 12
select select "ALL"
select select "0"
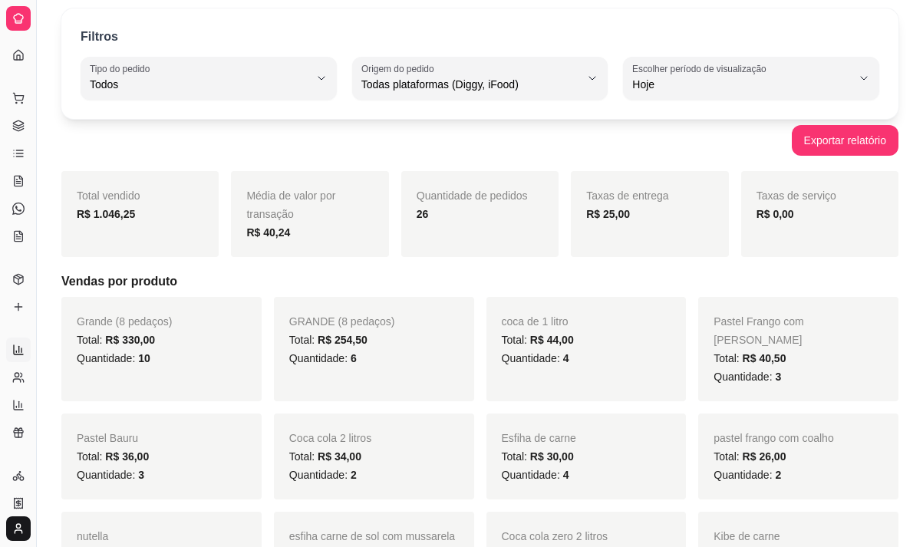
scroll to position [77, 0]
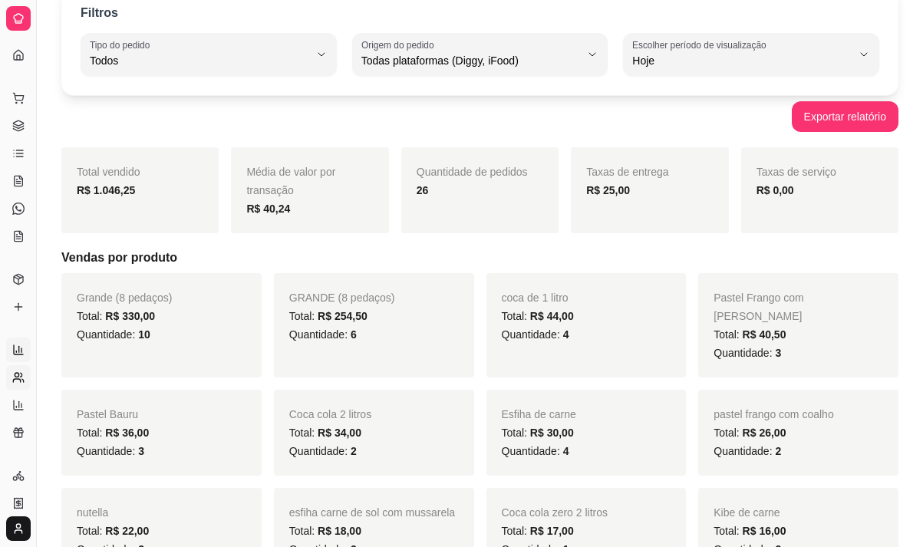
click at [18, 367] on link "Relatório de clientes" at bounding box center [18, 377] width 25 height 25
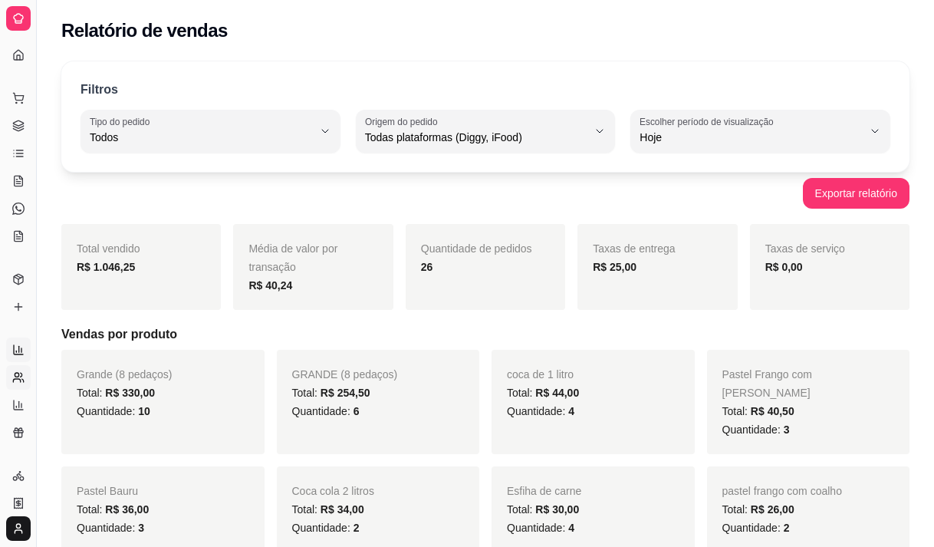
select select "30"
select select "HIGHEST_TOTAL_SPENT_WITH_ORDERS"
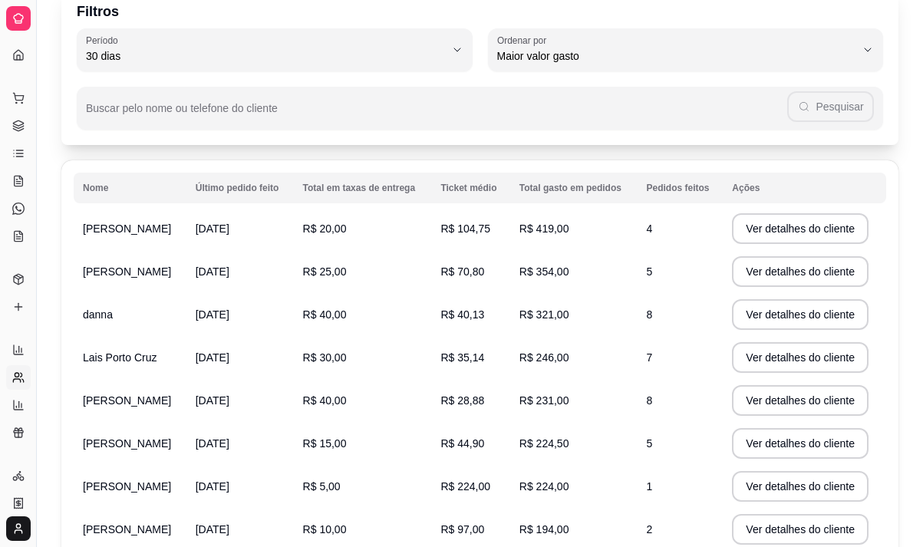
scroll to position [77, 0]
click at [18, 401] on icon at bounding box center [18, 405] width 12 height 12
select select "TOTAL_OF_ORDERS"
select select "7"
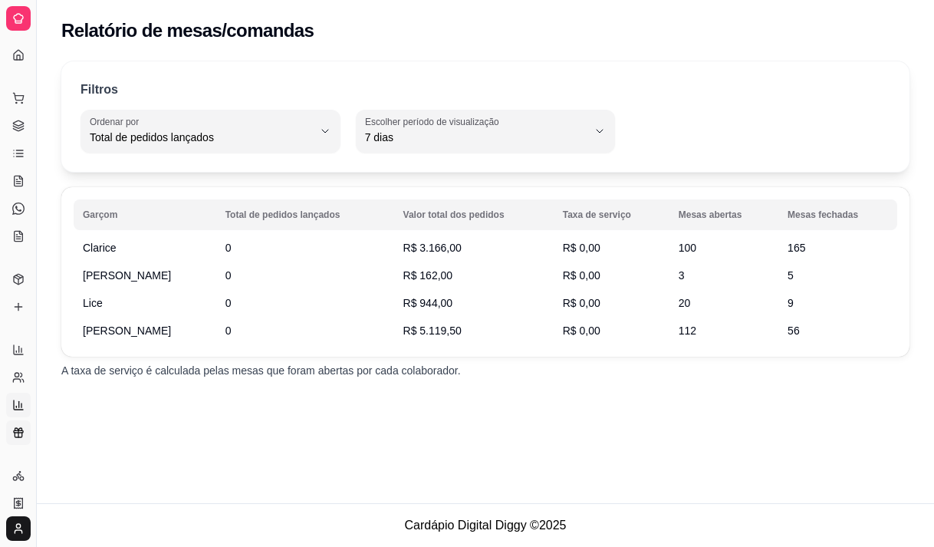
click at [15, 427] on icon at bounding box center [18, 433] width 12 height 12
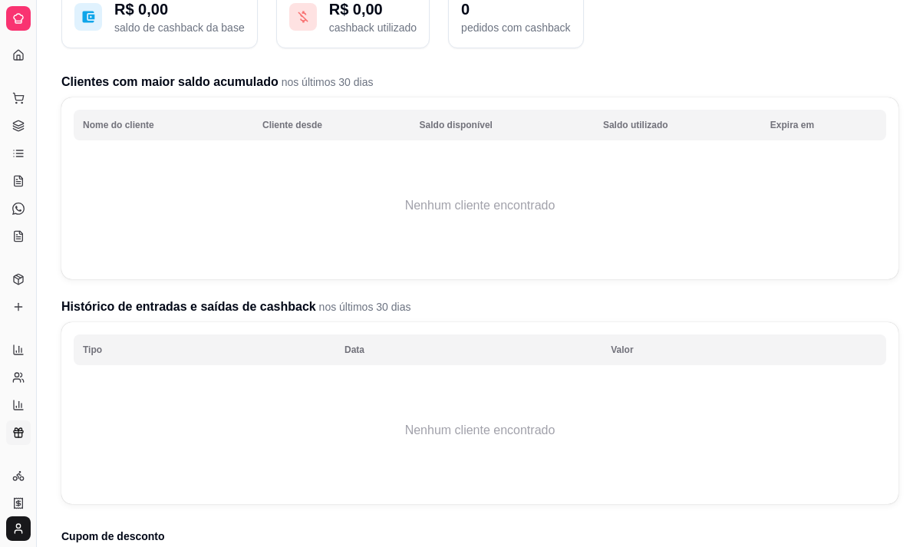
scroll to position [153, 0]
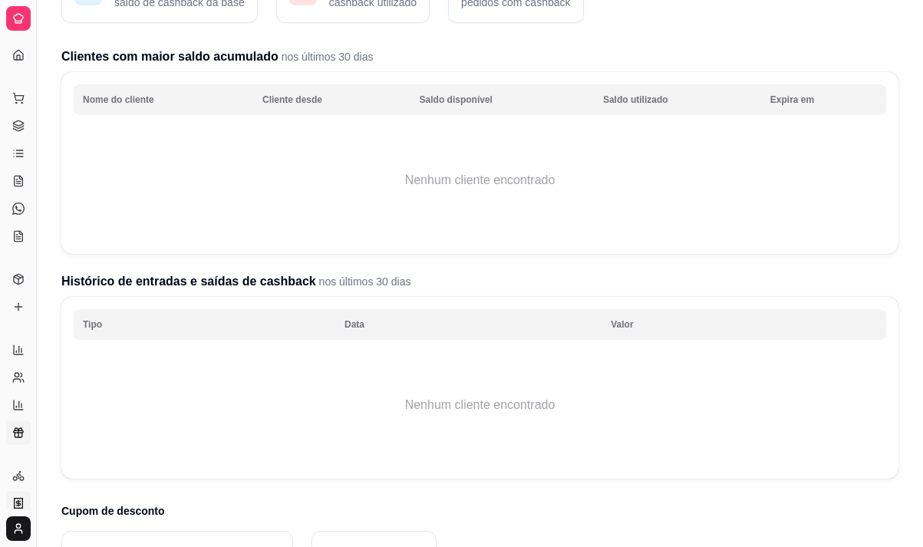
click at [19, 500] on icon at bounding box center [18, 503] width 12 height 12
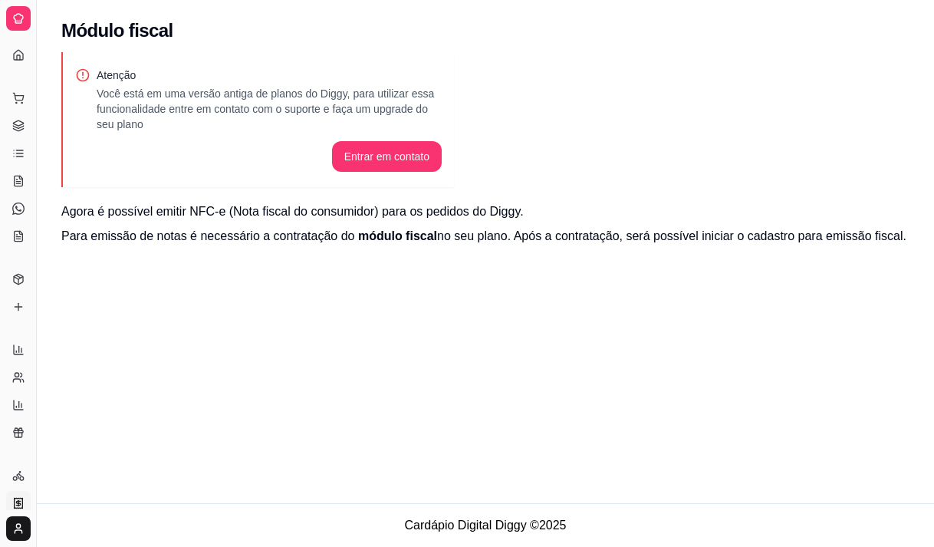
click at [14, 519] on body "Diggy Sistema de Gestão B BIG ESFIHA AR ... Loja aberta Diggy Bot até 18/10 Ace…" at bounding box center [467, 273] width 934 height 547
click at [35, 413] on html "Diggy Sistema de Gestão B BIG ESFIHA AR ... Loja aberta Diggy Bot até 18/10 Ace…" at bounding box center [467, 273] width 934 height 547
click at [19, 407] on icon at bounding box center [19, 404] width 0 height 6
select select "TOTAL_OF_ORDERS"
select select "7"
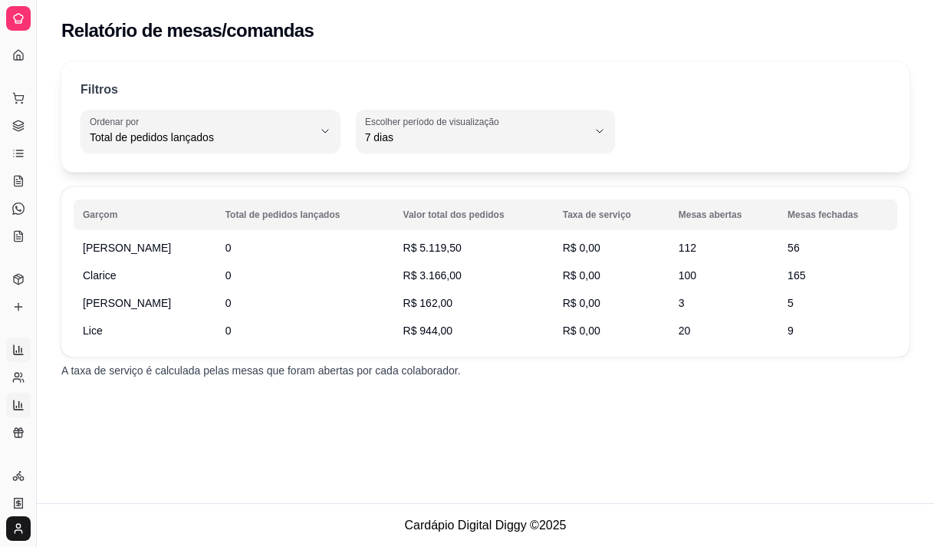
click at [18, 340] on link "Relatórios de vendas" at bounding box center [18, 350] width 25 height 25
select select "ALL"
select select "0"
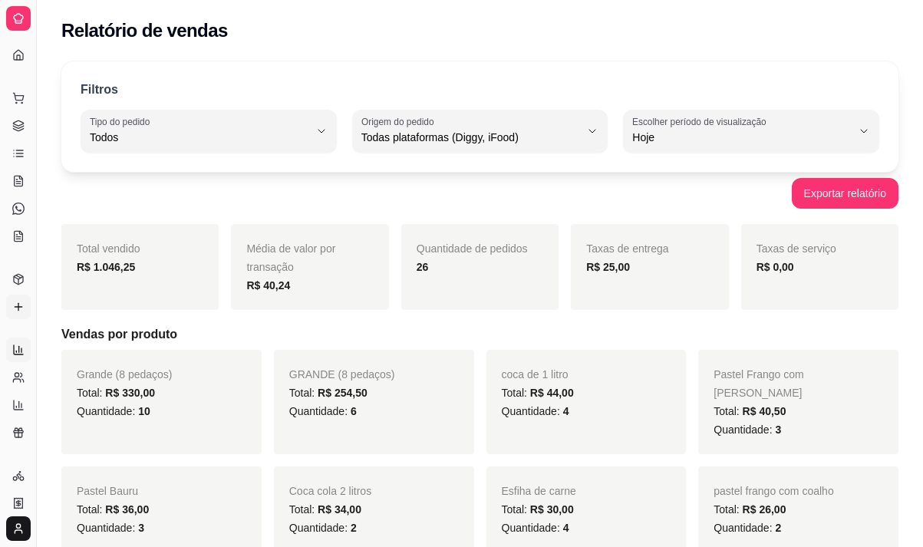
click at [11, 299] on link "Complementos" at bounding box center [18, 307] width 25 height 25
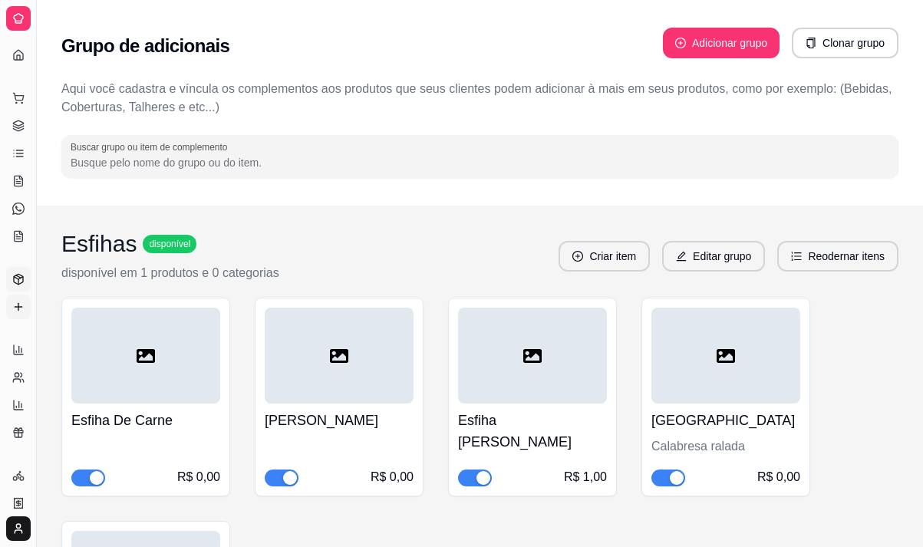
click at [18, 273] on icon at bounding box center [18, 279] width 12 height 12
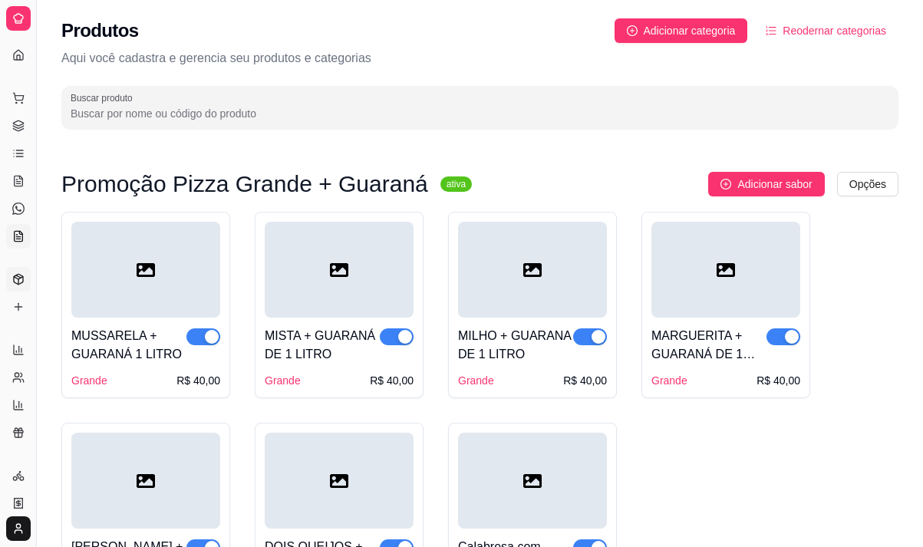
click at [13, 228] on link "KDS" at bounding box center [18, 236] width 25 height 25
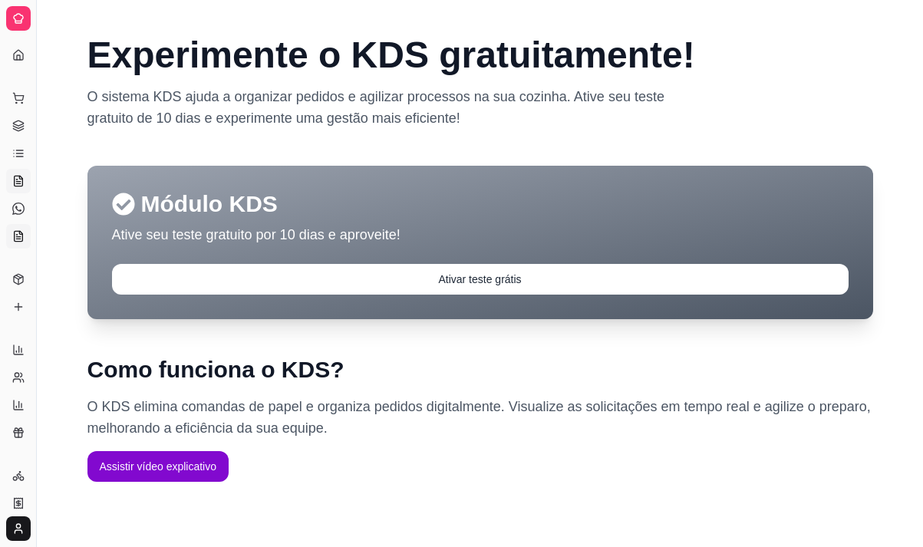
click at [17, 174] on link "Salão / Mesas" at bounding box center [18, 181] width 25 height 25
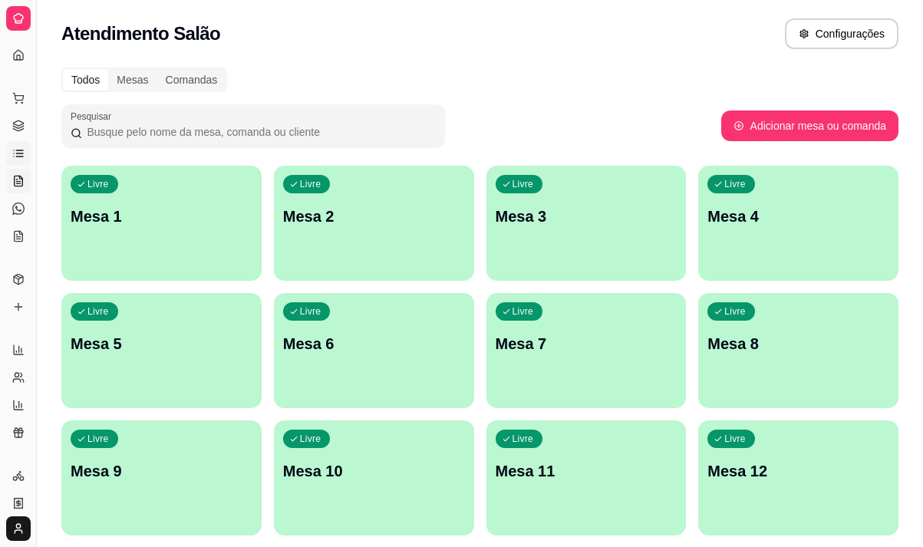
click at [17, 156] on icon at bounding box center [19, 156] width 7 height 0
click at [19, 125] on icon at bounding box center [18, 122] width 10 height 5
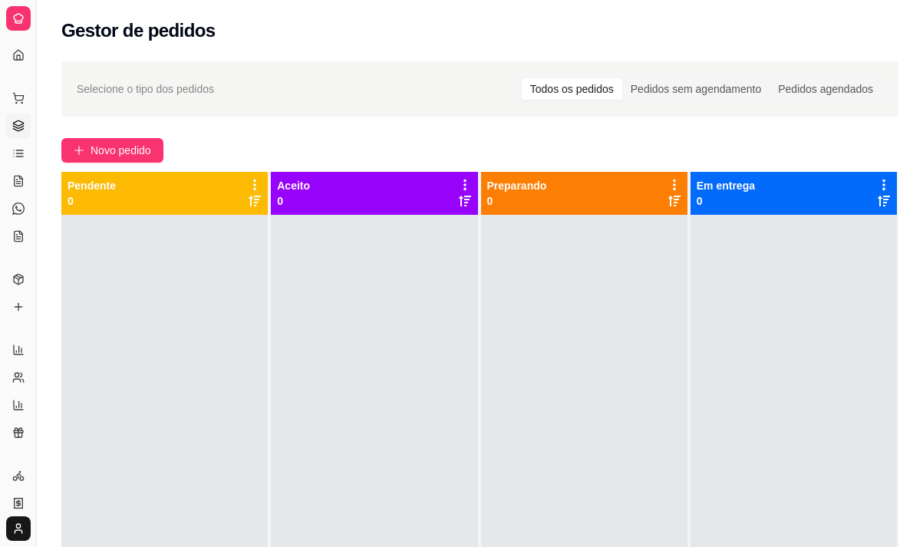
click at [19, 125] on icon at bounding box center [18, 122] width 10 height 5
click at [18, 61] on div "Dia a dia" at bounding box center [18, 73] width 24 height 25
click at [15, 61] on div "Dia a dia" at bounding box center [18, 73] width 24 height 25
click at [14, 61] on div "Dia a dia" at bounding box center [18, 73] width 24 height 25
click at [13, 51] on icon at bounding box center [18, 55] width 12 height 12
